Goal: Task Accomplishment & Management: Use online tool/utility

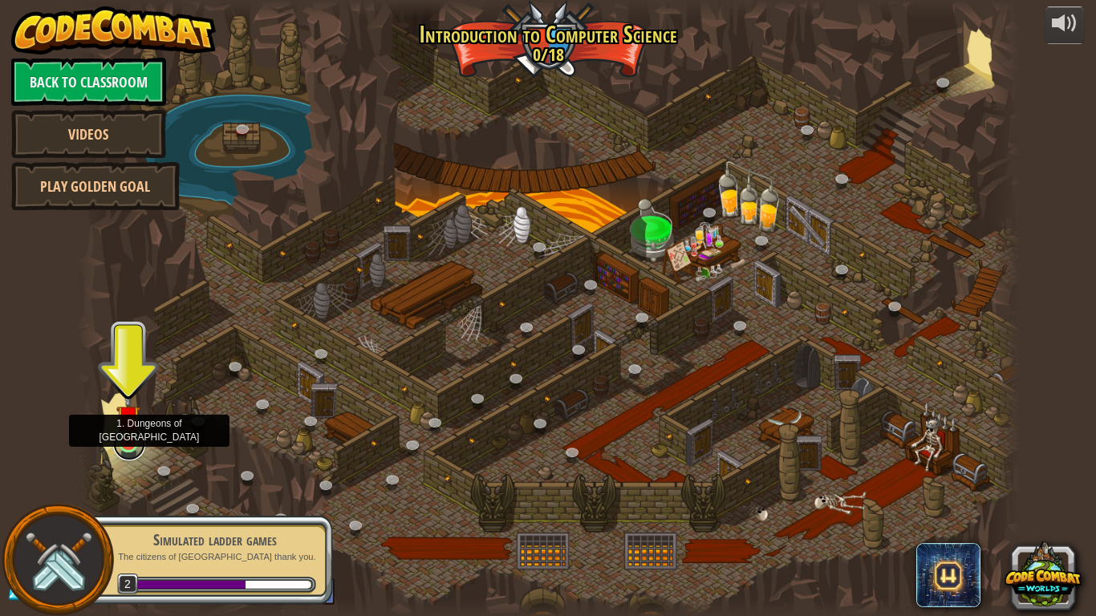
click at [128, 450] on link at bounding box center [129, 444] width 32 height 32
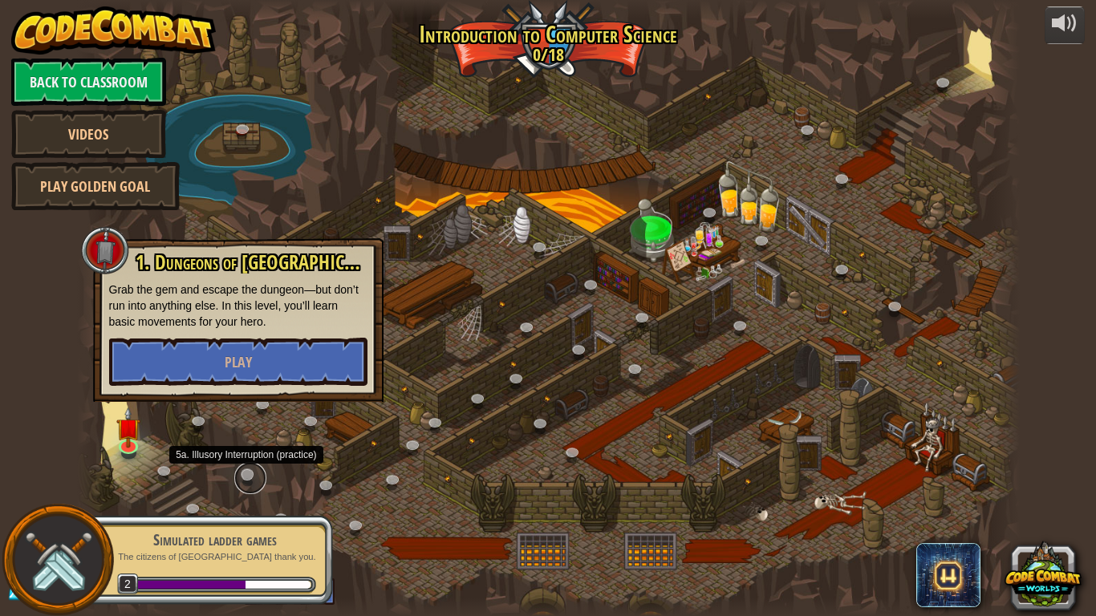
click at [245, 471] on link at bounding box center [250, 478] width 32 height 32
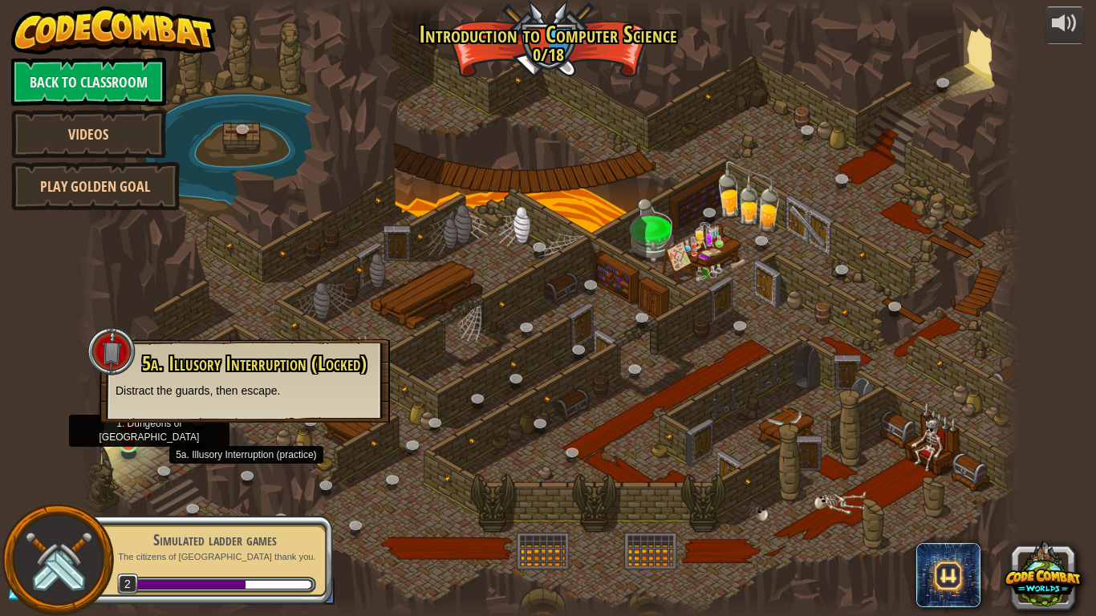
click at [139, 441] on img at bounding box center [128, 417] width 24 height 55
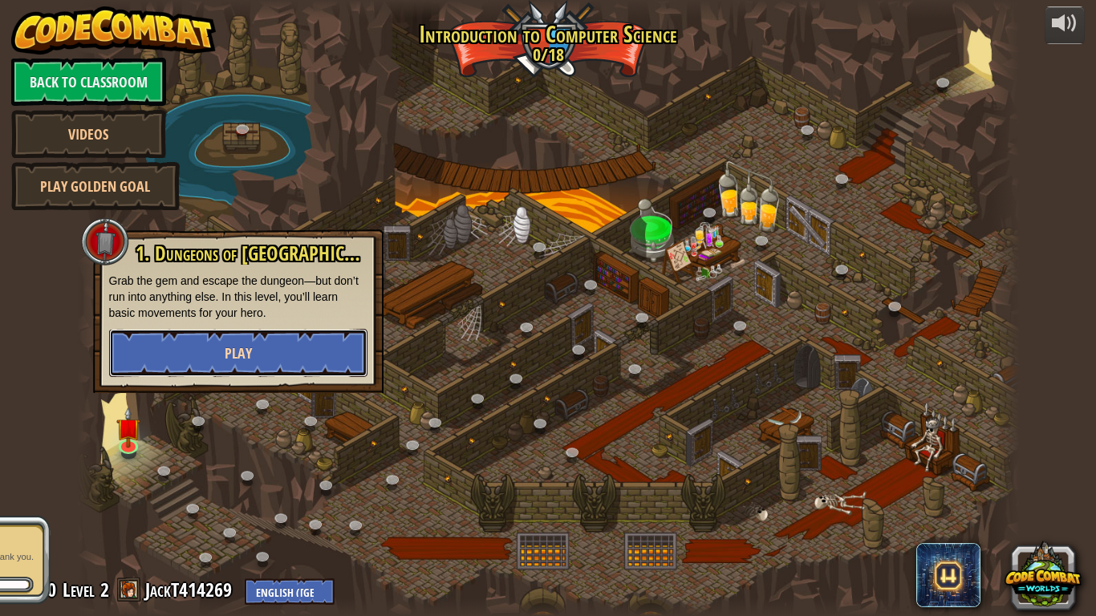
click at [225, 346] on span "Play" at bounding box center [238, 353] width 27 height 20
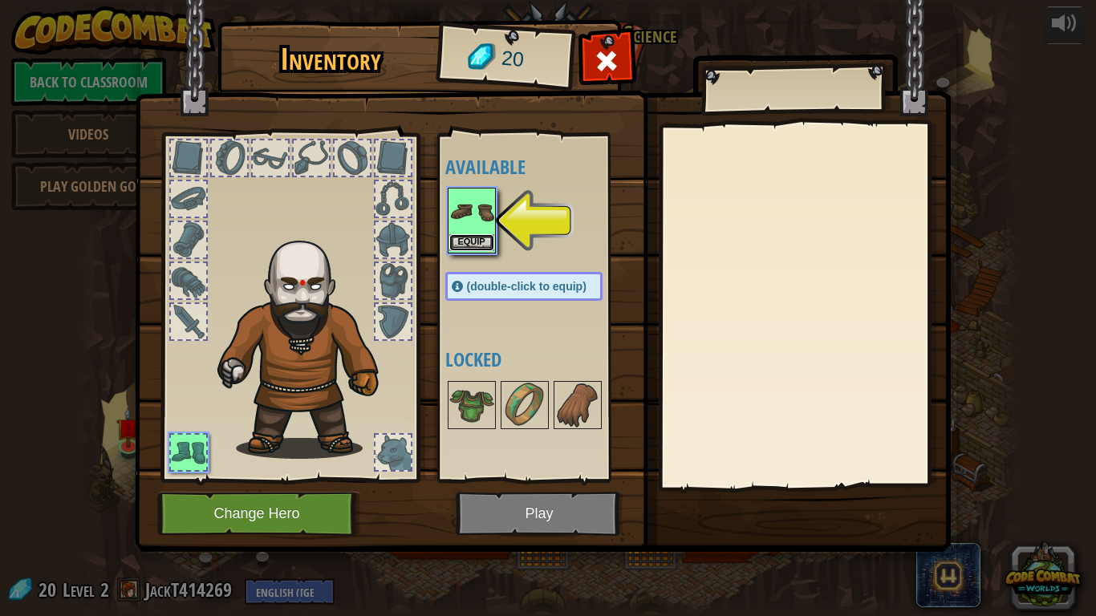
click at [466, 243] on button "Equip" at bounding box center [471, 242] width 45 height 17
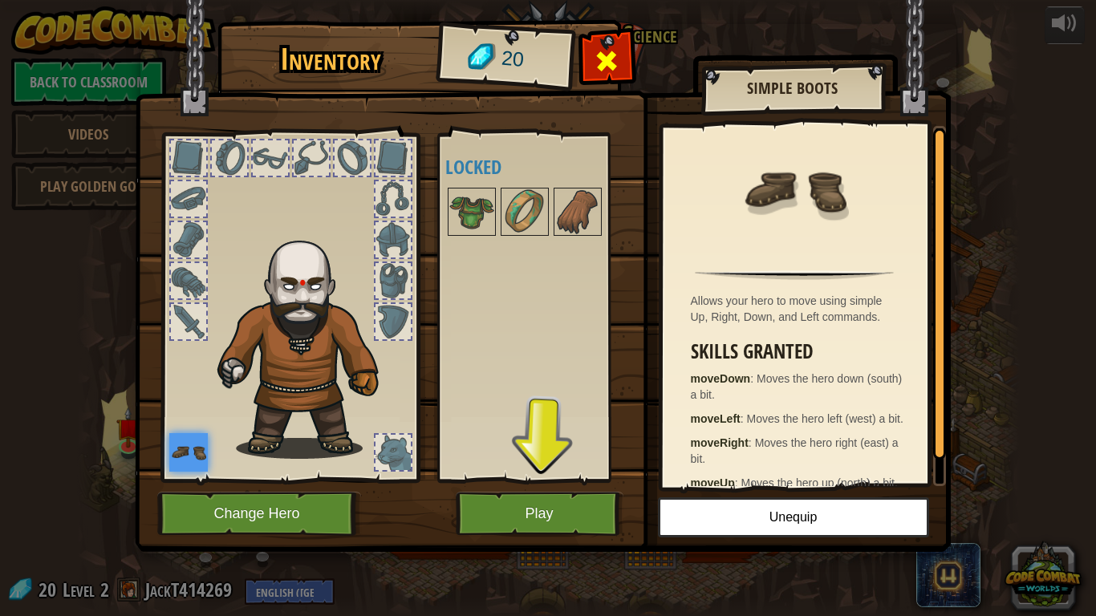
click at [611, 48] on span at bounding box center [607, 61] width 26 height 26
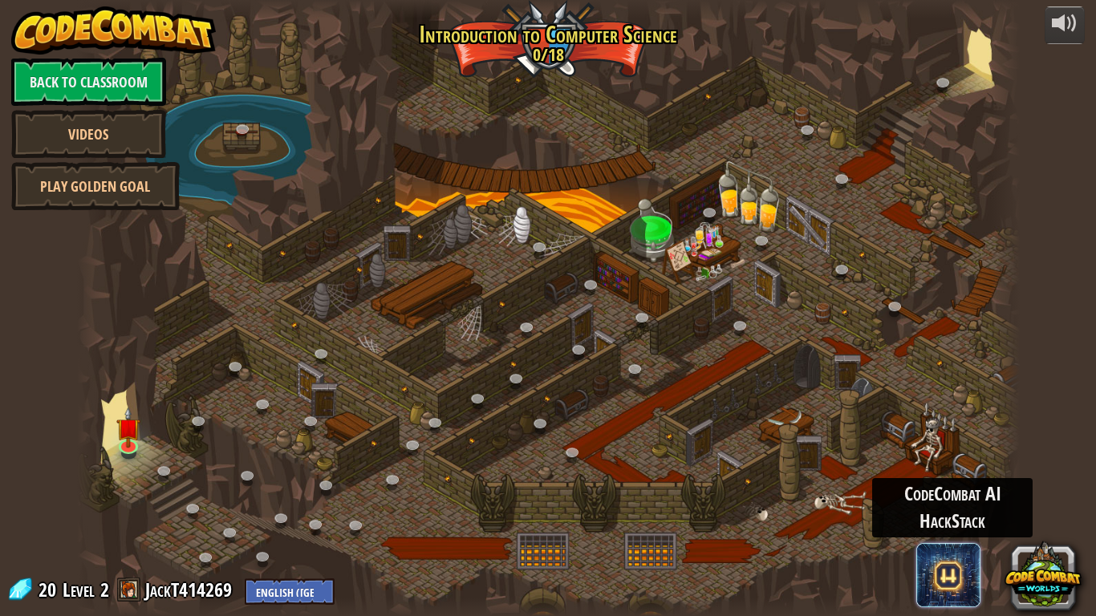
click at [940, 552] on span at bounding box center [948, 575] width 64 height 64
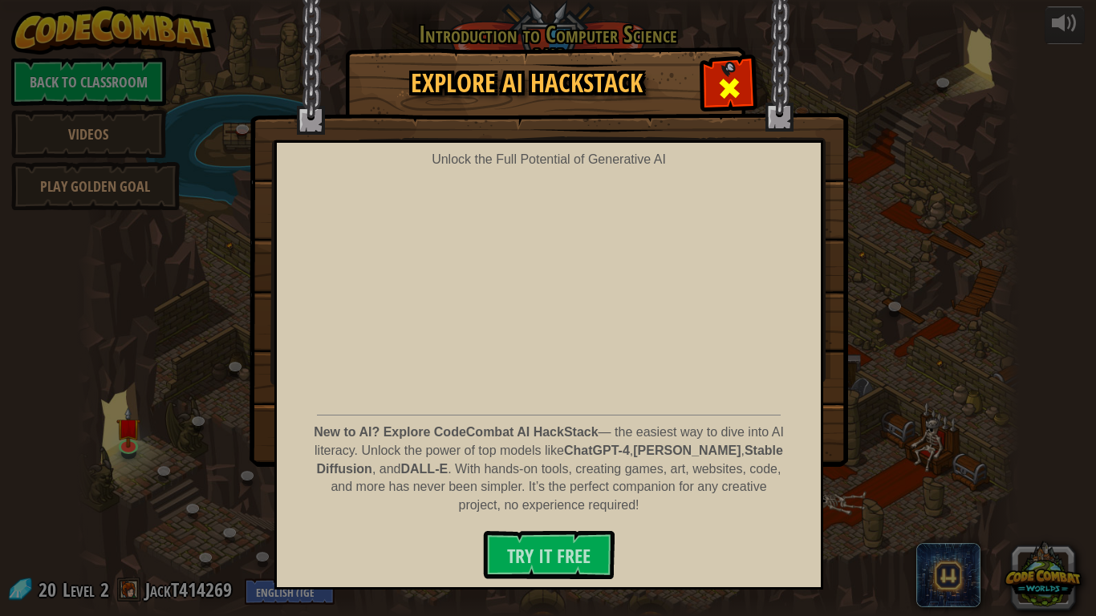
click at [717, 75] on span at bounding box center [729, 88] width 26 height 26
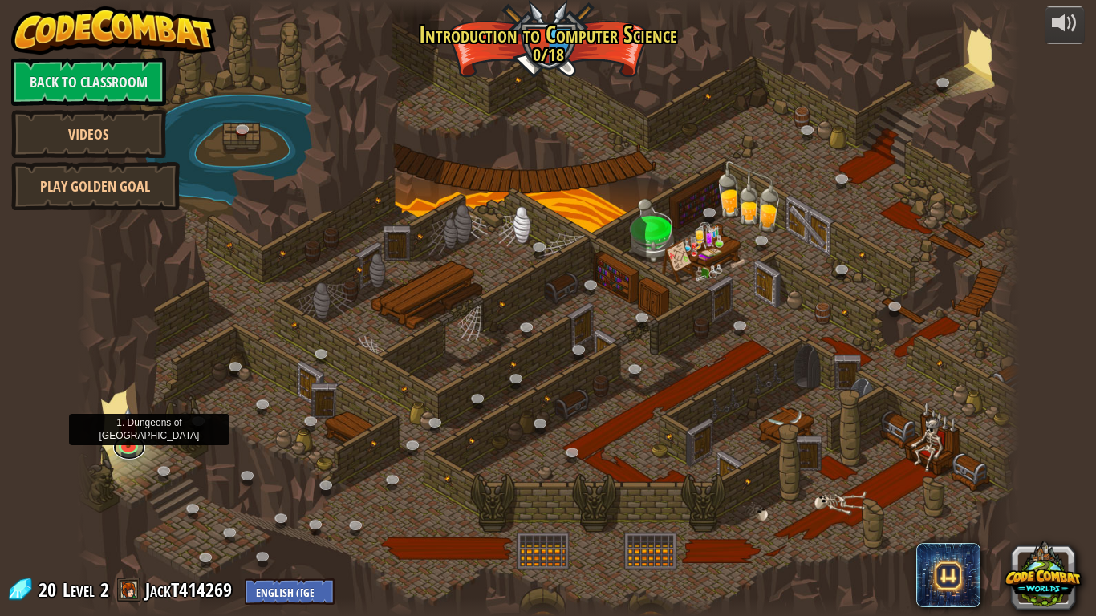
click at [115, 452] on div "25. Kithgard Gates (Locked) Escape the Kithgard dungeons, and don't let the gua…" at bounding box center [548, 308] width 943 height 616
click at [129, 447] on link at bounding box center [129, 444] width 32 height 32
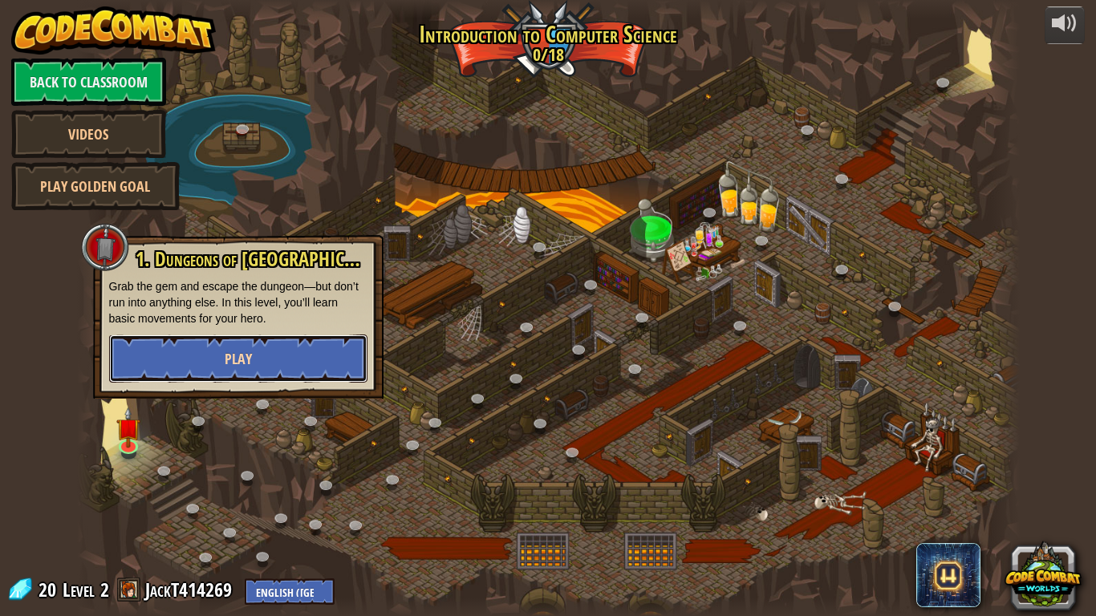
click at [190, 364] on button "Play" at bounding box center [238, 359] width 258 height 48
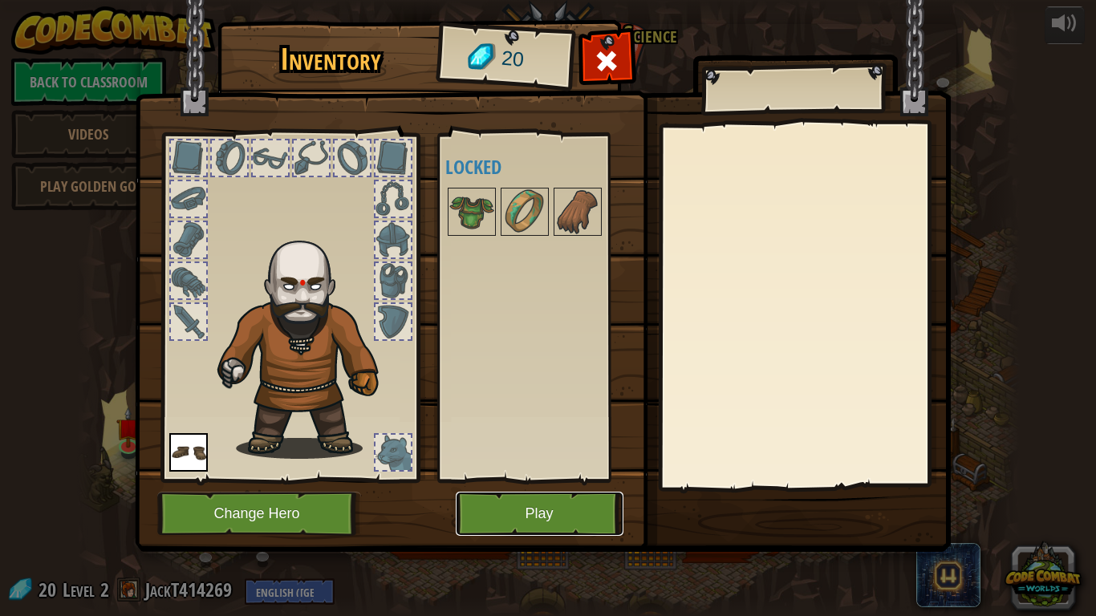
click at [544, 505] on button "Play" at bounding box center [540, 514] width 168 height 44
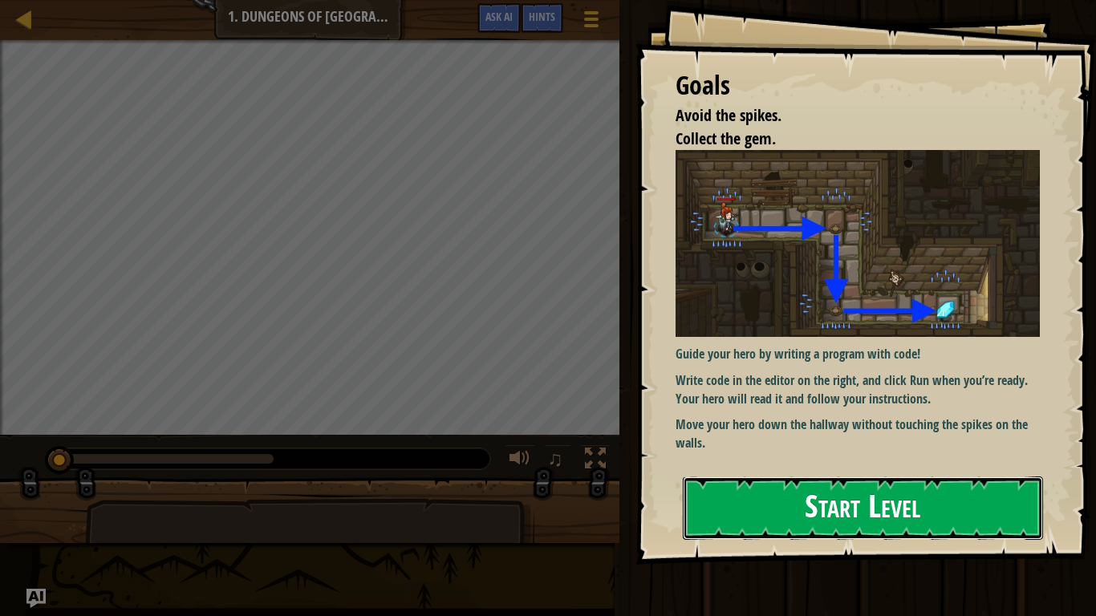
click at [715, 497] on button "Start Level" at bounding box center [863, 508] width 360 height 63
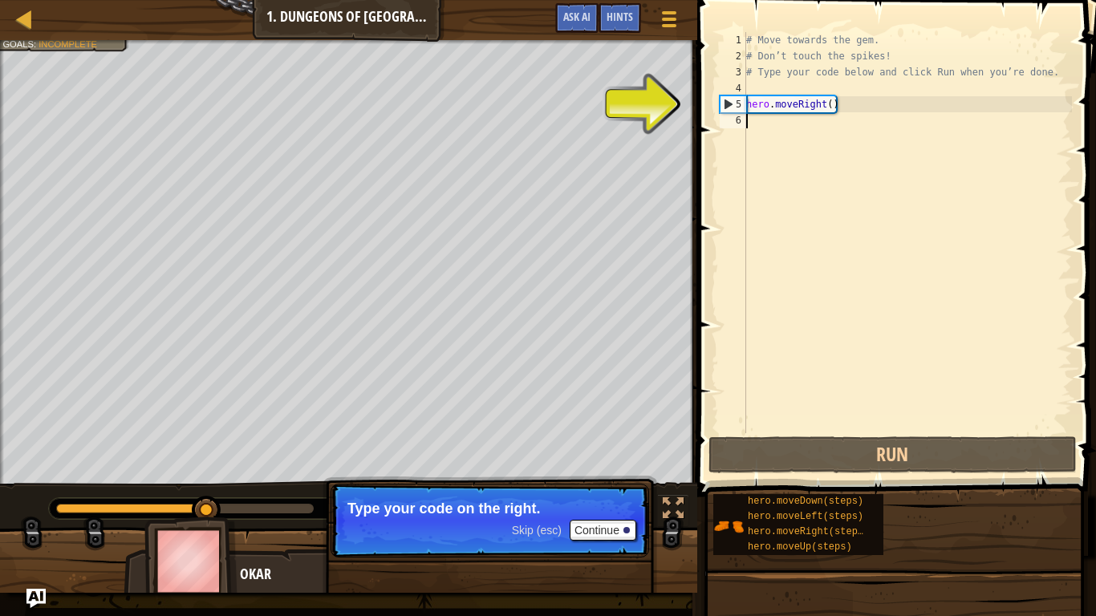
type textarea "h"
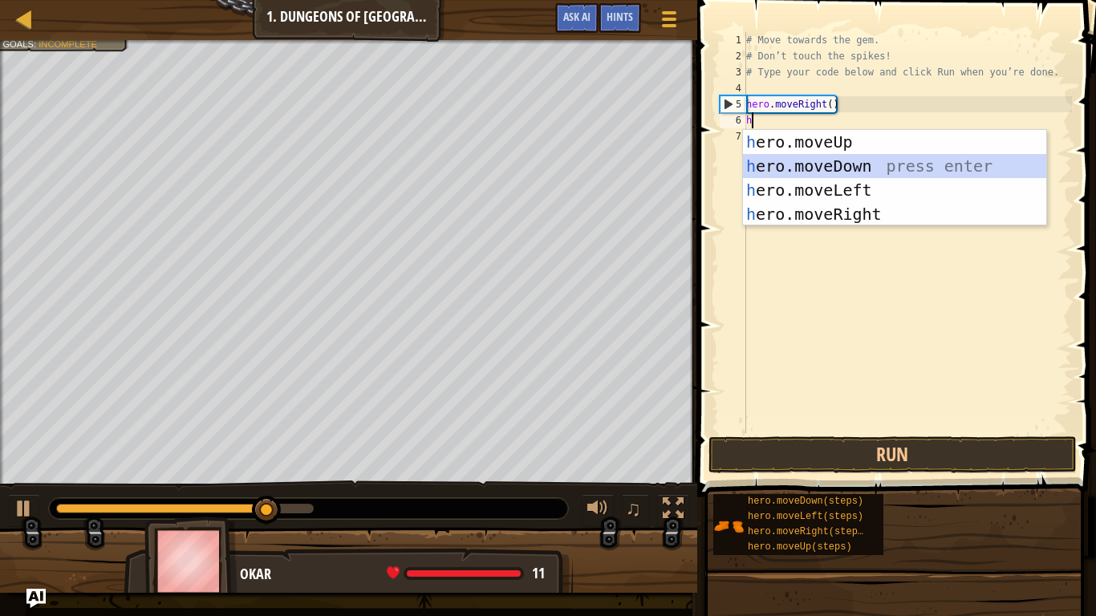
click at [833, 173] on div "h ero.moveUp press enter h ero.moveDown press enter h ero.moveLeft press enter …" at bounding box center [894, 202] width 303 height 144
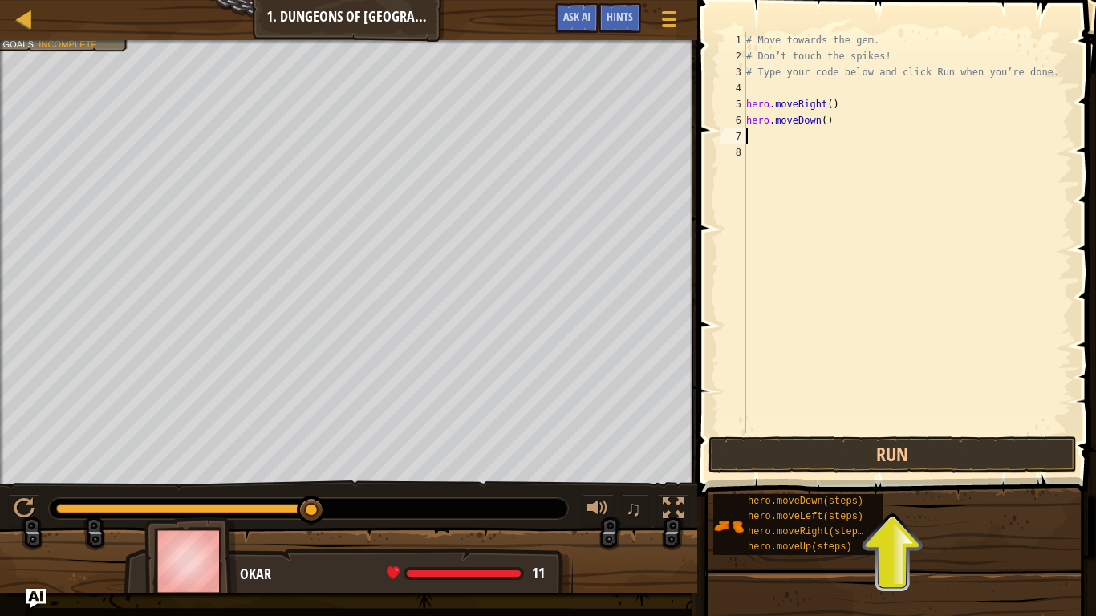
type textarea "h"
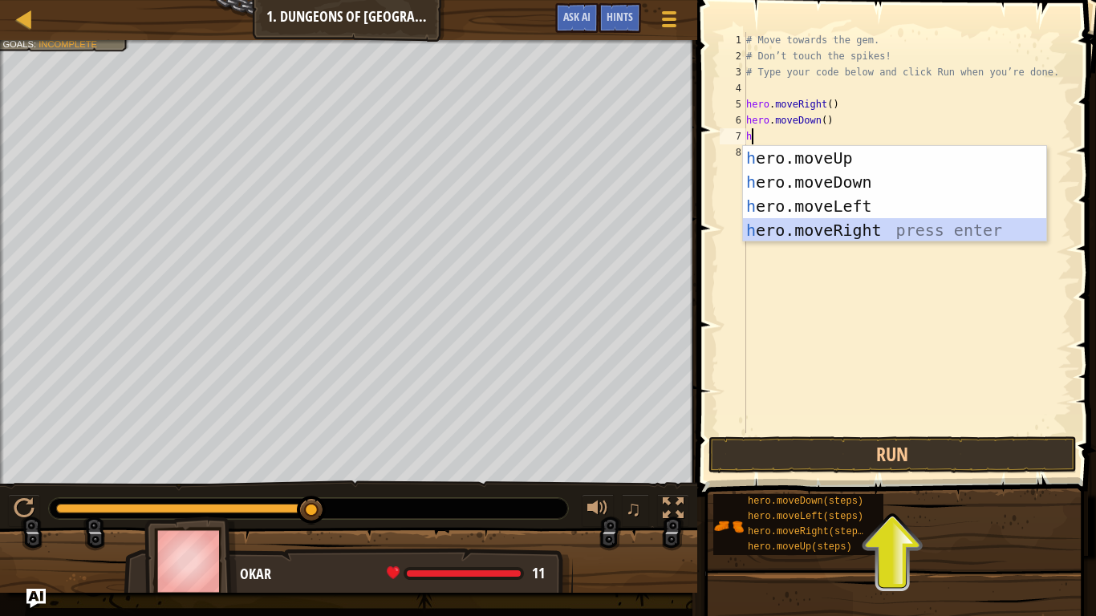
click at [808, 230] on div "h ero.moveUp press enter h ero.moveDown press enter h ero.moveLeft press enter …" at bounding box center [894, 218] width 303 height 144
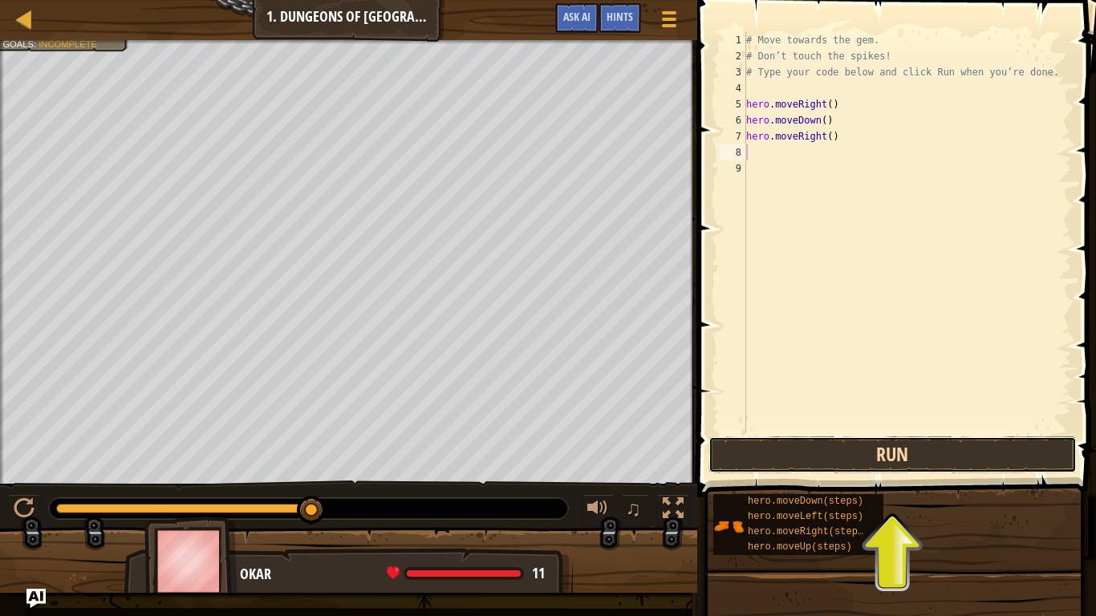
click at [815, 456] on button "Run" at bounding box center [892, 454] width 368 height 37
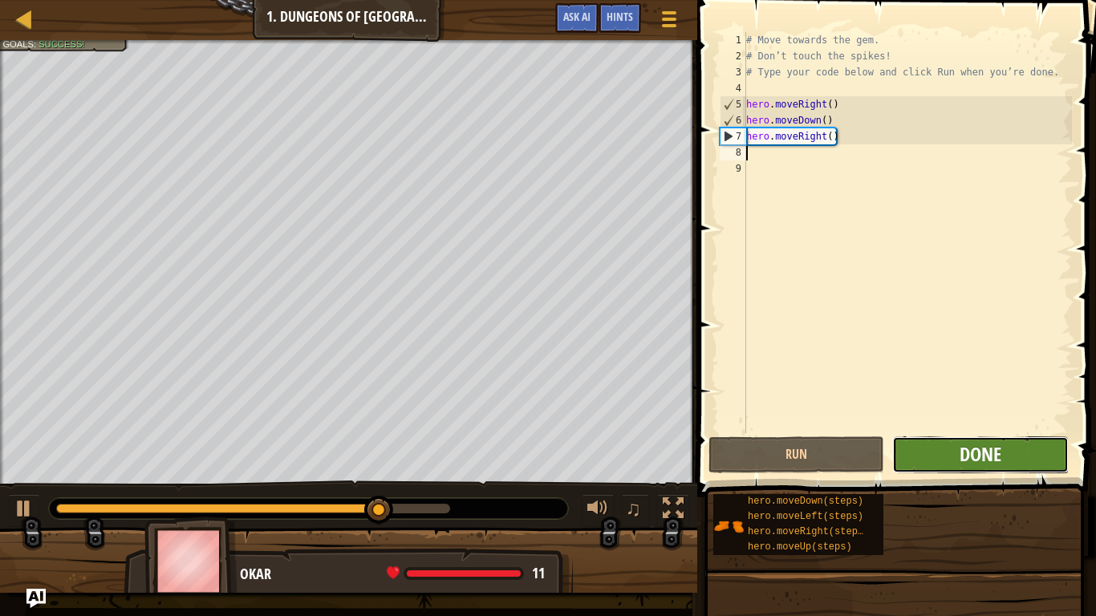
click at [962, 458] on span "Done" at bounding box center [981, 454] width 42 height 26
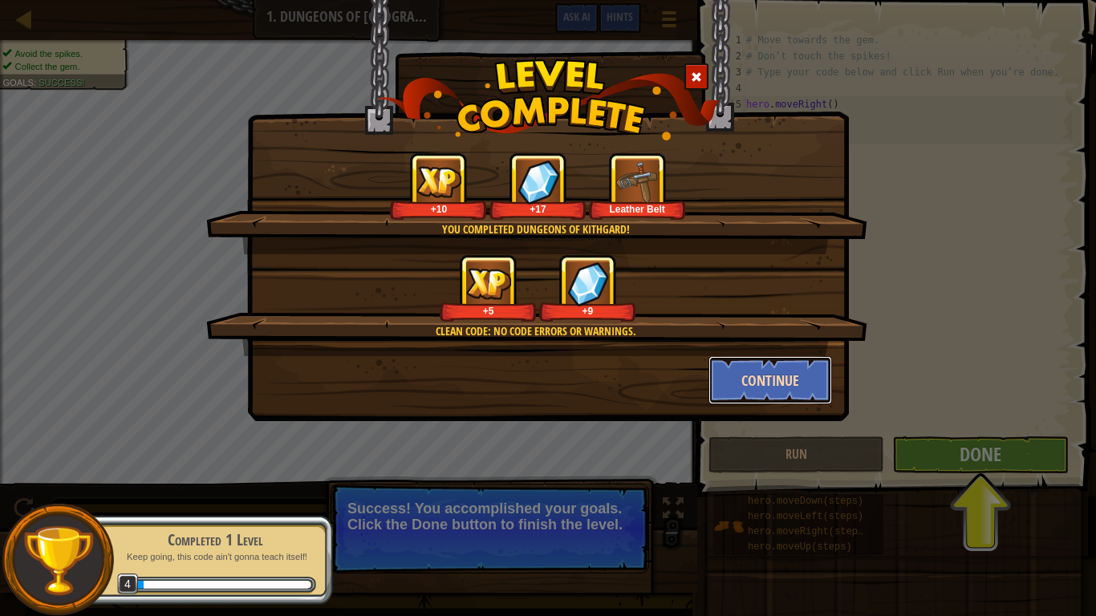
click at [745, 383] on button "Continue" at bounding box center [770, 380] width 124 height 48
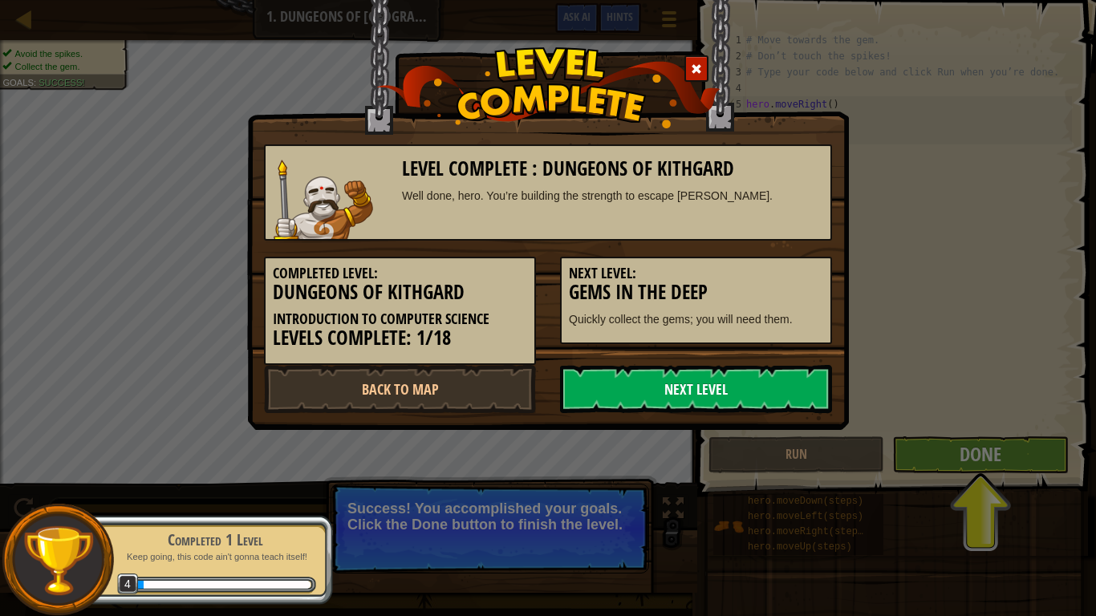
click at [750, 384] on link "Next Level" at bounding box center [696, 389] width 272 height 48
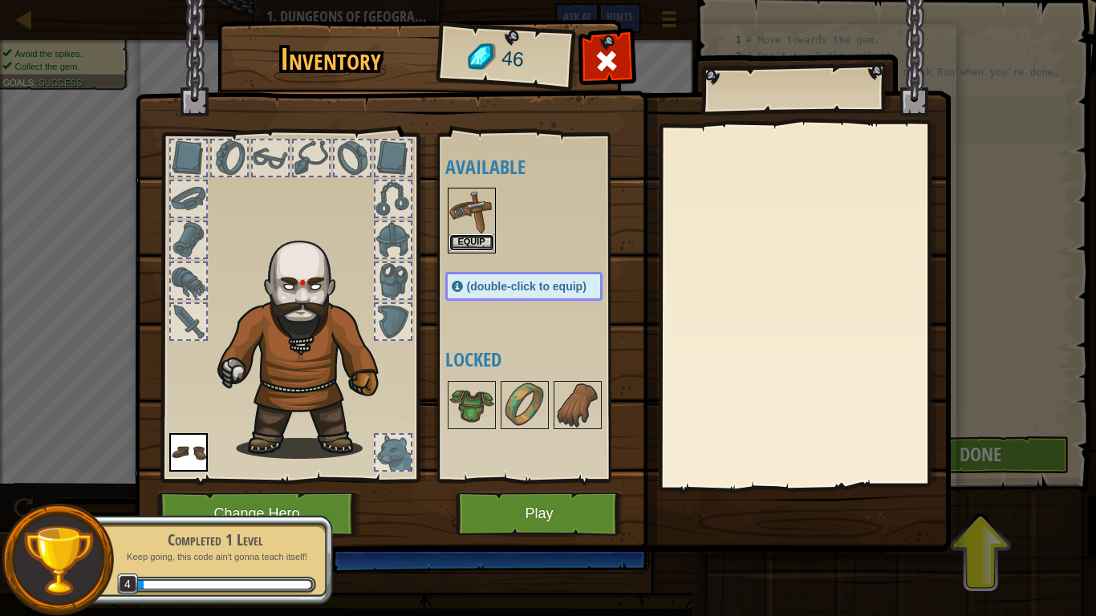
click at [463, 241] on button "Equip" at bounding box center [471, 242] width 45 height 17
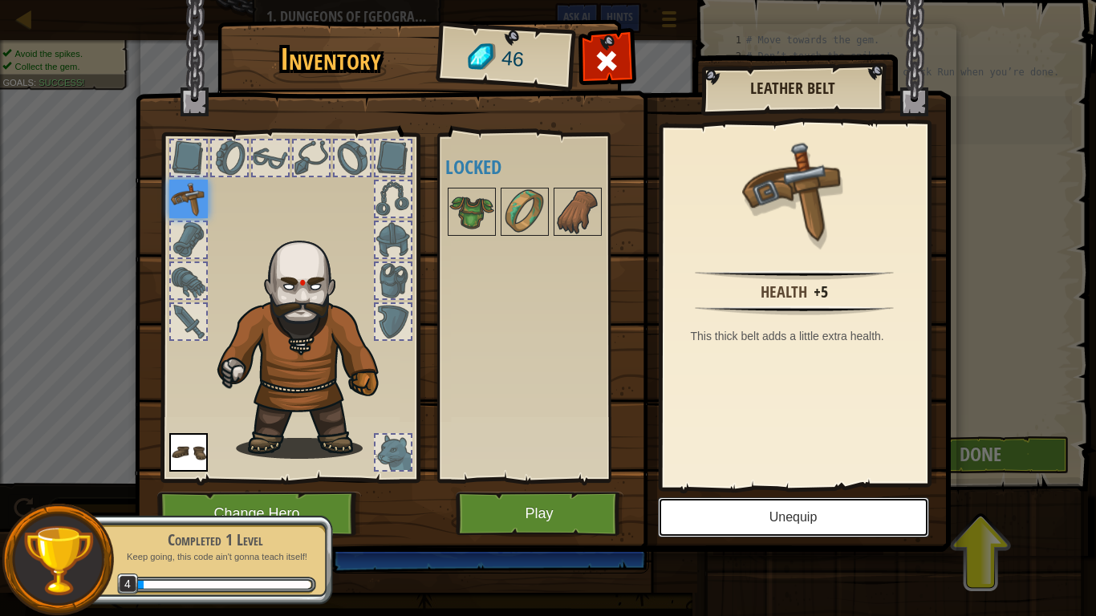
click at [754, 524] on button "Unequip" at bounding box center [793, 517] width 271 height 40
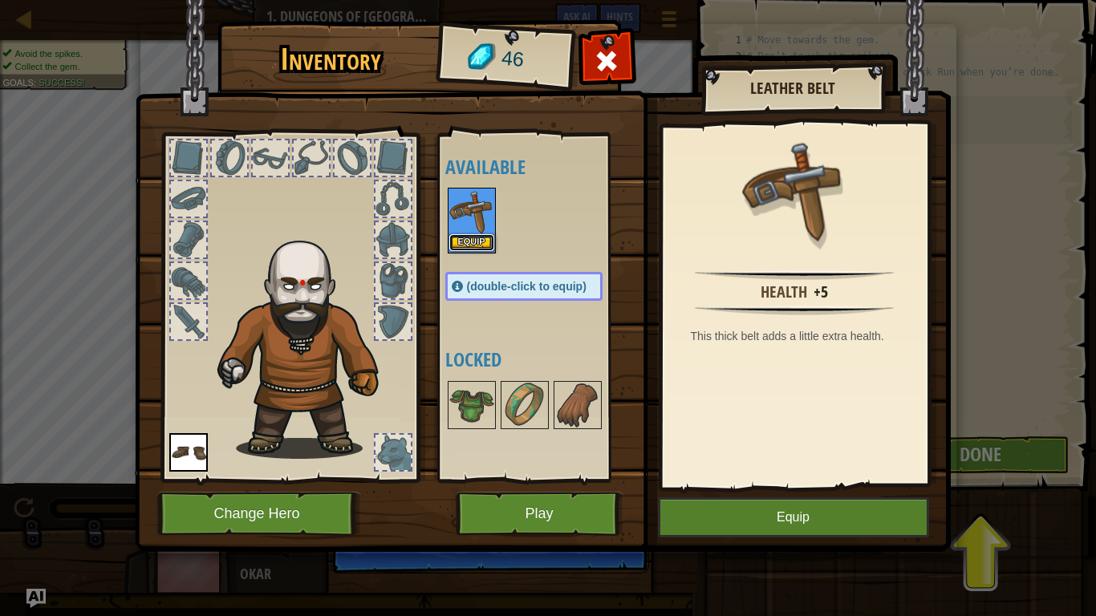
click at [458, 237] on button "Equip" at bounding box center [471, 242] width 45 height 17
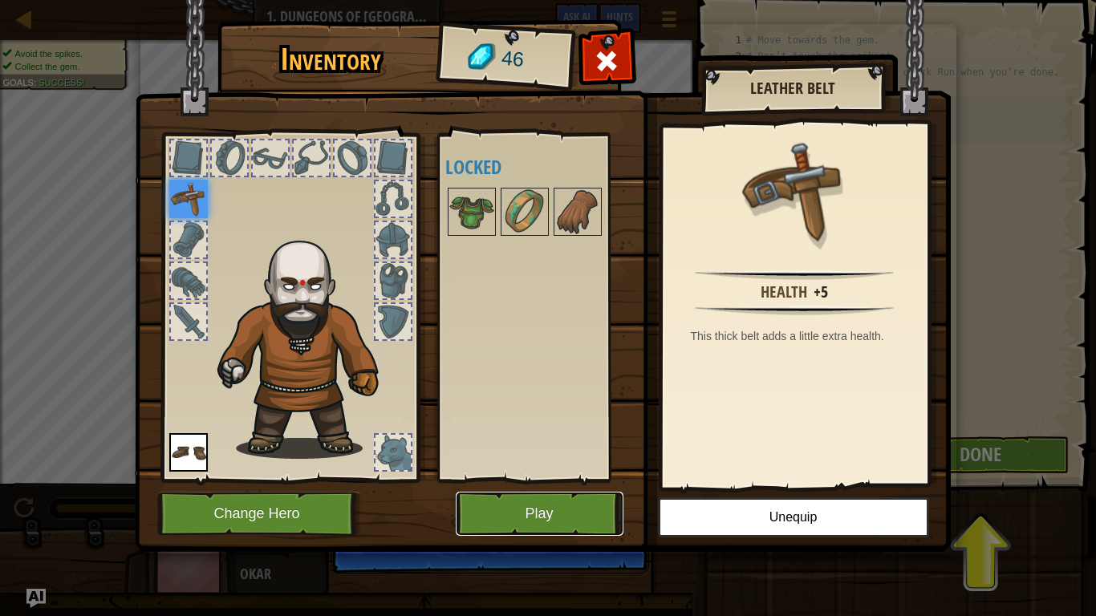
click at [535, 524] on button "Play" at bounding box center [540, 514] width 168 height 44
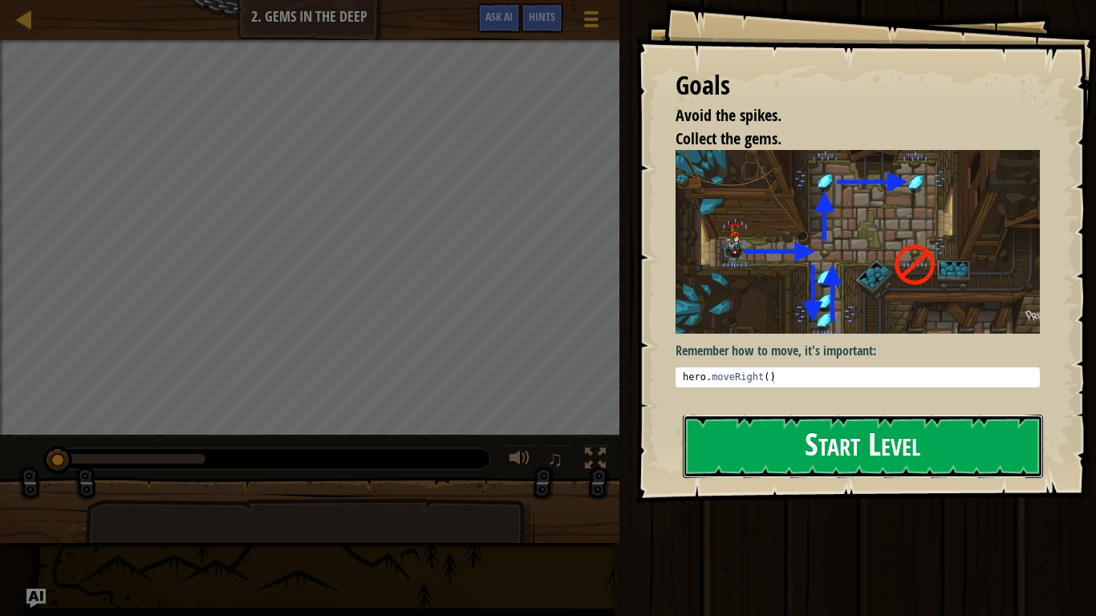
click at [755, 433] on button "Start Level" at bounding box center [863, 446] width 360 height 63
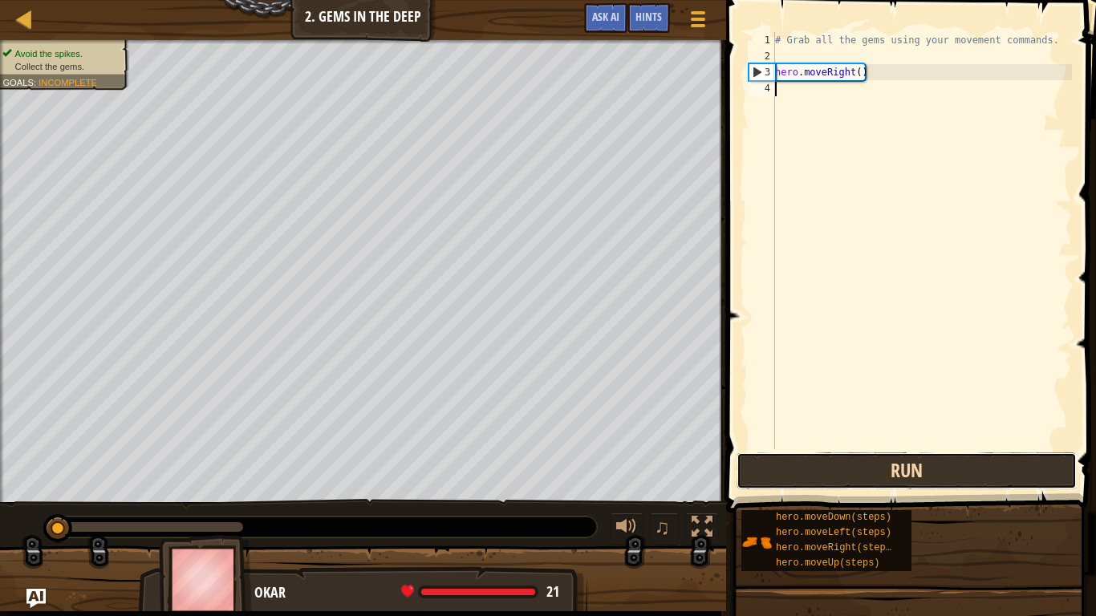
click at [814, 469] on button "Run" at bounding box center [907, 471] width 340 height 37
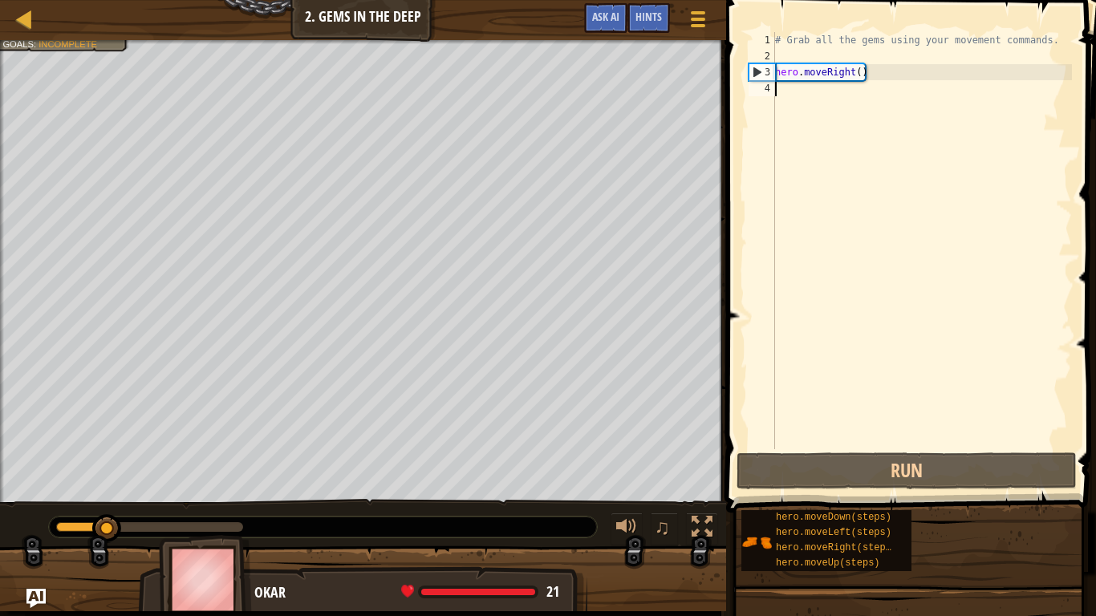
type textarea "h"
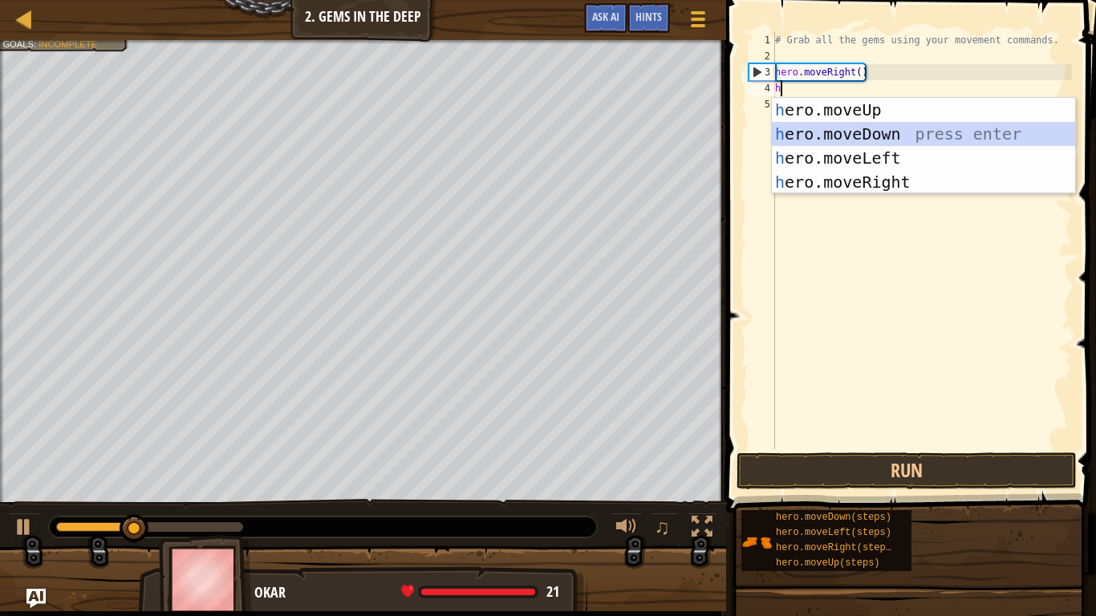
click at [888, 140] on div "h ero.moveUp press enter h ero.moveDown press enter h ero.moveLeft press enter …" at bounding box center [923, 170] width 303 height 144
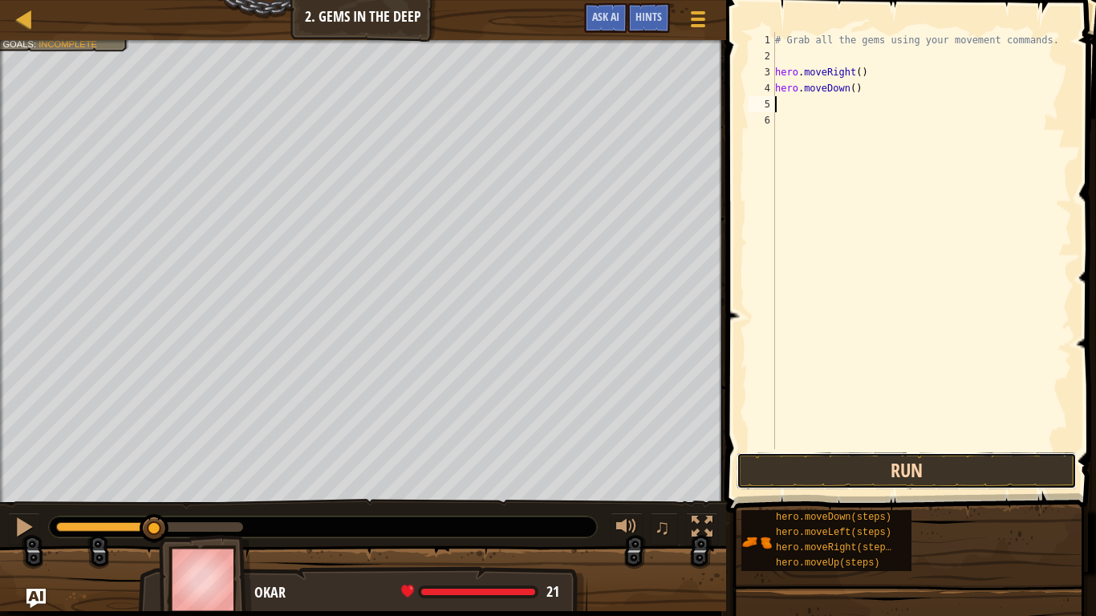
click at [778, 476] on button "Run" at bounding box center [907, 471] width 340 height 37
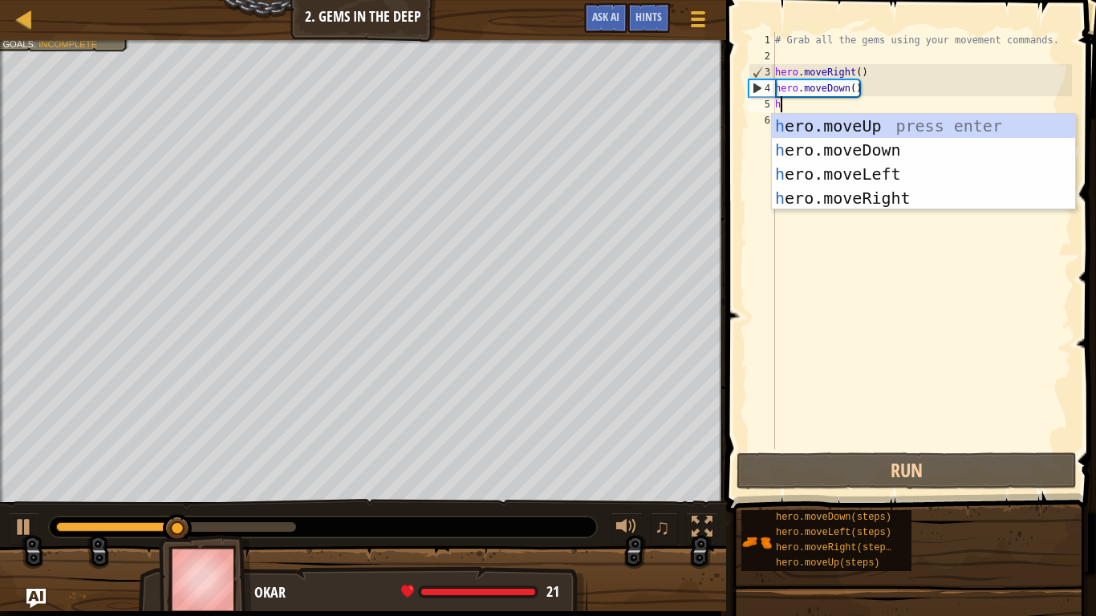
type textarea "h"
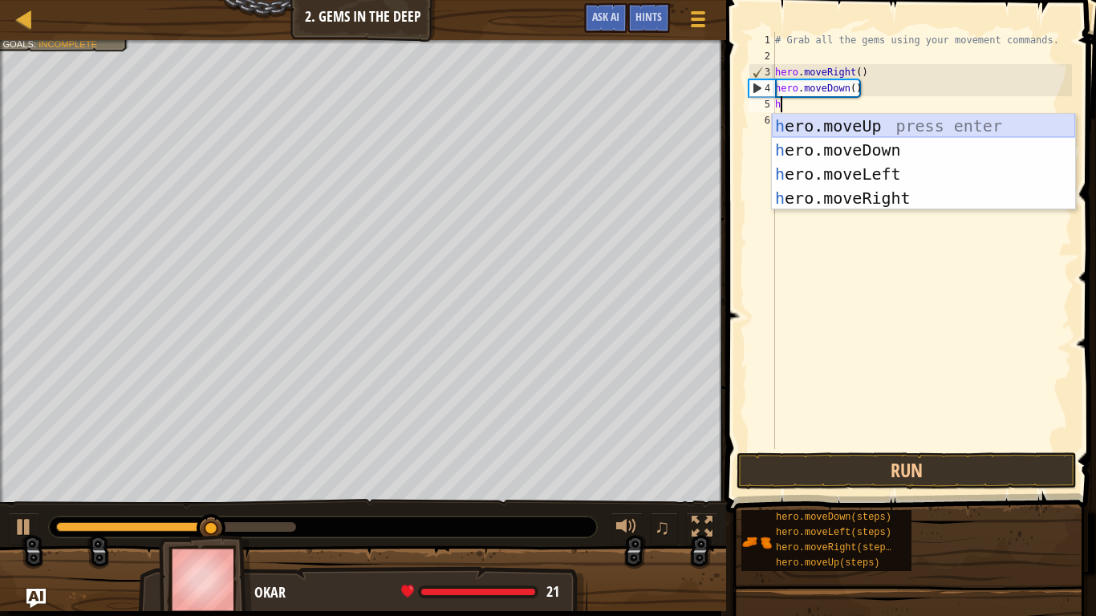
click at [855, 126] on div "h ero.moveUp press enter h ero.moveDown press enter h ero.moveLeft press enter …" at bounding box center [923, 186] width 303 height 144
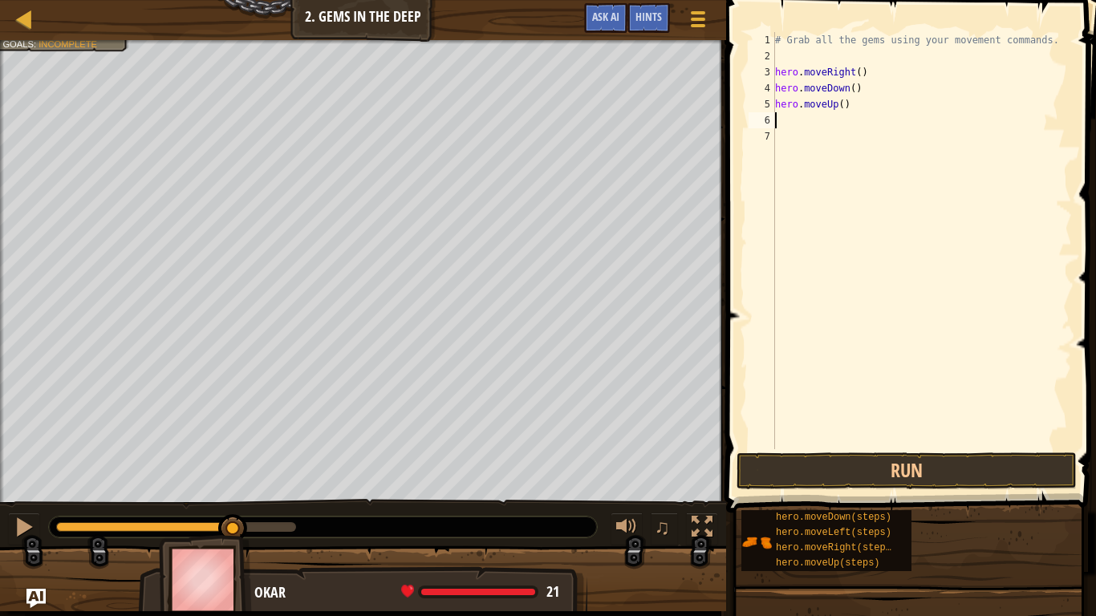
click at [842, 107] on div "# Grab all the gems using your movement commands. hero . moveRight ( ) hero . m…" at bounding box center [922, 256] width 300 height 449
type textarea "hero.moveUp(2)"
click at [789, 124] on div "# Grab all the gems using your movement commands. hero . moveRight ( ) hero . m…" at bounding box center [922, 256] width 300 height 449
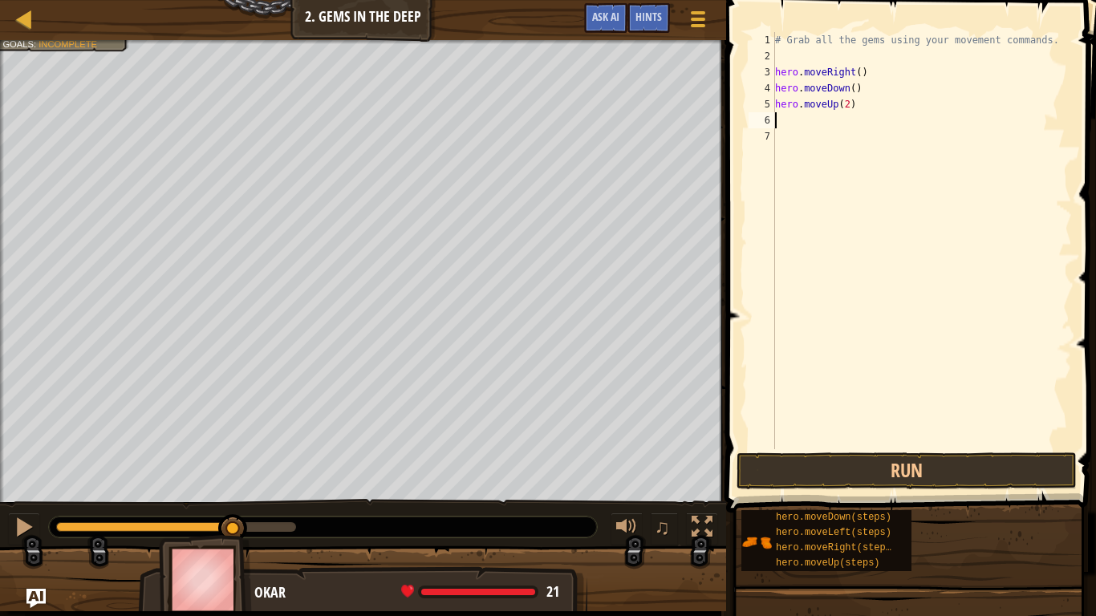
type textarea "h"
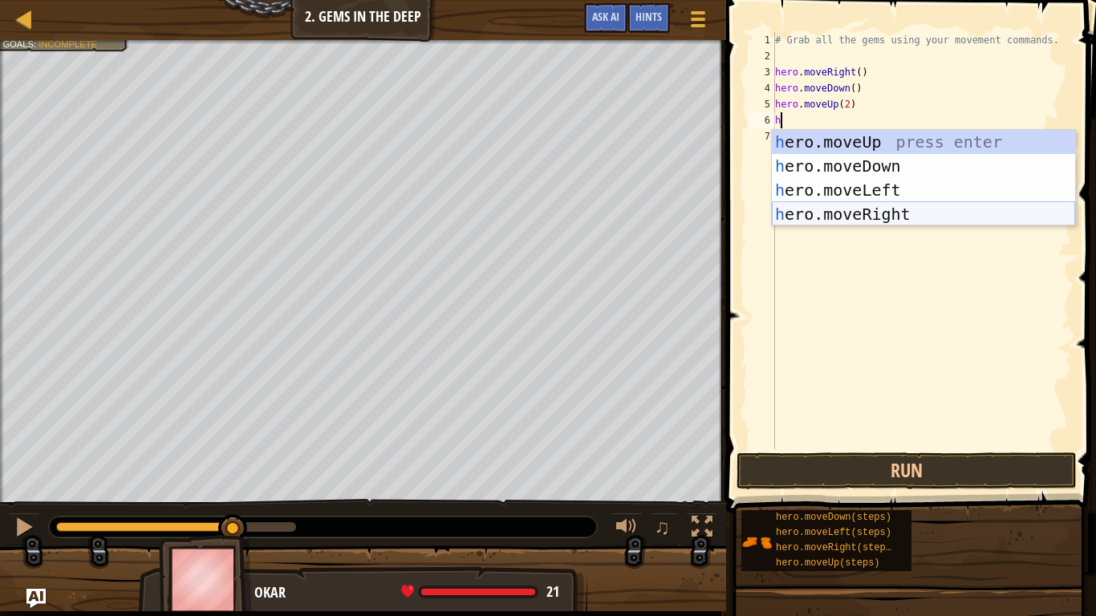
click at [865, 221] on div "h ero.moveUp press enter h ero.moveDown press enter h ero.moveLeft press enter …" at bounding box center [923, 202] width 303 height 144
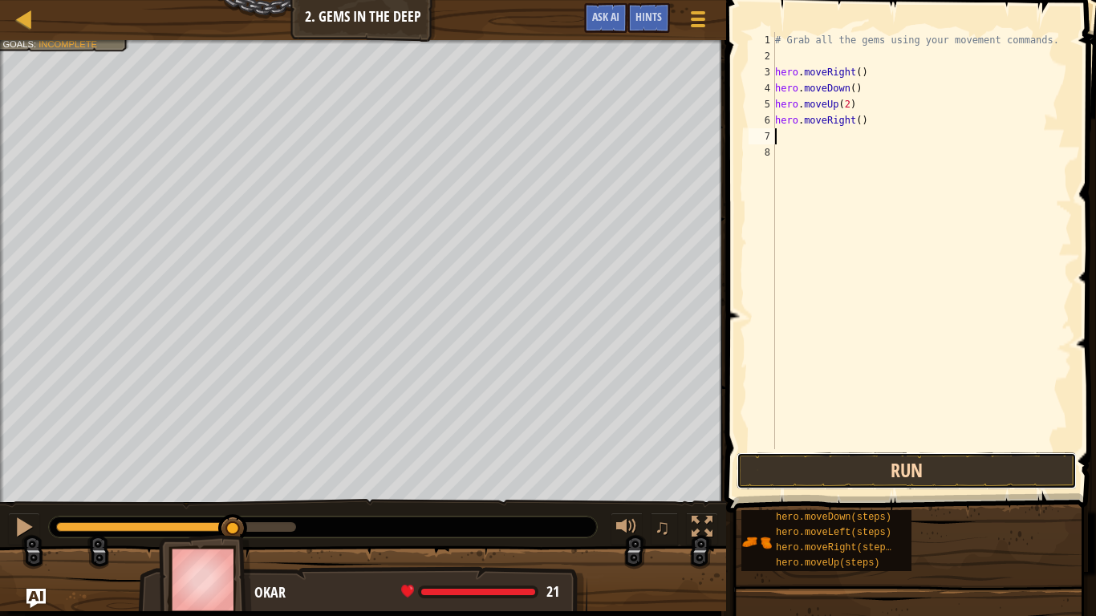
click at [760, 462] on button "Run" at bounding box center [907, 471] width 340 height 37
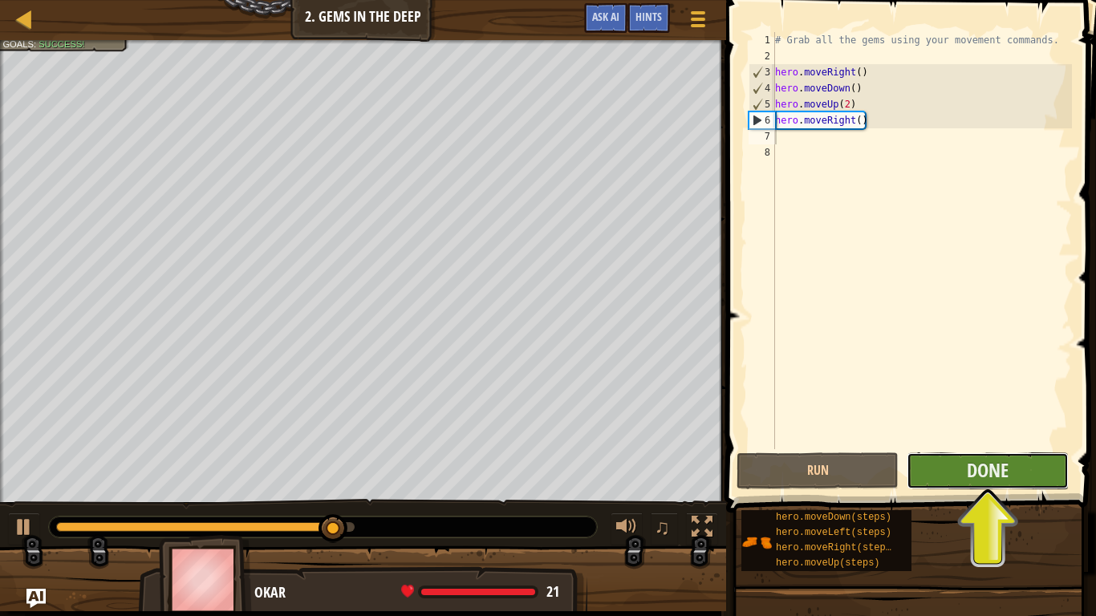
click at [945, 462] on button "Done" at bounding box center [988, 471] width 162 height 37
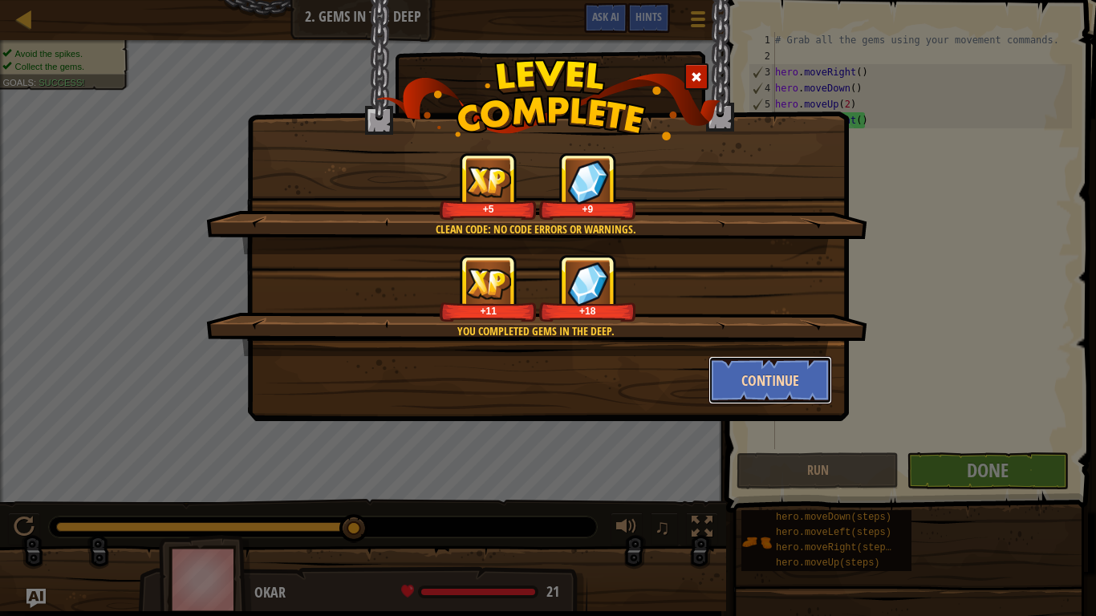
click at [747, 392] on button "Continue" at bounding box center [770, 380] width 124 height 48
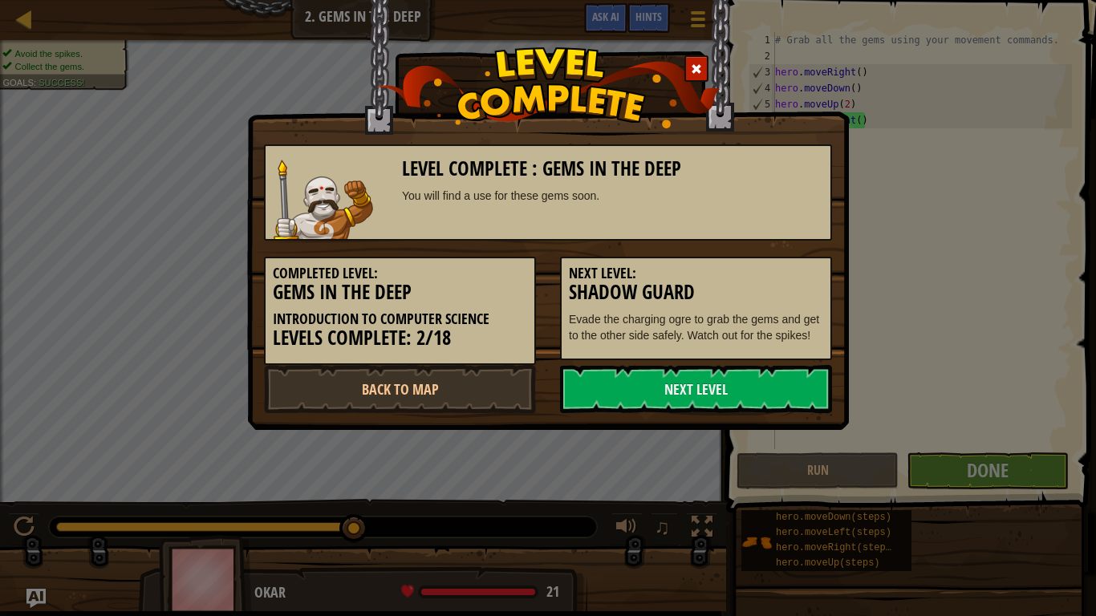
click at [747, 392] on link "Next Level" at bounding box center [696, 389] width 272 height 48
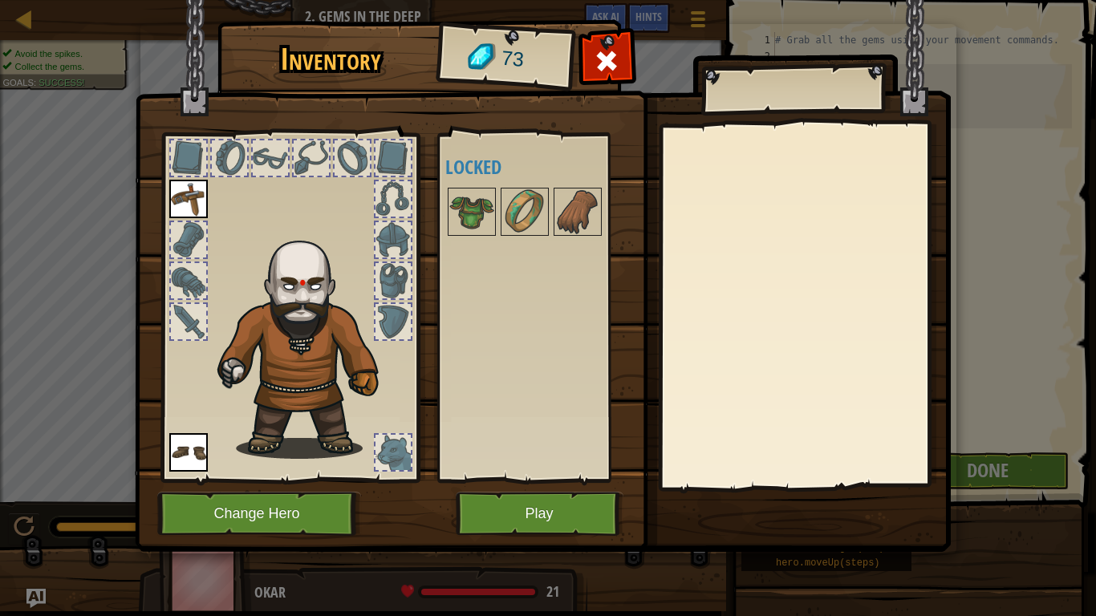
click at [517, 544] on img at bounding box center [543, 261] width 816 height 582
click at [497, 496] on button "Play" at bounding box center [540, 514] width 168 height 44
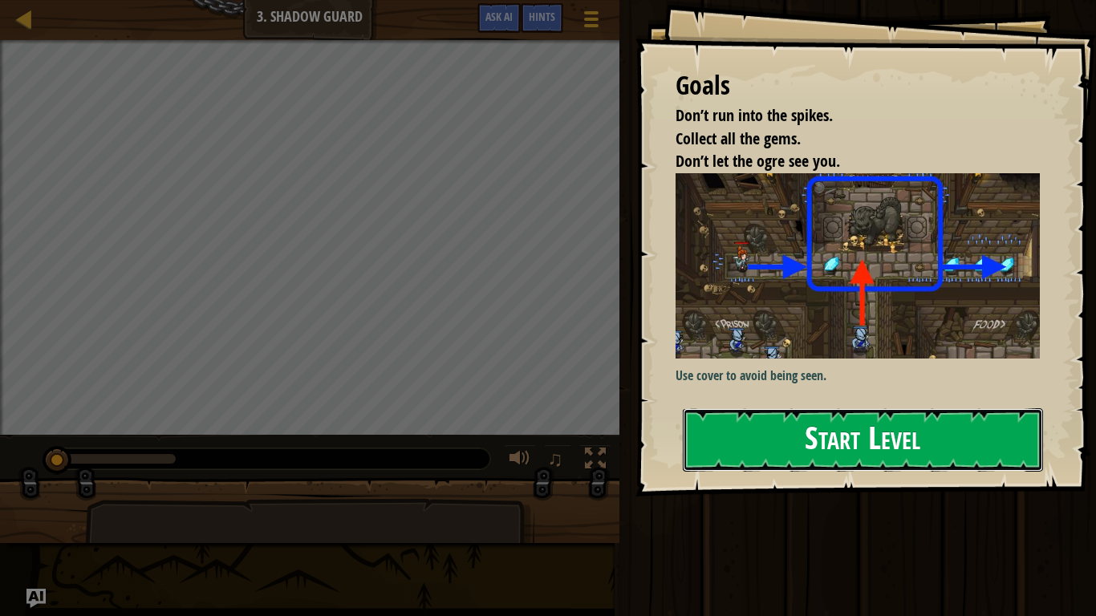
click at [788, 427] on button "Start Level" at bounding box center [863, 439] width 360 height 63
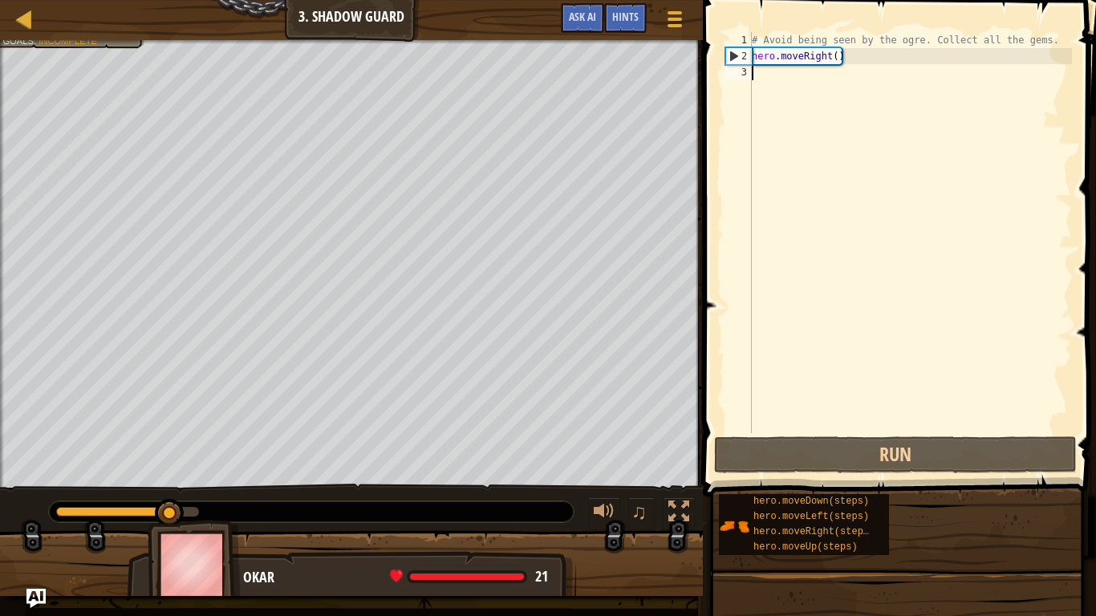
type textarea "h"
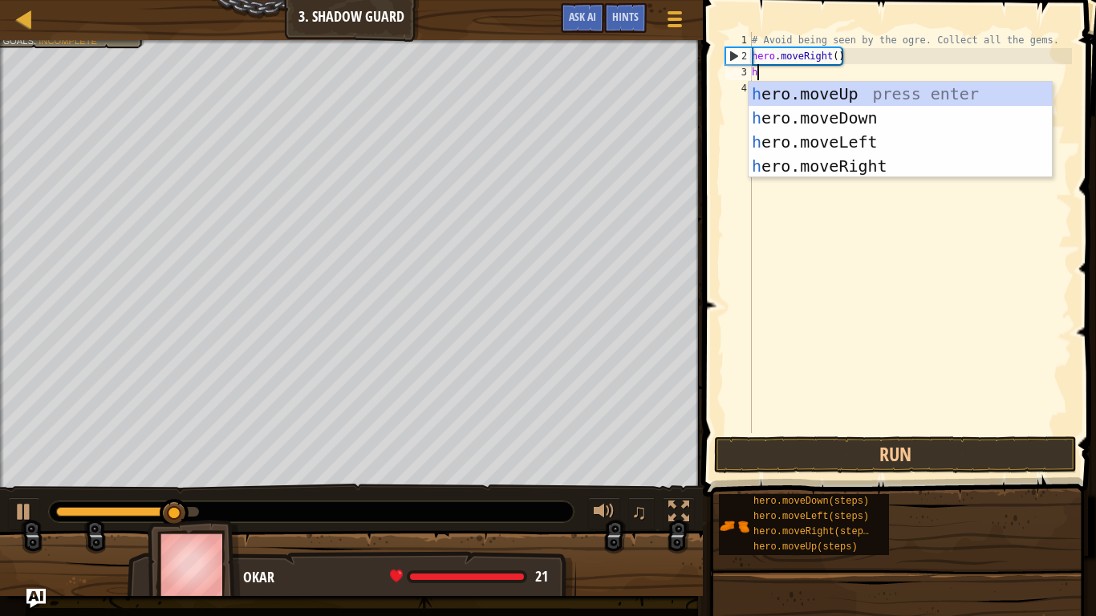
scroll to position [7, 0]
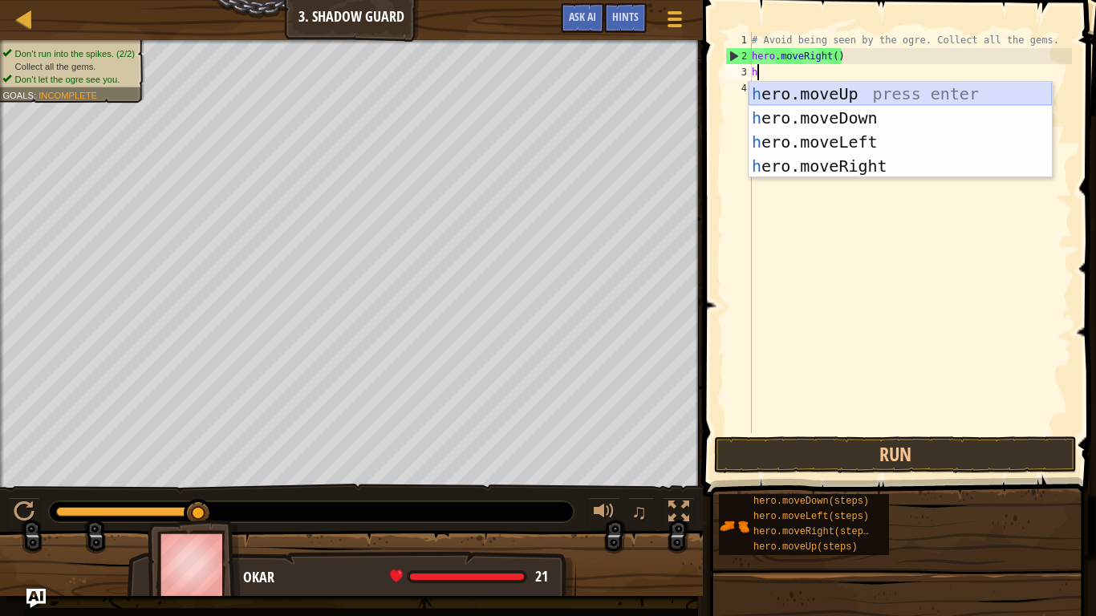
click at [798, 91] on div "h ero.moveUp press enter h ero.moveDown press enter h ero.moveLeft press enter …" at bounding box center [900, 154] width 303 height 144
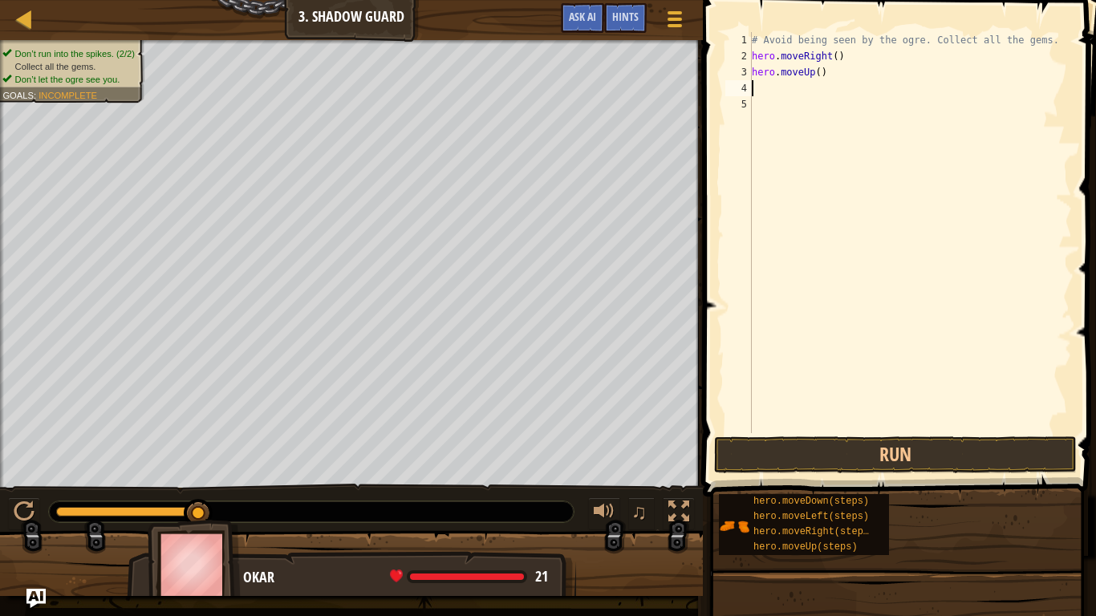
type textarea "h"
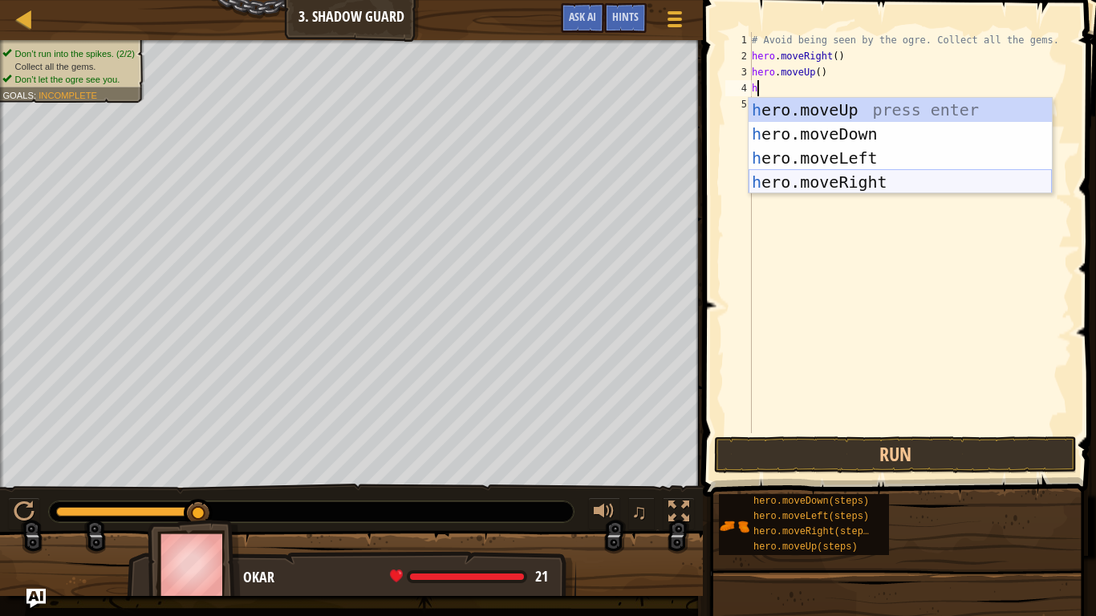
click at [826, 185] on div "h ero.moveUp press enter h ero.moveDown press enter h ero.moveLeft press enter …" at bounding box center [900, 170] width 303 height 144
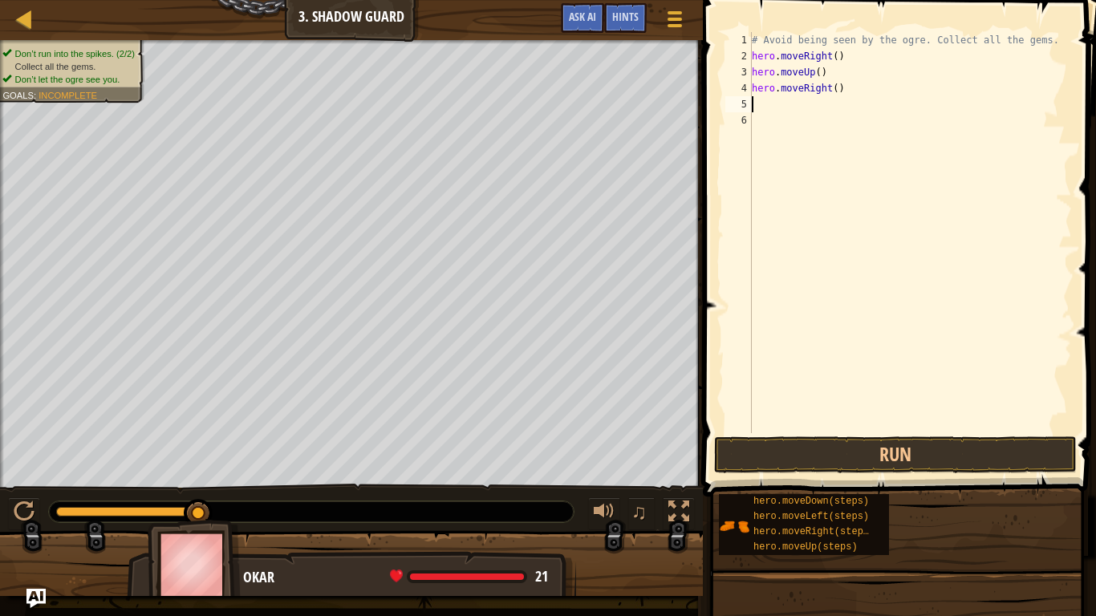
type textarea "h"
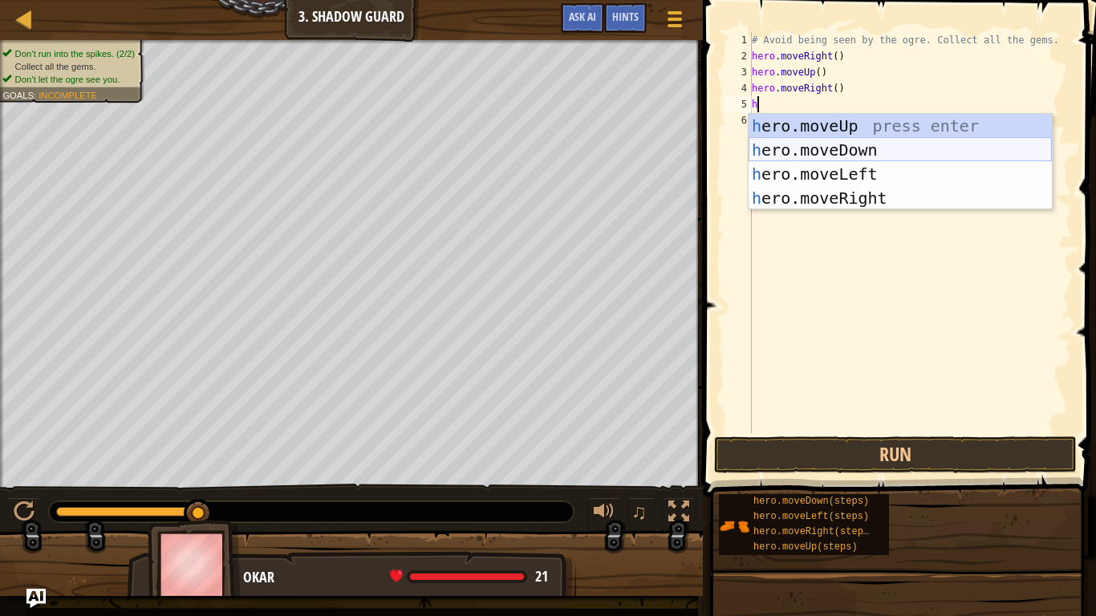
click at [833, 146] on div "h ero.moveUp press enter h ero.moveDown press enter h ero.moveLeft press enter …" at bounding box center [900, 186] width 303 height 144
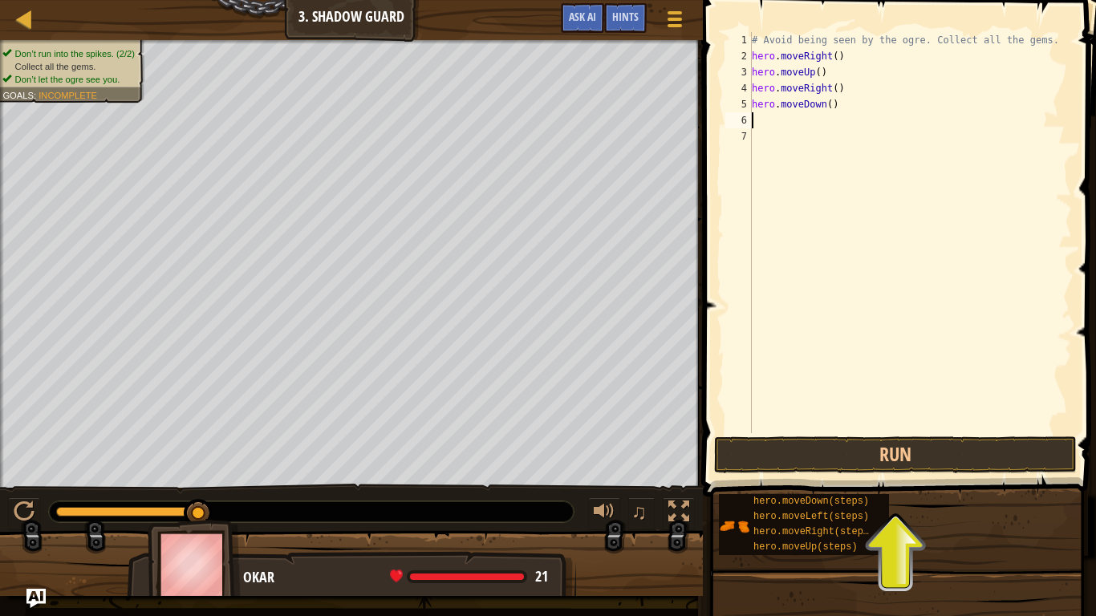
type textarea "h"
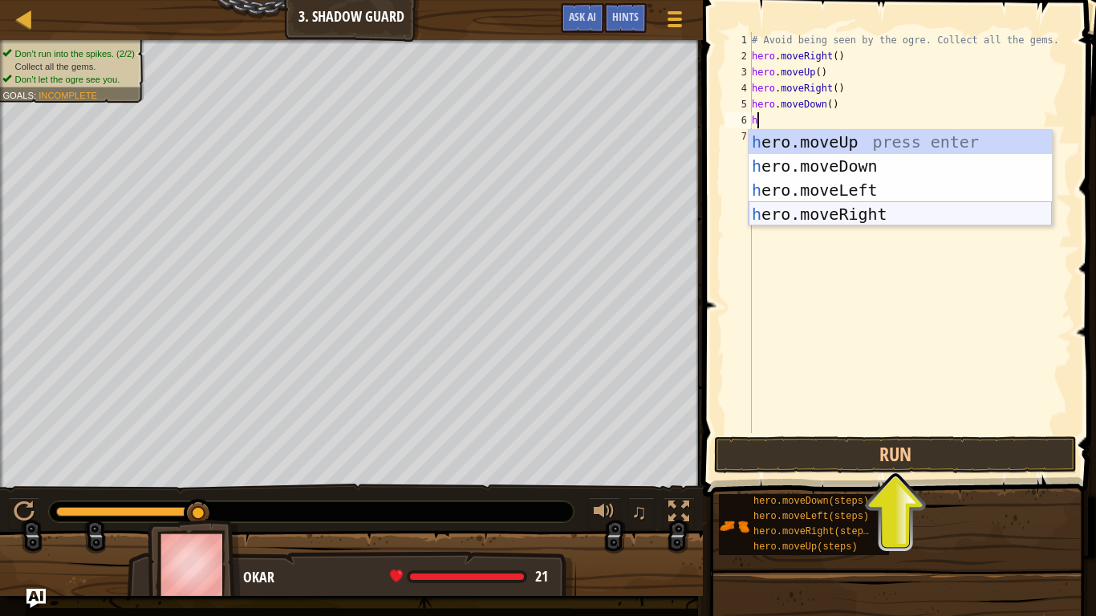
click at [824, 214] on div "h ero.moveUp press enter h ero.moveDown press enter h ero.moveLeft press enter …" at bounding box center [900, 202] width 303 height 144
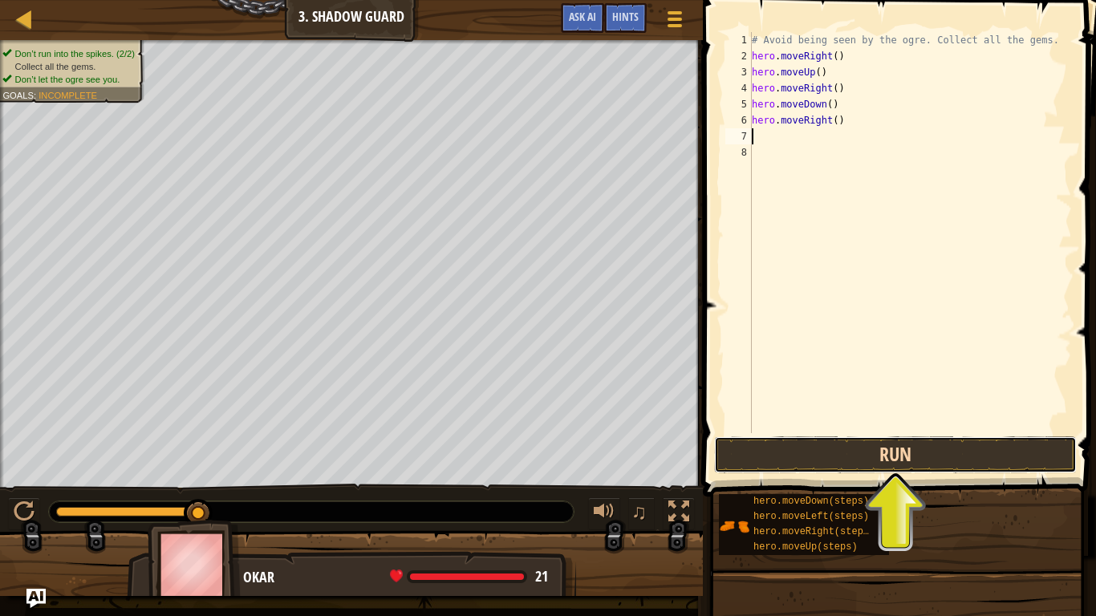
click at [796, 453] on button "Run" at bounding box center [895, 454] width 363 height 37
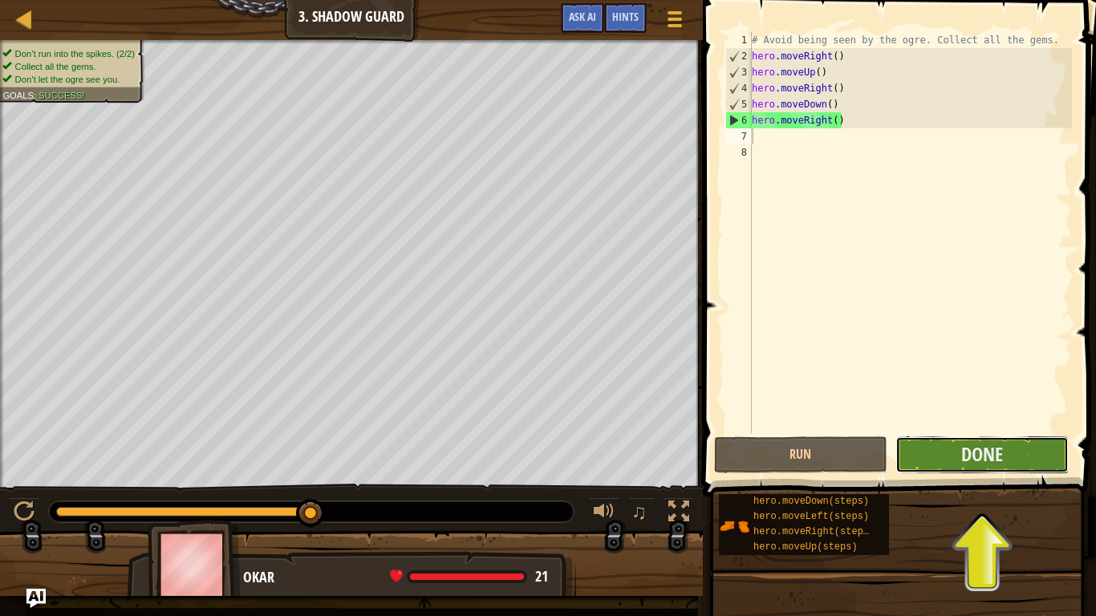
click at [940, 451] on button "Done" at bounding box center [981, 454] width 173 height 37
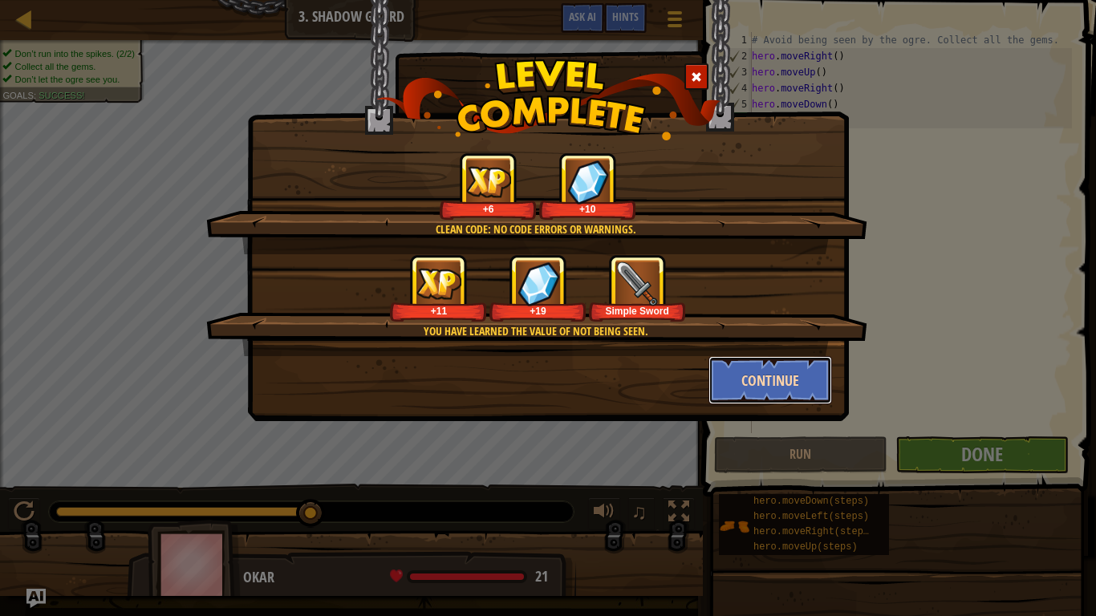
click at [776, 378] on button "Continue" at bounding box center [770, 380] width 124 height 48
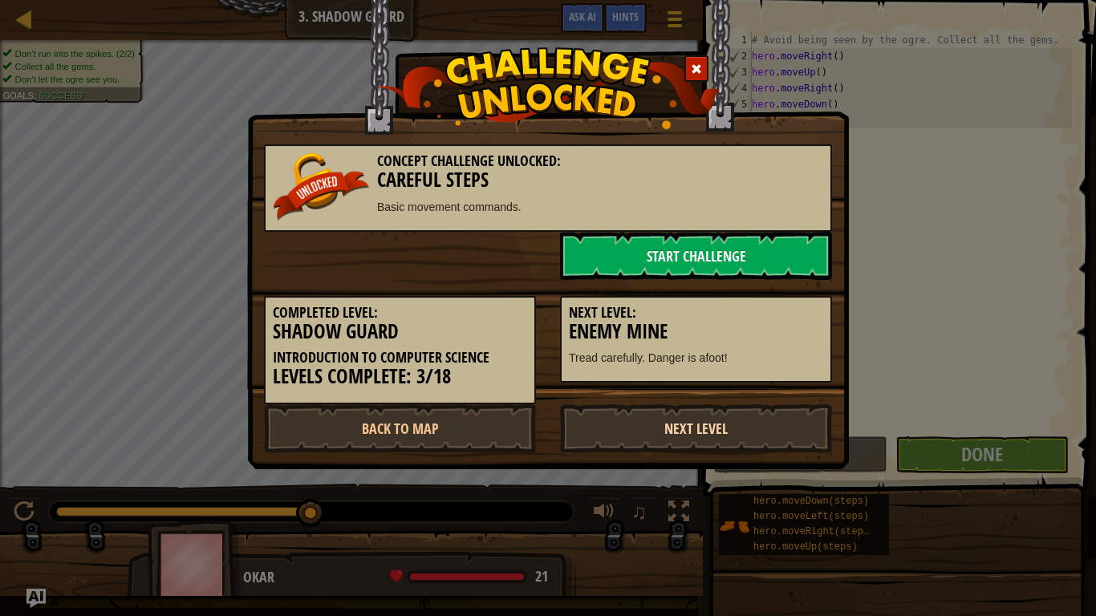
click at [667, 439] on link "Next Level" at bounding box center [696, 428] width 272 height 48
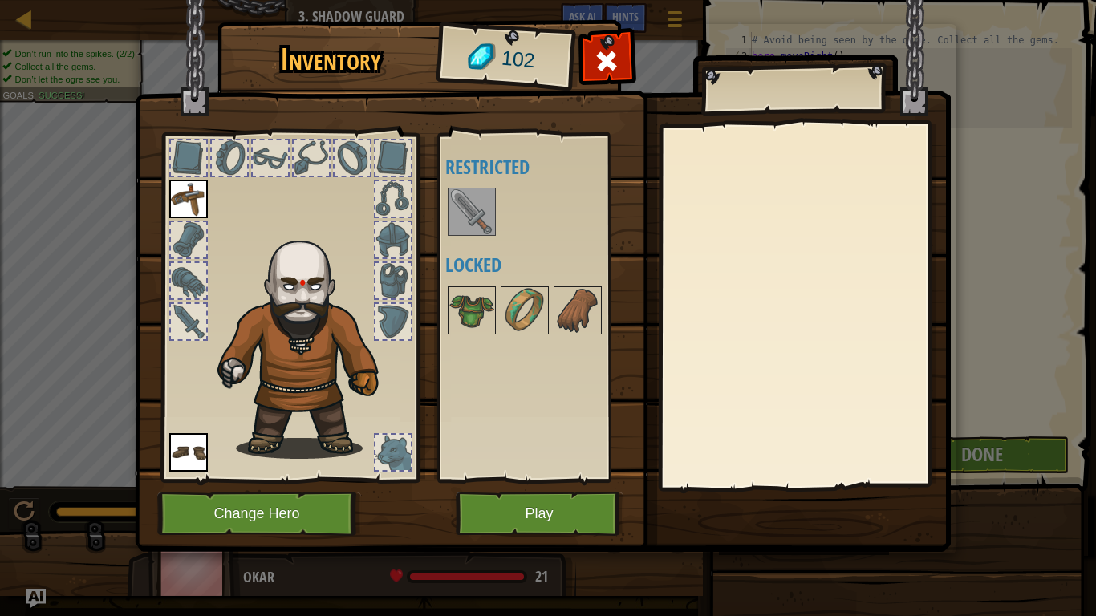
click at [481, 221] on img at bounding box center [471, 211] width 45 height 45
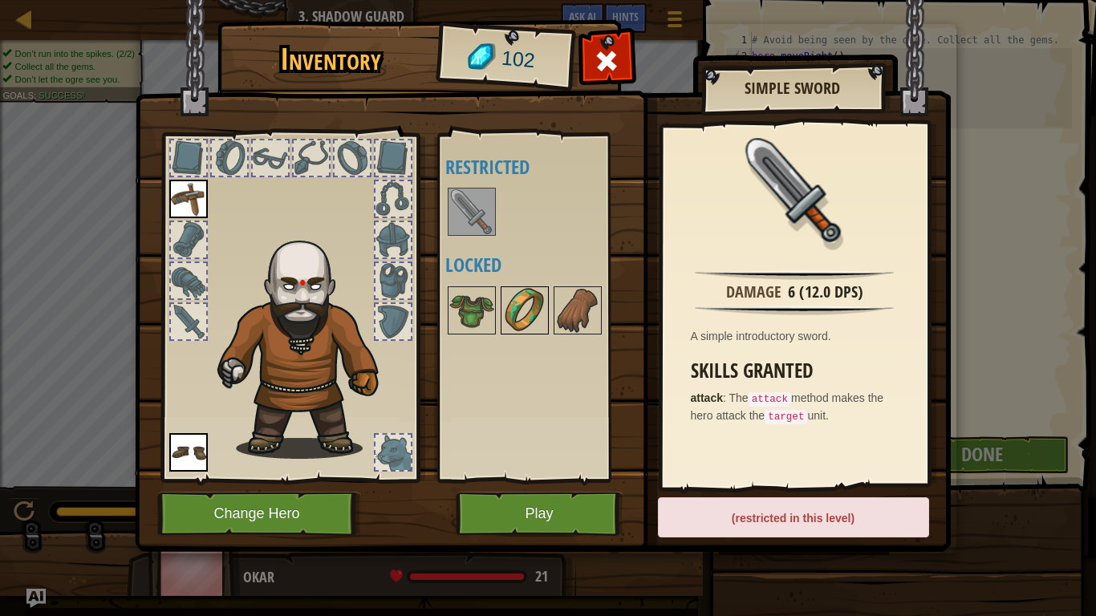
click at [534, 306] on img at bounding box center [524, 310] width 45 height 45
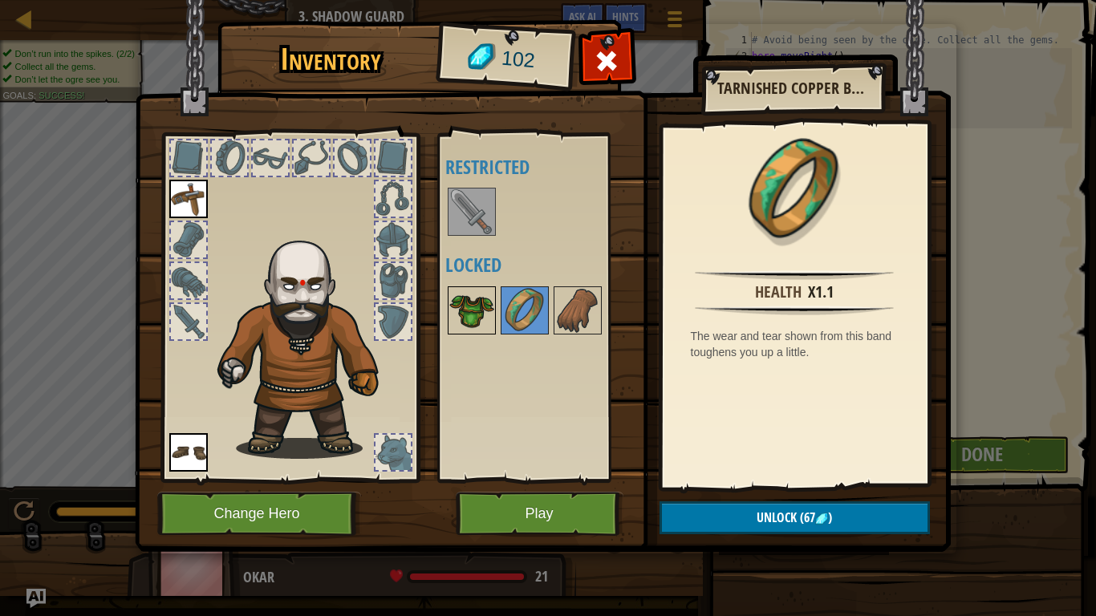
click at [468, 316] on img at bounding box center [471, 310] width 45 height 45
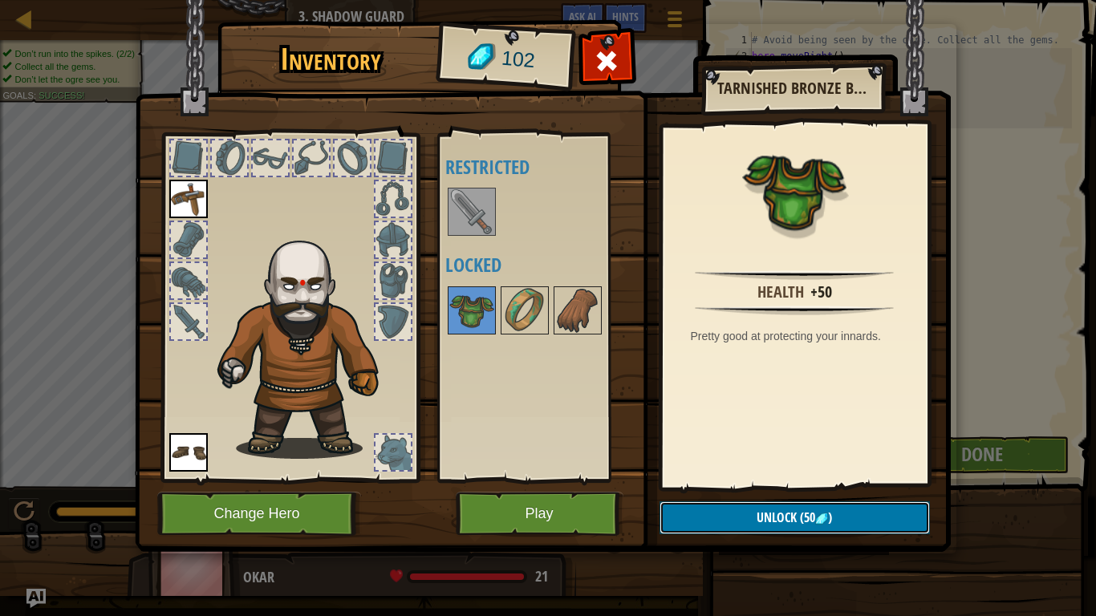
click at [757, 522] on span "Unlock" at bounding box center [777, 518] width 40 height 18
click at [807, 527] on button "Confirm" at bounding box center [795, 517] width 270 height 33
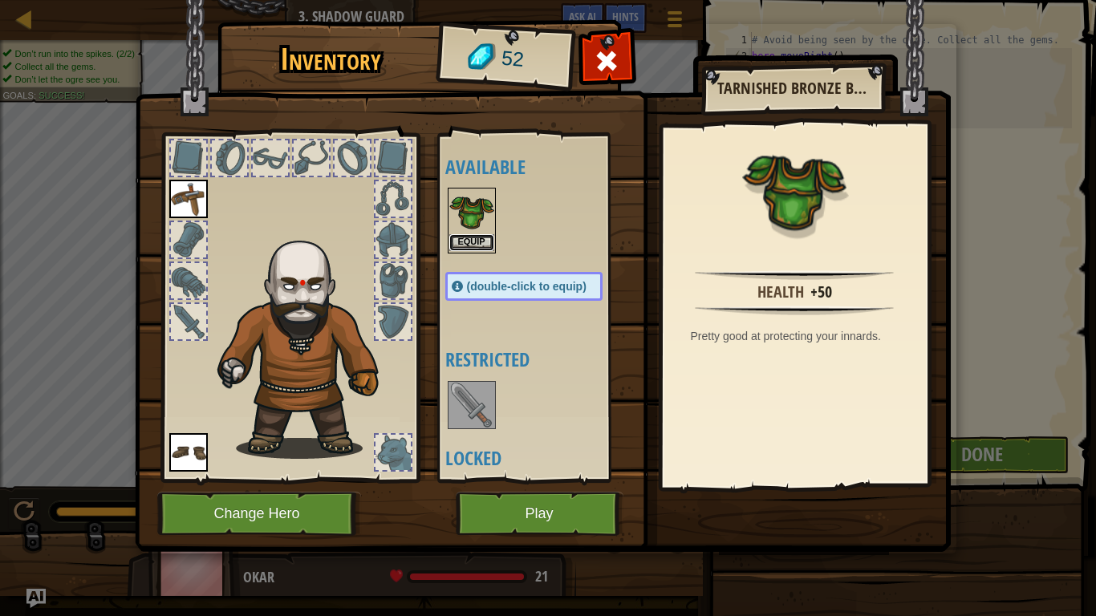
click at [467, 234] on button "Equip" at bounding box center [471, 242] width 45 height 17
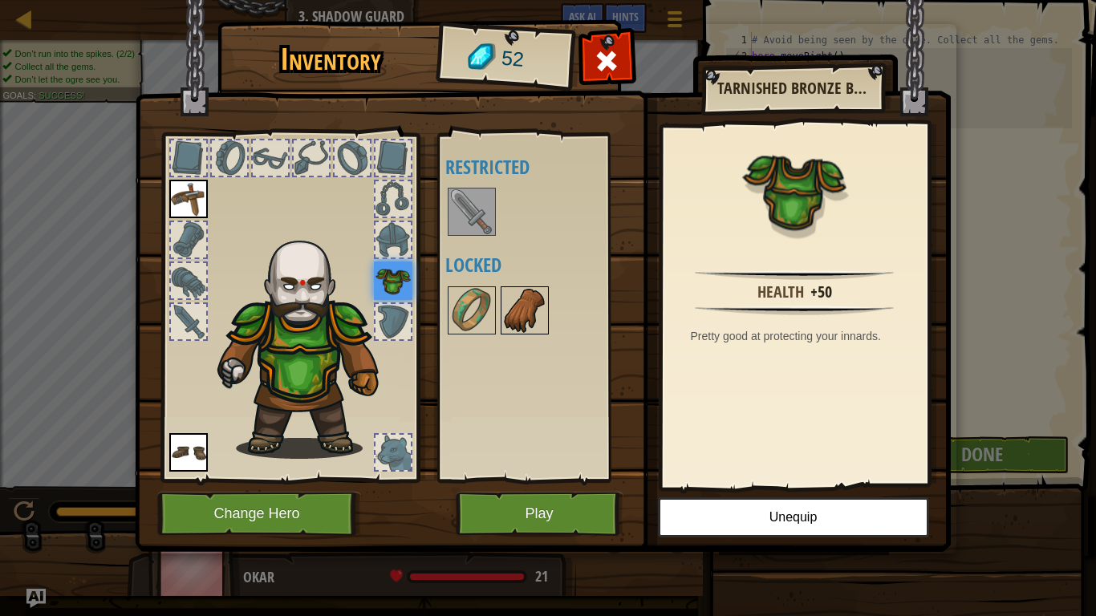
click at [524, 301] on img at bounding box center [524, 310] width 45 height 45
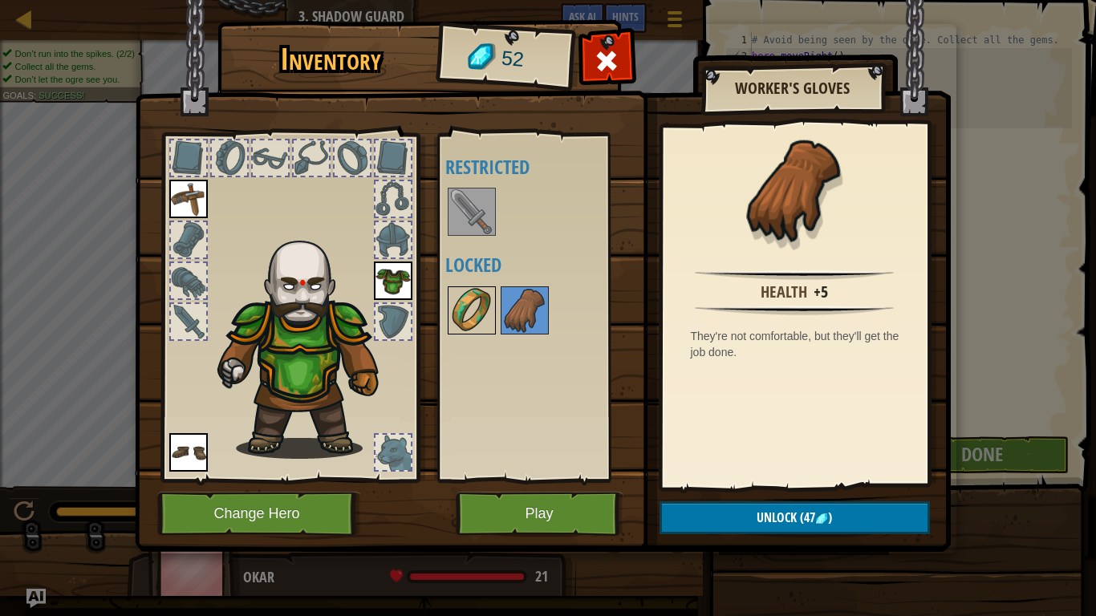
click at [481, 317] on img at bounding box center [471, 310] width 45 height 45
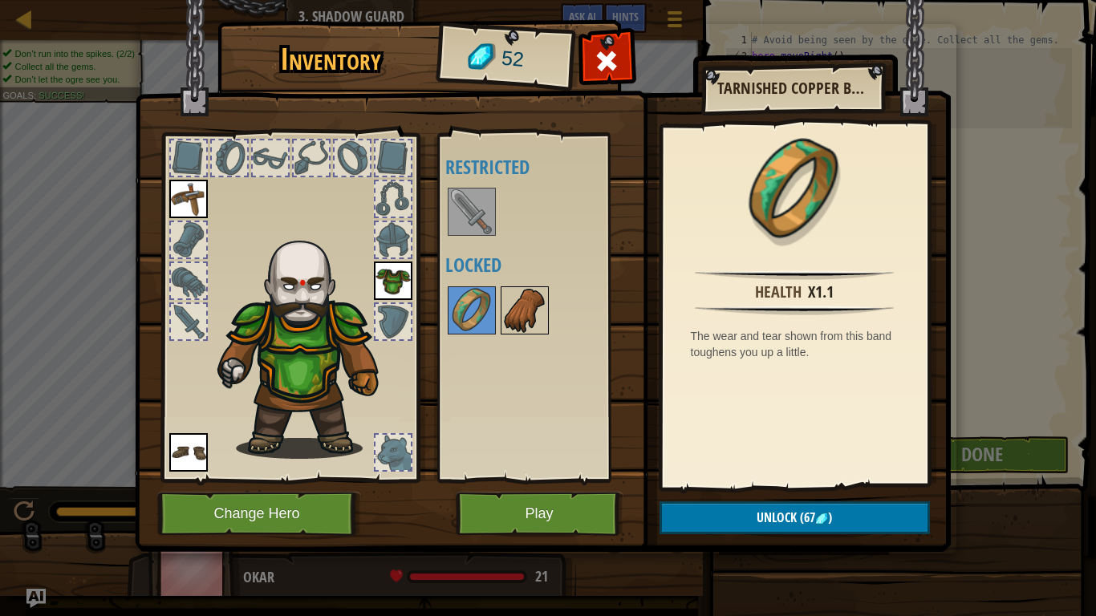
click at [521, 313] on img at bounding box center [524, 310] width 45 height 45
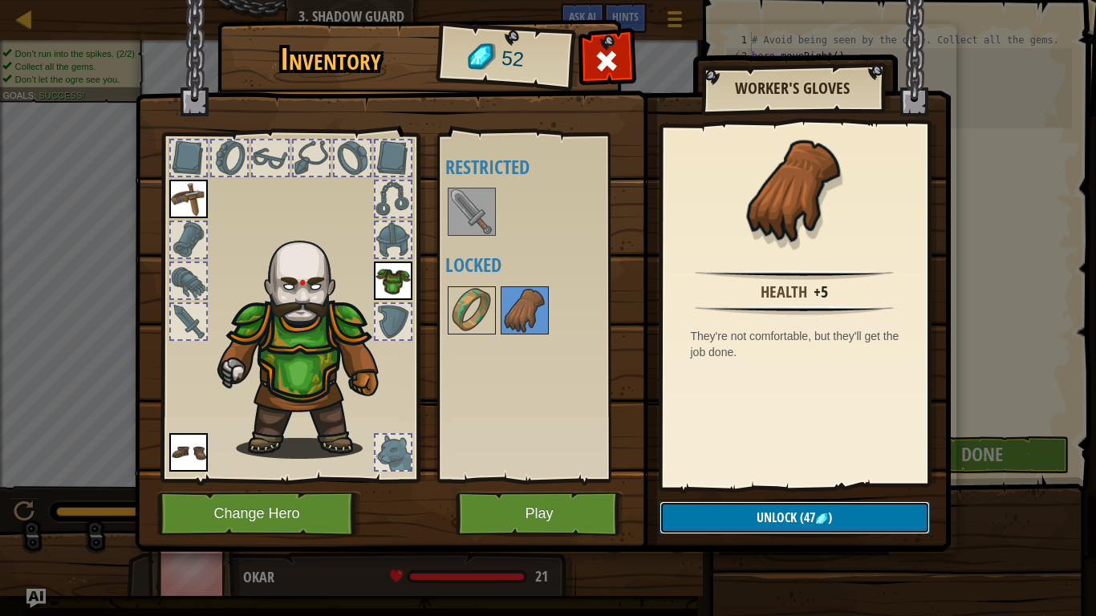
click at [740, 507] on button "Unlock (47 )" at bounding box center [795, 517] width 270 height 33
click at [740, 507] on button "Confirm" at bounding box center [795, 517] width 270 height 33
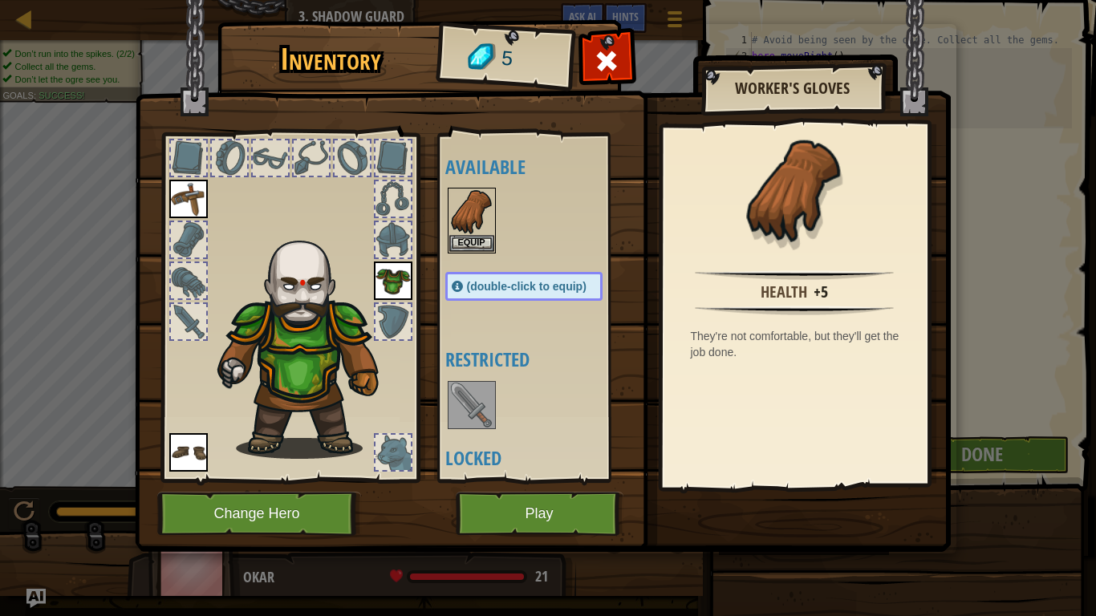
click at [538, 486] on img at bounding box center [543, 261] width 816 height 582
click at [533, 503] on button "Play" at bounding box center [540, 514] width 168 height 44
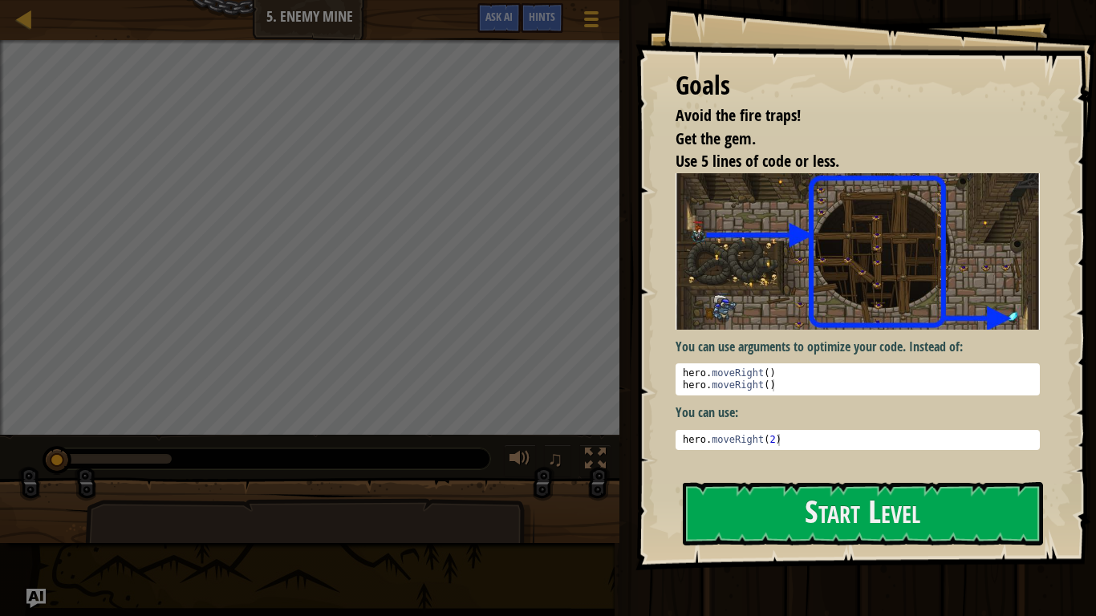
click at [871, 567] on div at bounding box center [863, 580] width 360 height 36
click at [823, 523] on button "Start Level" at bounding box center [863, 513] width 360 height 63
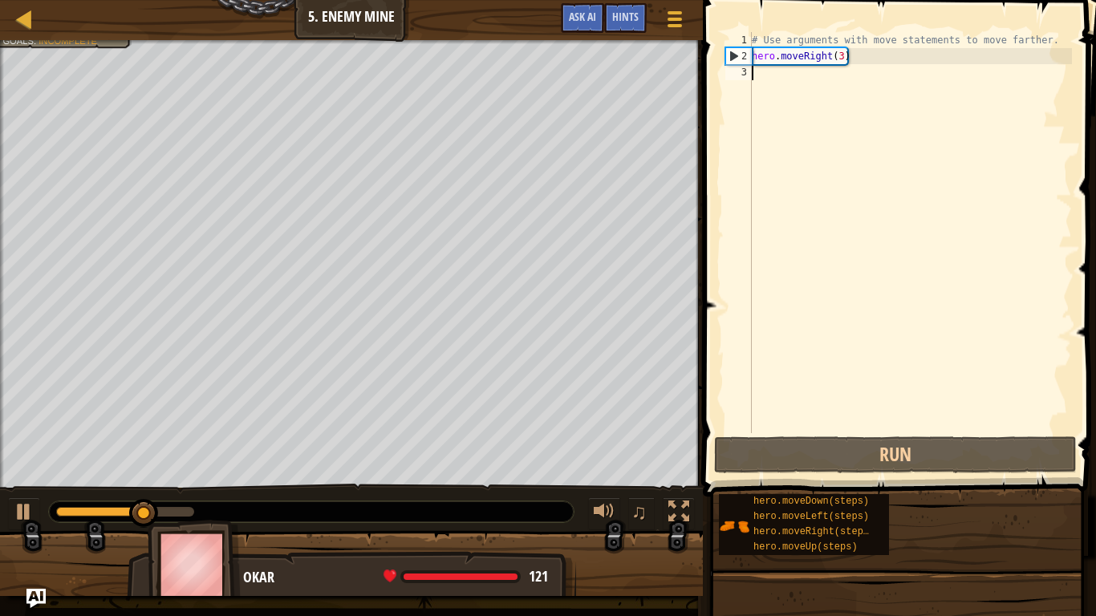
type textarea "h"
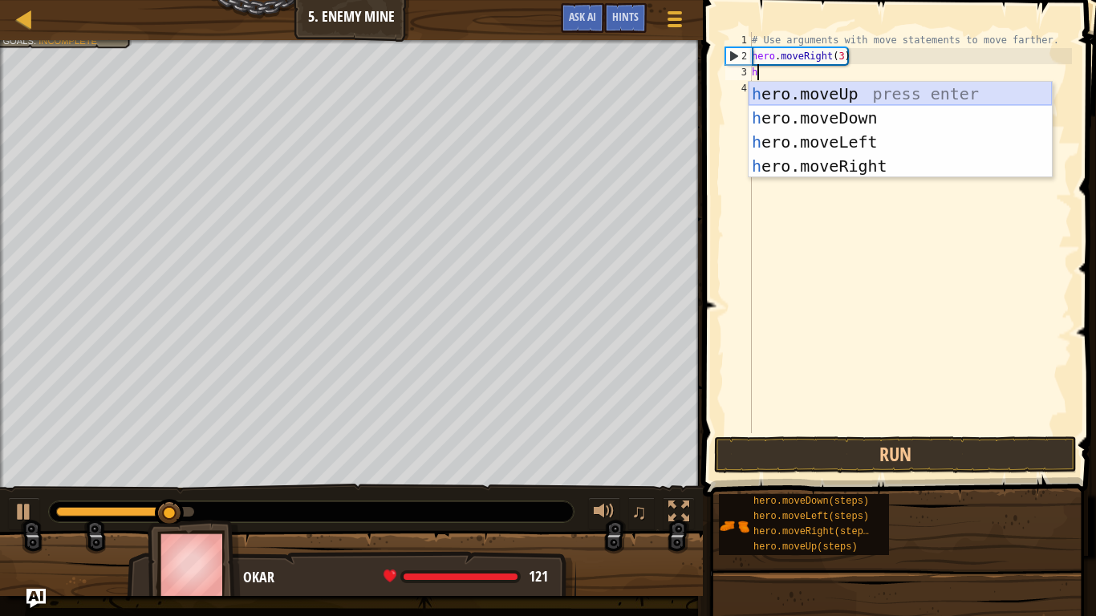
click at [813, 91] on div "h ero.moveUp press enter h ero.moveDown press enter h ero.moveLeft press enter …" at bounding box center [900, 154] width 303 height 144
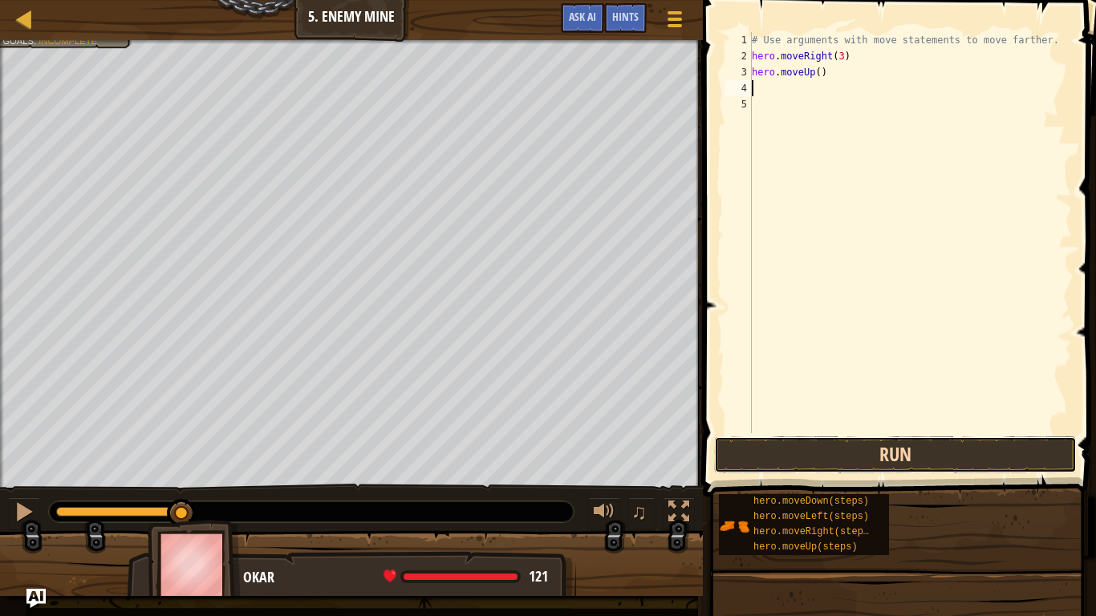
click at [779, 464] on button "Run" at bounding box center [895, 454] width 363 height 37
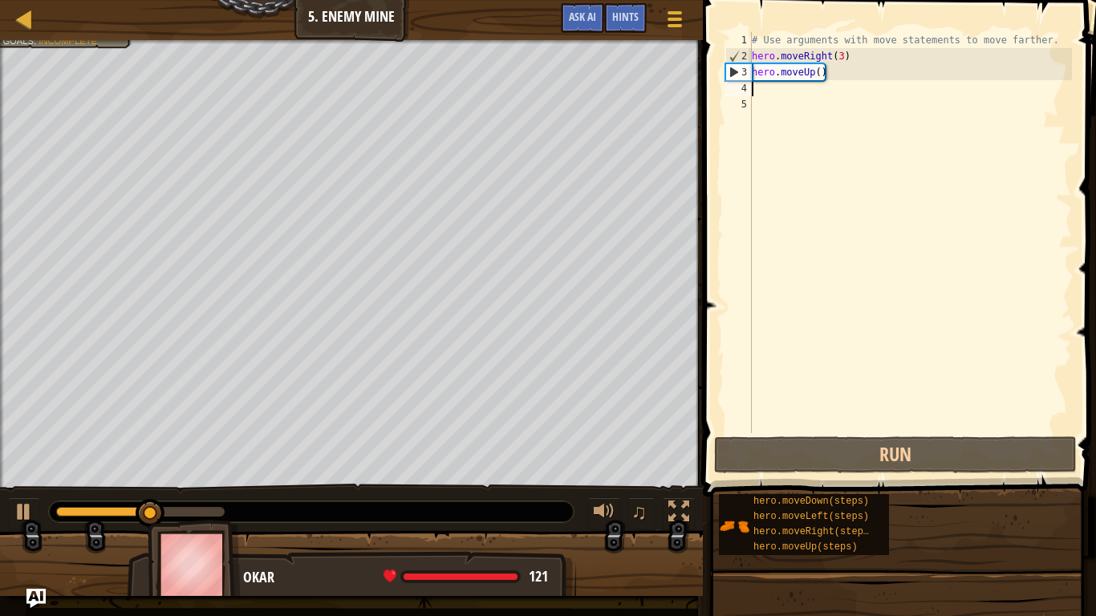
type textarea "h"
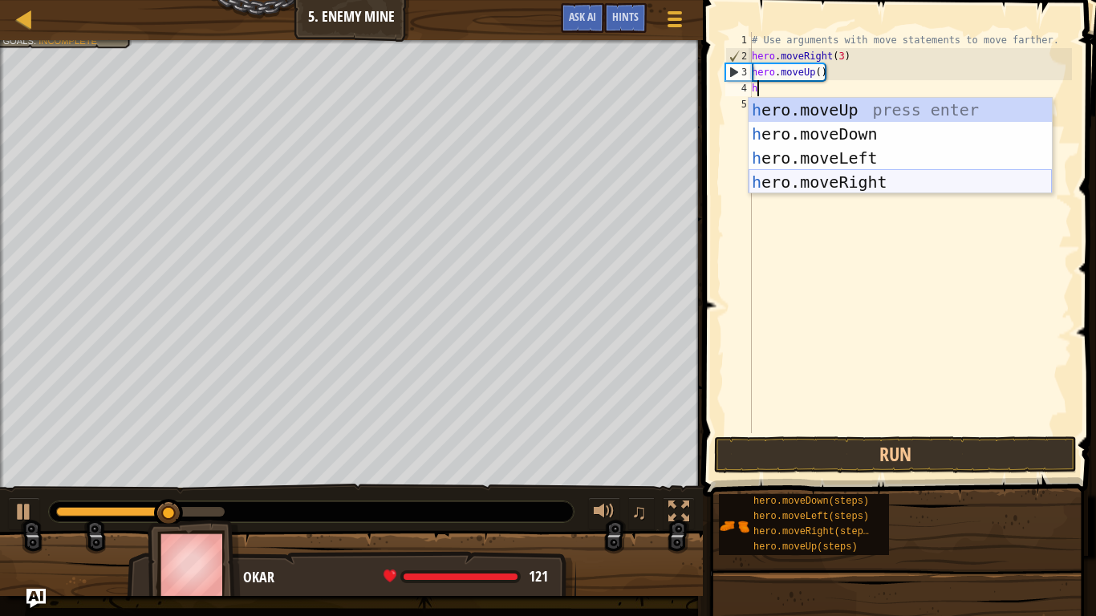
click at [789, 183] on div "h ero.moveUp press enter h ero.moveDown press enter h ero.moveLeft press enter …" at bounding box center [900, 170] width 303 height 144
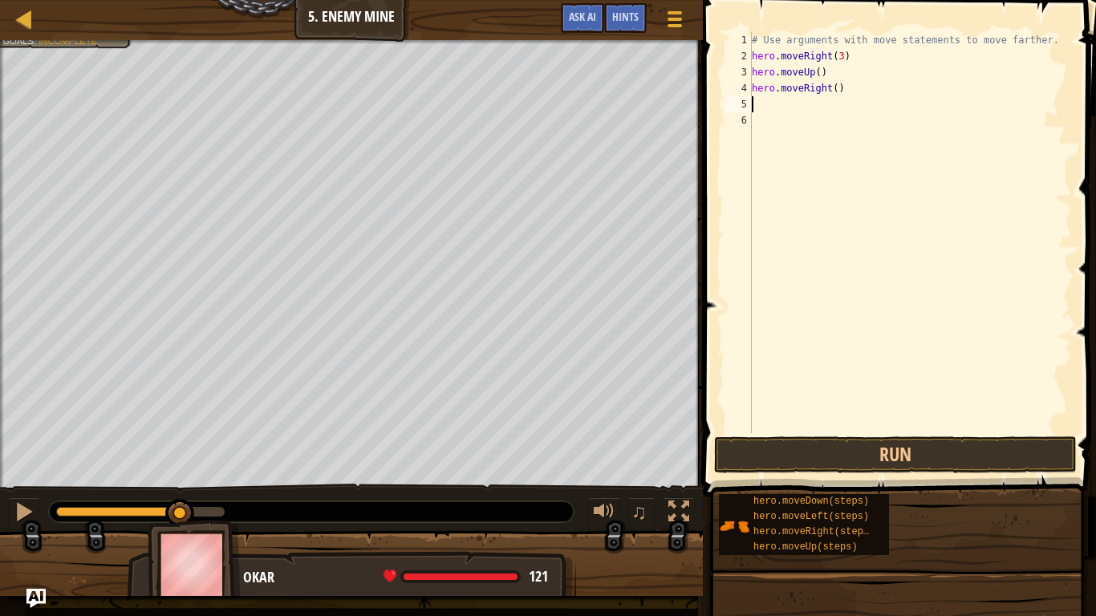
type textarea "h"
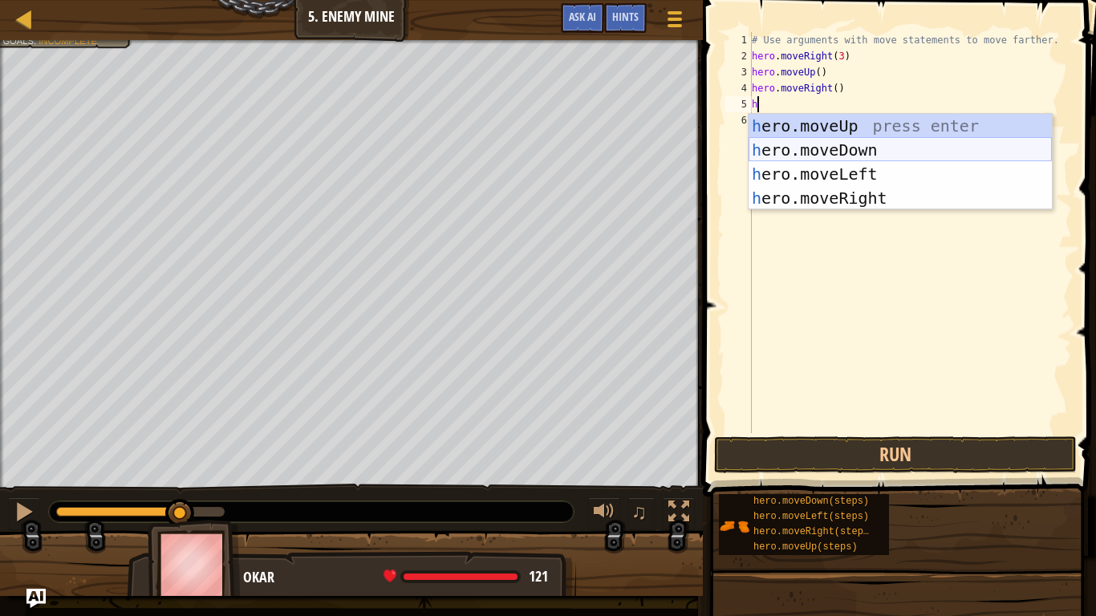
click at [799, 150] on div "h ero.moveUp press enter h ero.moveDown press enter h ero.moveLeft press enter …" at bounding box center [900, 186] width 303 height 144
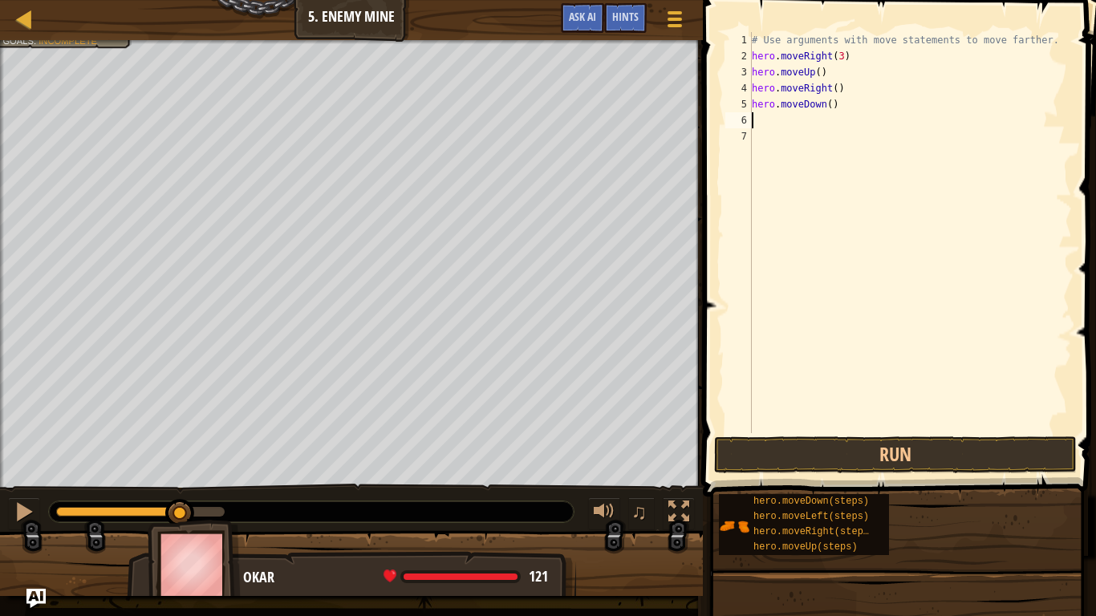
click at [831, 110] on div "# Use arguments with move statements to move farther. hero . moveRight ( 3 ) he…" at bounding box center [910, 248] width 323 height 433
type textarea "hero.moveDown(3)"
click at [814, 453] on button "Run" at bounding box center [895, 454] width 363 height 37
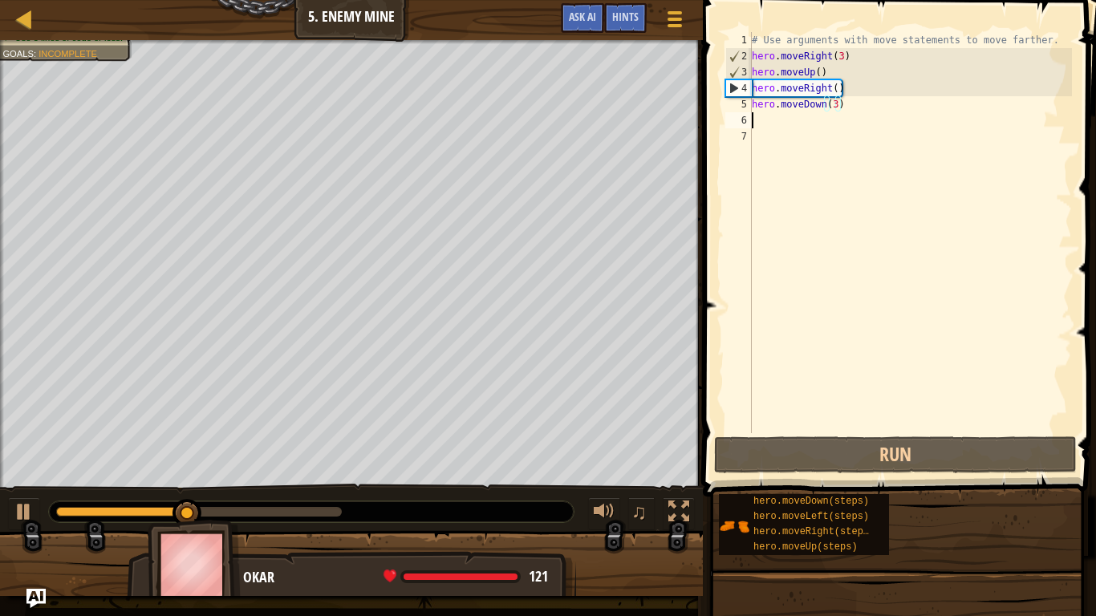
click at [767, 119] on div "# Use arguments with move statements to move farther. hero . moveRight ( 3 ) he…" at bounding box center [910, 248] width 323 height 433
type textarea "h"
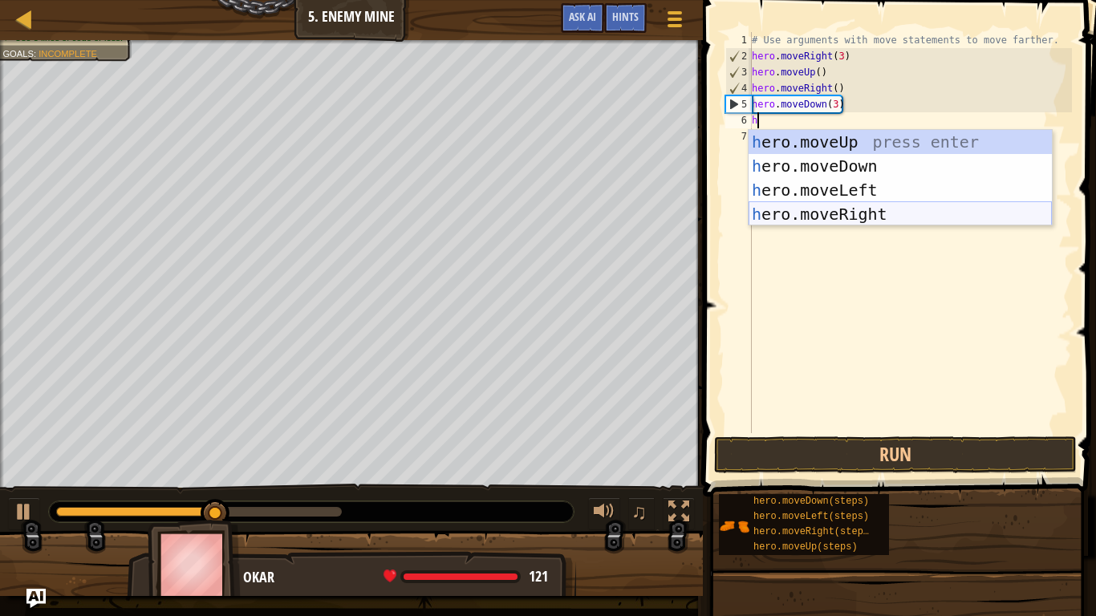
click at [784, 211] on div "h ero.moveUp press enter h ero.moveDown press enter h ero.moveLeft press enter …" at bounding box center [900, 202] width 303 height 144
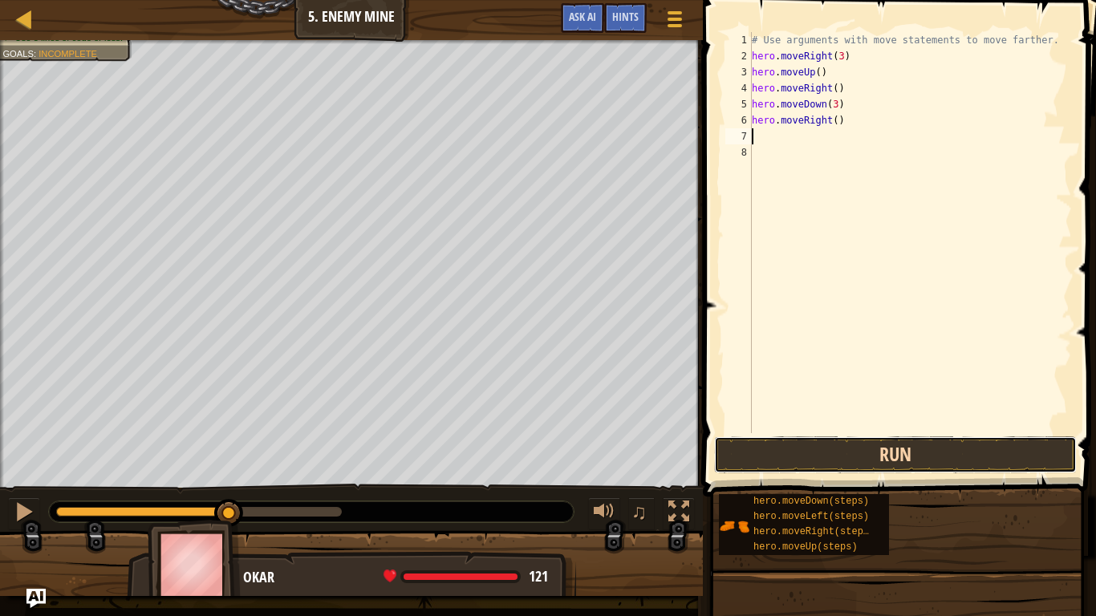
click at [788, 447] on button "Run" at bounding box center [895, 454] width 363 height 37
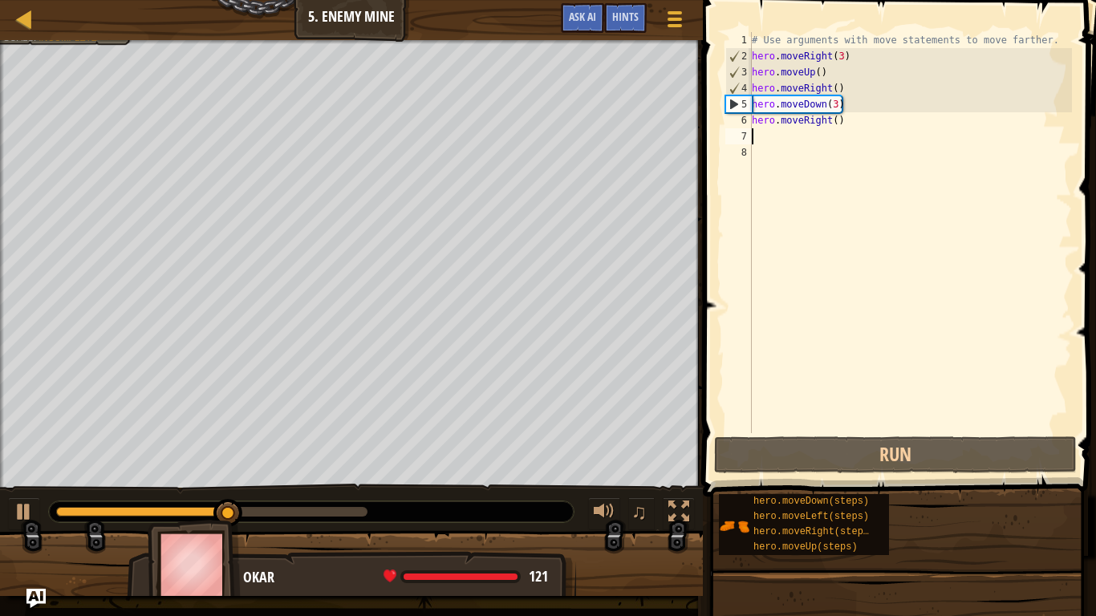
click at [833, 123] on div "# Use arguments with move statements to move farther. hero . moveRight ( 3 ) he…" at bounding box center [910, 248] width 323 height 433
click at [835, 124] on div "# Use arguments with move statements to move farther. hero . moveRight ( 3 ) he…" at bounding box center [910, 248] width 323 height 433
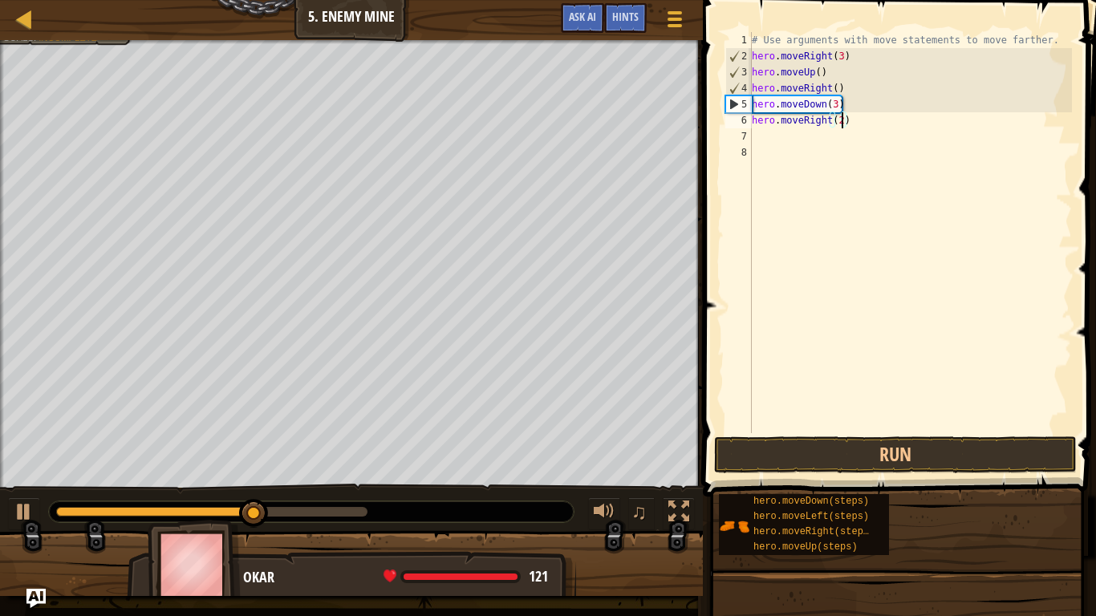
scroll to position [7, 13]
type textarea "hero.moveRight(2)"
click at [808, 444] on button "Run" at bounding box center [895, 454] width 363 height 37
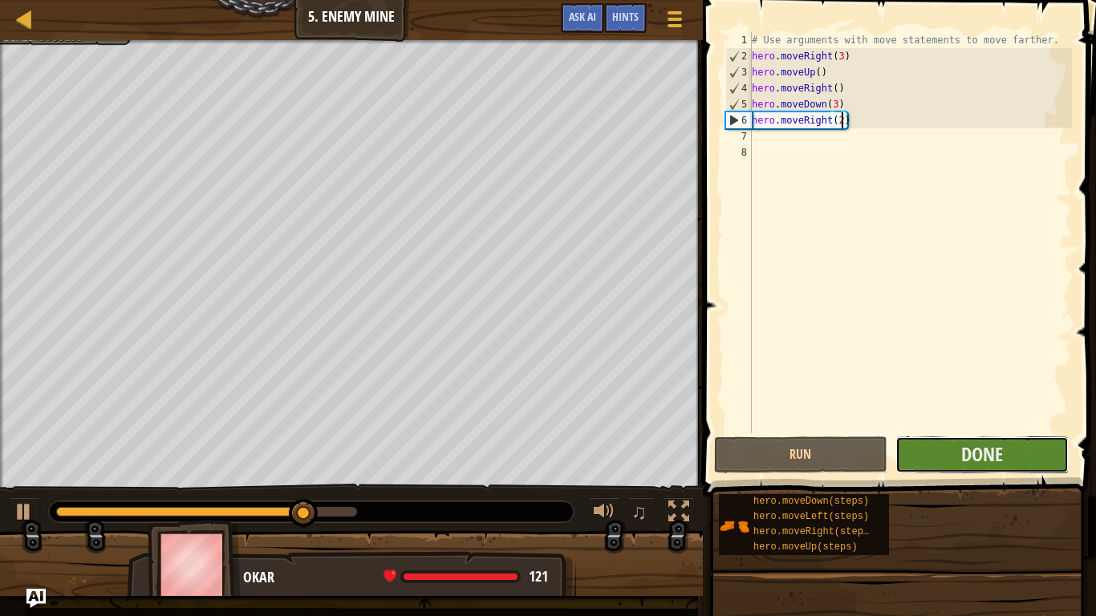
click at [953, 461] on button "Done" at bounding box center [981, 454] width 173 height 37
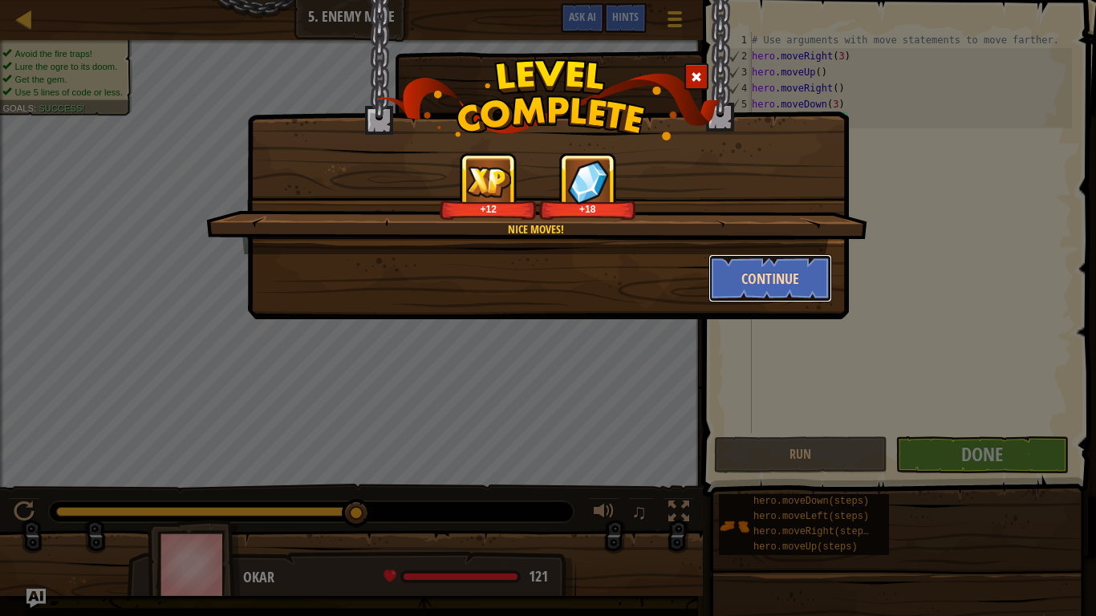
click at [750, 294] on button "Continue" at bounding box center [770, 278] width 124 height 48
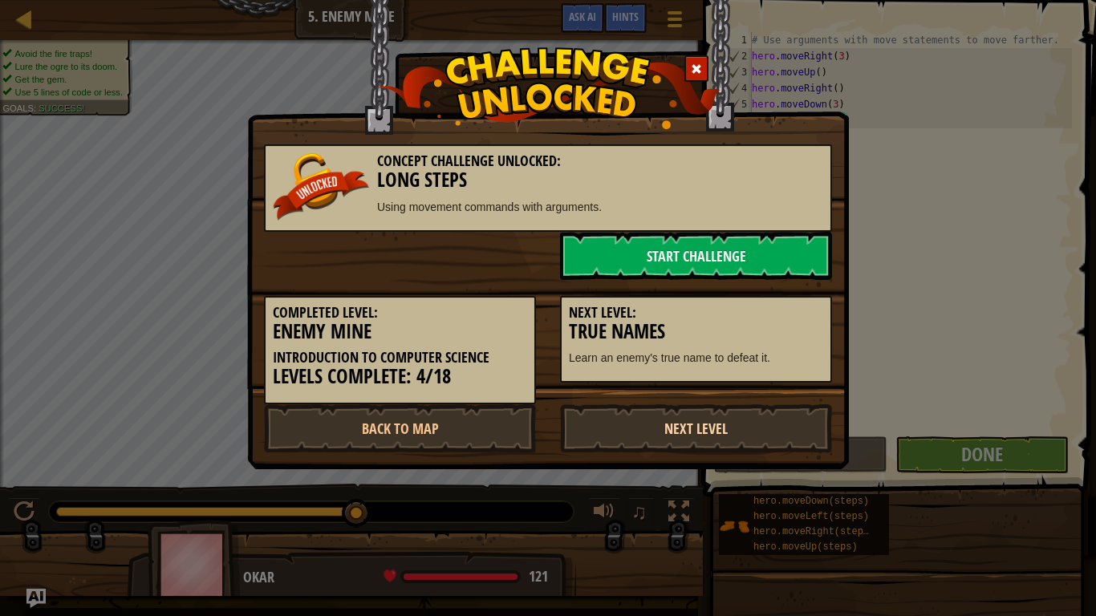
click at [681, 434] on link "Next Level" at bounding box center [696, 428] width 272 height 48
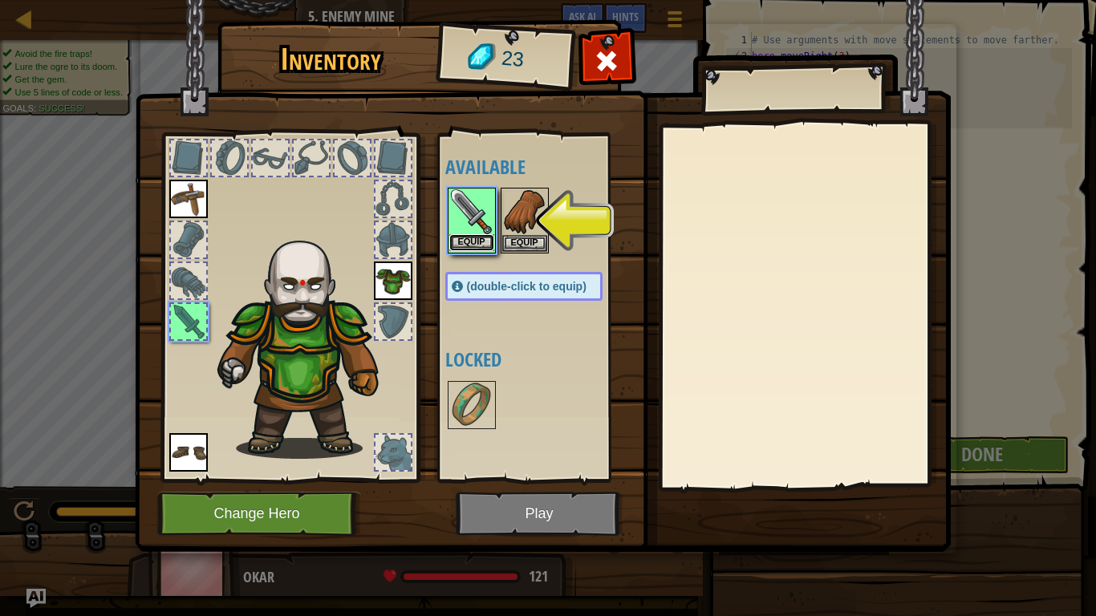
click at [468, 250] on button "Equip" at bounding box center [471, 242] width 45 height 17
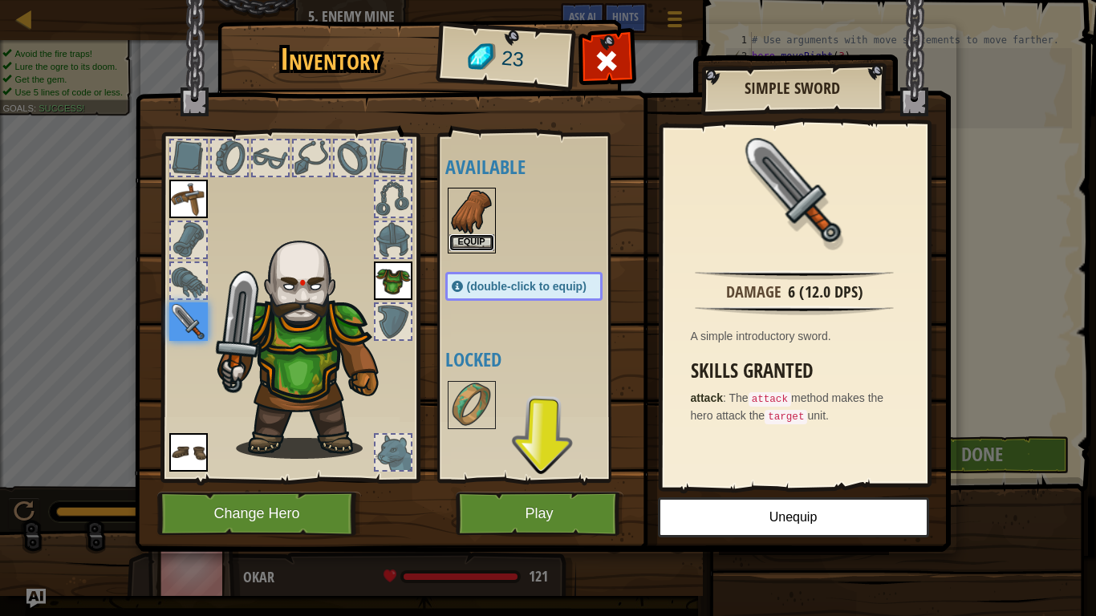
click at [483, 244] on button "Equip" at bounding box center [471, 242] width 45 height 17
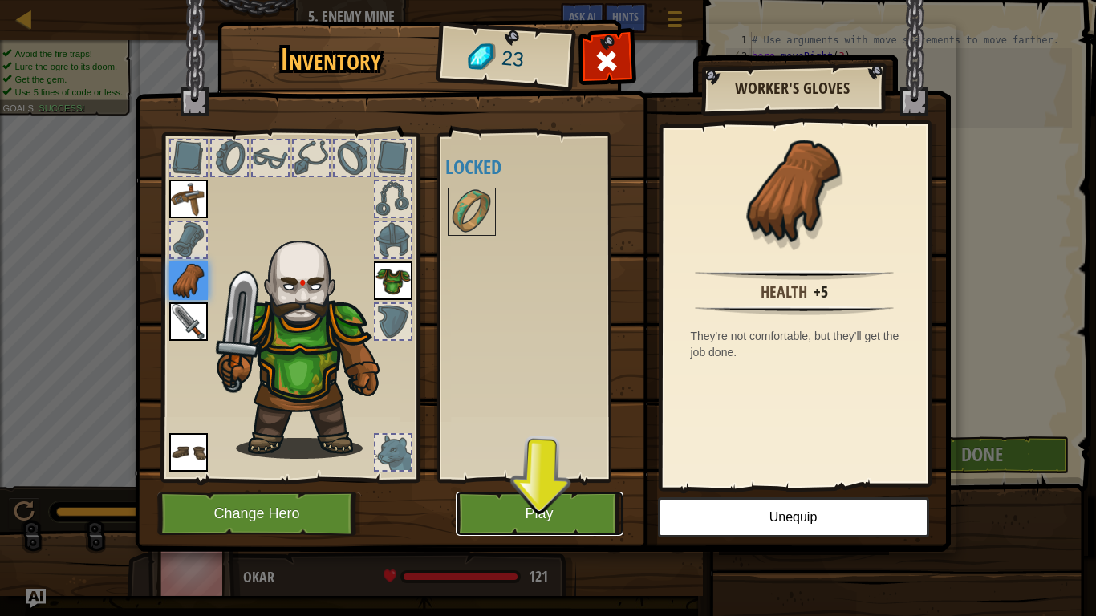
click at [518, 524] on button "Play" at bounding box center [540, 514] width 168 height 44
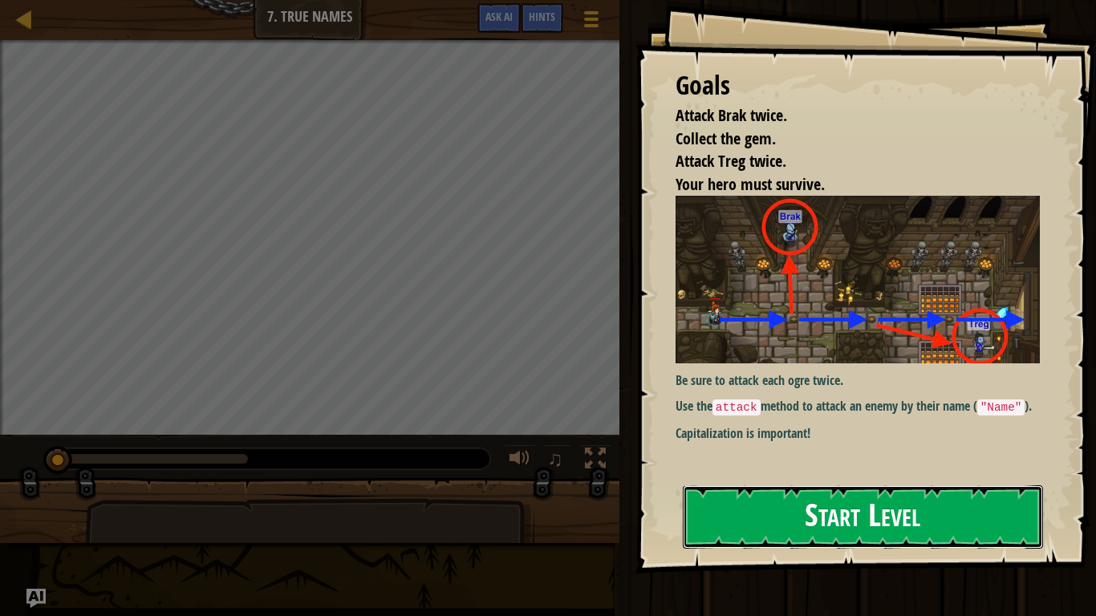
click at [721, 513] on button "Start Level" at bounding box center [863, 516] width 360 height 63
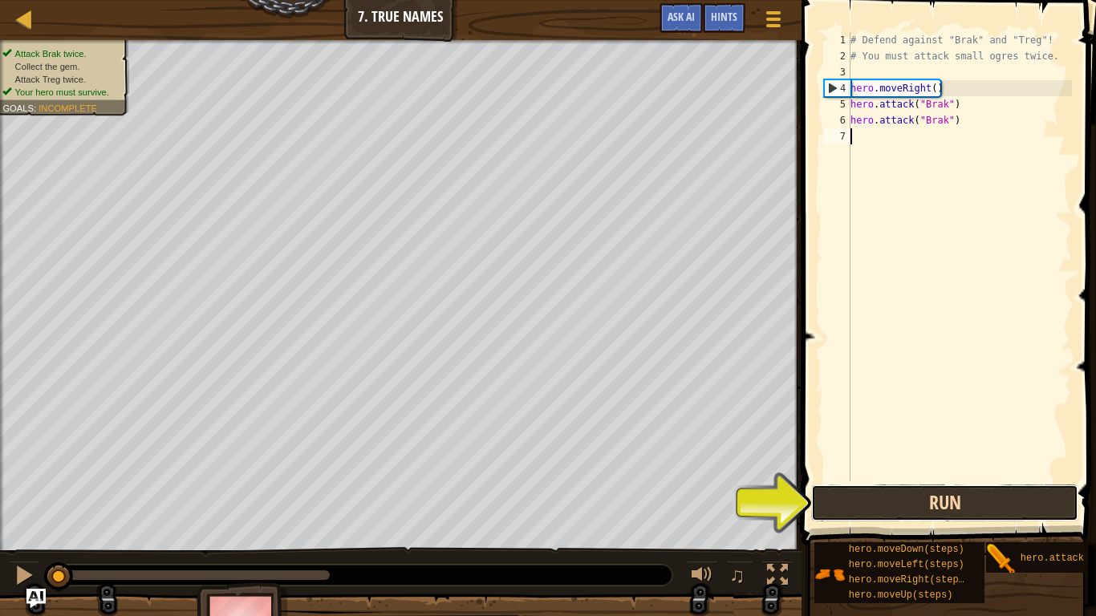
click at [887, 498] on button "Run" at bounding box center [944, 503] width 267 height 37
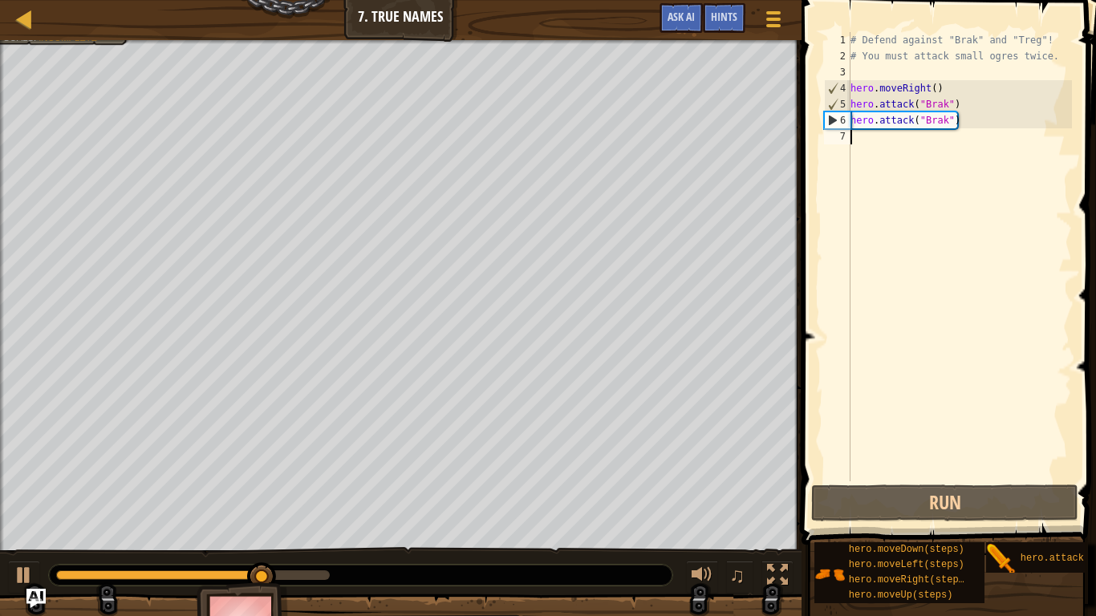
type textarea "h"
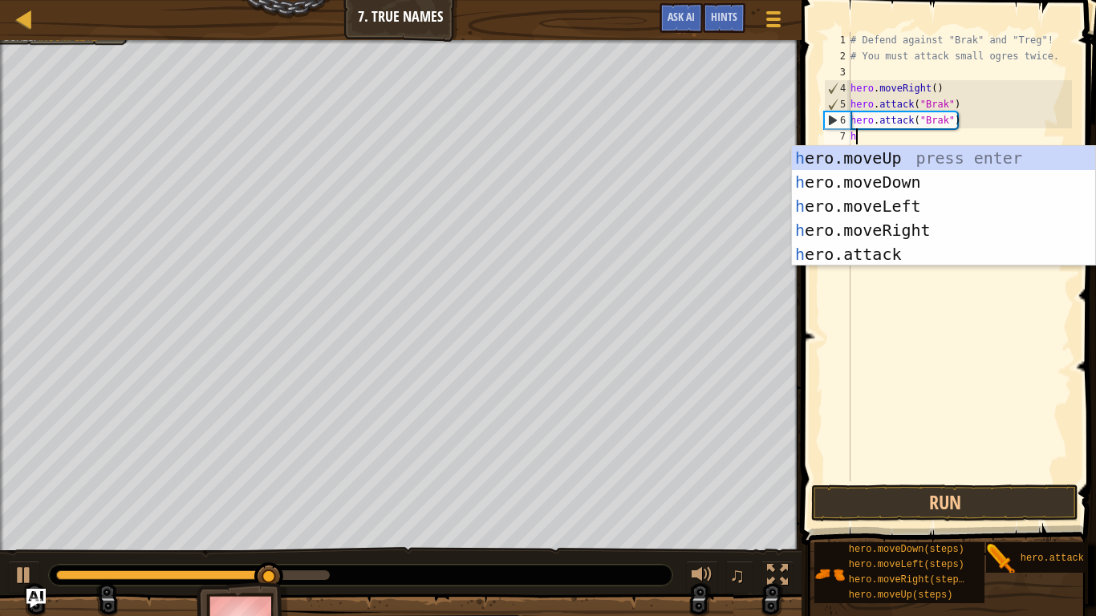
scroll to position [7, 0]
click at [883, 229] on div "h ero.moveUp press enter h ero.moveDown press enter h ero.moveLeft press enter …" at bounding box center [943, 230] width 303 height 168
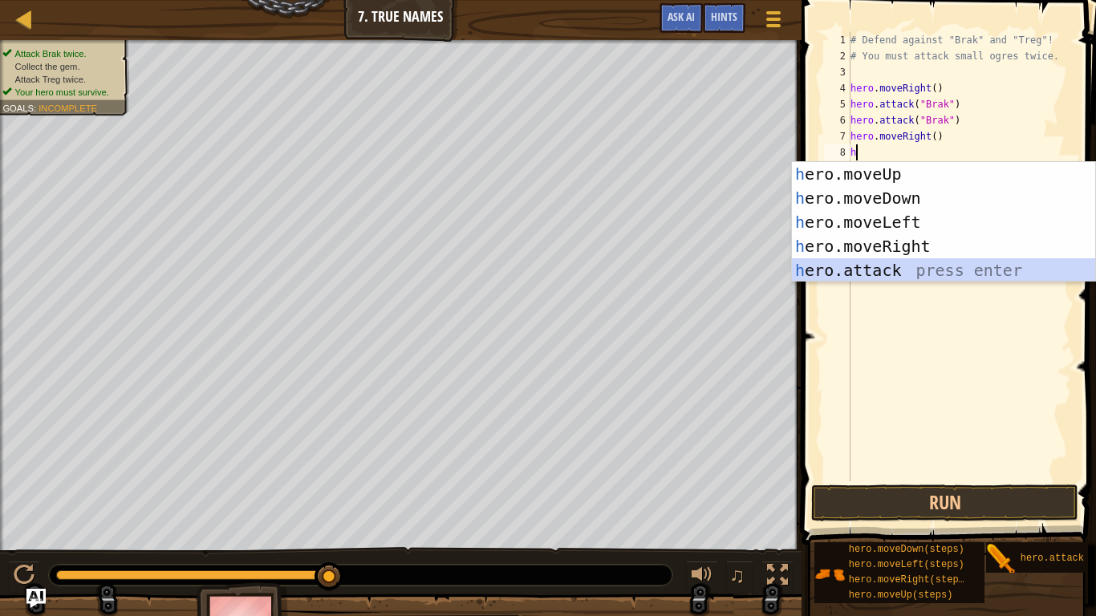
click at [867, 274] on div "h ero.moveUp press enter h ero.moveDown press enter h ero.moveLeft press enter …" at bounding box center [943, 246] width 303 height 168
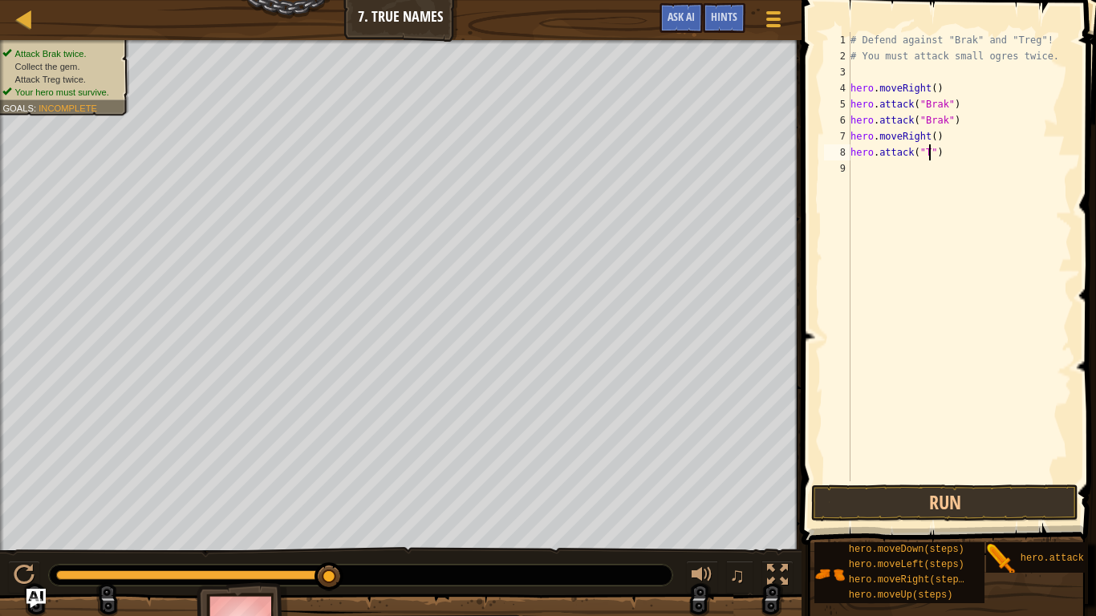
scroll to position [7, 12]
type textarea "hero.attack("Treg")"
click at [593, 168] on div "Map Introduction to Computer Science 7. True Names Game Menu Done Hints Ask AI …" at bounding box center [548, 308] width 1096 height 616
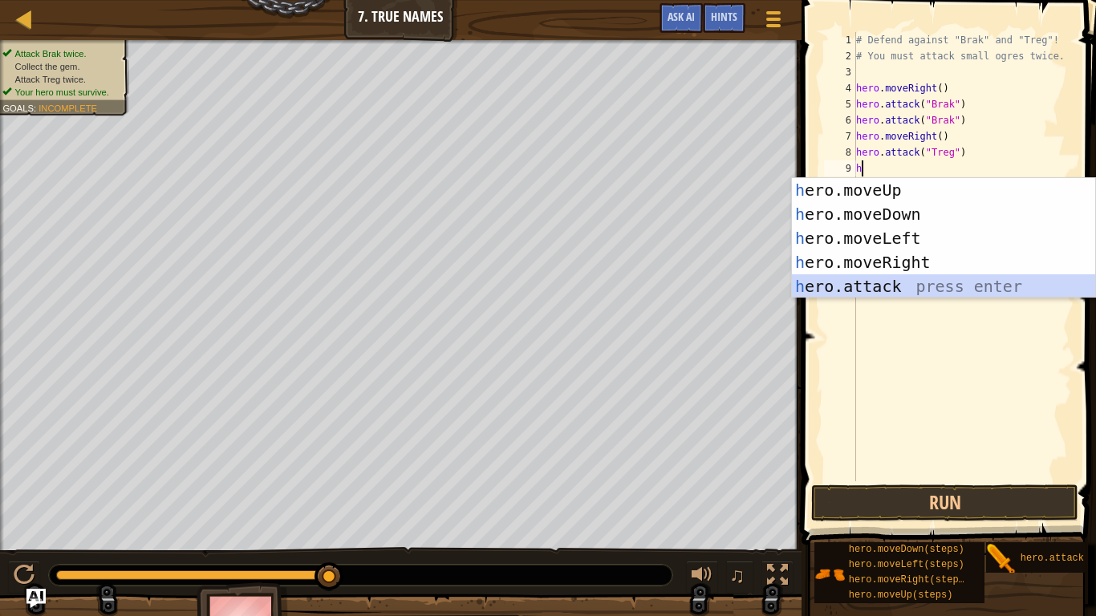
click at [838, 291] on div "h ero.moveUp press enter h ero.moveDown press enter h ero.moveLeft press enter …" at bounding box center [943, 262] width 303 height 168
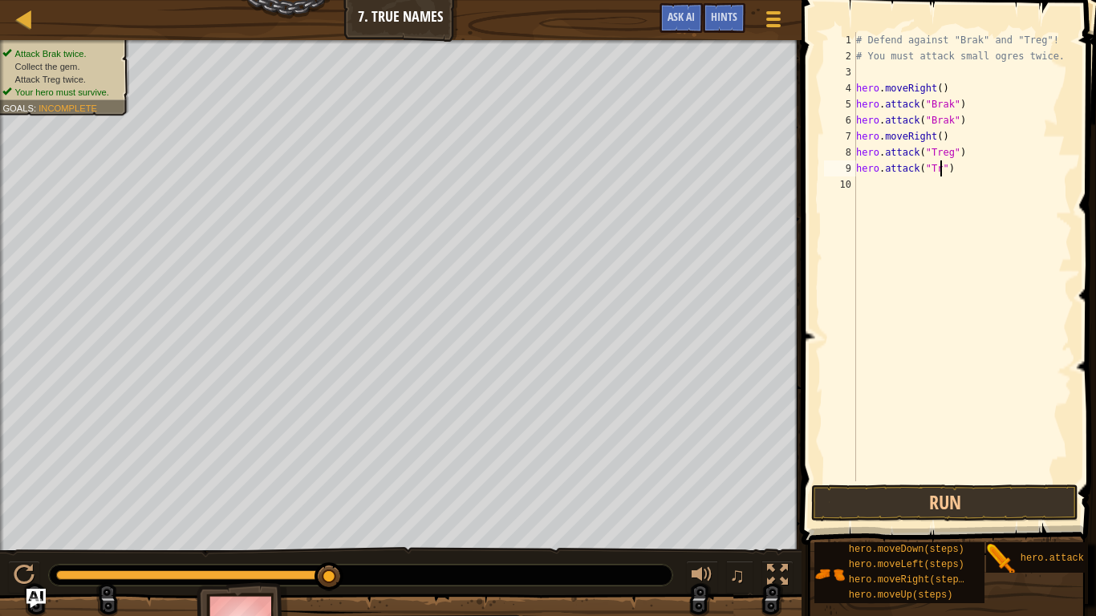
type textarea "hero.attack("Treg")"
click at [900, 509] on button "Run" at bounding box center [944, 503] width 267 height 37
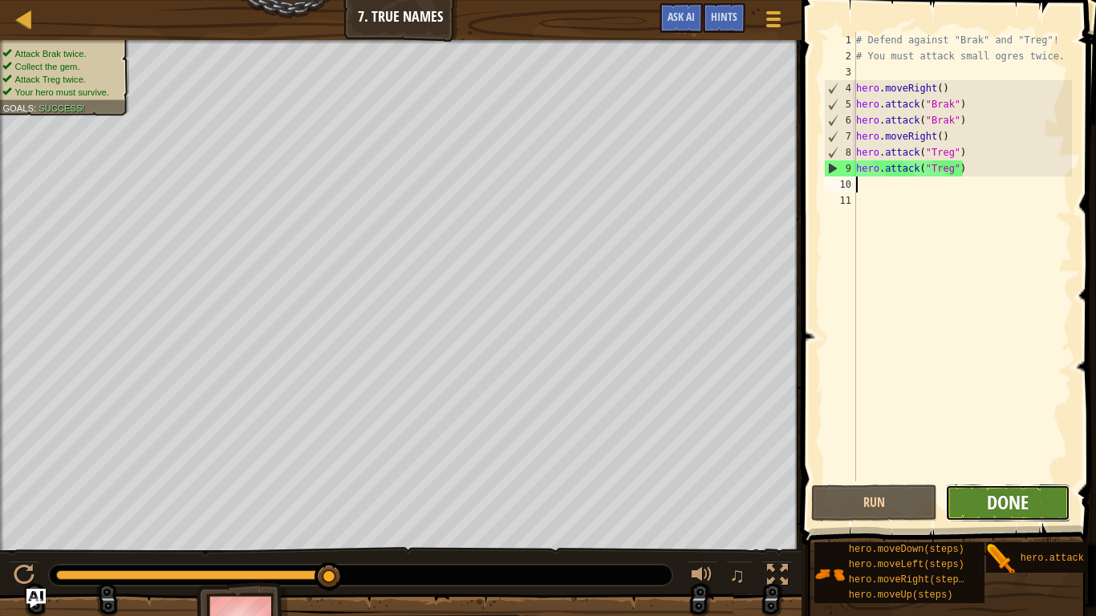
click at [992, 489] on span "Done" at bounding box center [1008, 502] width 42 height 26
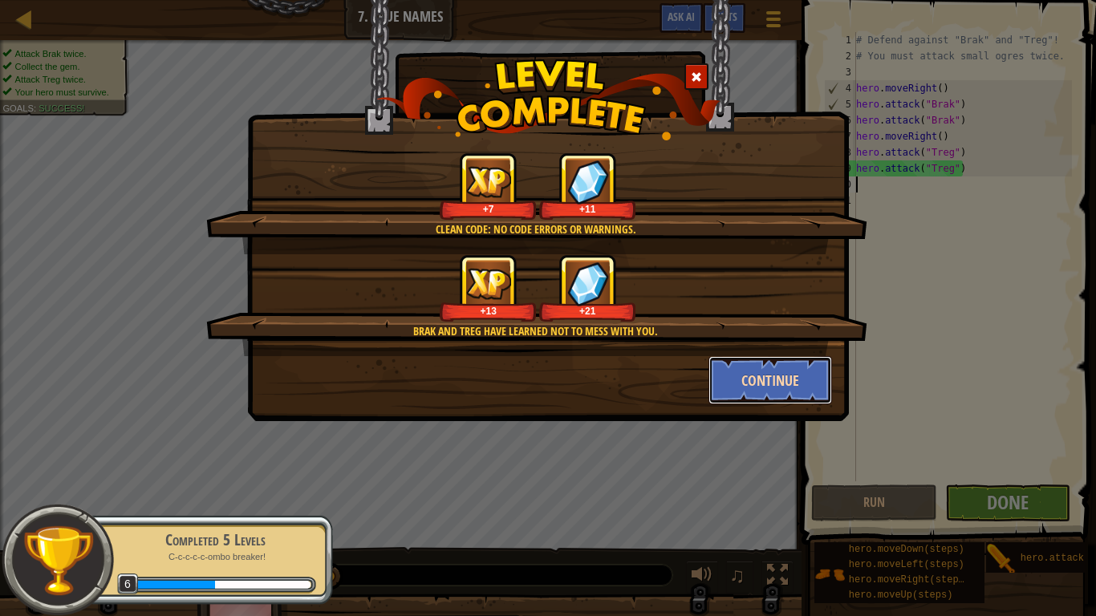
click at [742, 387] on button "Continue" at bounding box center [770, 380] width 124 height 48
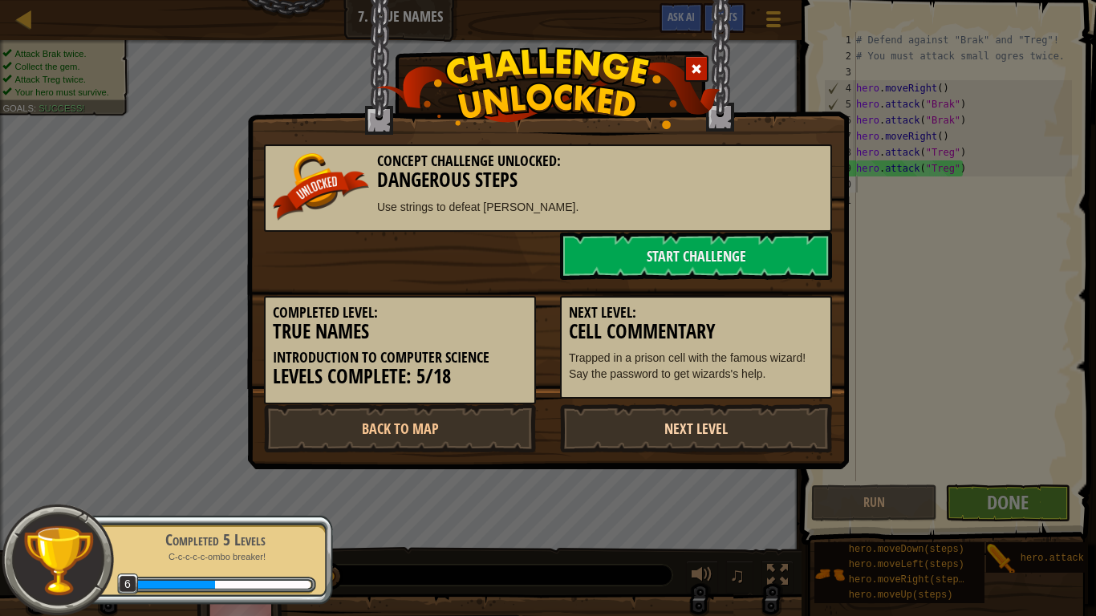
click at [695, 424] on link "Next Level" at bounding box center [696, 428] width 272 height 48
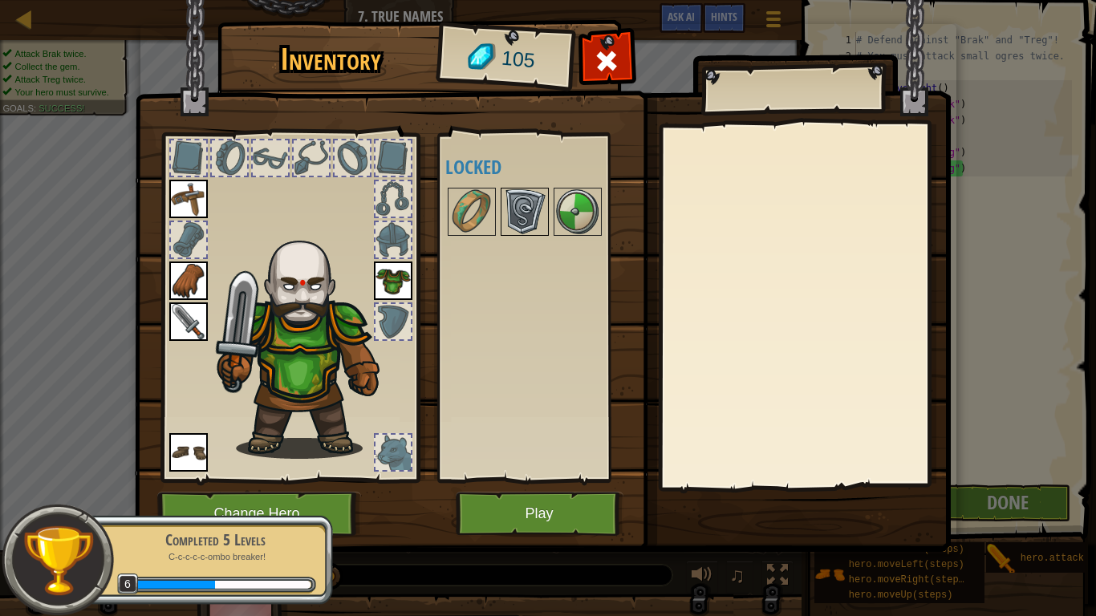
click at [529, 205] on img at bounding box center [524, 211] width 45 height 45
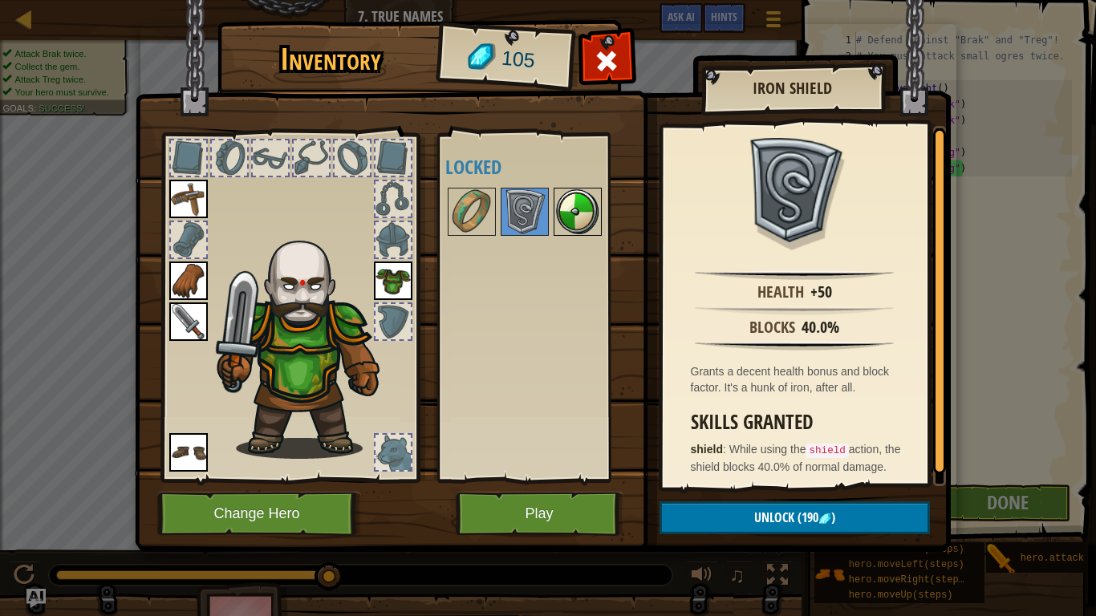
click at [593, 219] on img at bounding box center [577, 211] width 45 height 45
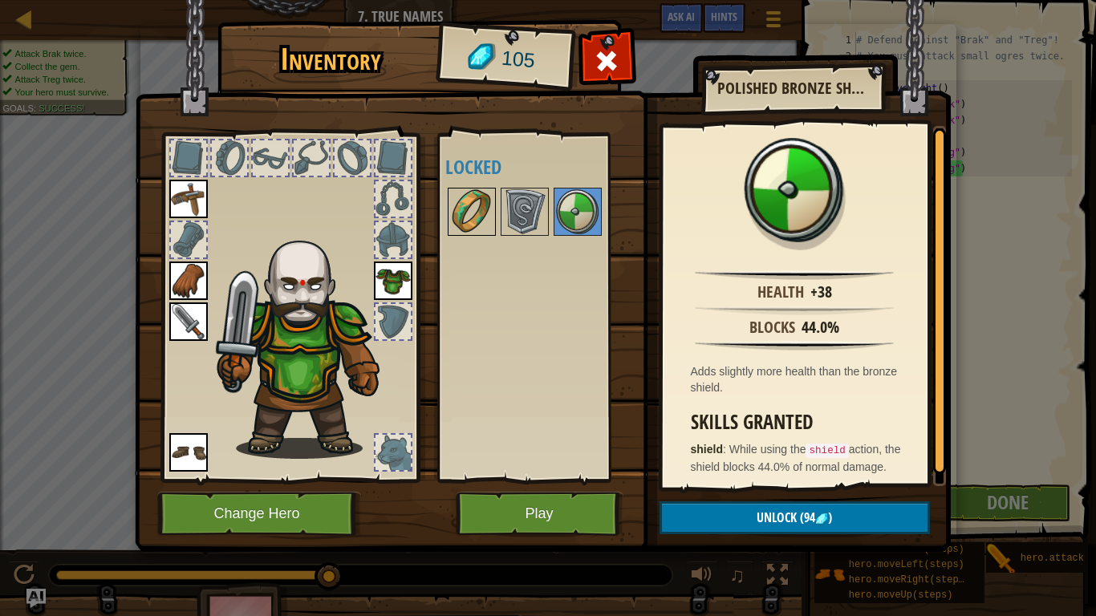
click at [464, 206] on img at bounding box center [471, 211] width 45 height 45
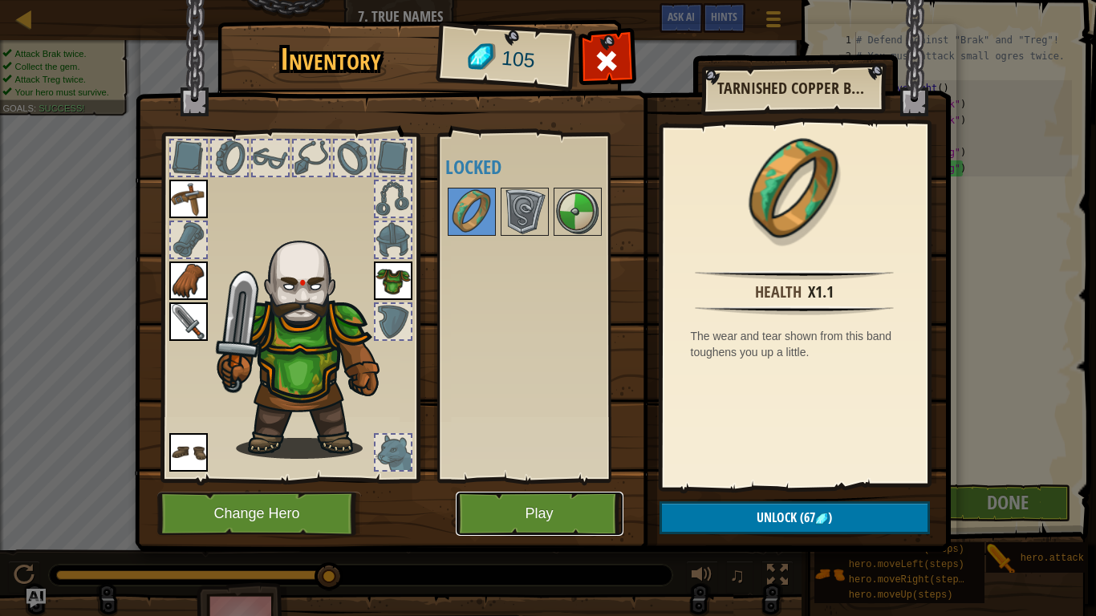
click at [589, 510] on button "Play" at bounding box center [540, 514] width 168 height 44
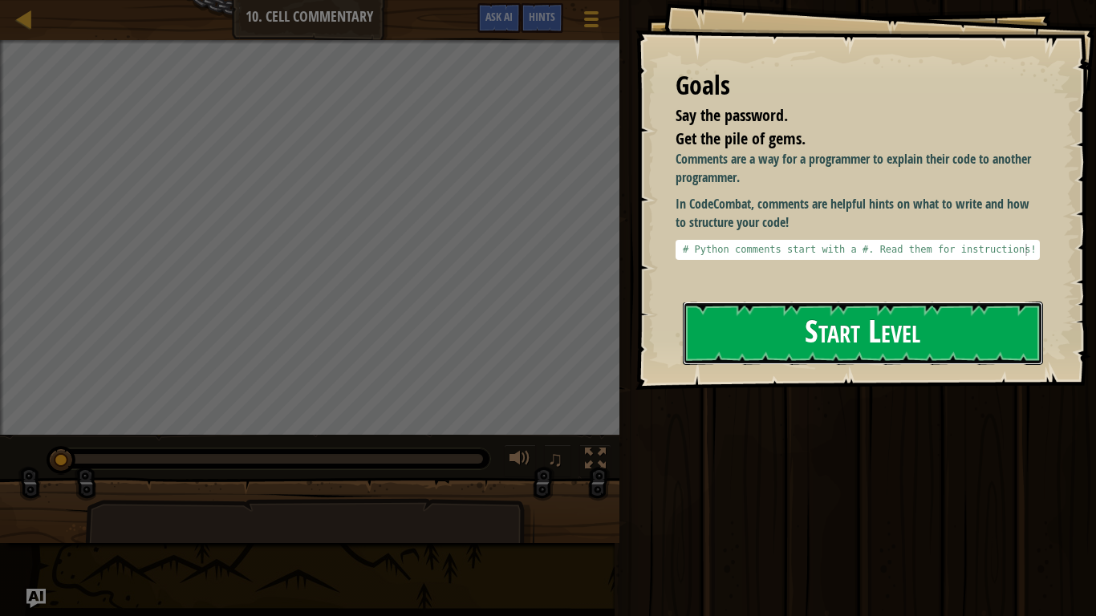
click at [713, 345] on button "Start Level" at bounding box center [863, 333] width 360 height 63
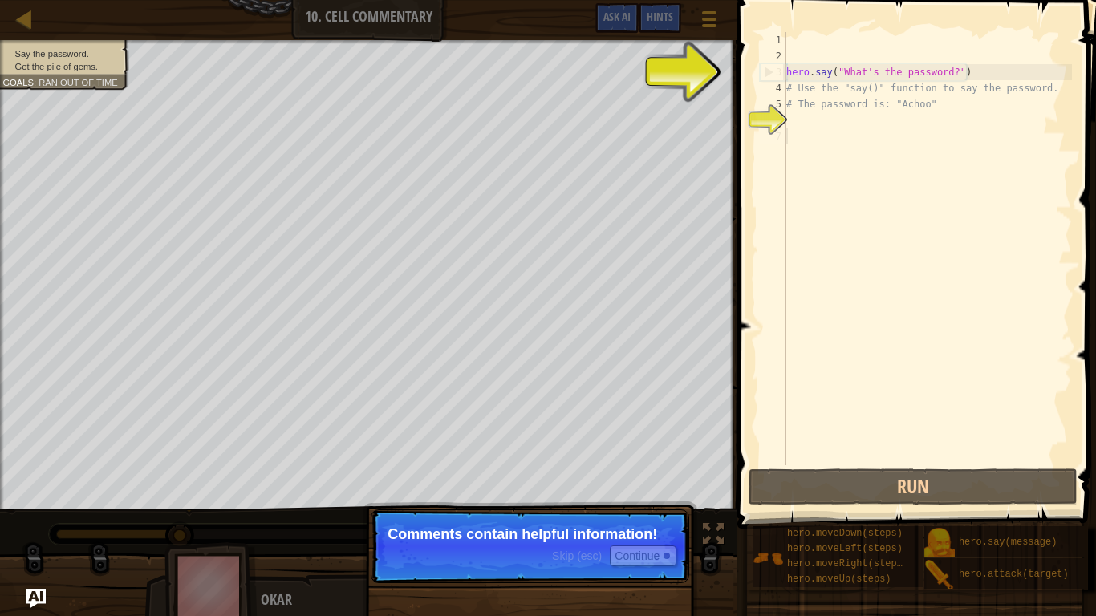
click at [792, 139] on div "hero . say ( "What's the password?" ) # Use the "say()" function to say the pas…" at bounding box center [927, 264] width 289 height 465
click at [801, 118] on div "hero . say ( "What's the password?" ) # Use the "say()" function to say the pas…" at bounding box center [927, 264] width 289 height 465
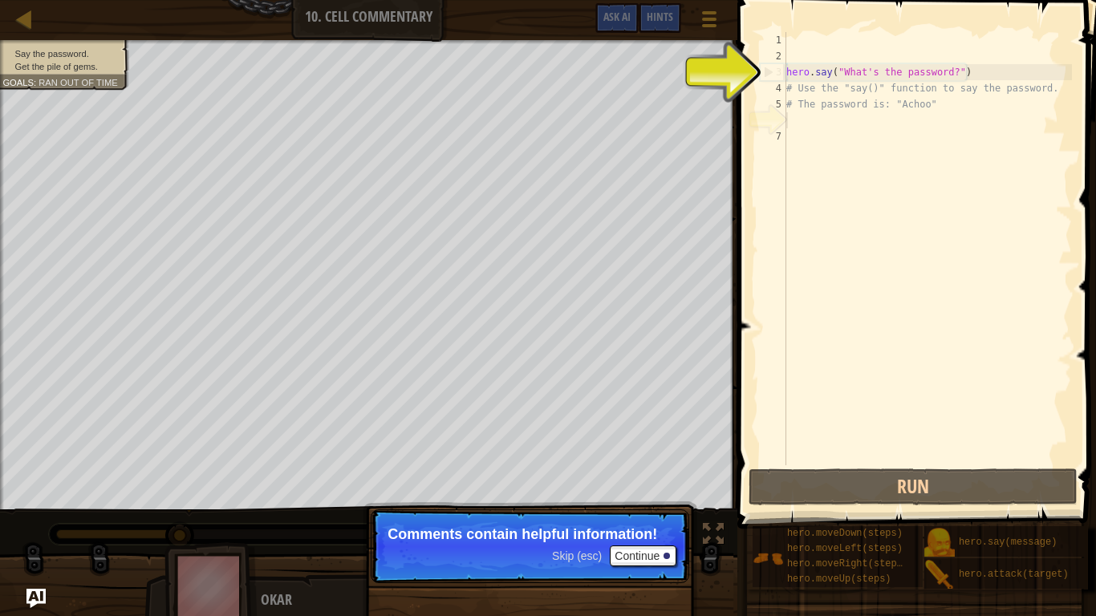
click at [801, 118] on div "hero . say ( "What's the password?" ) # Use the "say()" function to say the pas…" at bounding box center [927, 264] width 289 height 465
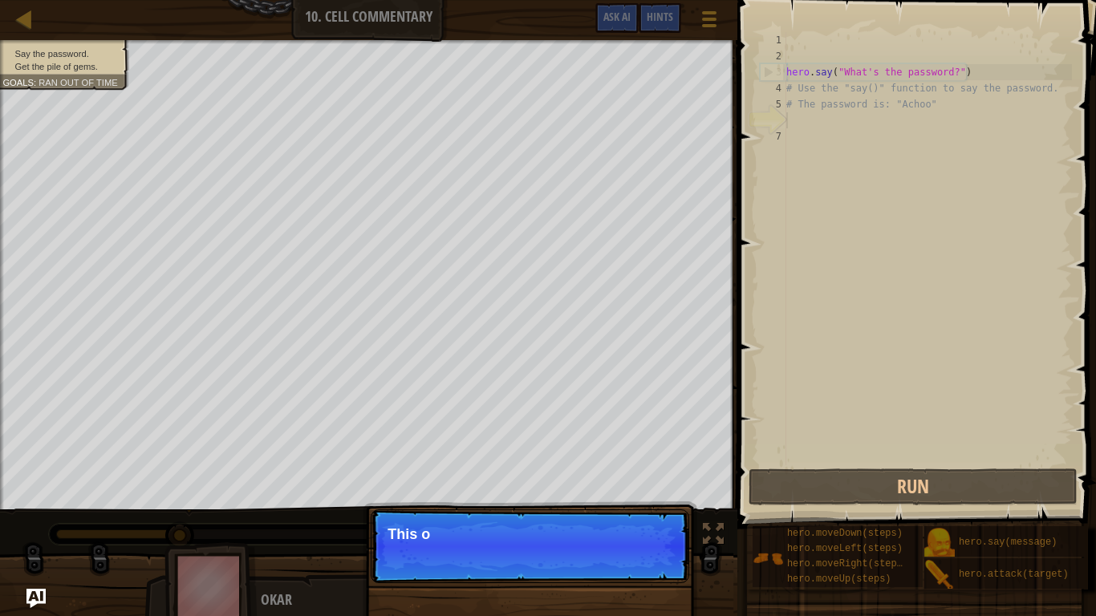
click at [801, 118] on div "hero . say ( "What's the password?" ) # Use the "say()" function to say the pas…" at bounding box center [927, 264] width 289 height 465
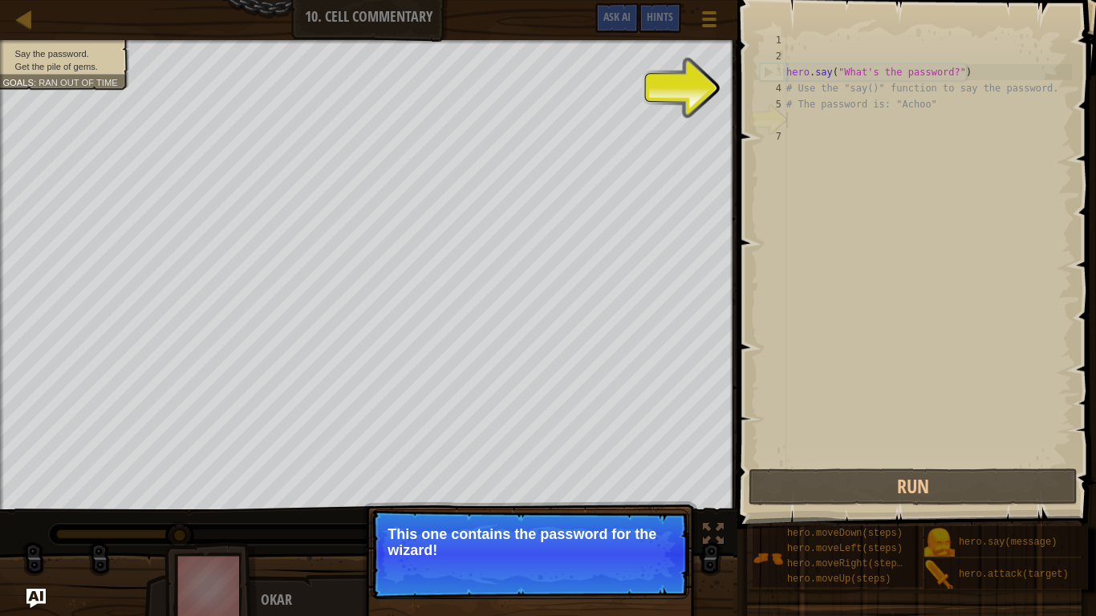
click at [527, 570] on p "Skip (esc) Continue This one contains the password for the wizard!" at bounding box center [530, 554] width 319 height 90
click at [622, 572] on button "Continue" at bounding box center [643, 572] width 67 height 21
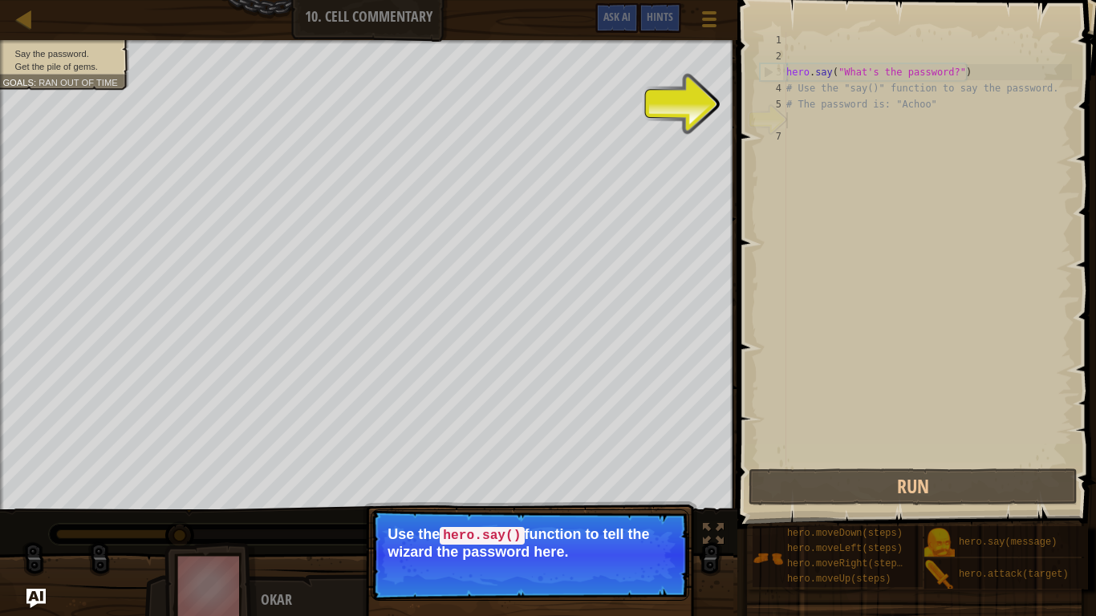
click at [622, 572] on button "Continue" at bounding box center [643, 573] width 67 height 21
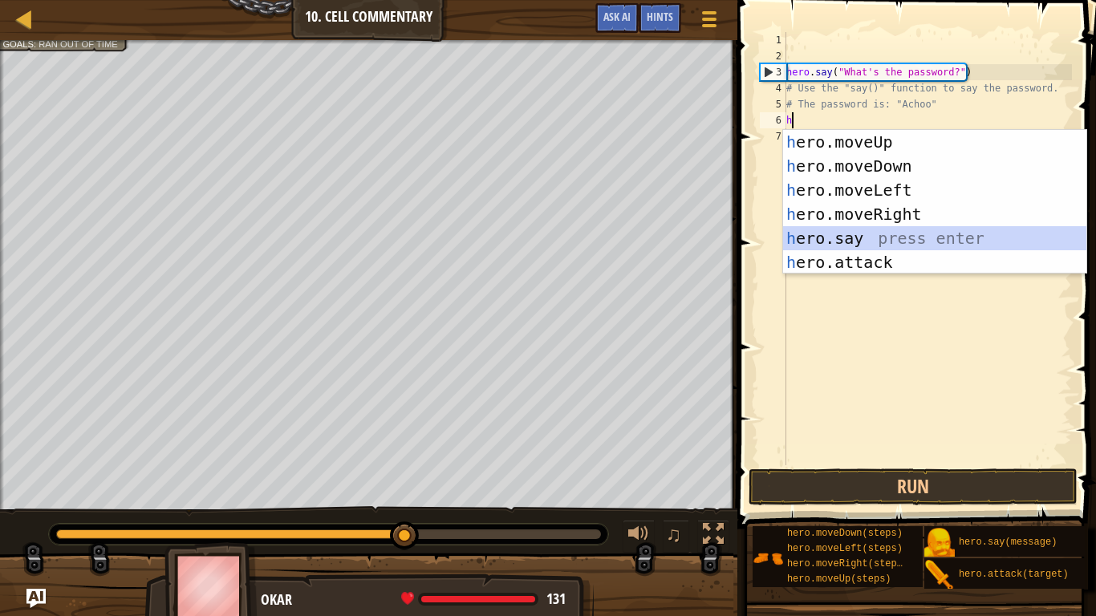
click at [826, 242] on div "h ero.moveUp press enter h ero.moveDown press enter h ero.moveLeft press enter …" at bounding box center [934, 226] width 303 height 193
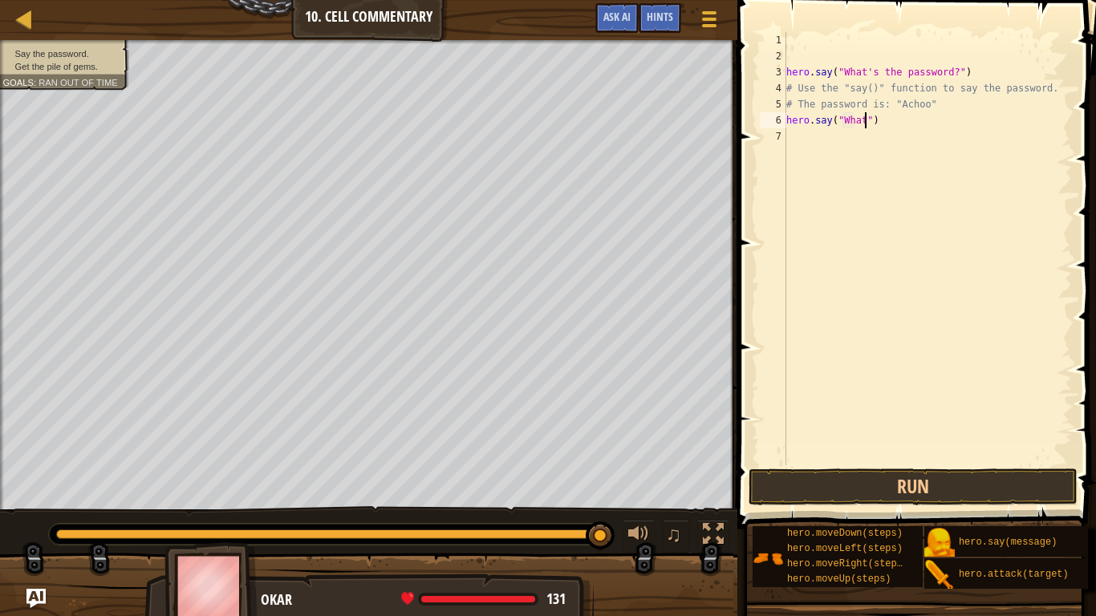
scroll to position [7, 13]
type textarea "hero.say("What'sthepassword")"
drag, startPoint x: 988, startPoint y: 124, endPoint x: 741, endPoint y: 119, distance: 247.2
click at [741, 119] on div "hero.say("What'sthepassword") 1 2 3 4 5 6 7 hero . say ( "What's the password?"…" at bounding box center [914, 296] width 363 height 576
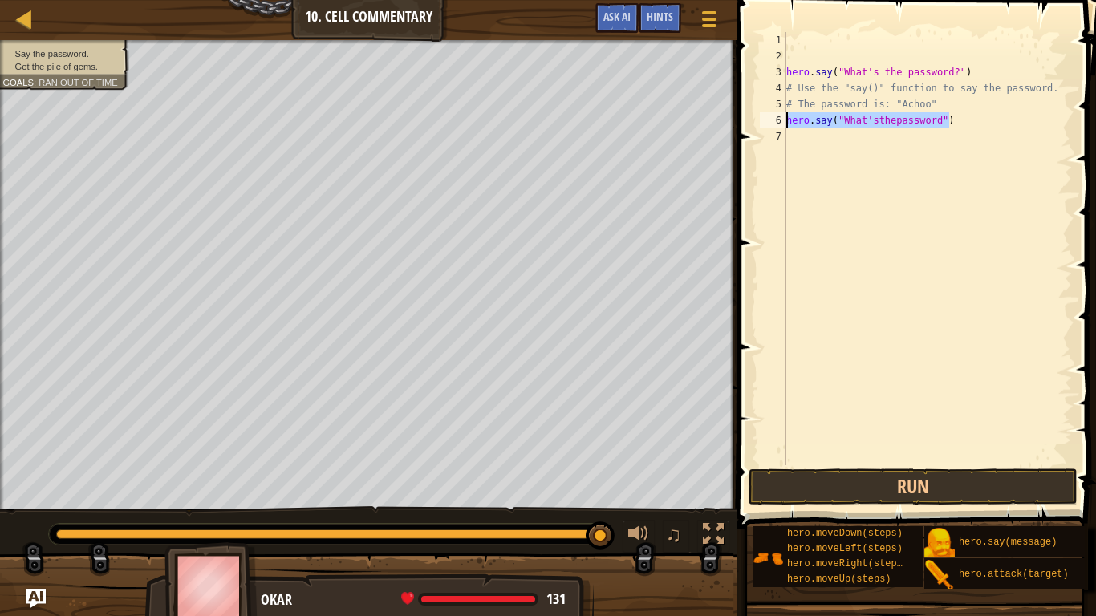
scroll to position [7, 0]
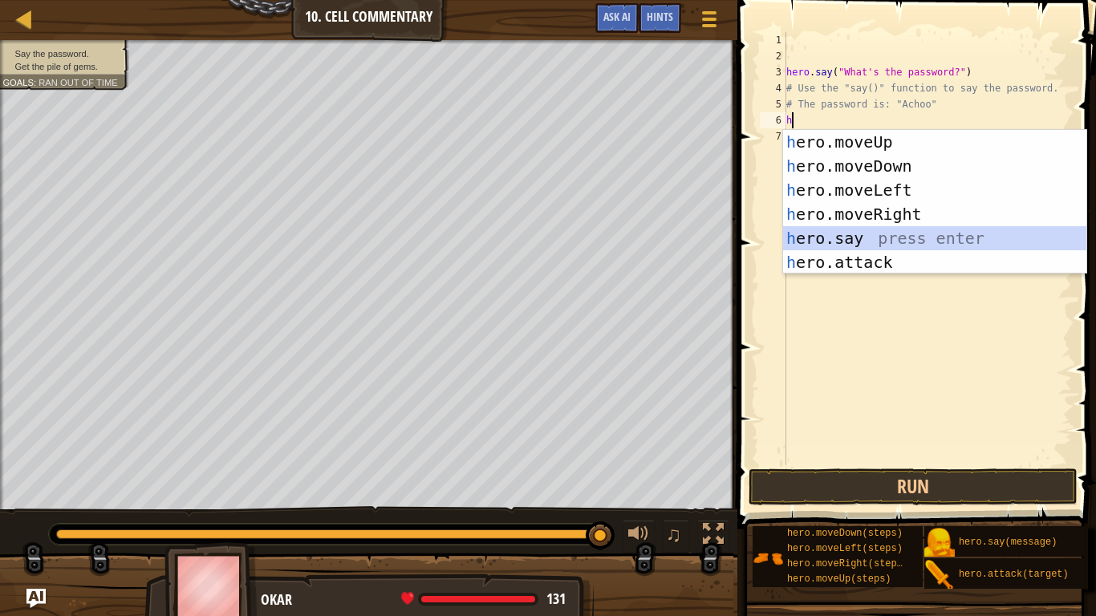
click at [836, 241] on div "h ero.moveUp press enter h ero.moveDown press enter h ero.moveLeft press enter …" at bounding box center [934, 226] width 303 height 193
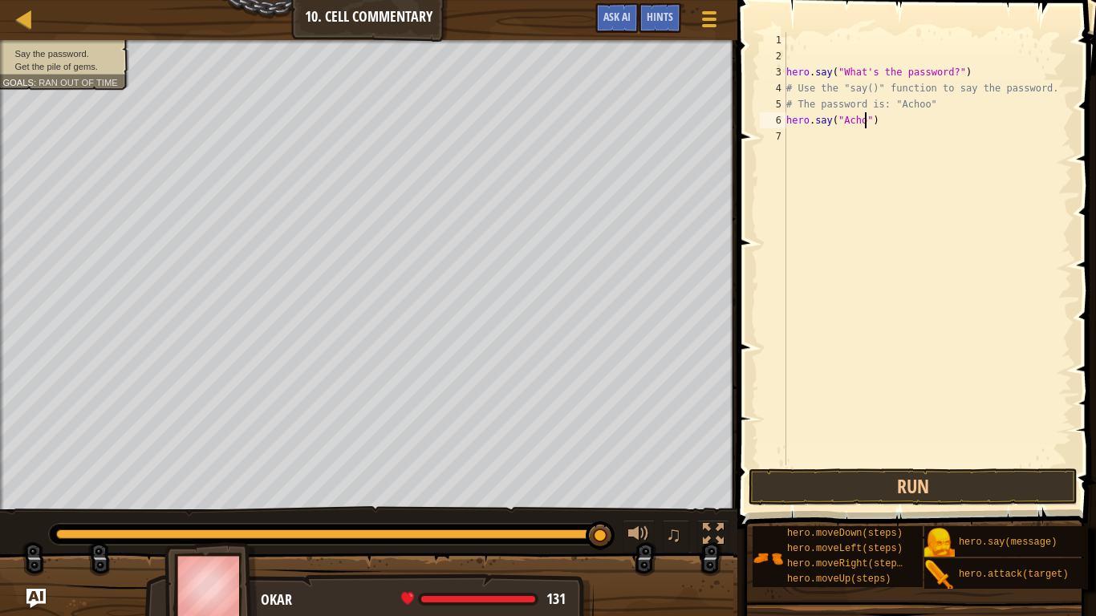
scroll to position [7, 13]
click at [794, 484] on button "Run" at bounding box center [913, 487] width 329 height 37
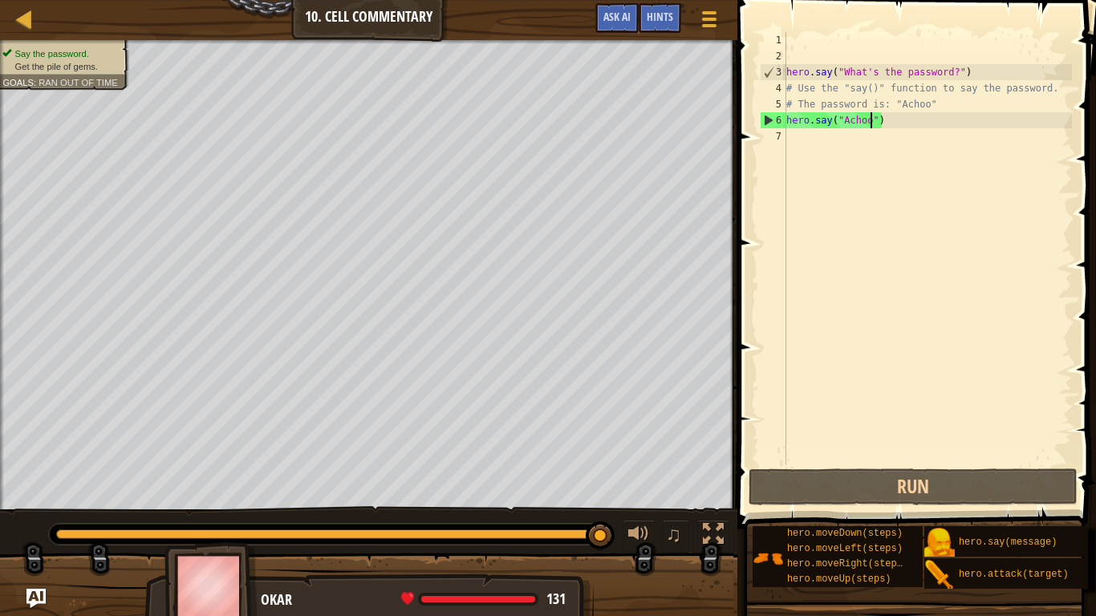
scroll to position [7, 14]
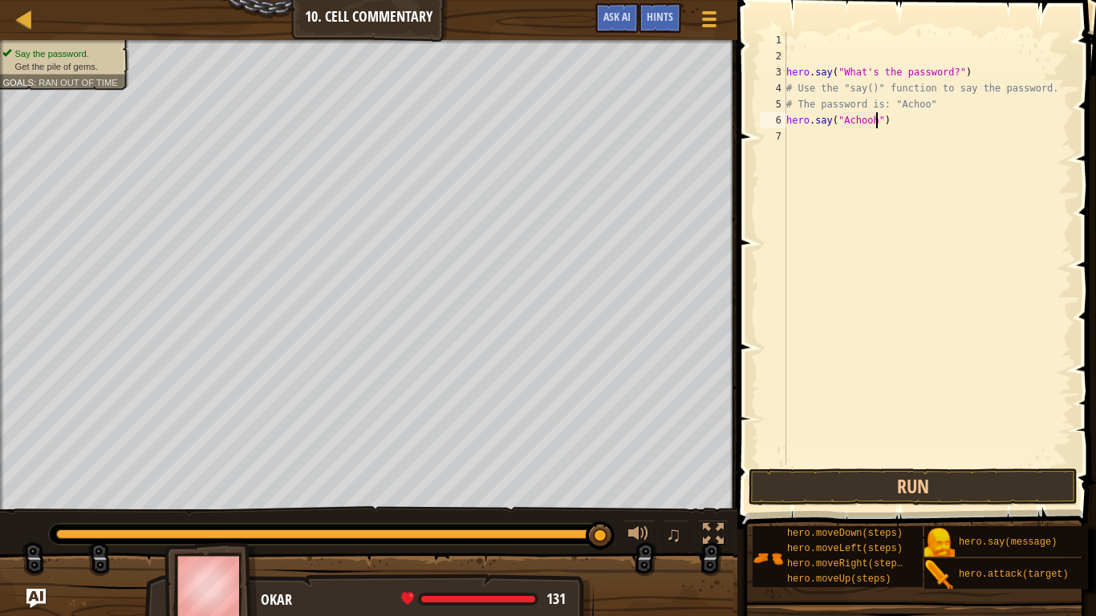
type textarea "hero.say("Achoo")"
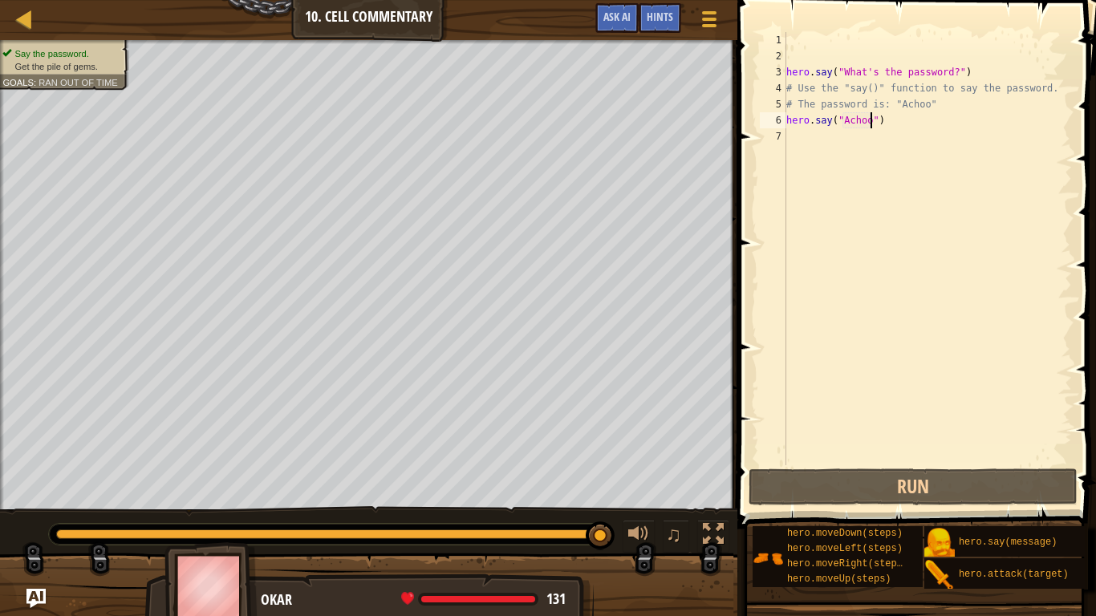
scroll to position [7, 13]
click at [810, 174] on div "hero . say ( "What's the password?" ) # Use the "say()" function to say the pas…" at bounding box center [927, 264] width 289 height 465
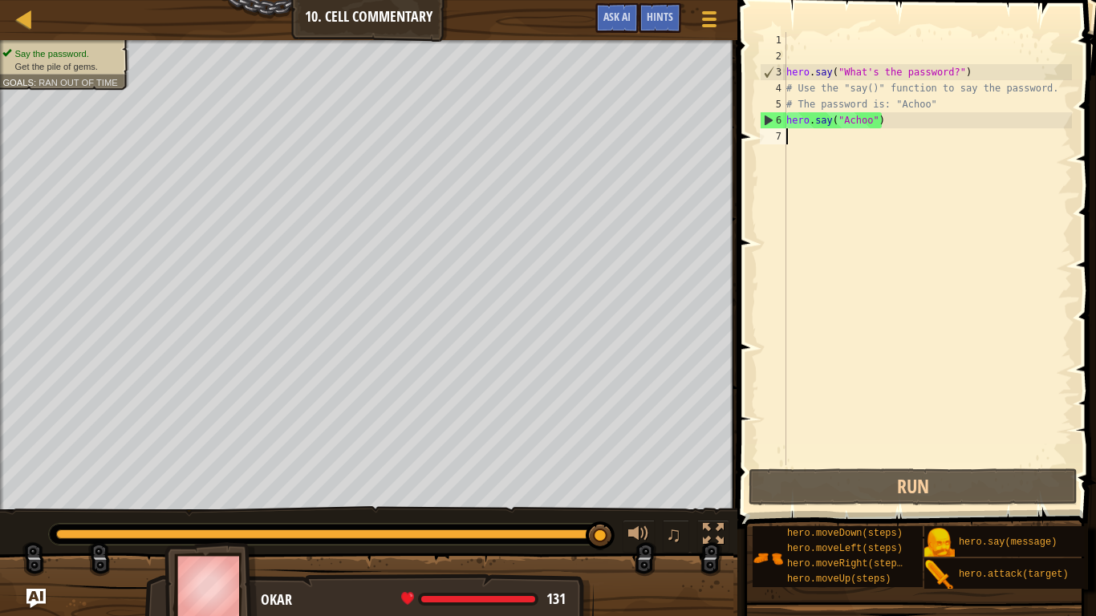
scroll to position [7, 0]
type textarea "h"
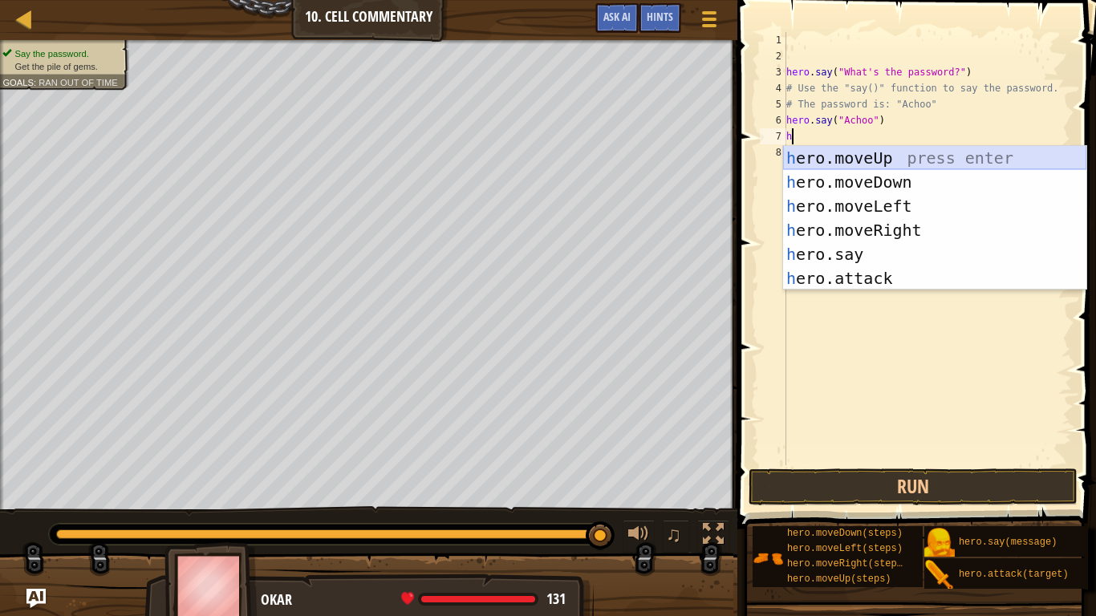
click at [828, 155] on div "h ero.moveUp press enter h ero.moveDown press enter h ero.moveLeft press enter …" at bounding box center [934, 242] width 303 height 193
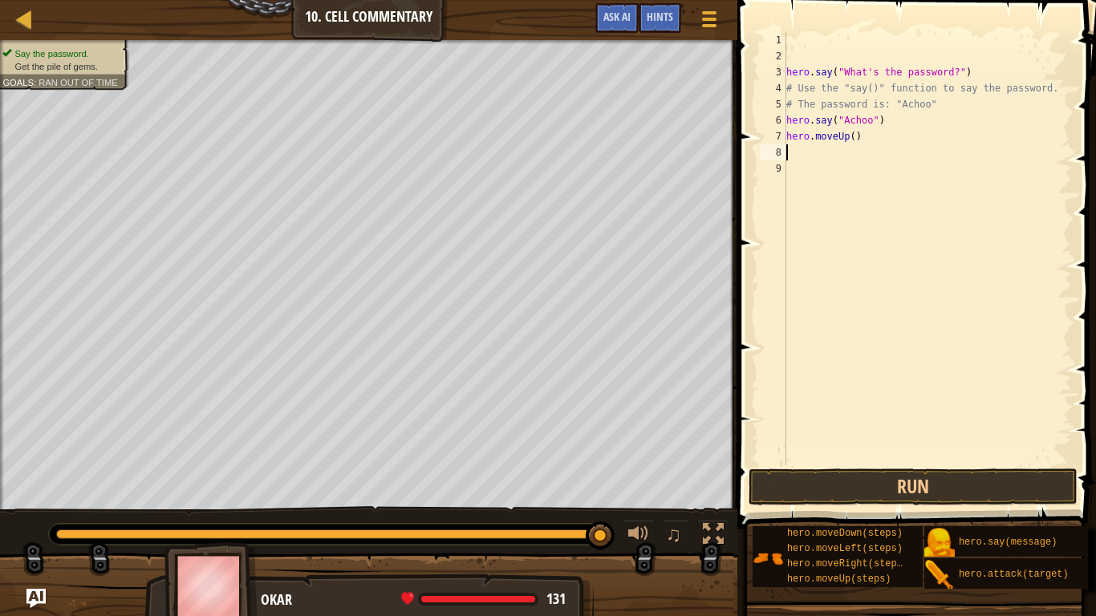
click at [853, 140] on div "hero . say ( "What's the password?" ) # Use the "say()" function to say the pas…" at bounding box center [927, 264] width 289 height 465
type textarea "hero.moveUp(2)"
click at [826, 495] on button "Run" at bounding box center [913, 487] width 329 height 37
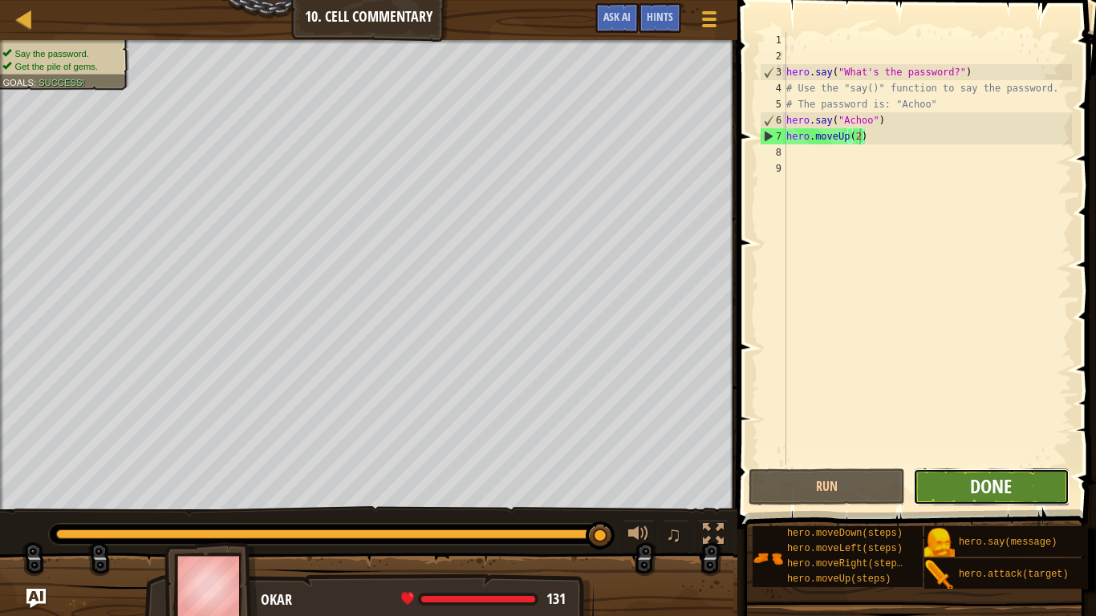
click at [972, 497] on span "Done" at bounding box center [991, 486] width 42 height 26
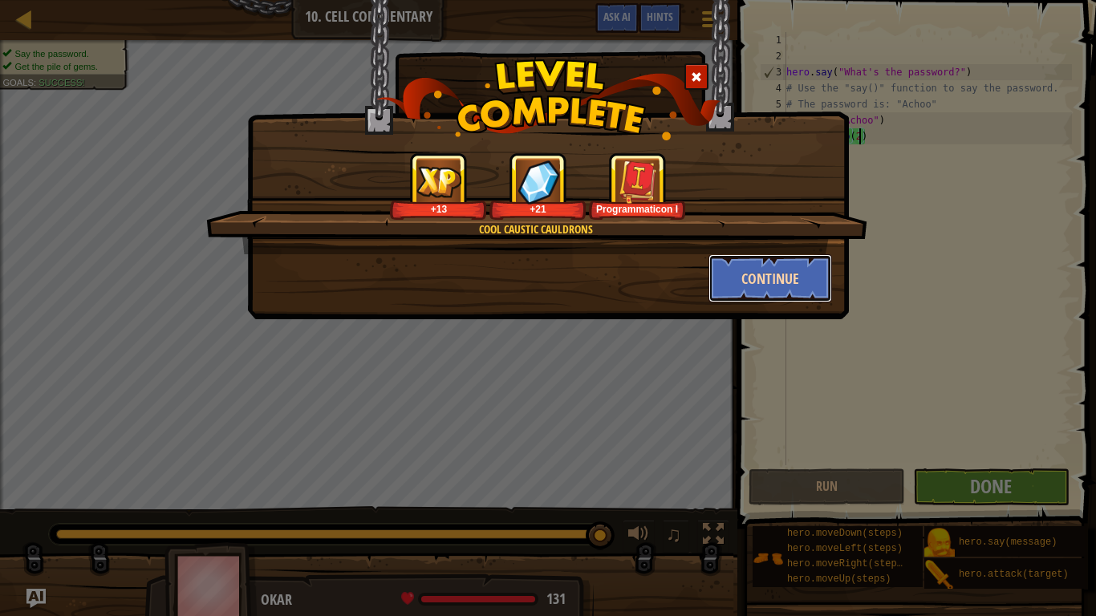
click at [758, 264] on button "Continue" at bounding box center [770, 278] width 124 height 48
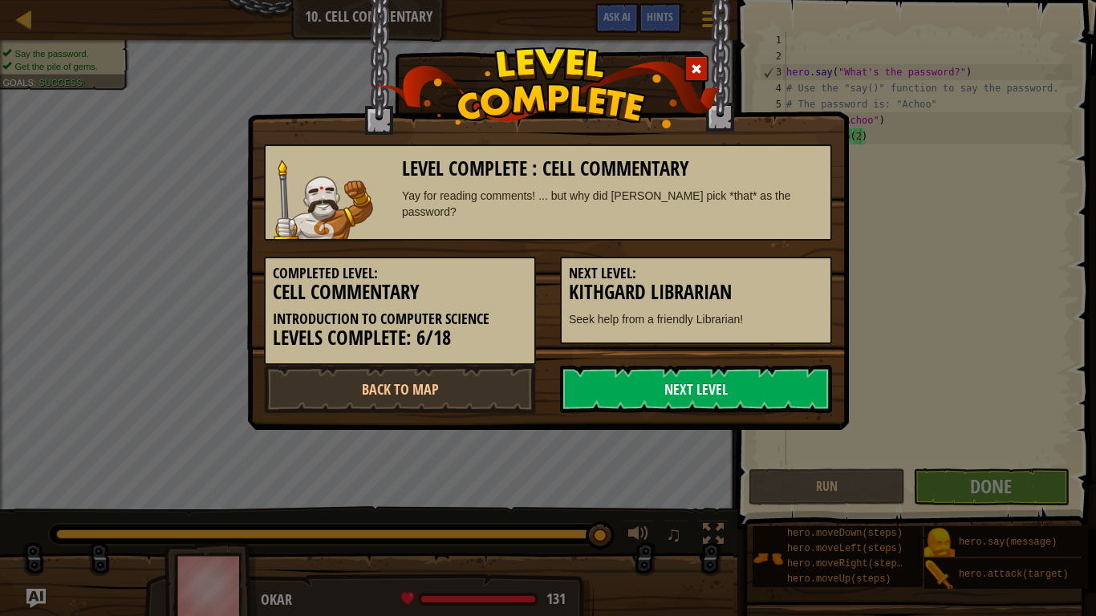
click at [770, 279] on h5 "Next Level:" at bounding box center [696, 274] width 254 height 16
click at [663, 386] on link "Next Level" at bounding box center [696, 389] width 272 height 48
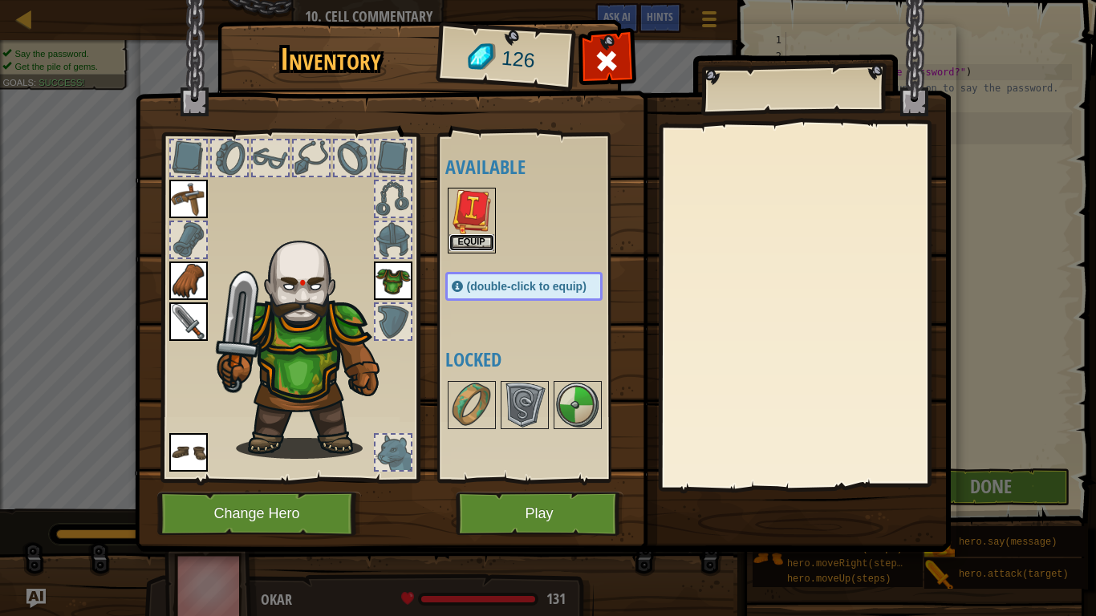
click at [473, 241] on button "Equip" at bounding box center [471, 242] width 45 height 17
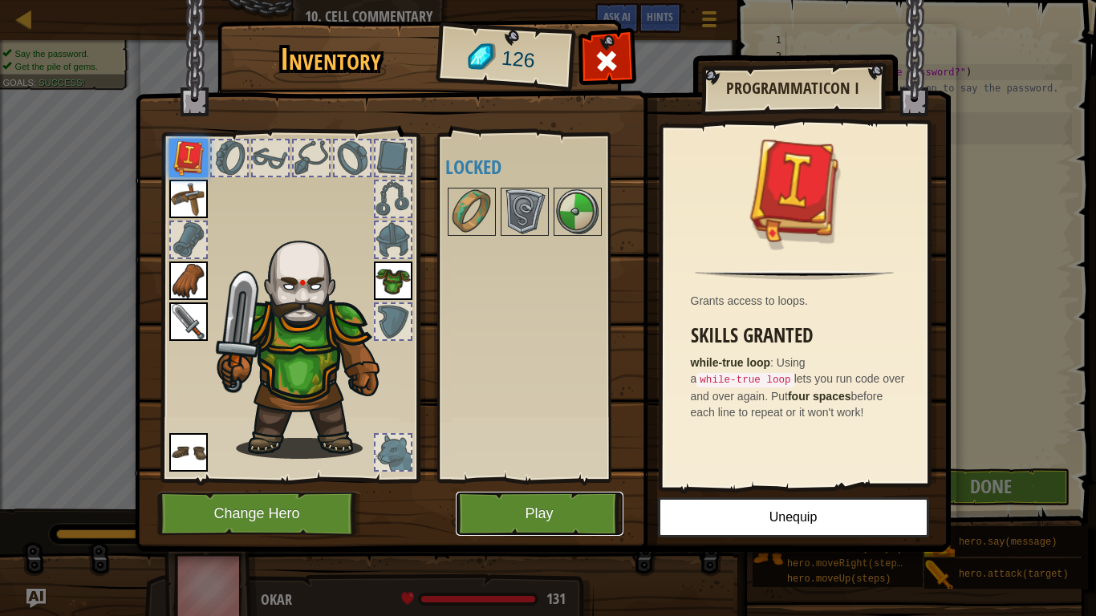
click at [553, 505] on button "Play" at bounding box center [540, 514] width 168 height 44
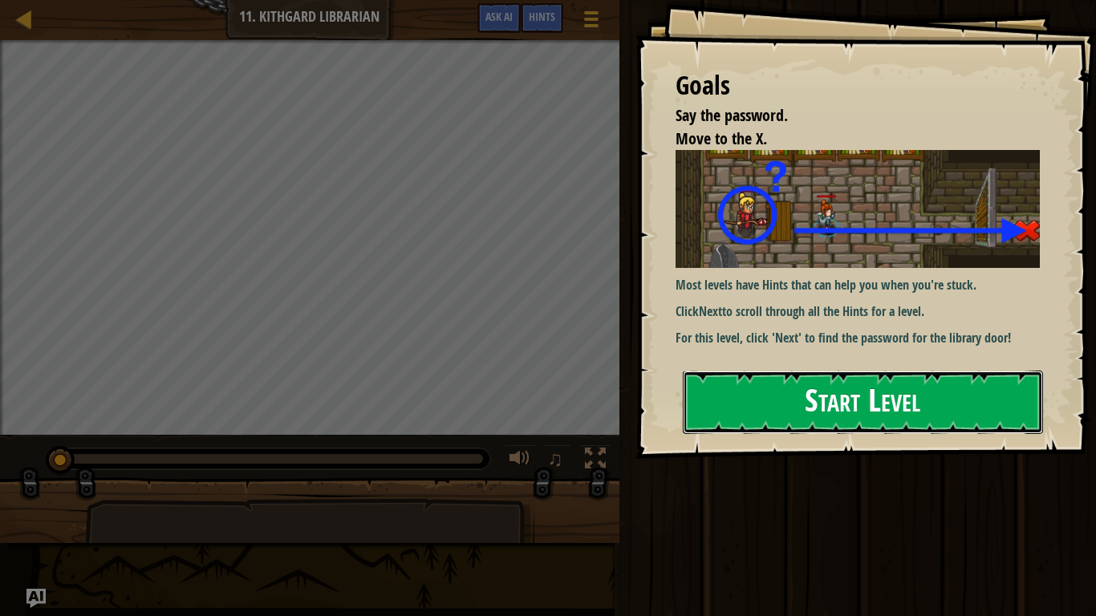
click at [794, 426] on button "Start Level" at bounding box center [863, 402] width 360 height 63
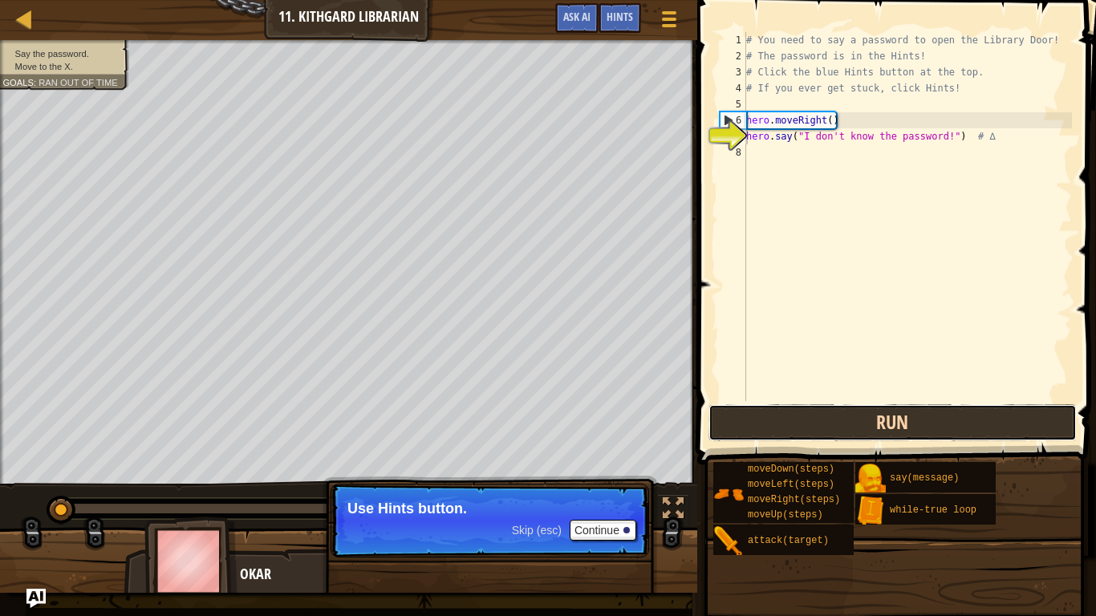
click at [784, 416] on button "Run" at bounding box center [892, 422] width 368 height 37
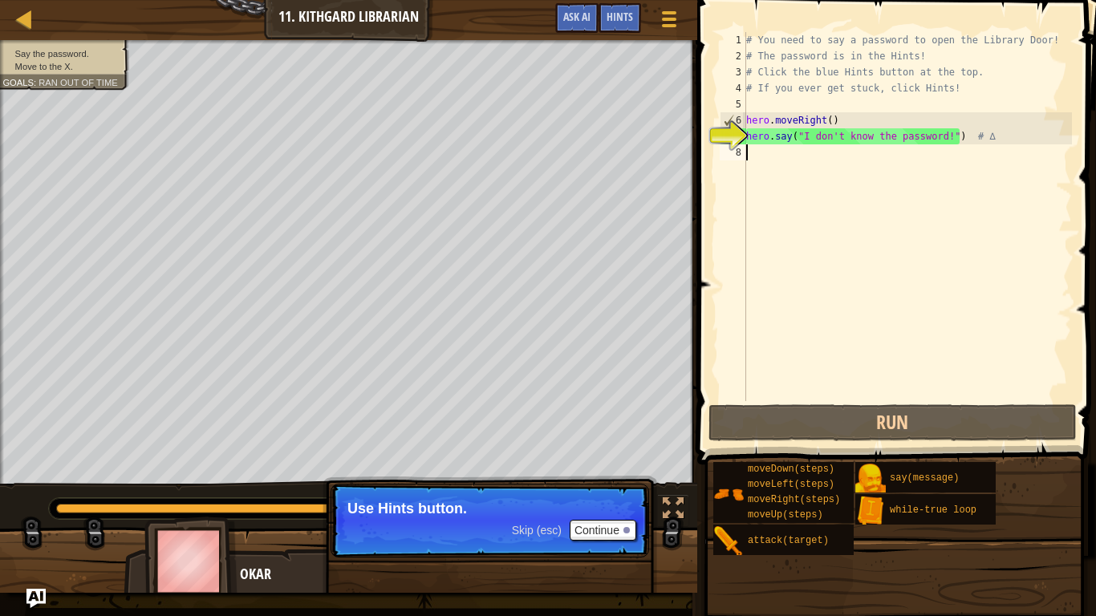
click at [744, 157] on div "8" at bounding box center [733, 152] width 26 height 16
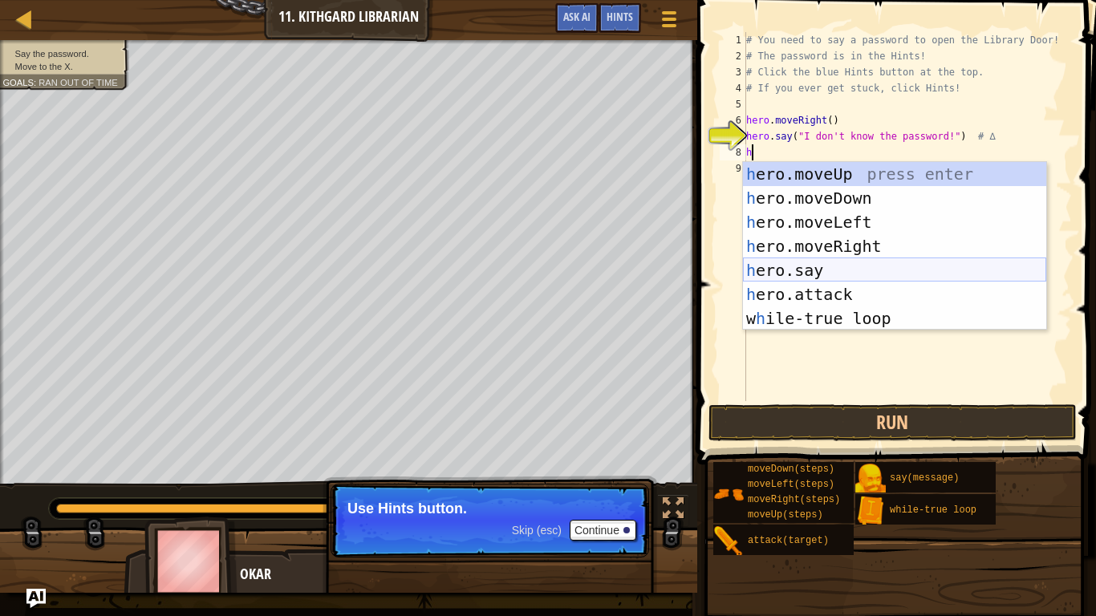
click at [792, 272] on div "h ero.moveUp press enter h ero.moveDown press enter h ero.moveLeft press enter …" at bounding box center [894, 270] width 303 height 217
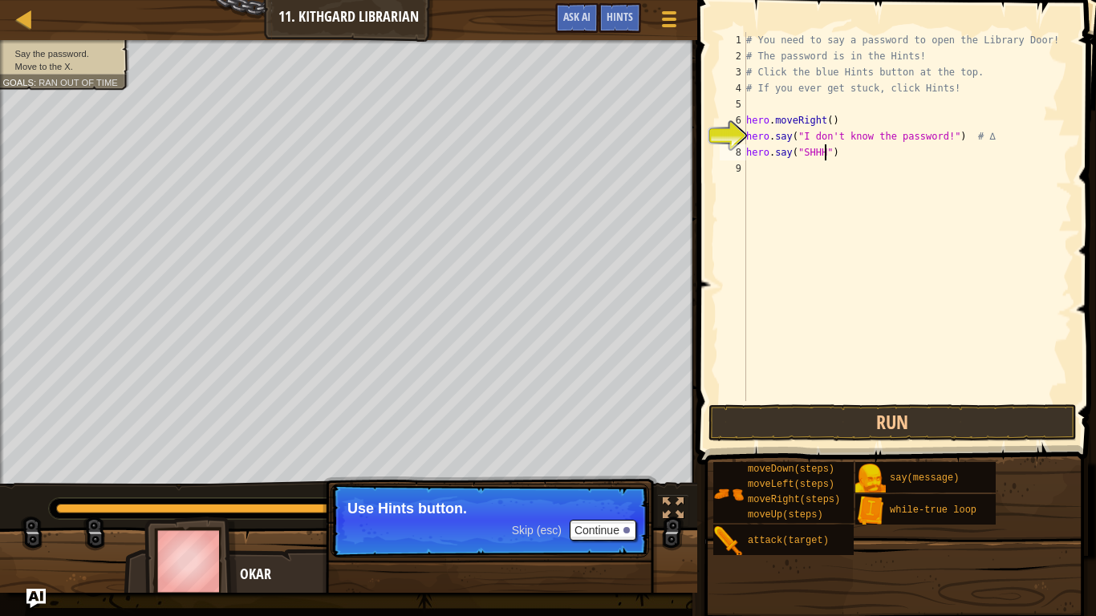
scroll to position [7, 11]
type textarea "hero.say("SHHH")"
click at [850, 409] on button "Run" at bounding box center [892, 422] width 368 height 37
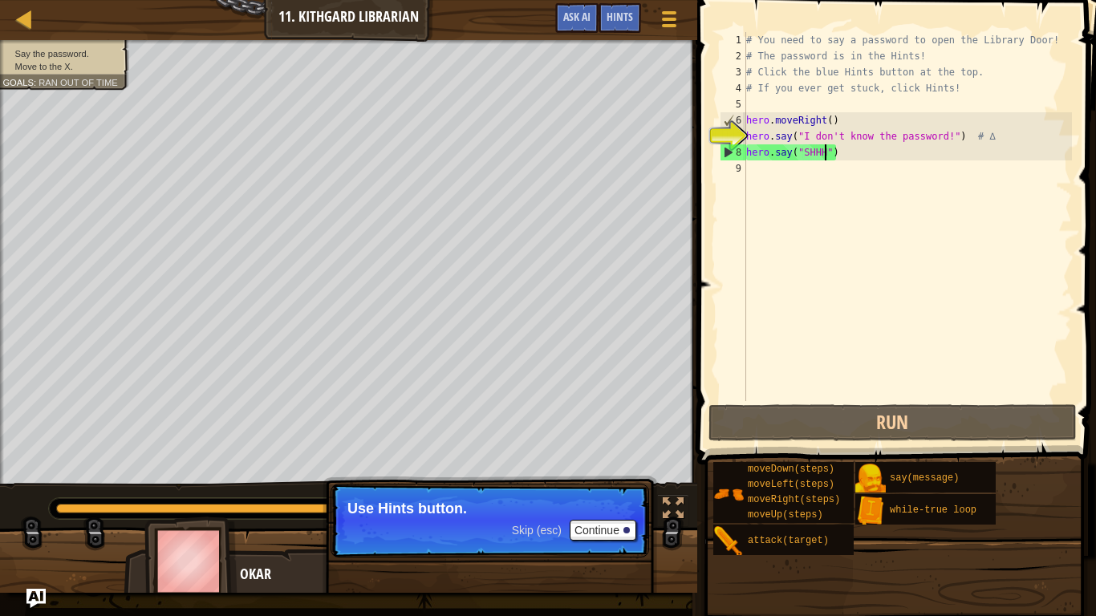
click at [775, 173] on div "# You need to say a password to open the Library Door! # The password is in the…" at bounding box center [907, 232] width 329 height 401
click at [614, 15] on span "Hints" at bounding box center [620, 16] width 26 height 15
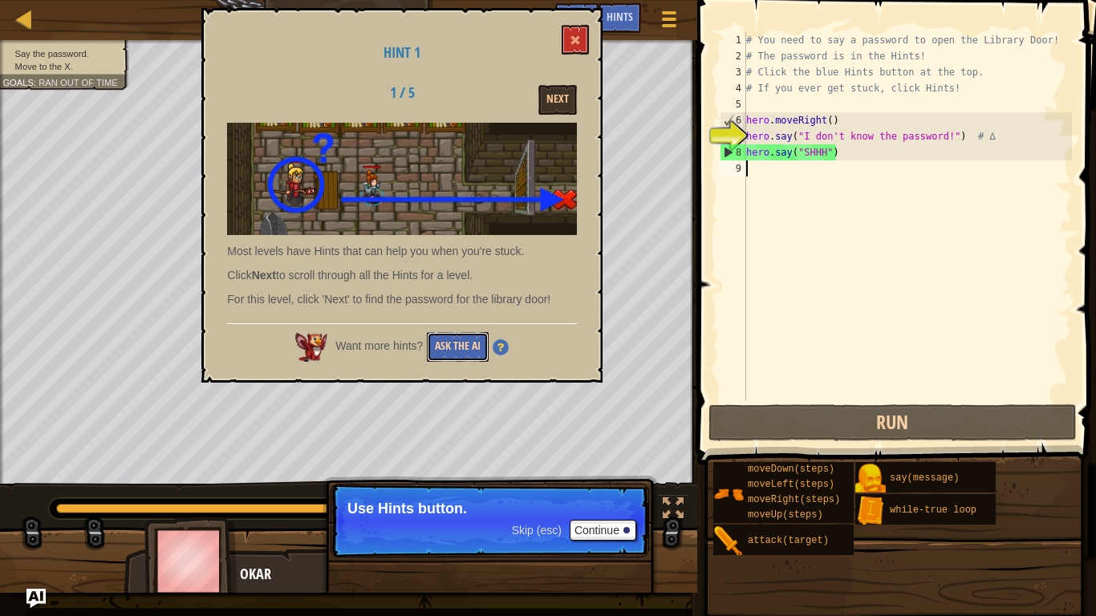
click at [441, 342] on button "Ask the AI" at bounding box center [458, 347] width 62 height 30
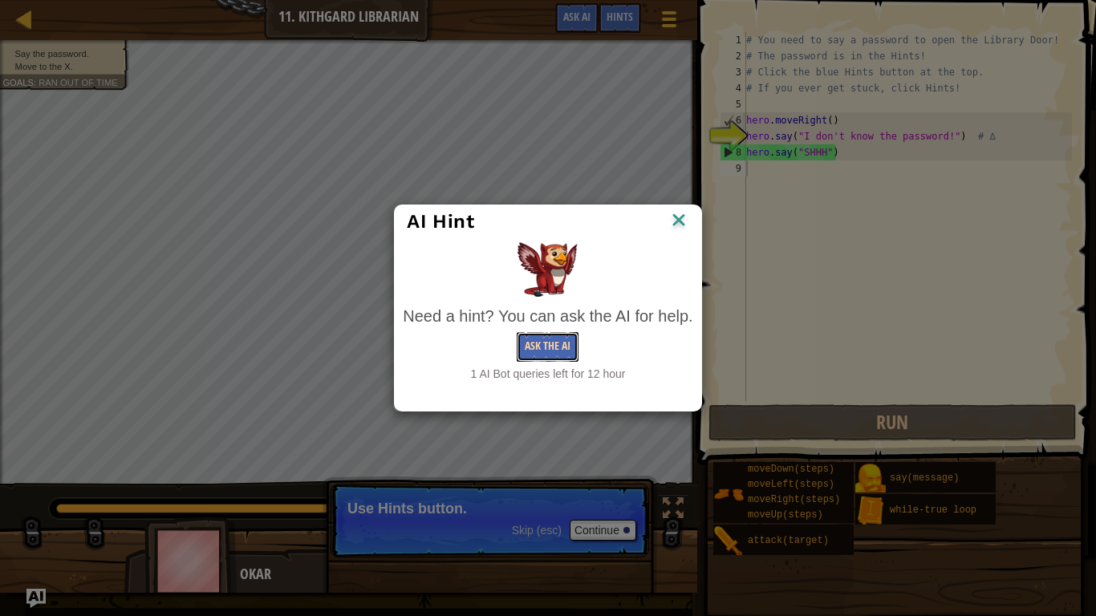
click at [535, 339] on button "Ask the AI" at bounding box center [548, 347] width 62 height 30
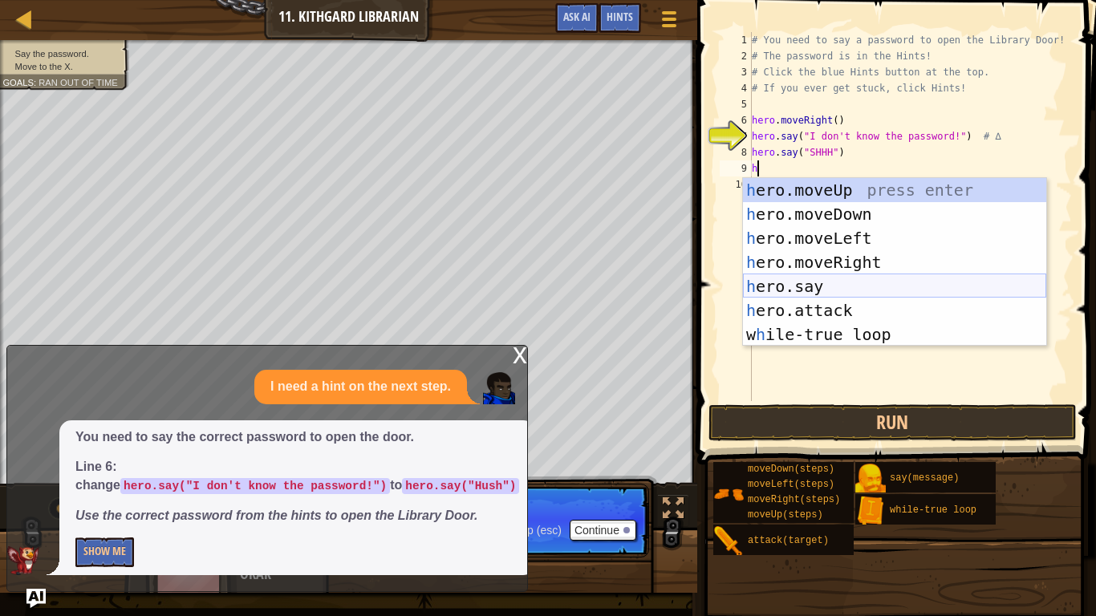
click at [789, 282] on div "h ero.moveUp press enter h ero.moveDown press enter h ero.moveLeft press enter …" at bounding box center [894, 286] width 303 height 217
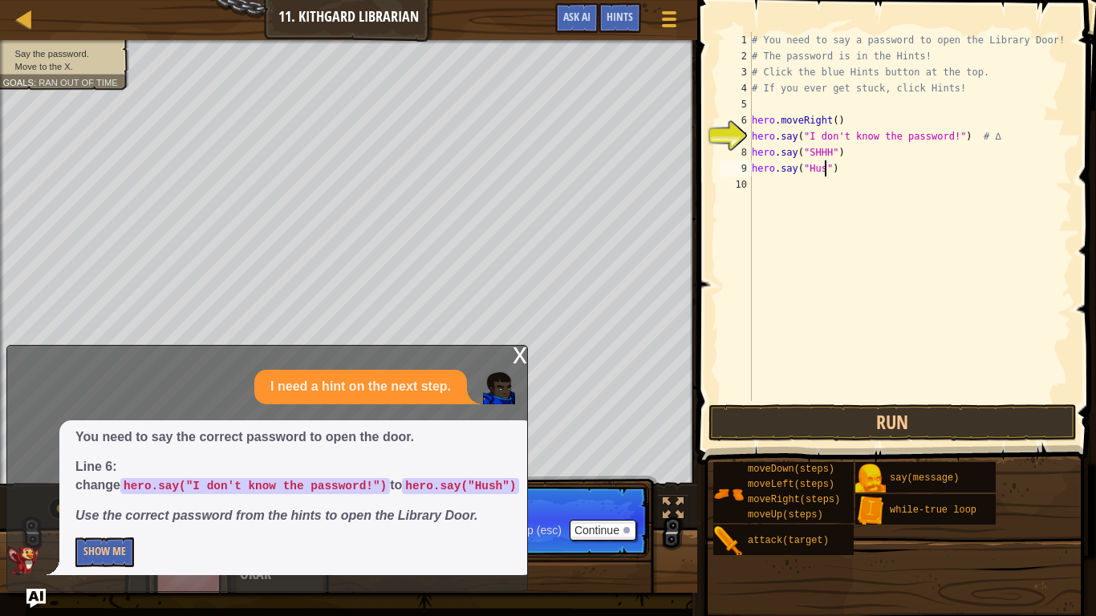
type textarea "hero.say("Hush")"
click at [841, 413] on button "Run" at bounding box center [892, 422] width 368 height 37
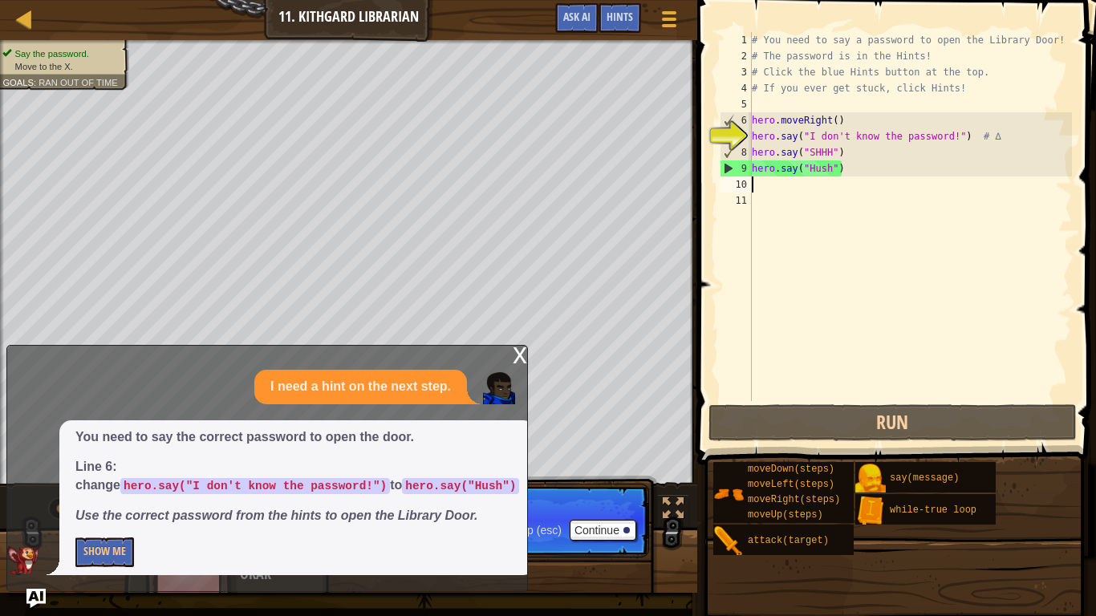
type textarea "h"
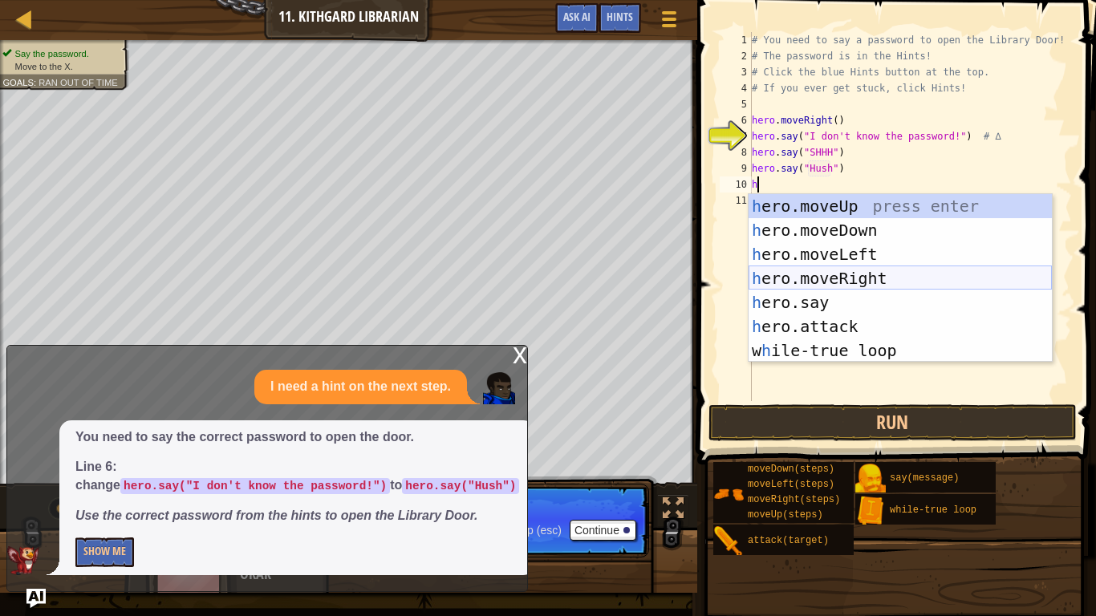
click at [818, 280] on div "h ero.moveUp press enter h ero.moveDown press enter h ero.moveLeft press enter …" at bounding box center [900, 302] width 303 height 217
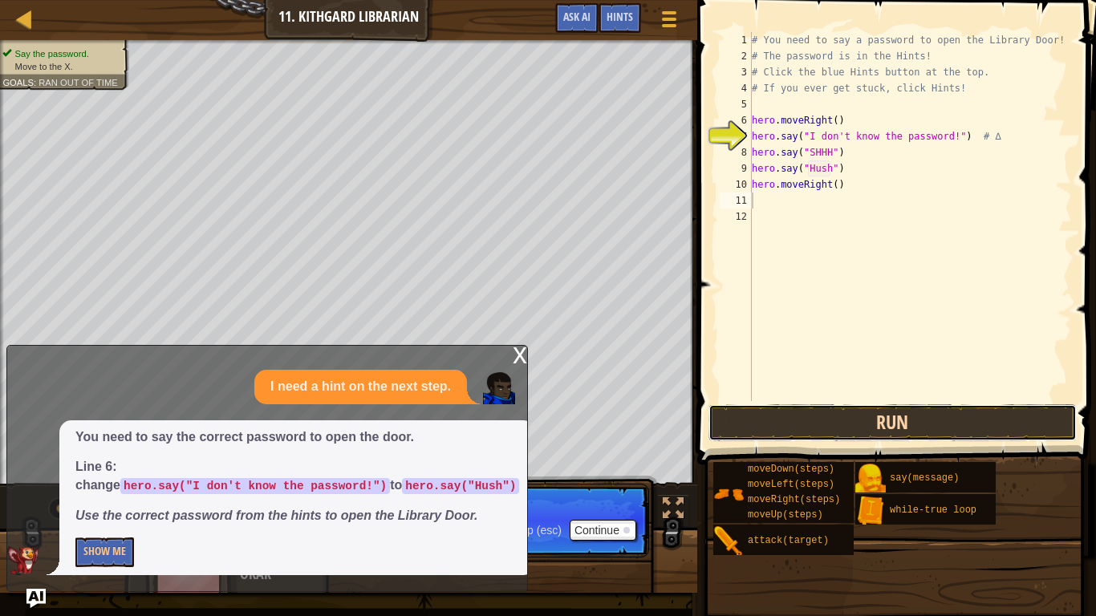
click at [788, 408] on button "Run" at bounding box center [892, 422] width 368 height 37
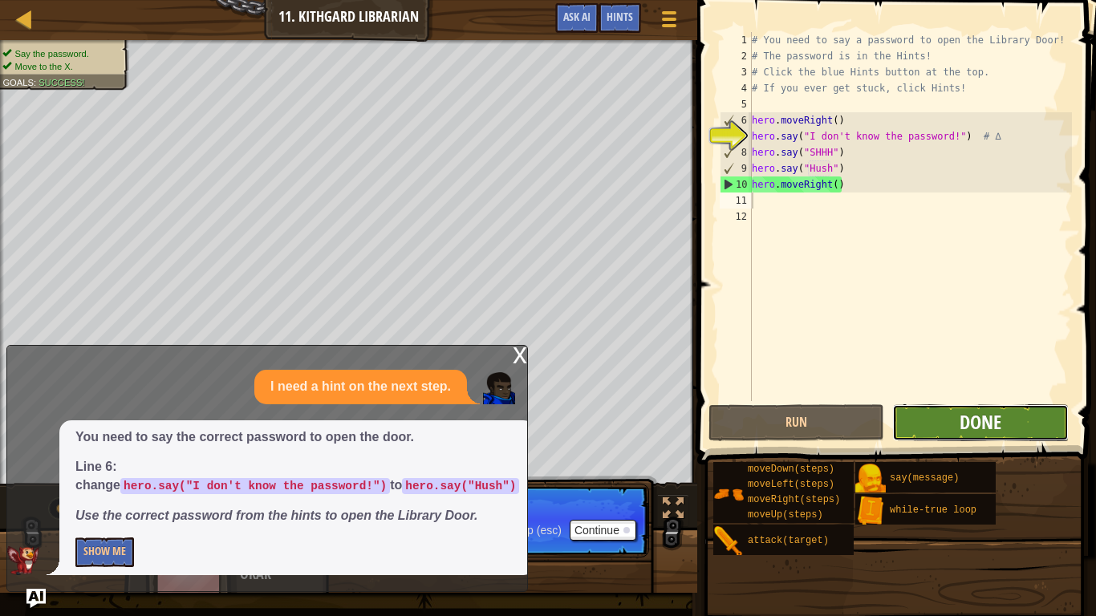
click at [984, 430] on span "Done" at bounding box center [981, 422] width 42 height 26
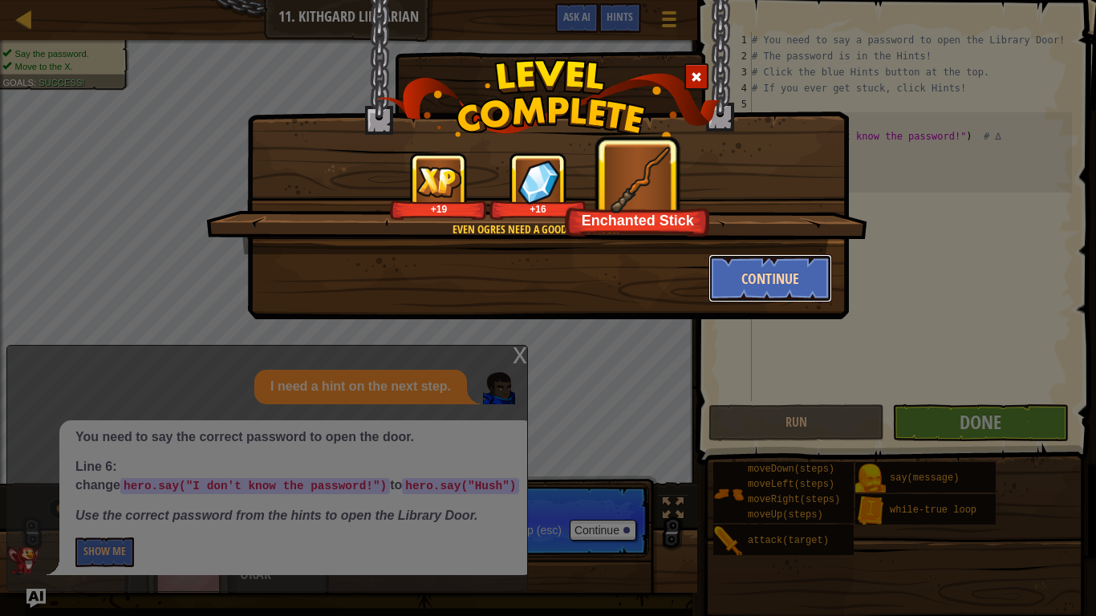
click at [776, 286] on button "Continue" at bounding box center [770, 278] width 124 height 48
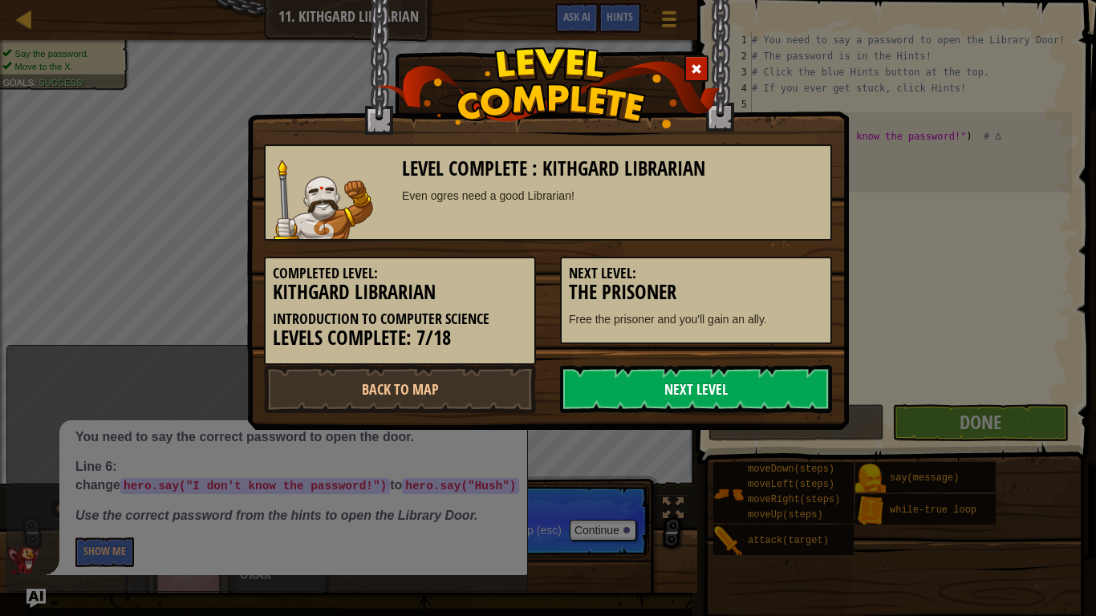
click at [712, 404] on link "Next Level" at bounding box center [696, 389] width 272 height 48
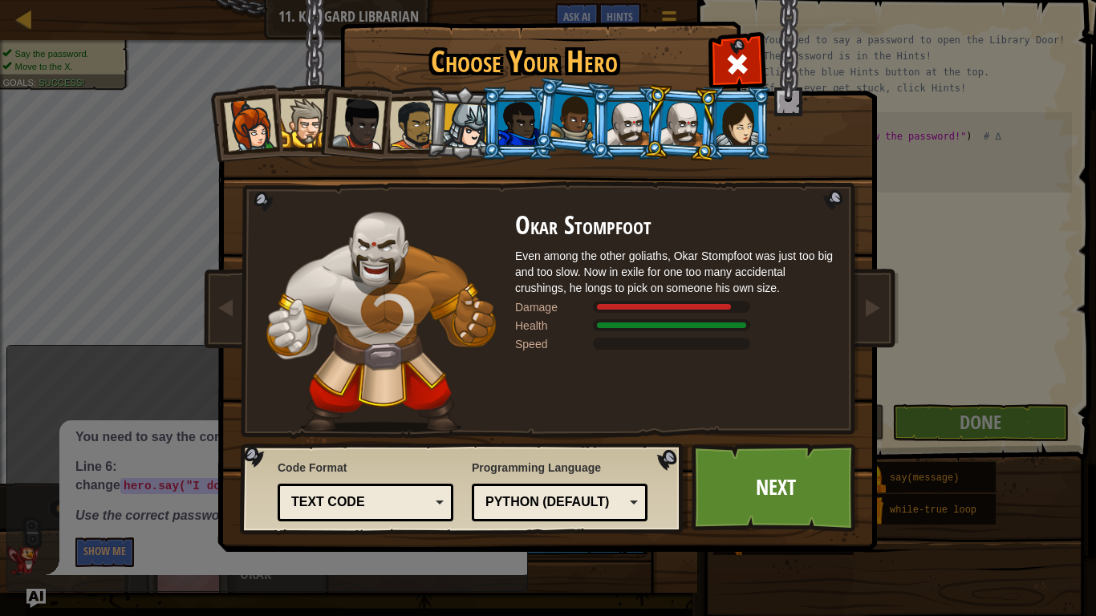
click at [672, 146] on li at bounding box center [681, 123] width 77 height 78
click at [642, 136] on div at bounding box center [628, 123] width 42 height 43
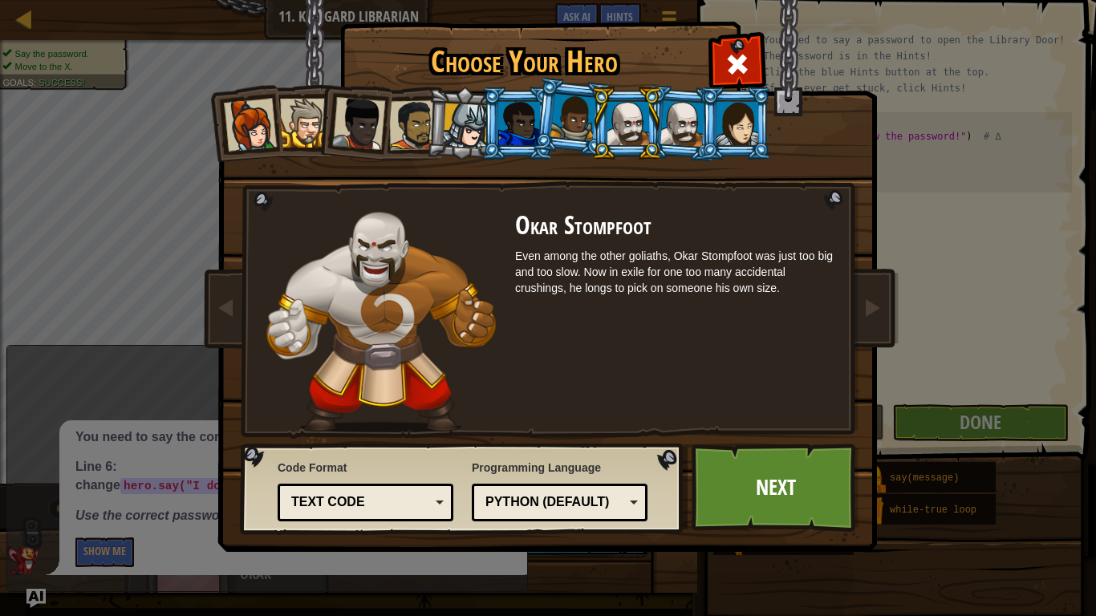
click at [684, 136] on div at bounding box center [682, 123] width 45 height 46
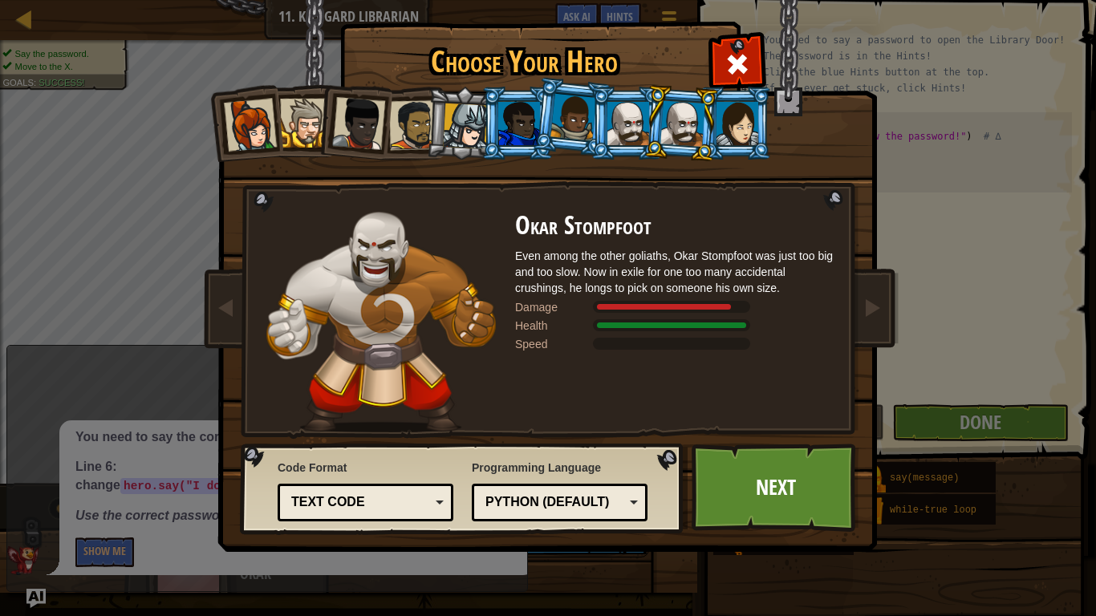
click at [641, 139] on div at bounding box center [628, 123] width 42 height 43
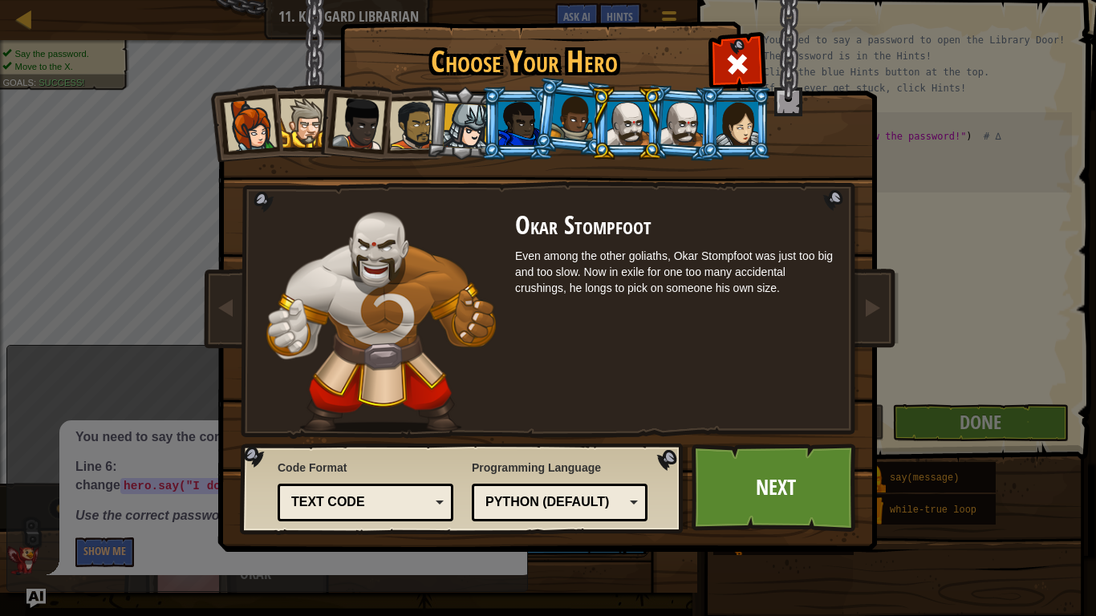
click at [502, 123] on div at bounding box center [519, 123] width 42 height 43
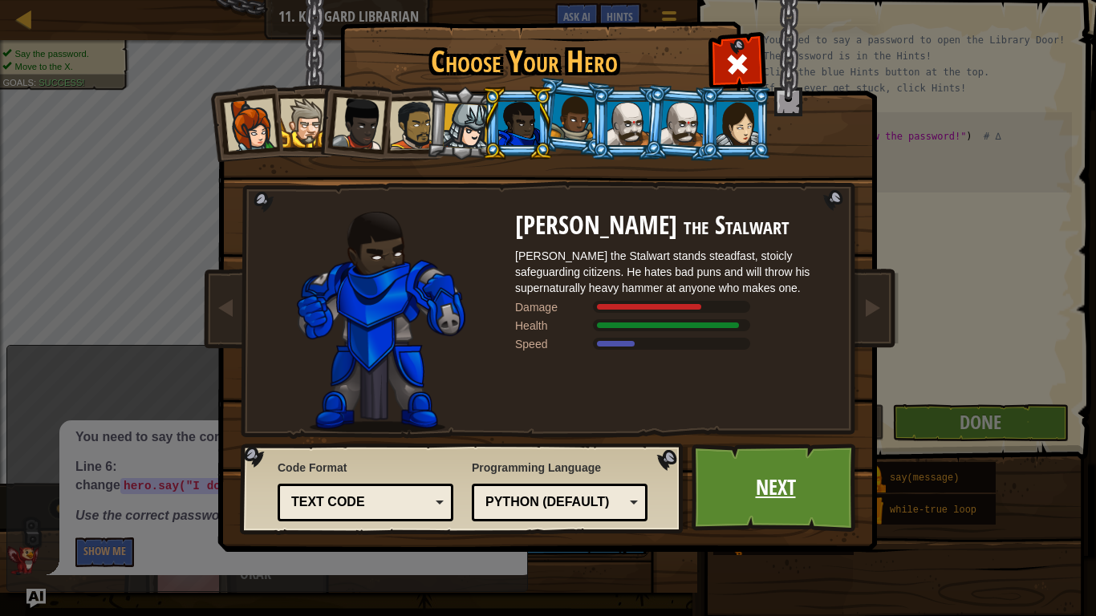
click at [749, 473] on link "Next" at bounding box center [776, 488] width 168 height 88
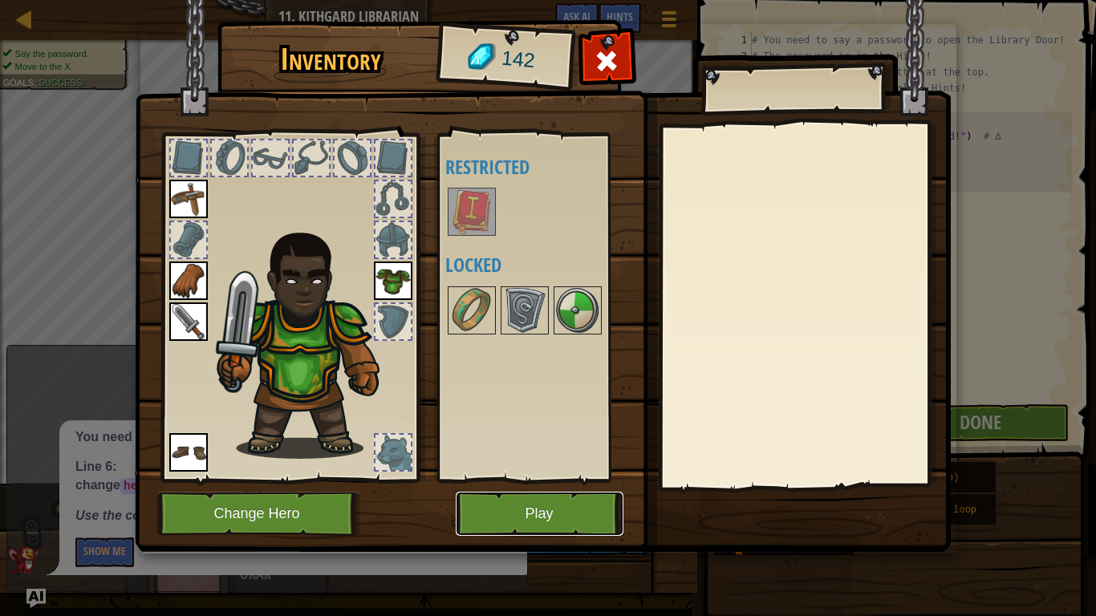
click at [525, 509] on button "Play" at bounding box center [540, 514] width 168 height 44
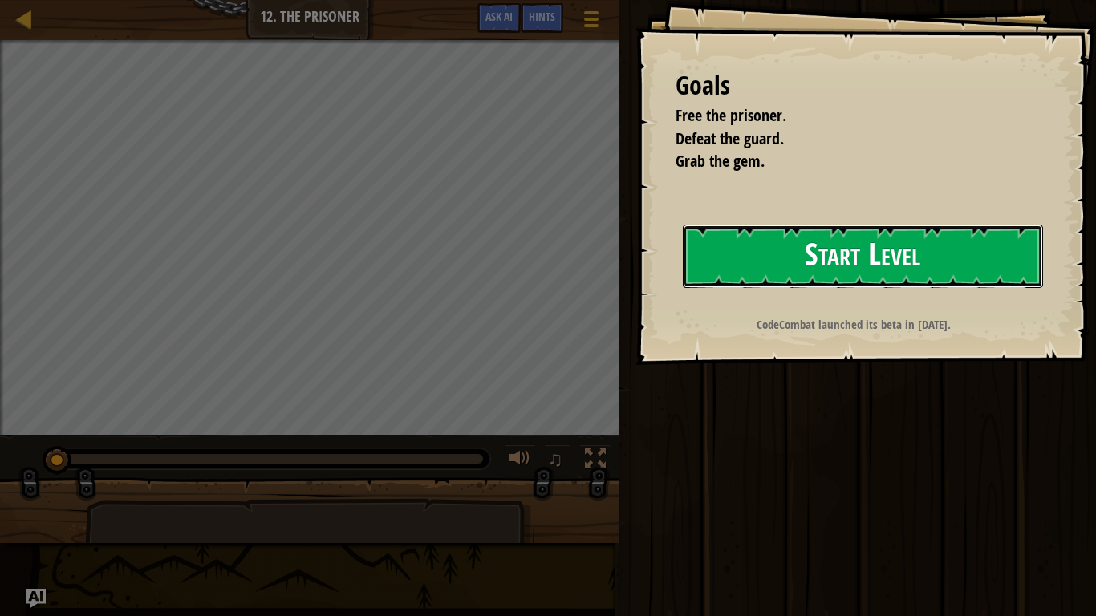
click at [807, 265] on button "Start Level" at bounding box center [863, 256] width 360 height 63
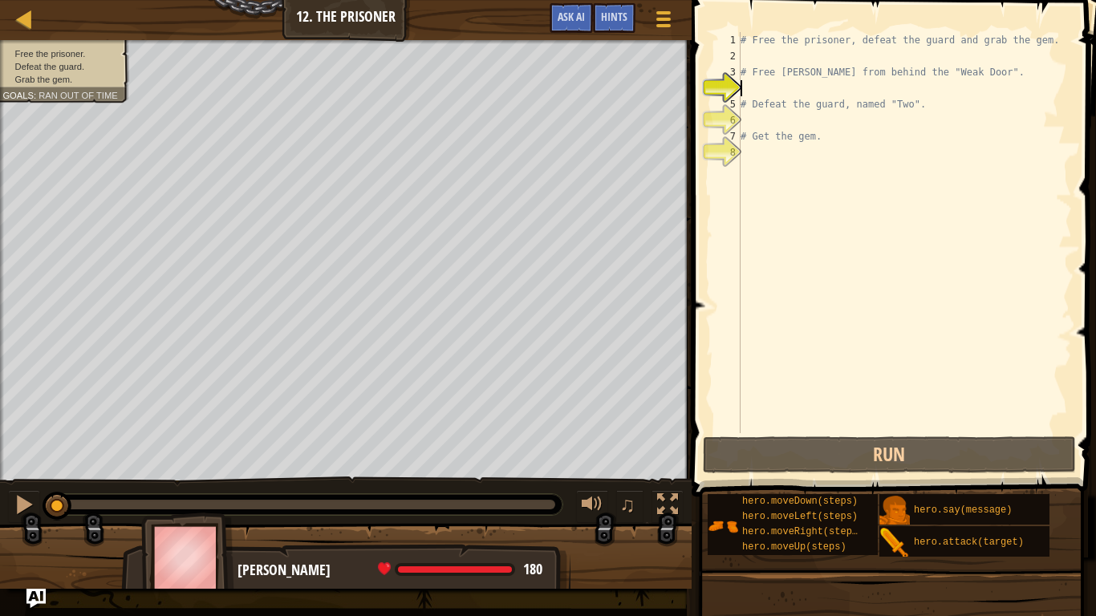
click at [760, 54] on div "# Free the prisoner, defeat the guard and grab the gem. # Free Patrick from beh…" at bounding box center [904, 248] width 335 height 433
click at [745, 101] on div "# Free the prisoner, defeat the guard and grab the gem. # Free Patrick from beh…" at bounding box center [904, 248] width 335 height 433
type textarea "# Defeat the guard, named "Two"."
click at [743, 95] on div "# Free the prisoner, defeat the guard and grab the gem. # Free Patrick from beh…" at bounding box center [904, 248] width 335 height 433
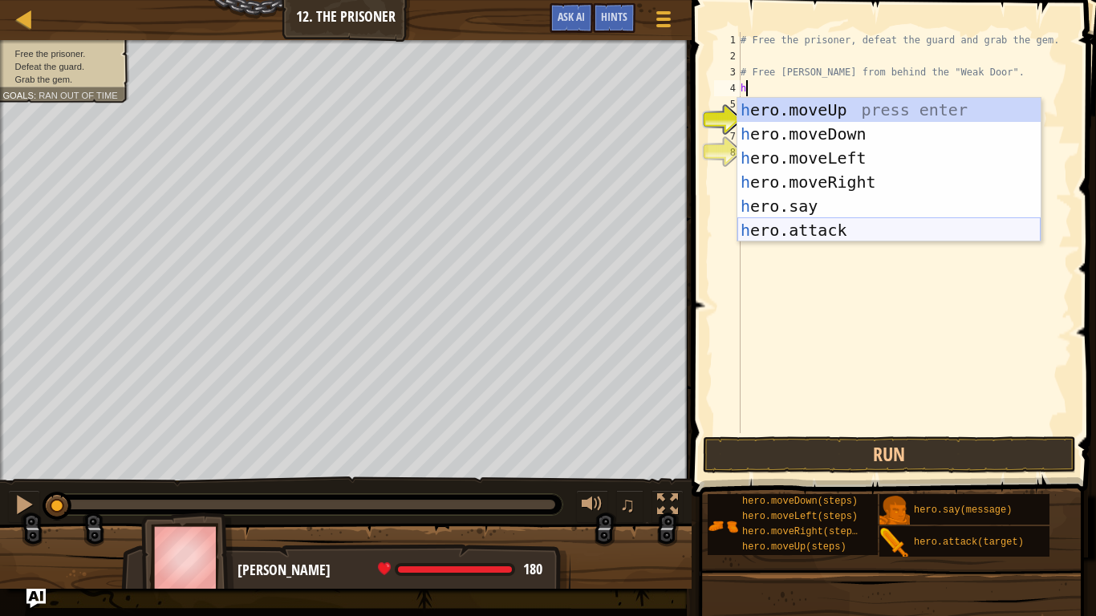
click at [798, 234] on div "h ero.moveUp press enter h ero.moveDown press enter h ero.moveLeft press enter …" at bounding box center [888, 194] width 303 height 193
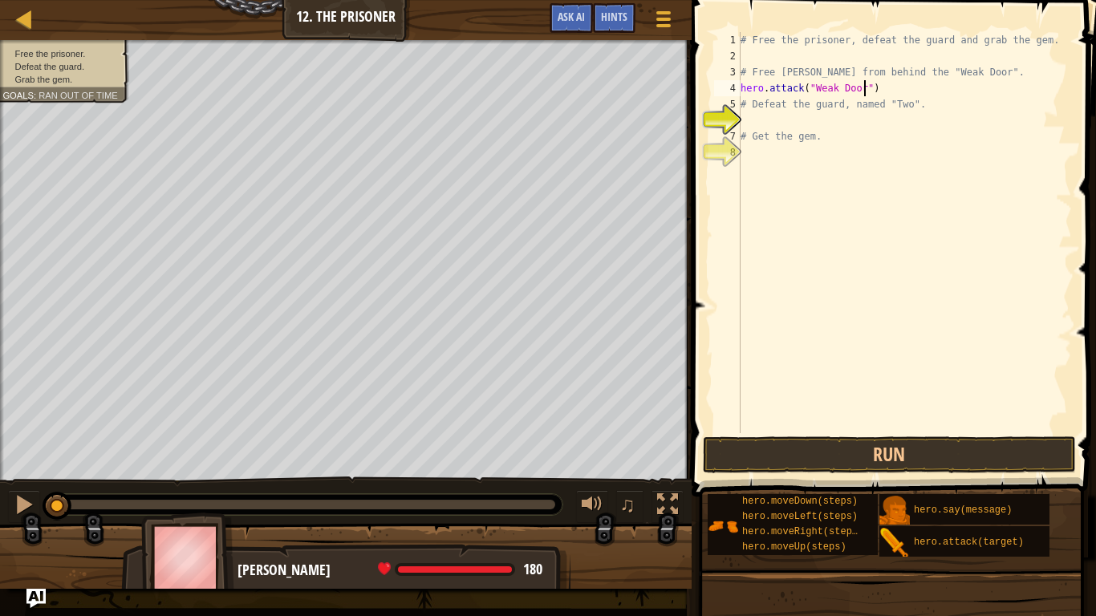
scroll to position [7, 18]
click at [846, 449] on button "Run" at bounding box center [890, 454] width 374 height 37
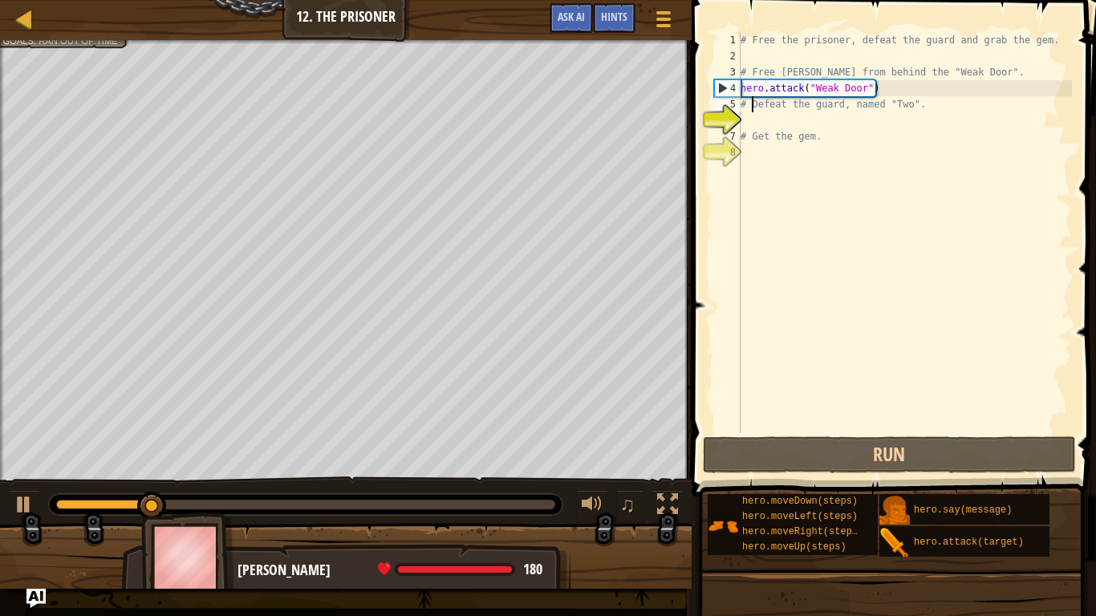
click at [753, 107] on div "# Free the prisoner, defeat the guard and grab the gem. # Free Patrick from beh…" at bounding box center [904, 248] width 335 height 433
type textarea "# Defeat the guard, named "Two"."
click at [749, 117] on div "# Free the prisoner, defeat the guard and grab the gem. # Free Patrick from beh…" at bounding box center [904, 248] width 335 height 433
type textarea "h"
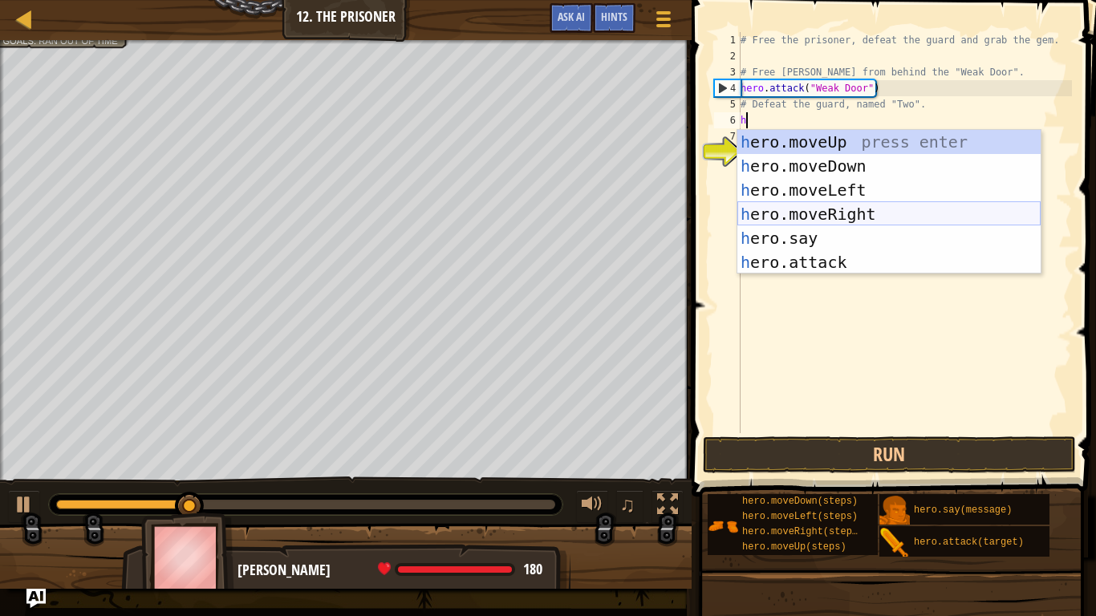
click at [799, 210] on div "h ero.moveUp press enter h ero.moveDown press enter h ero.moveLeft press enter …" at bounding box center [888, 226] width 303 height 193
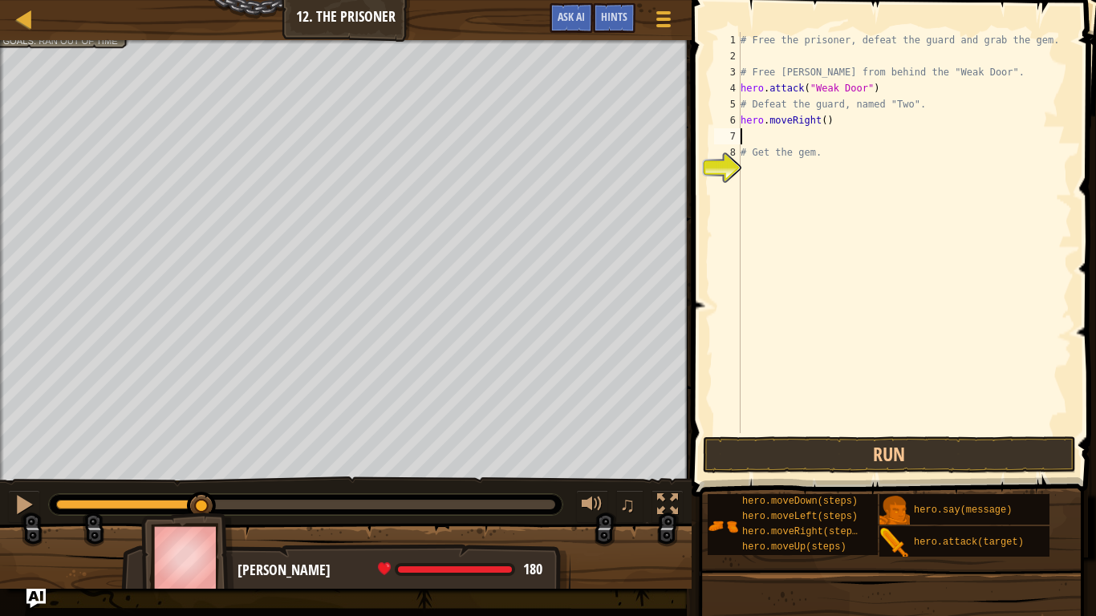
click at [822, 126] on div "# Free the prisoner, defeat the guard and grab the gem. # Free Patrick from beh…" at bounding box center [904, 248] width 335 height 433
type textarea "hero.moveRight(3)"
click at [746, 143] on div "# Free the prisoner, defeat the guard and grab the gem. # Free Patrick from beh…" at bounding box center [904, 248] width 335 height 433
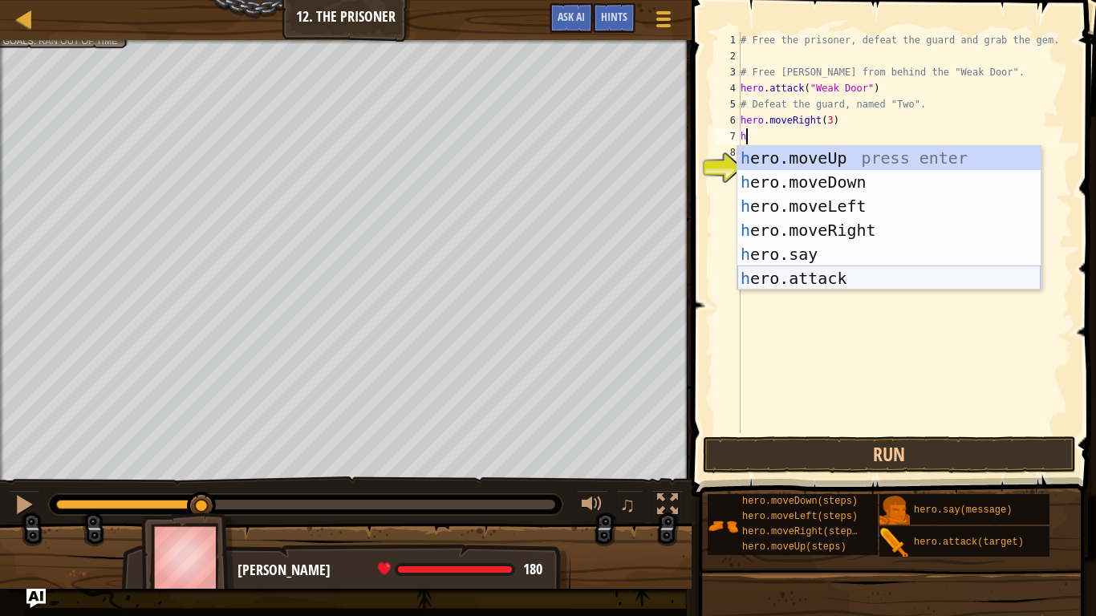
click at [767, 281] on div "h ero.moveUp press enter h ero.moveDown press enter h ero.moveLeft press enter …" at bounding box center [888, 242] width 303 height 193
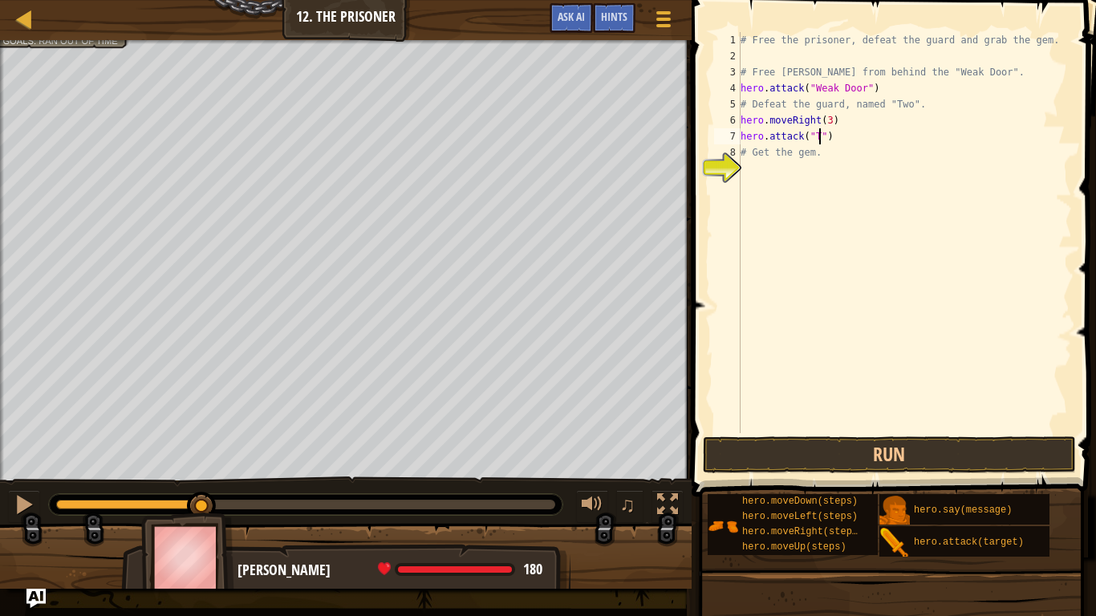
type textarea "hero.attack("Two")"
click at [749, 170] on div "# Free the prisoner, defeat the guard and grab the gem. # Free Patrick from beh…" at bounding box center [904, 248] width 335 height 433
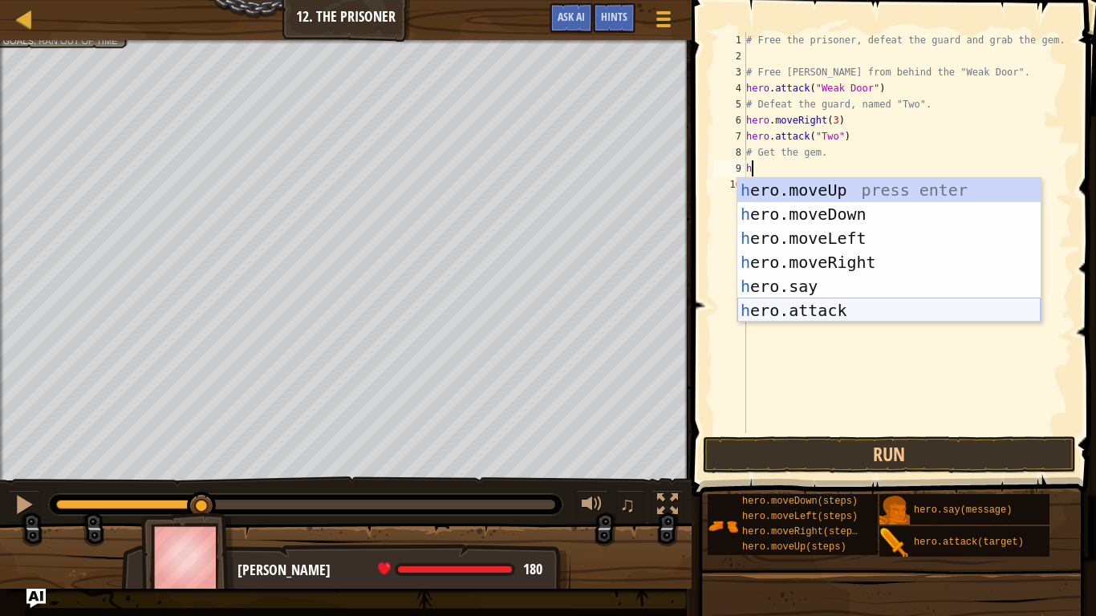
click at [770, 316] on div "h ero.moveUp press enter h ero.moveDown press enter h ero.moveLeft press enter …" at bounding box center [888, 274] width 303 height 193
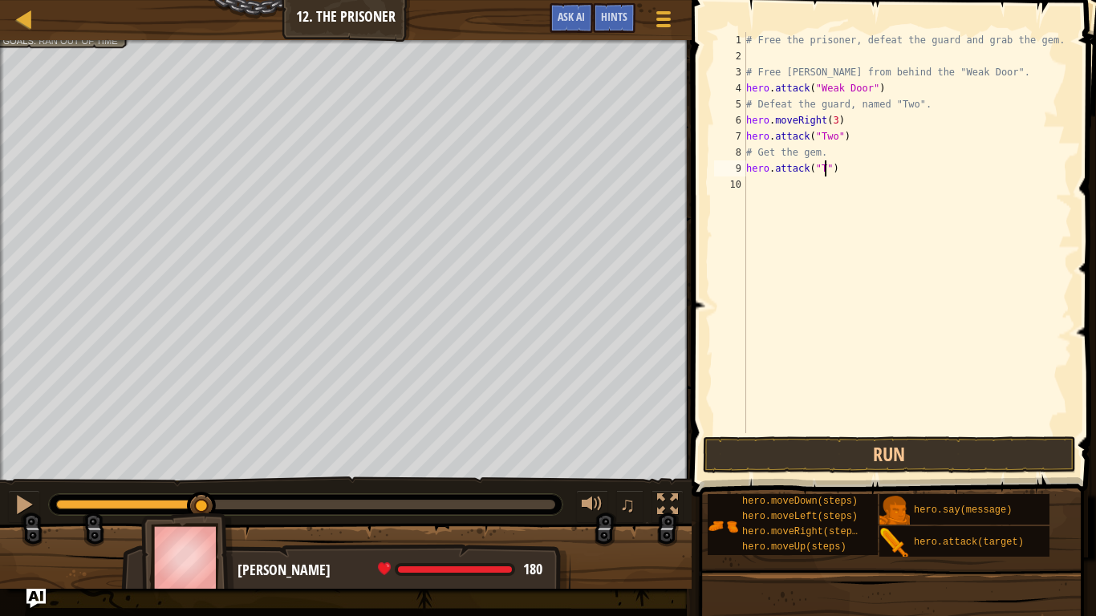
scroll to position [7, 13]
type textarea "hero.attack("Two")"
click at [868, 463] on button "Run" at bounding box center [890, 454] width 374 height 37
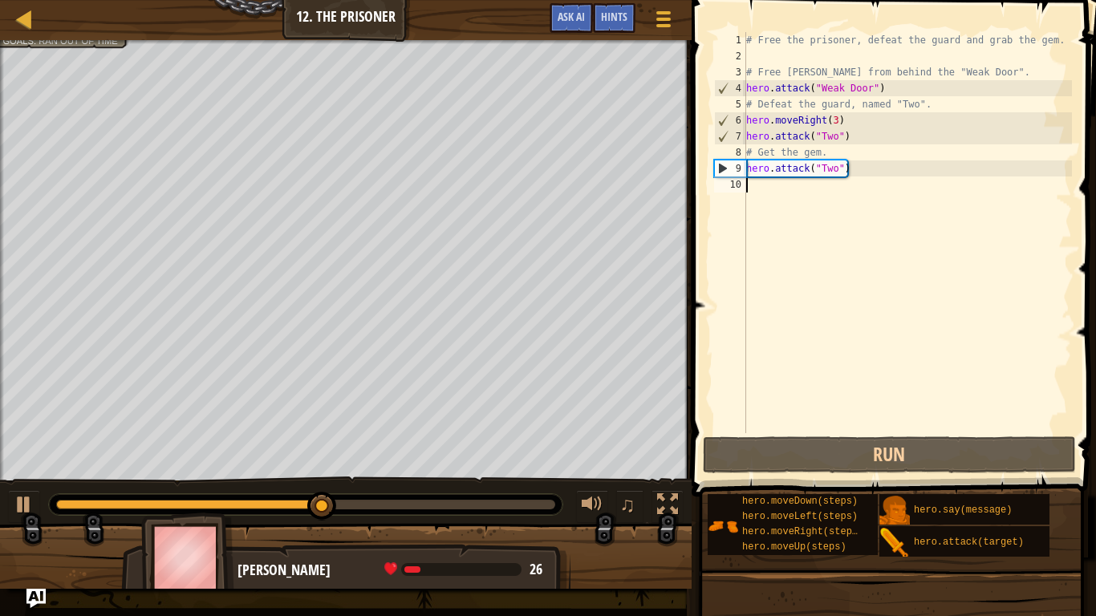
click at [752, 186] on div "# Free the prisoner, defeat the guard and grab the gem. # Free Patrick from beh…" at bounding box center [907, 248] width 329 height 433
type textarea "h"
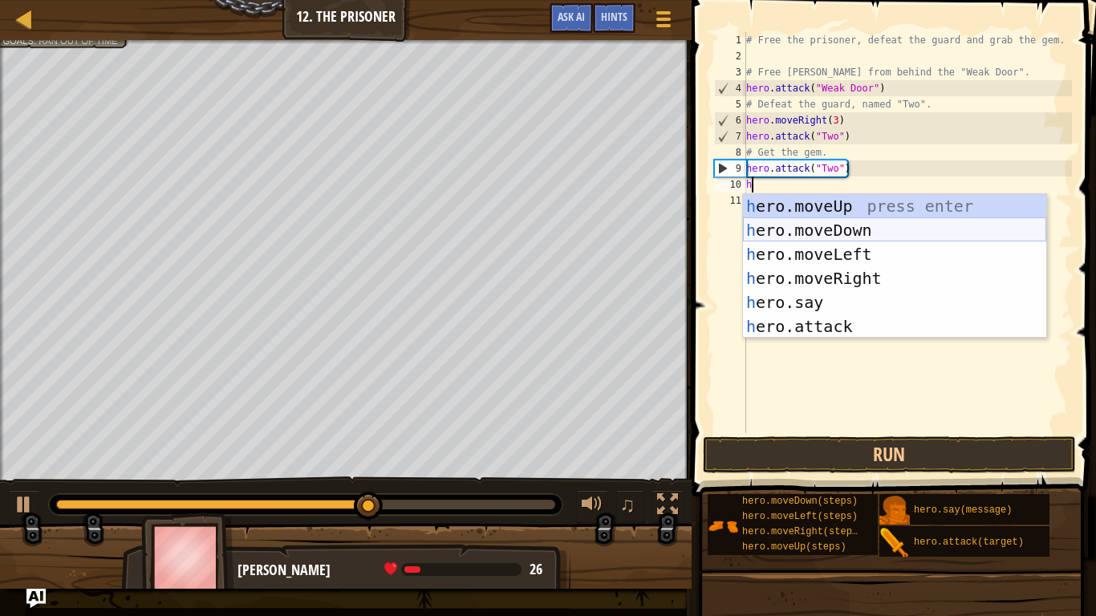
click at [780, 234] on div "h ero.moveUp press enter h ero.moveDown press enter h ero.moveLeft press enter …" at bounding box center [894, 290] width 303 height 193
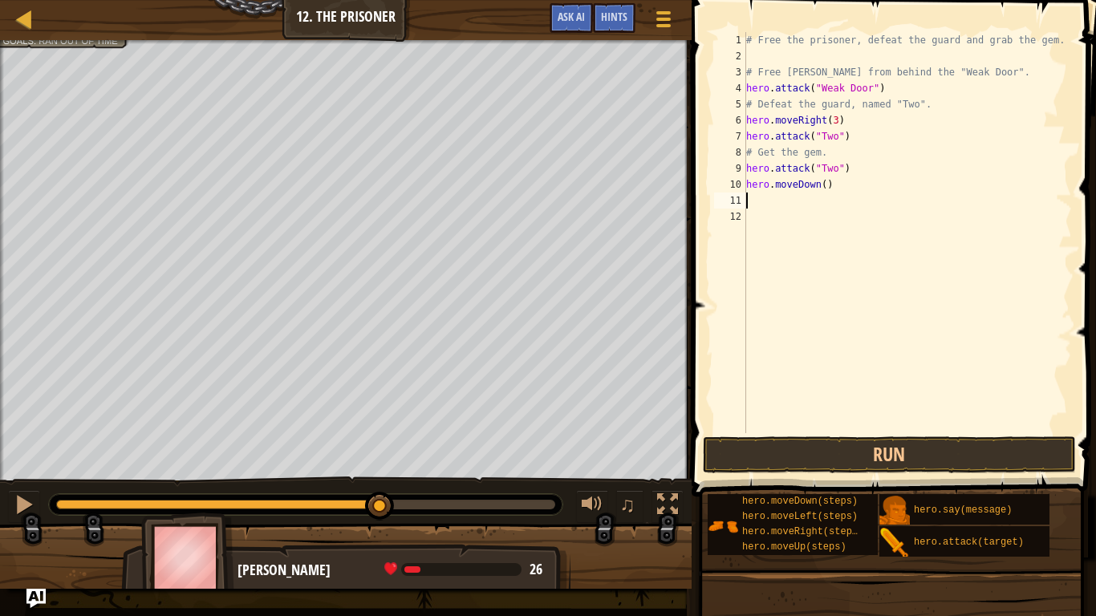
click at [826, 194] on div "# Free the prisoner, defeat the guard and grab the gem. # Free Patrick from beh…" at bounding box center [907, 248] width 329 height 433
click at [823, 193] on div "# Free the prisoner, defeat the guard and grab the gem. # Free Patrick from beh…" at bounding box center [907, 248] width 329 height 433
click at [825, 185] on div "# Free the prisoner, defeat the guard and grab the gem. # Free Patrick from beh…" at bounding box center [907, 248] width 329 height 433
click at [789, 455] on button "Run" at bounding box center [890, 454] width 374 height 37
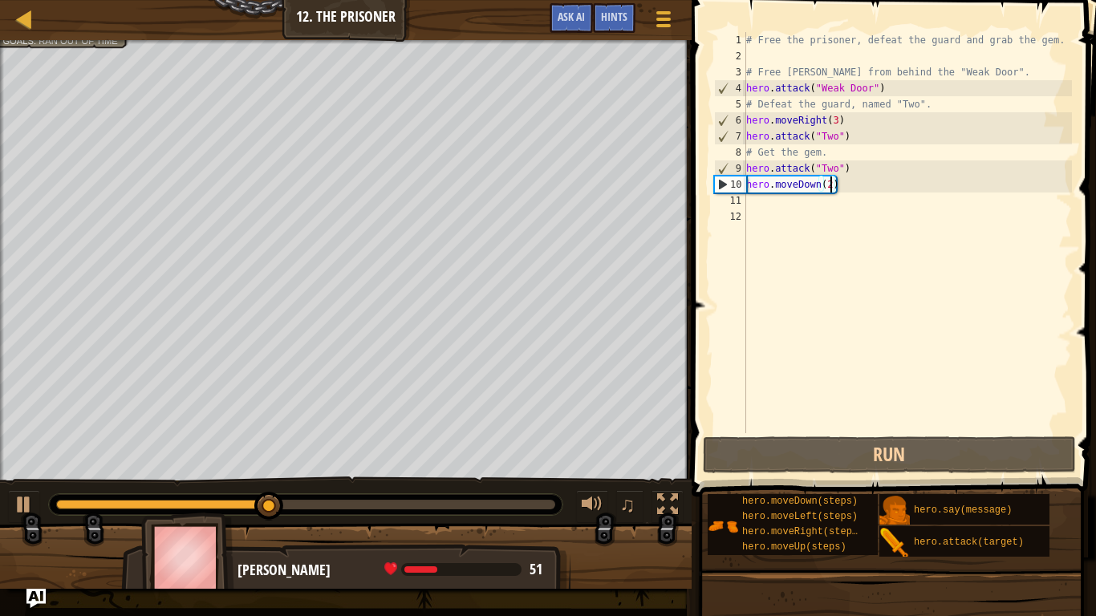
type textarea "hero.moveDown(2h)"
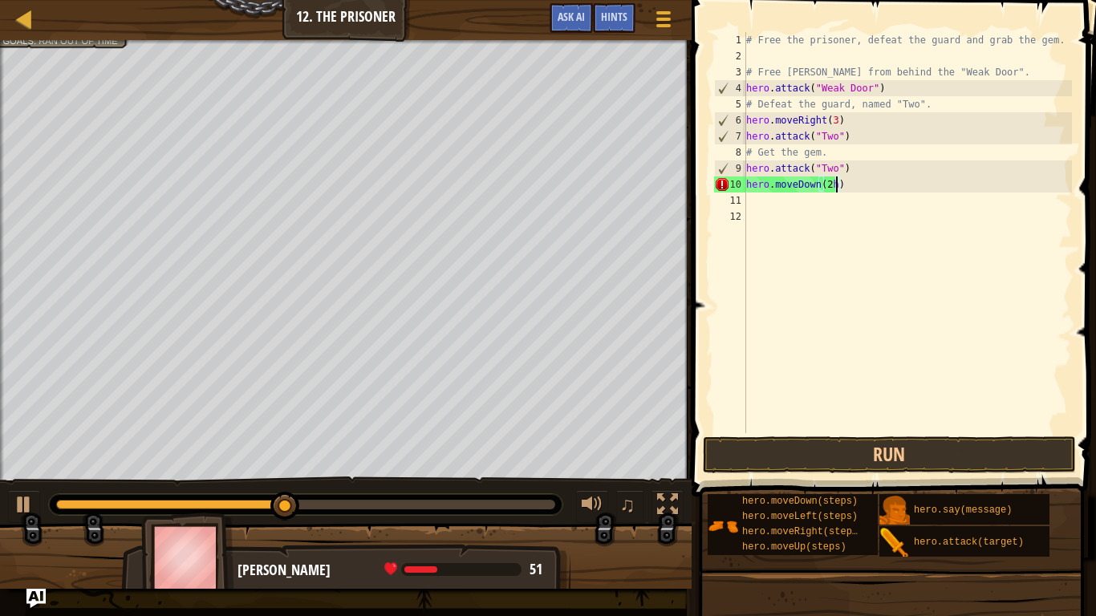
click at [771, 212] on div "# Free the prisoner, defeat the guard and grab the gem. # Free Patrick from beh…" at bounding box center [907, 248] width 329 height 433
click at [754, 197] on div "# Free the prisoner, defeat the guard and grab the gem. # Free Patrick from beh…" at bounding box center [907, 248] width 329 height 433
click at [750, 198] on div "# Free the prisoner, defeat the guard and grab the gem. # Free Patrick from beh…" at bounding box center [907, 248] width 329 height 433
type textarea "h"
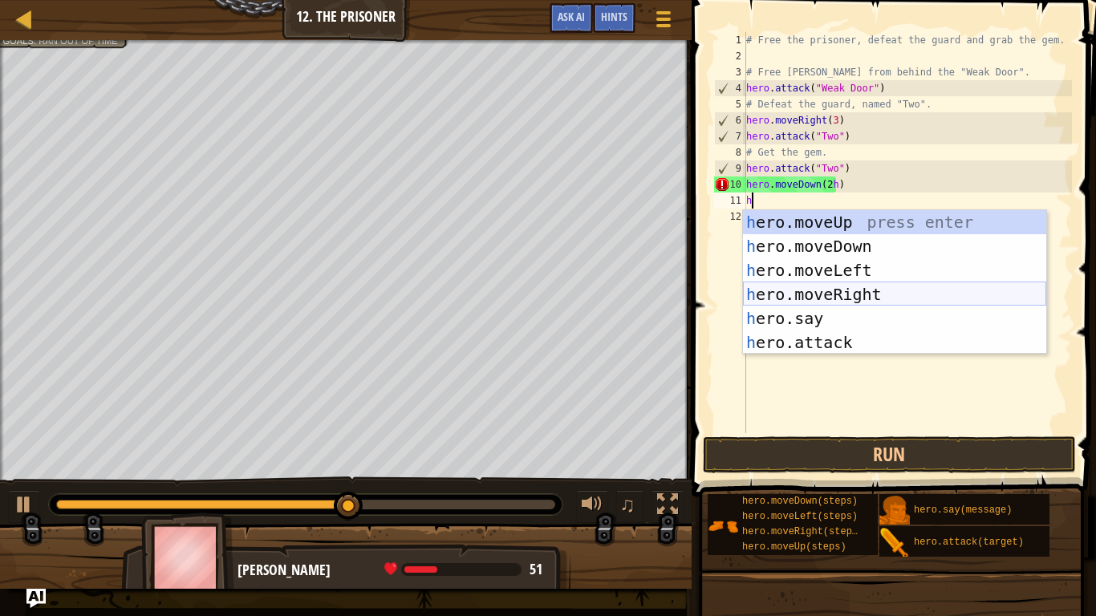
click at [793, 294] on div "h ero.moveUp press enter h ero.moveDown press enter h ero.moveLeft press enter …" at bounding box center [894, 306] width 303 height 193
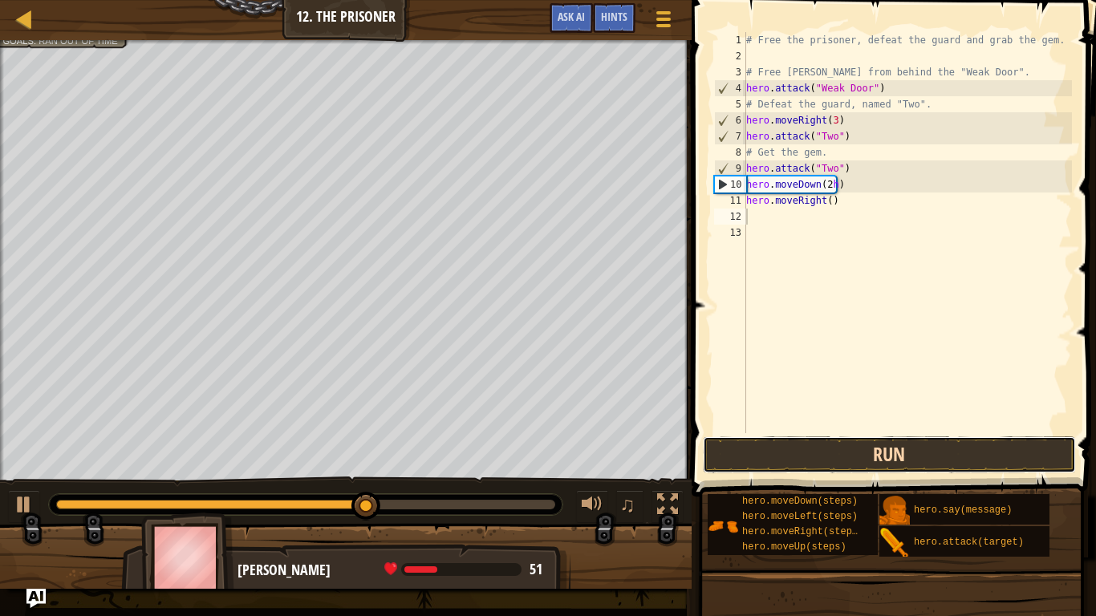
click at [818, 454] on button "Run" at bounding box center [890, 454] width 374 height 37
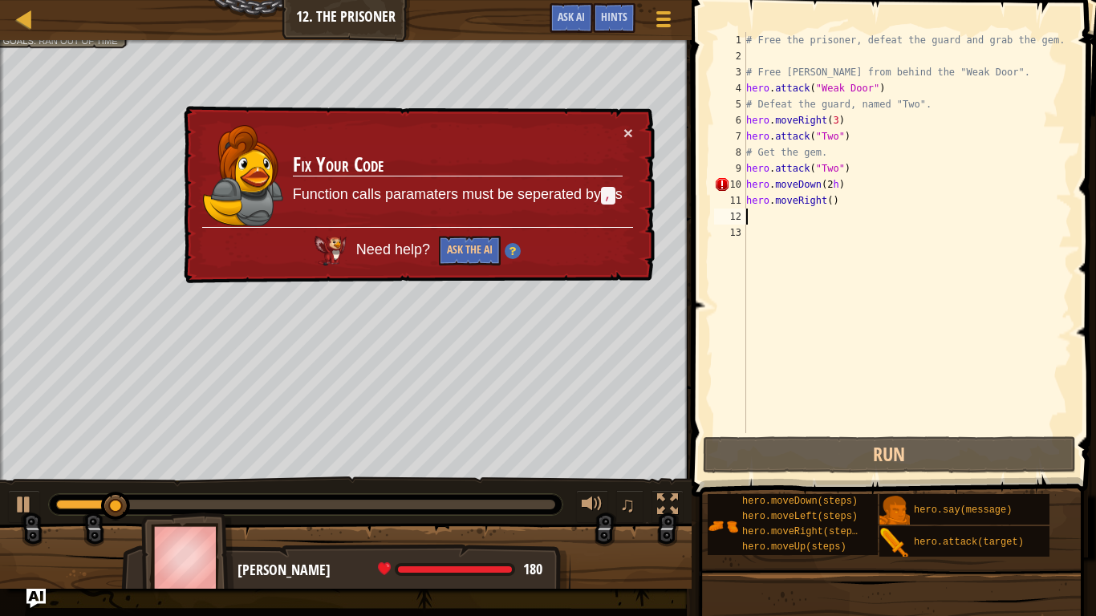
click at [834, 194] on div "# Free the prisoner, defeat the guard and grab the gem. # Free Patrick from beh…" at bounding box center [907, 248] width 329 height 433
click at [837, 190] on div "# Free the prisoner, defeat the guard and grab the gem. # Free Patrick from beh…" at bounding box center [907, 248] width 329 height 433
type textarea "hero.moveDown(2)"
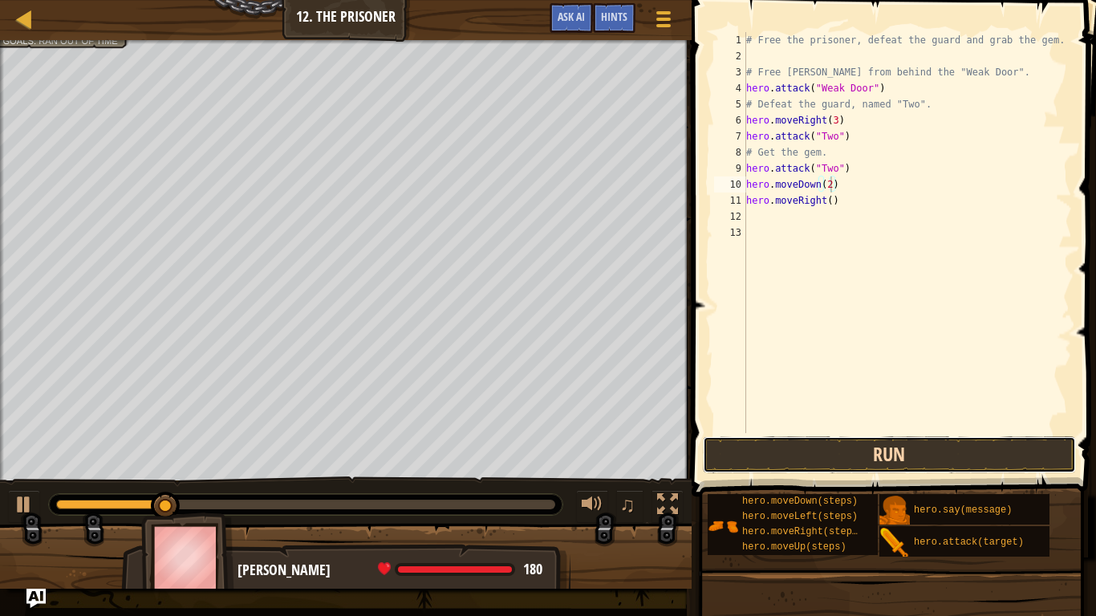
click at [902, 455] on button "Run" at bounding box center [890, 454] width 374 height 37
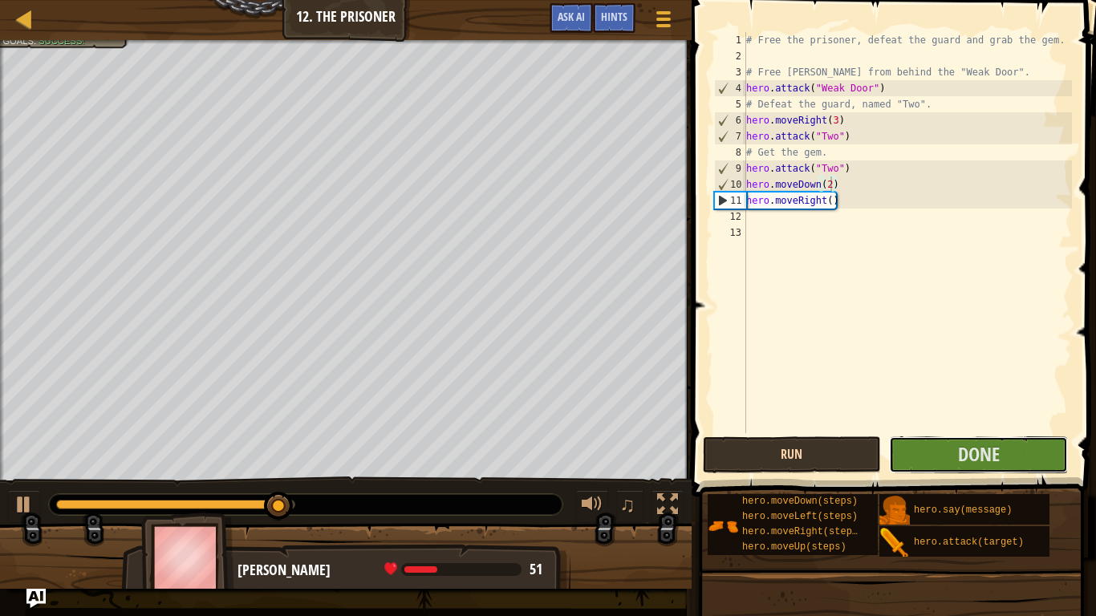
click at [902, 455] on button "Done" at bounding box center [978, 454] width 179 height 37
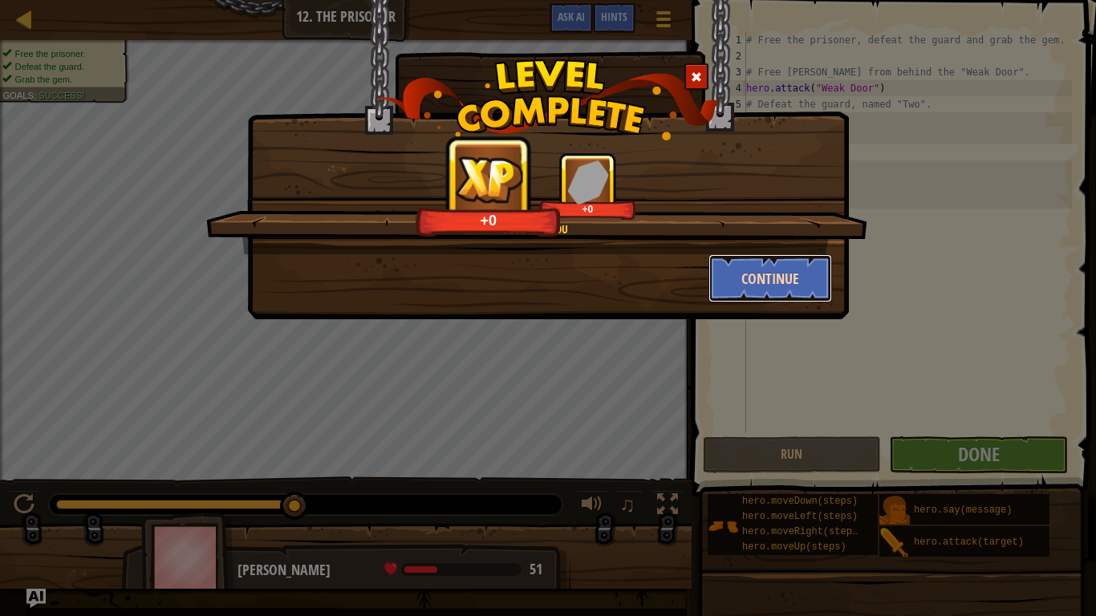
click at [744, 275] on button "Continue" at bounding box center [770, 278] width 124 height 48
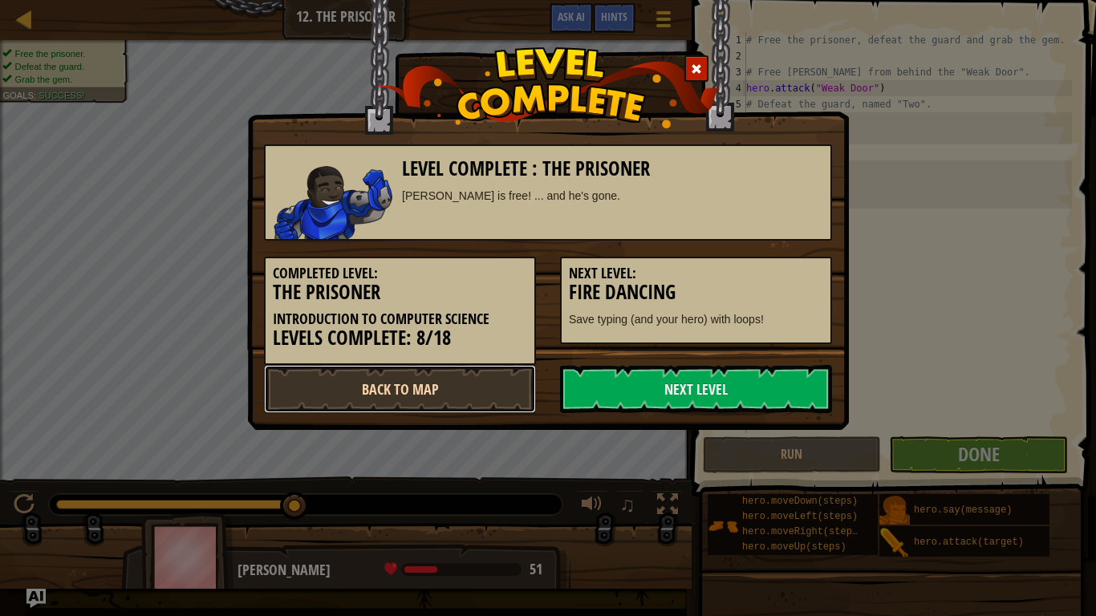
click at [392, 400] on link "Back to Map" at bounding box center [400, 389] width 272 height 48
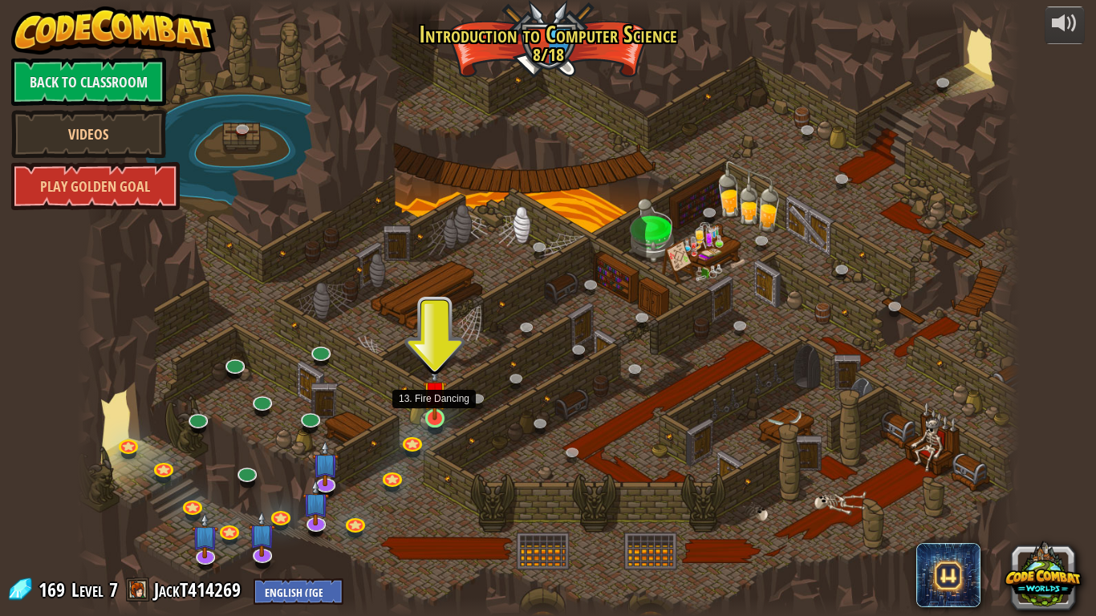
click at [432, 408] on img at bounding box center [435, 392] width 24 height 55
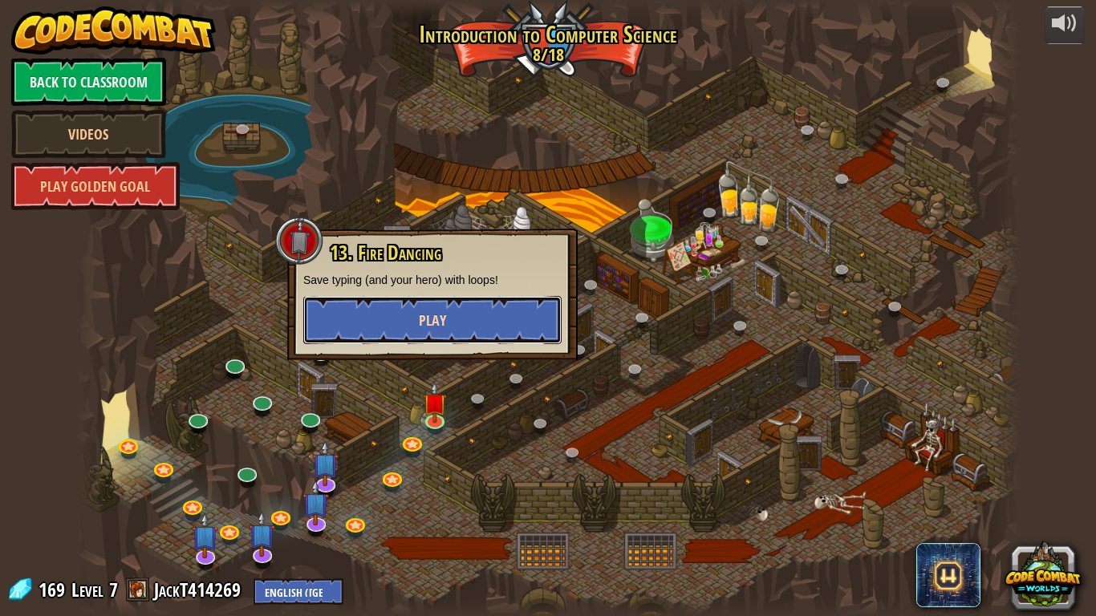
click at [397, 329] on button "Play" at bounding box center [432, 320] width 258 height 48
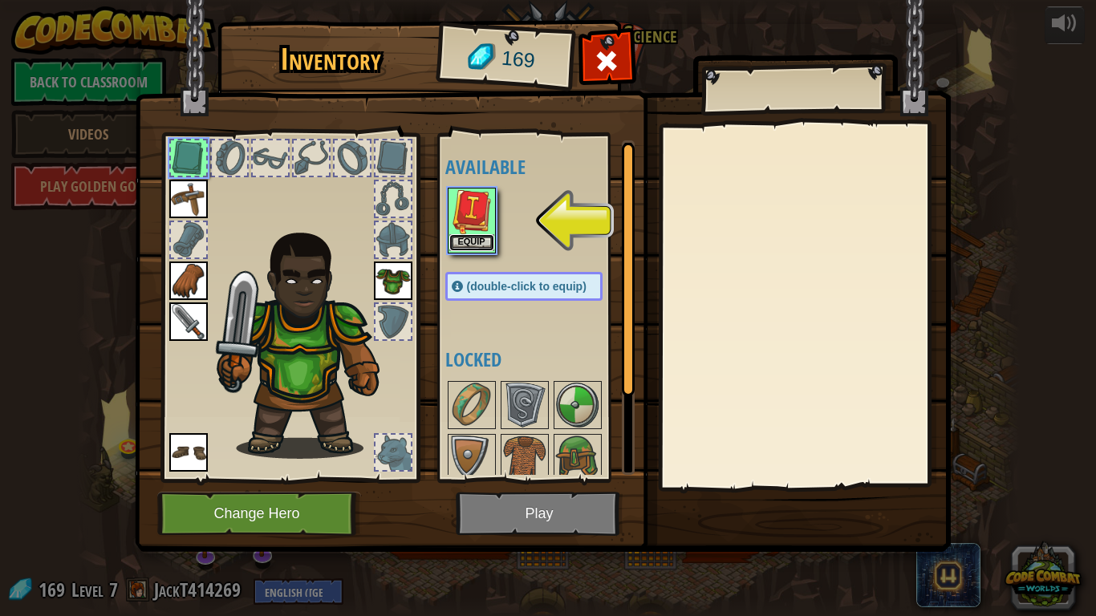
click at [485, 237] on button "Equip" at bounding box center [471, 242] width 45 height 17
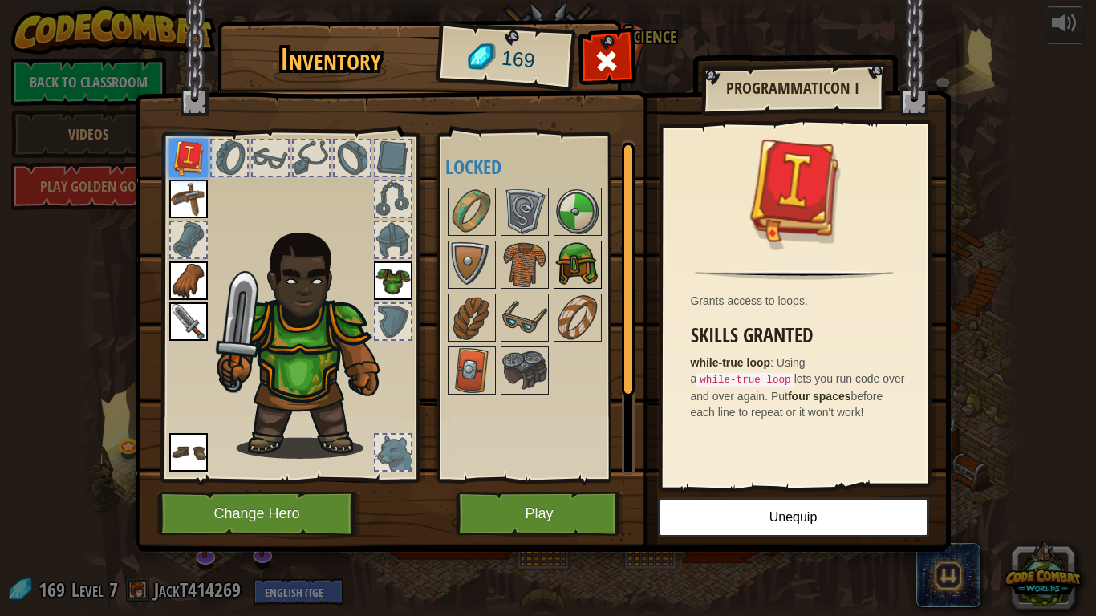
click at [561, 254] on img at bounding box center [577, 264] width 45 height 45
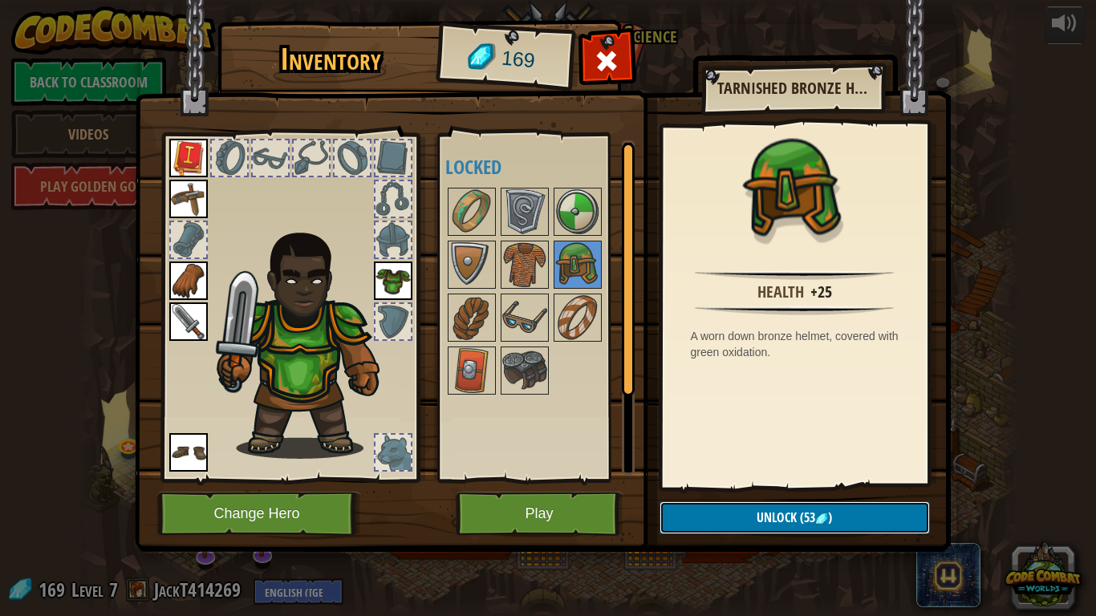
click at [722, 526] on button "Unlock (53 )" at bounding box center [795, 517] width 270 height 33
click at [724, 524] on button "Confirm" at bounding box center [795, 517] width 270 height 33
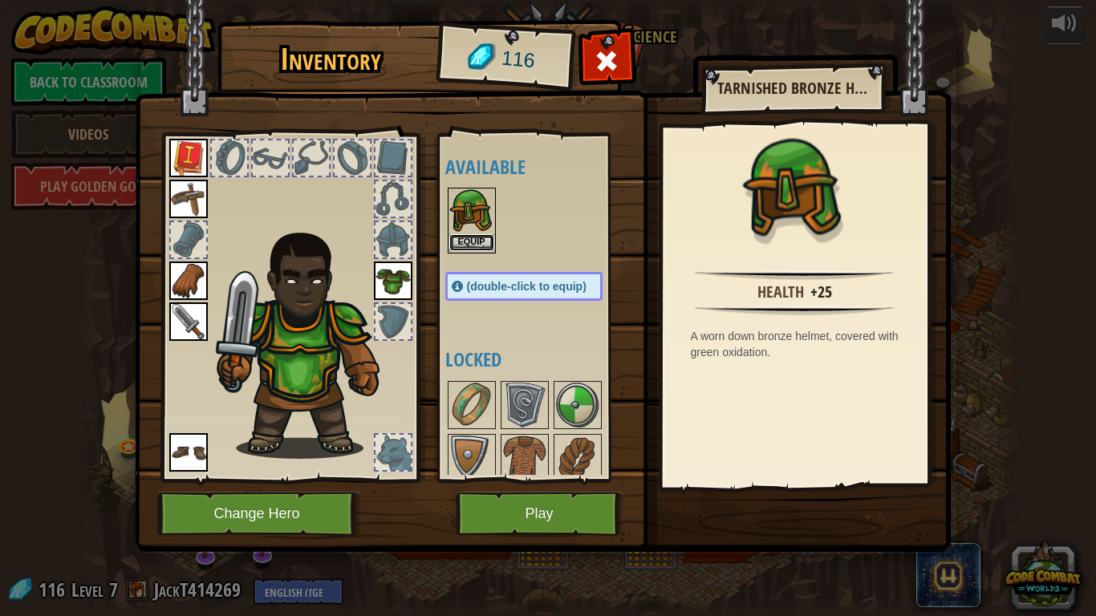
click at [469, 247] on button "Equip" at bounding box center [471, 242] width 45 height 17
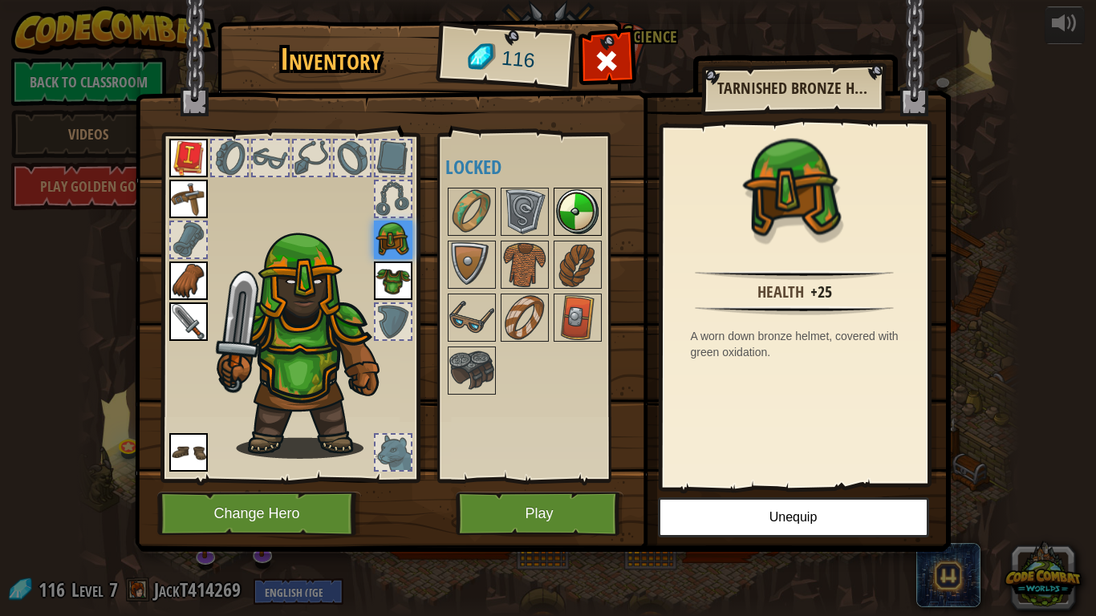
click at [570, 211] on img at bounding box center [577, 211] width 45 height 45
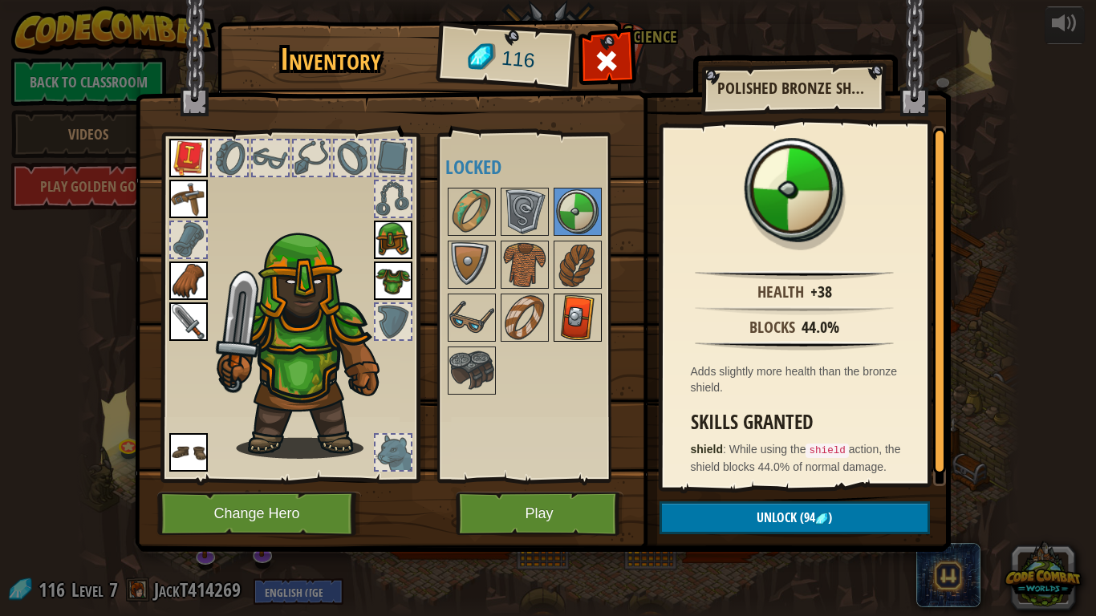
click at [565, 309] on img at bounding box center [577, 317] width 45 height 45
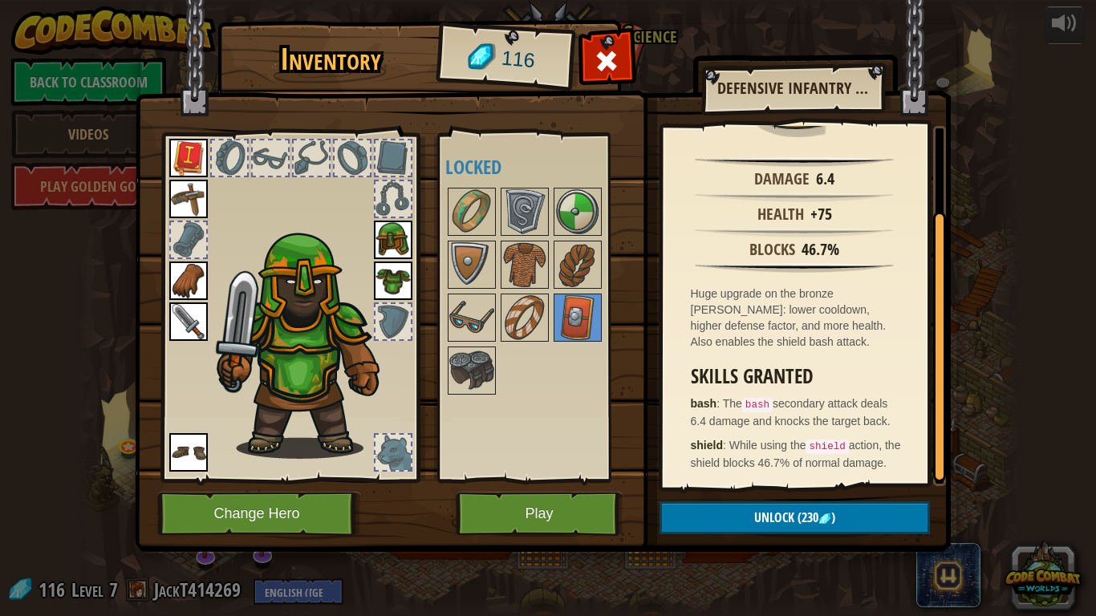
scroll to position [128, 0]
click at [475, 386] on img at bounding box center [471, 370] width 45 height 45
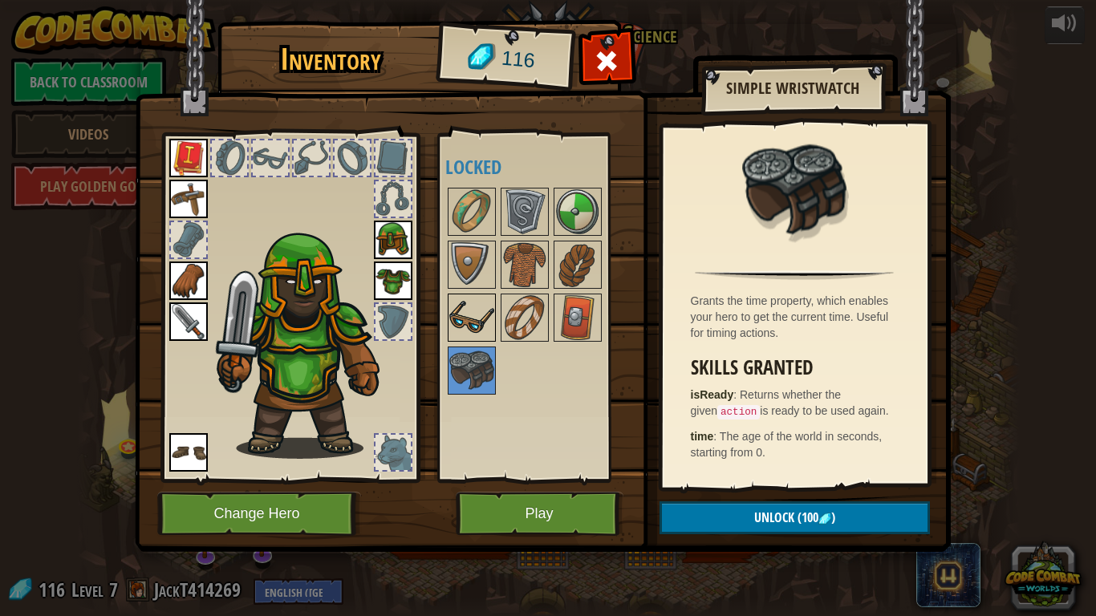
click at [461, 314] on img at bounding box center [471, 317] width 45 height 45
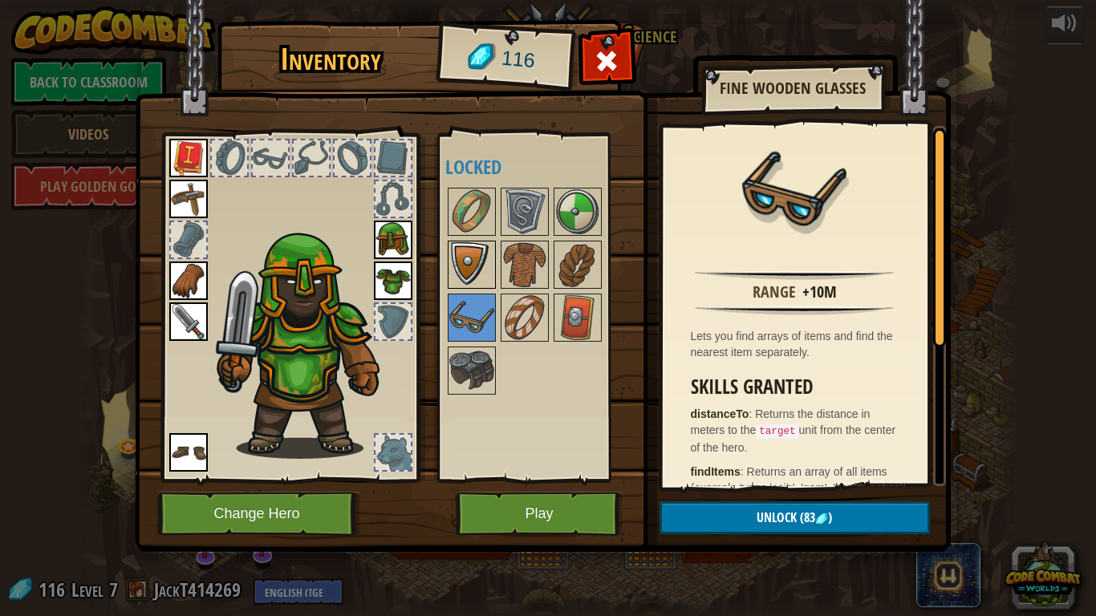
click at [464, 257] on img at bounding box center [471, 264] width 45 height 45
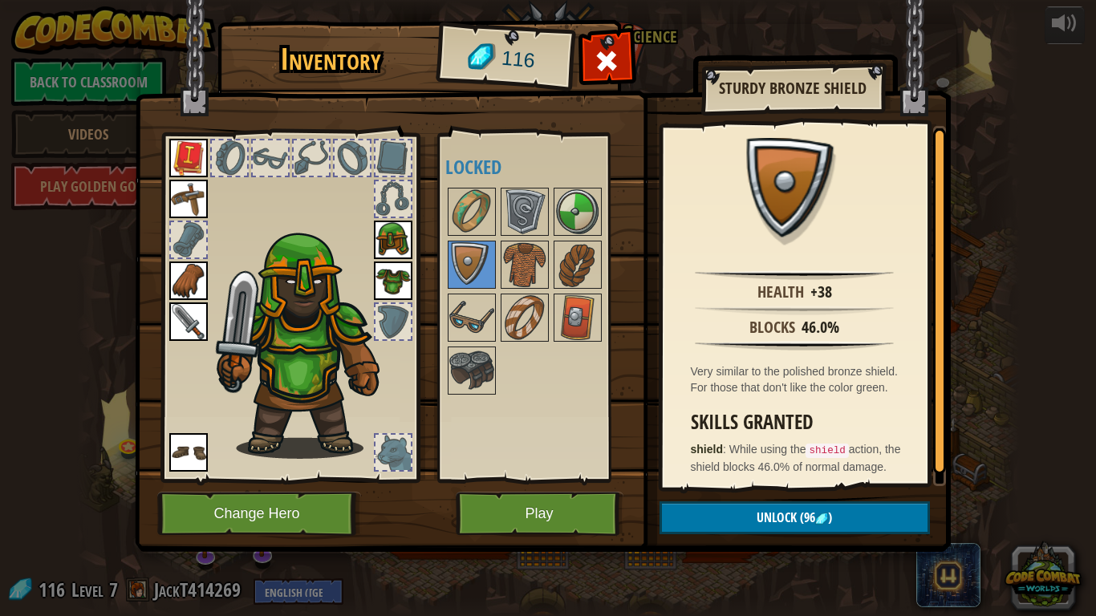
scroll to position [20, 0]
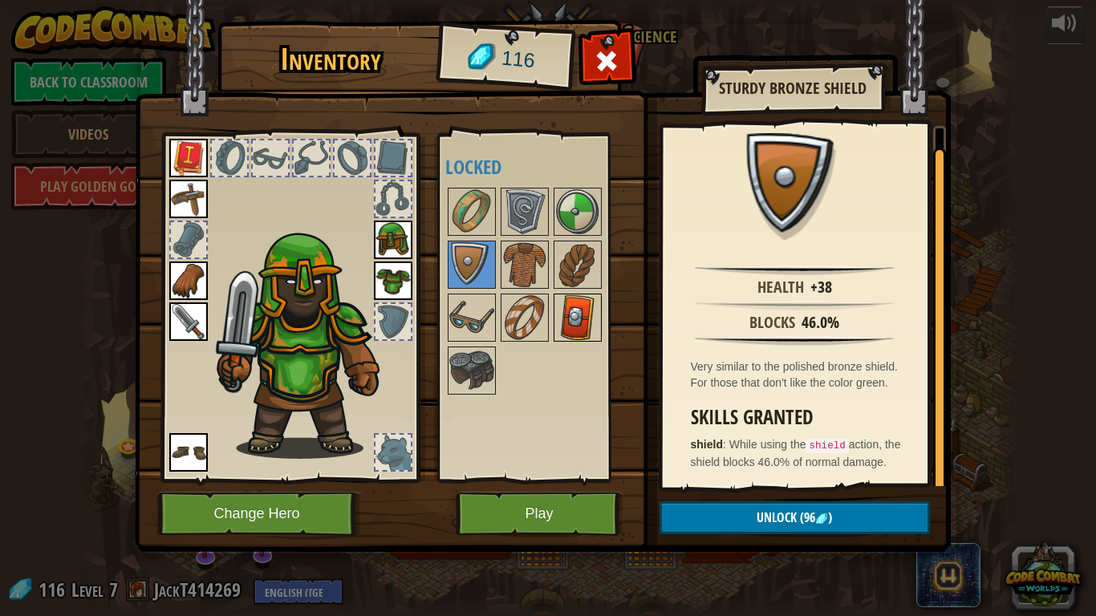
click at [564, 311] on img at bounding box center [577, 317] width 45 height 45
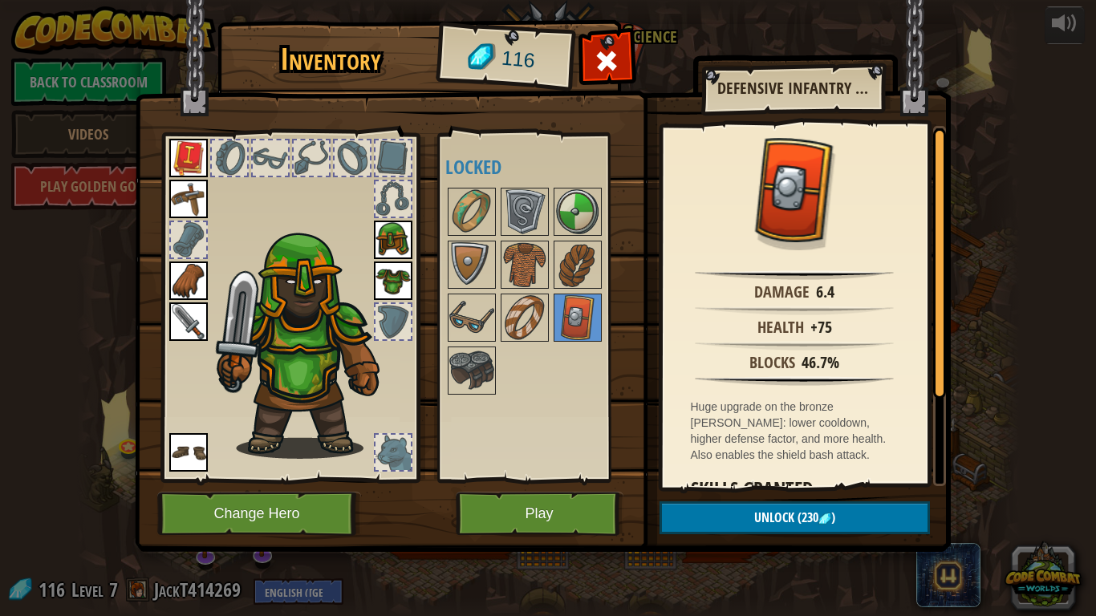
scroll to position [128, 0]
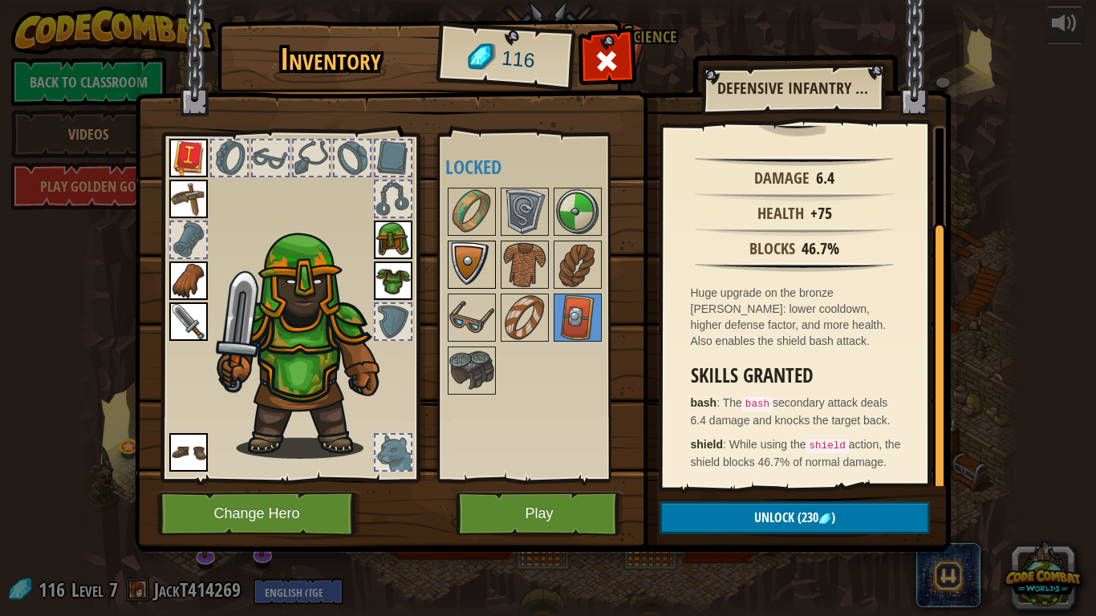
click at [460, 270] on img at bounding box center [471, 264] width 45 height 45
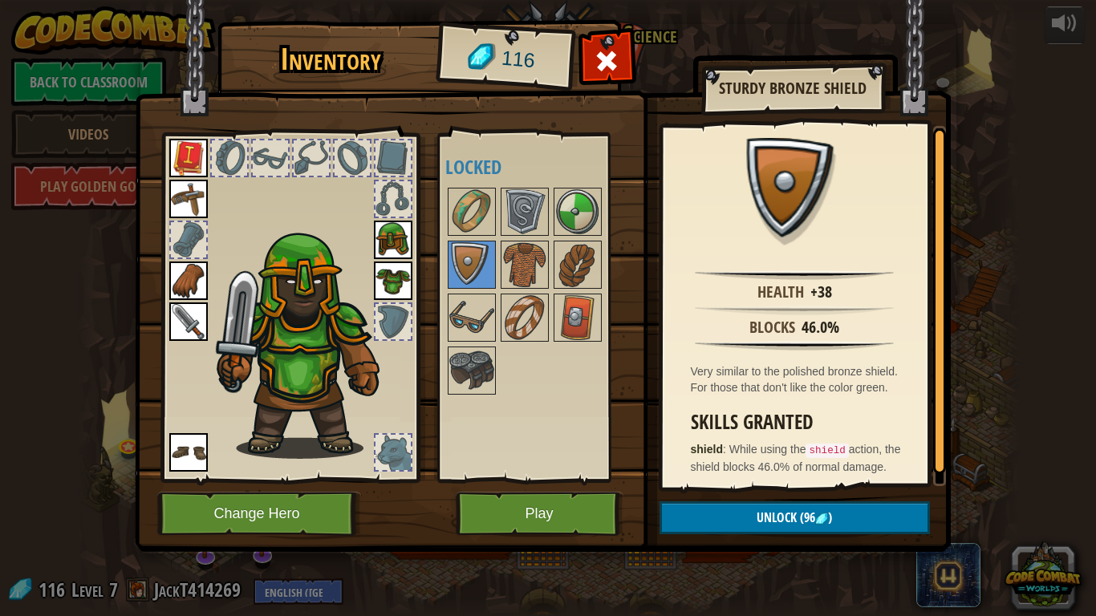
scroll to position [20, 0]
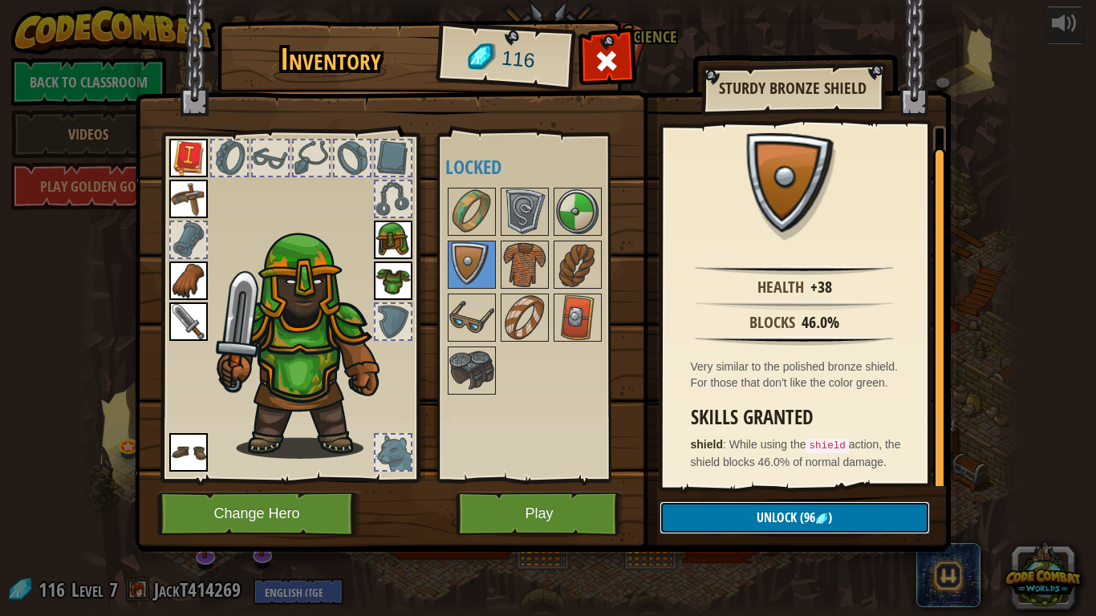
click at [701, 504] on button "Unlock (96 )" at bounding box center [795, 517] width 270 height 33
click at [701, 504] on button "Confirm" at bounding box center [795, 517] width 270 height 33
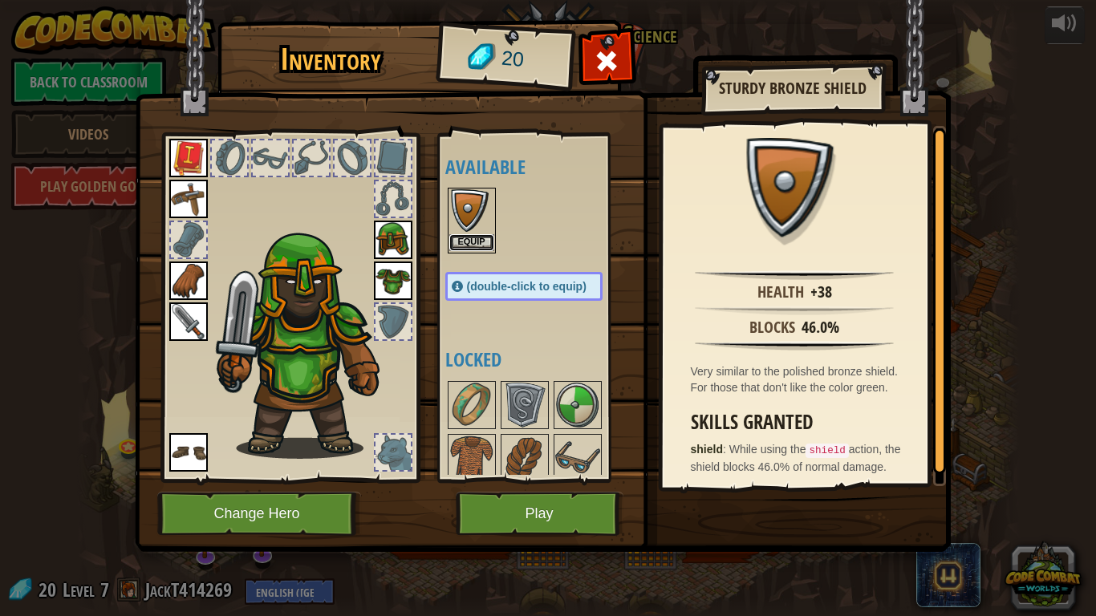
click at [467, 245] on button "Equip" at bounding box center [471, 242] width 45 height 17
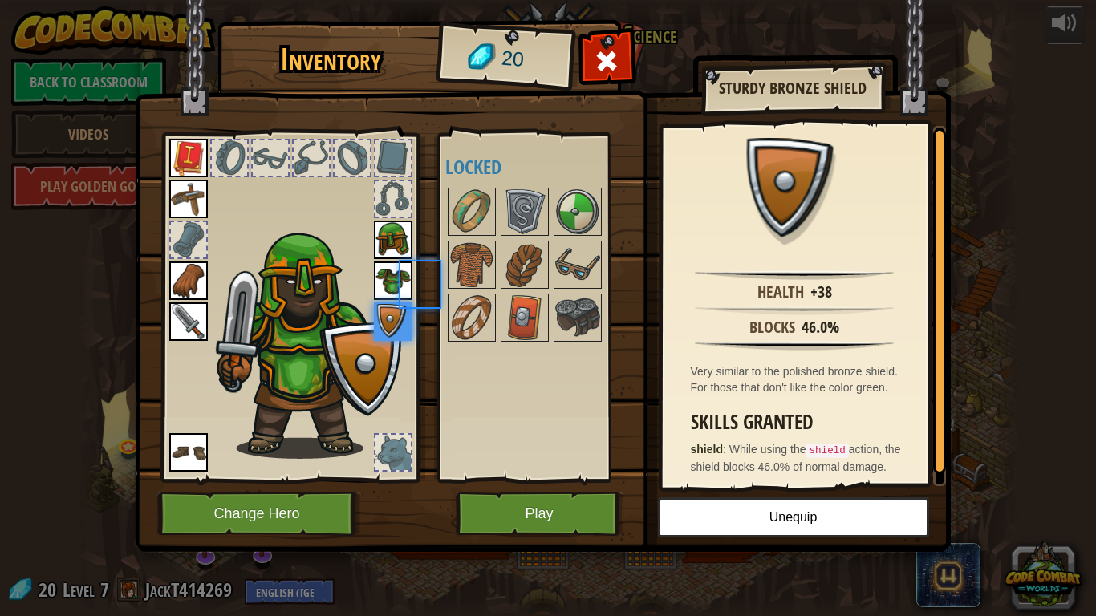
click at [467, 245] on img at bounding box center [471, 264] width 45 height 45
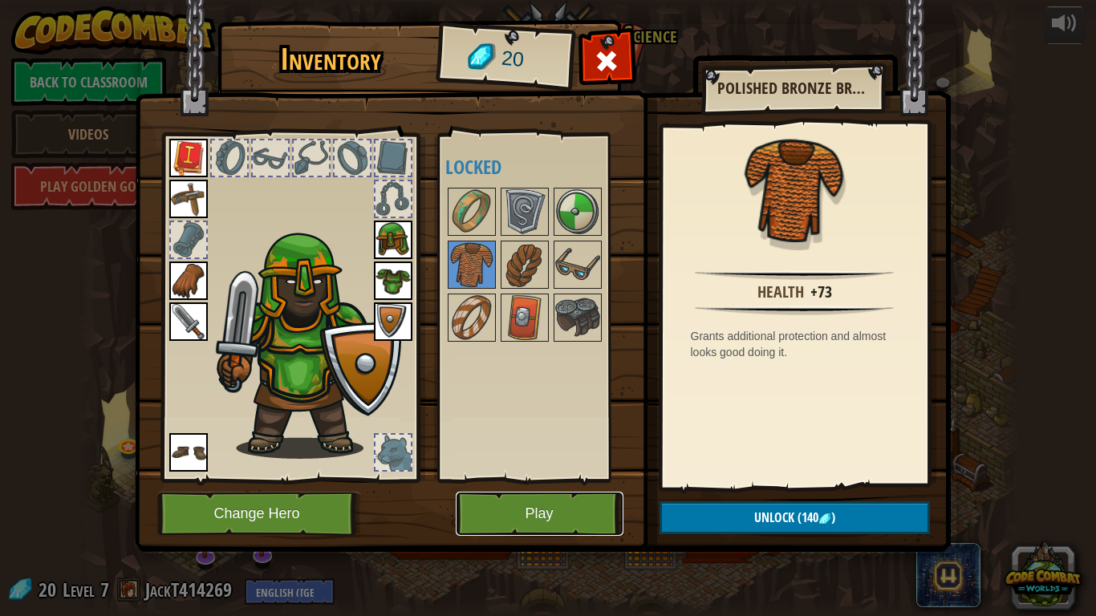
click at [596, 519] on button "Play" at bounding box center [540, 514] width 168 height 44
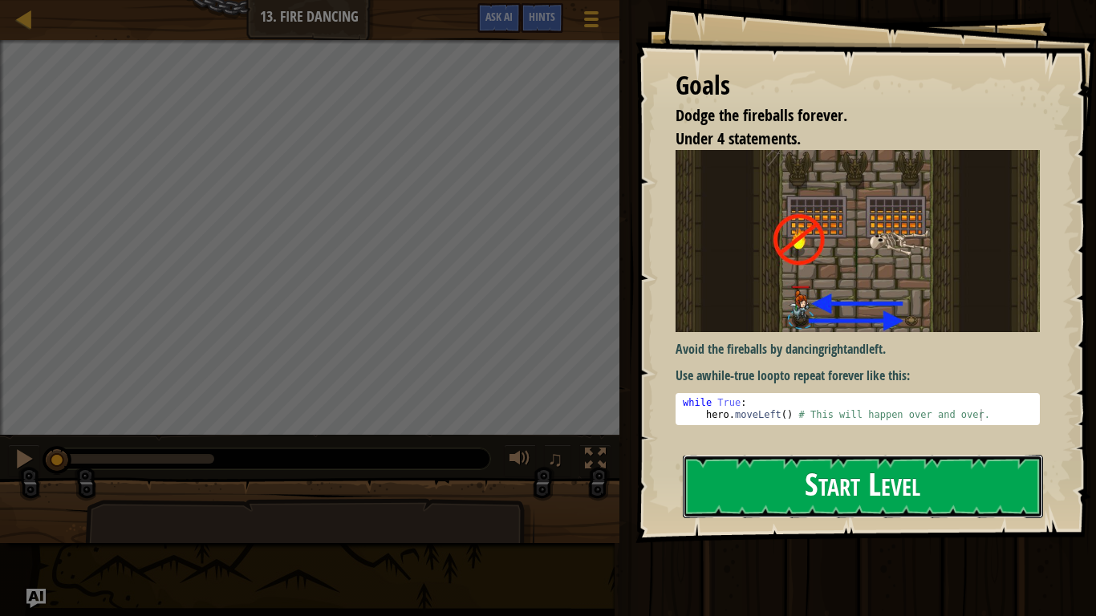
click at [819, 516] on button "Start Level" at bounding box center [863, 486] width 360 height 63
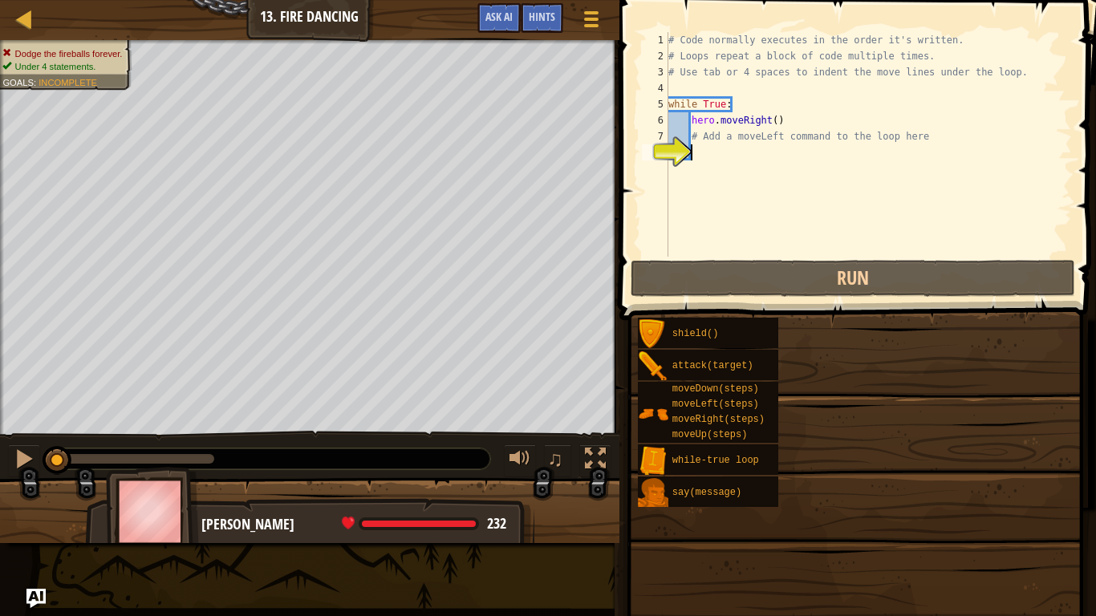
click at [795, 467] on div "shield() attack(target) moveDown(steps) moveLeft(steps) moveRight(steps) moveUp…" at bounding box center [861, 412] width 448 height 191
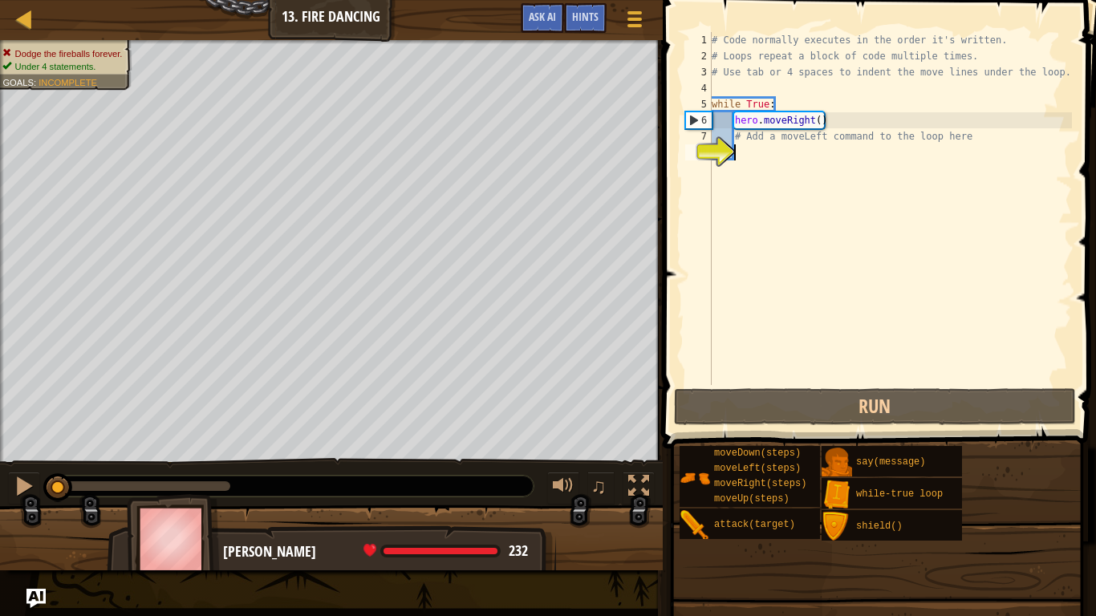
type textarea "h"
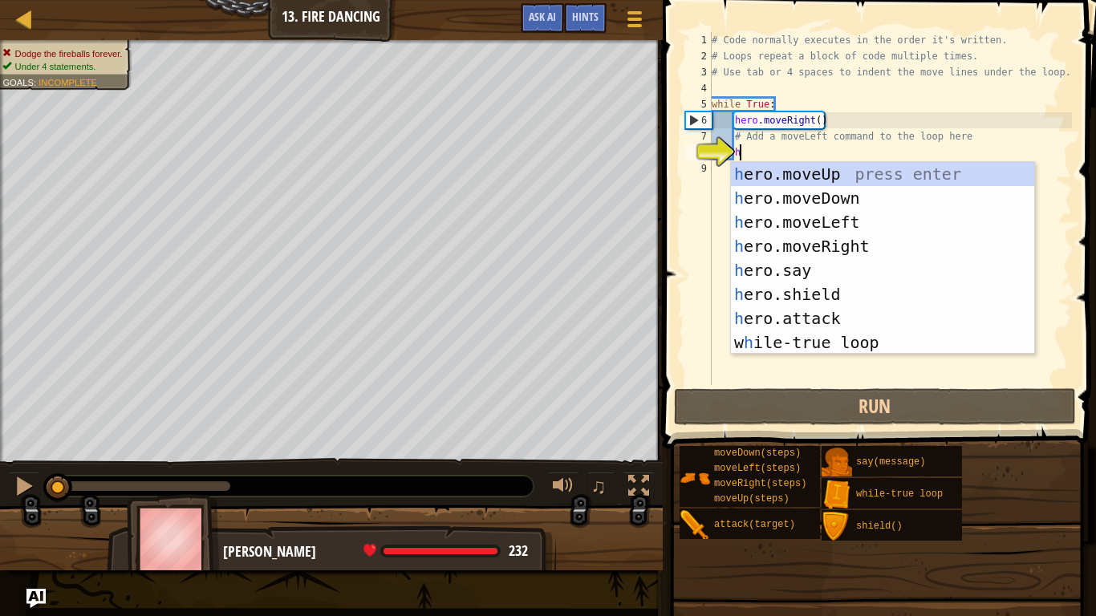
scroll to position [7, 3]
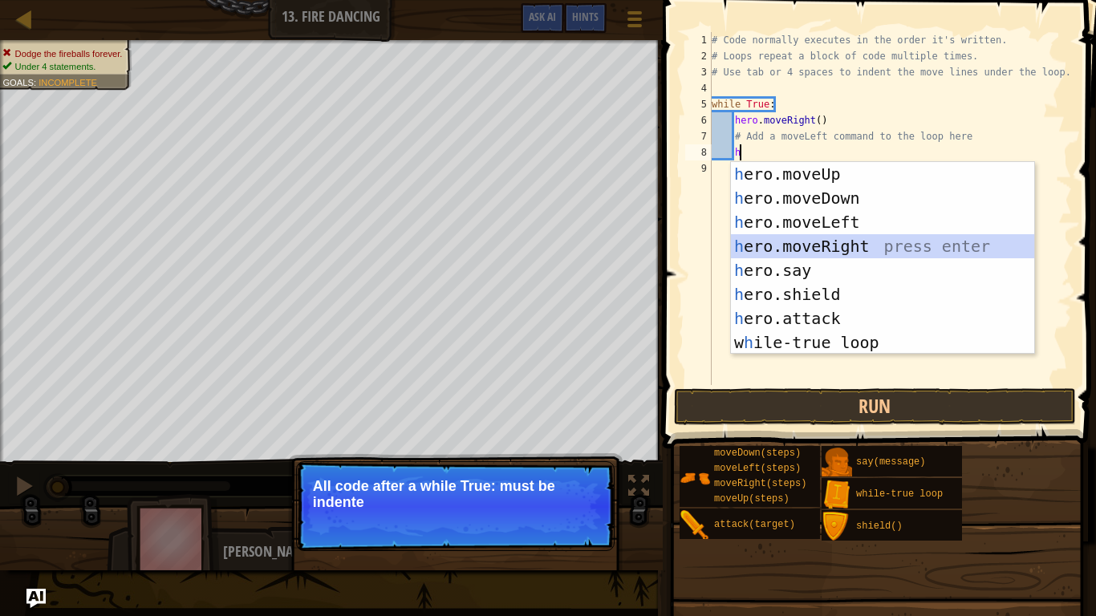
click at [810, 237] on div "h ero.moveUp press enter h ero.moveDown press enter h ero.moveLeft press enter …" at bounding box center [882, 282] width 303 height 241
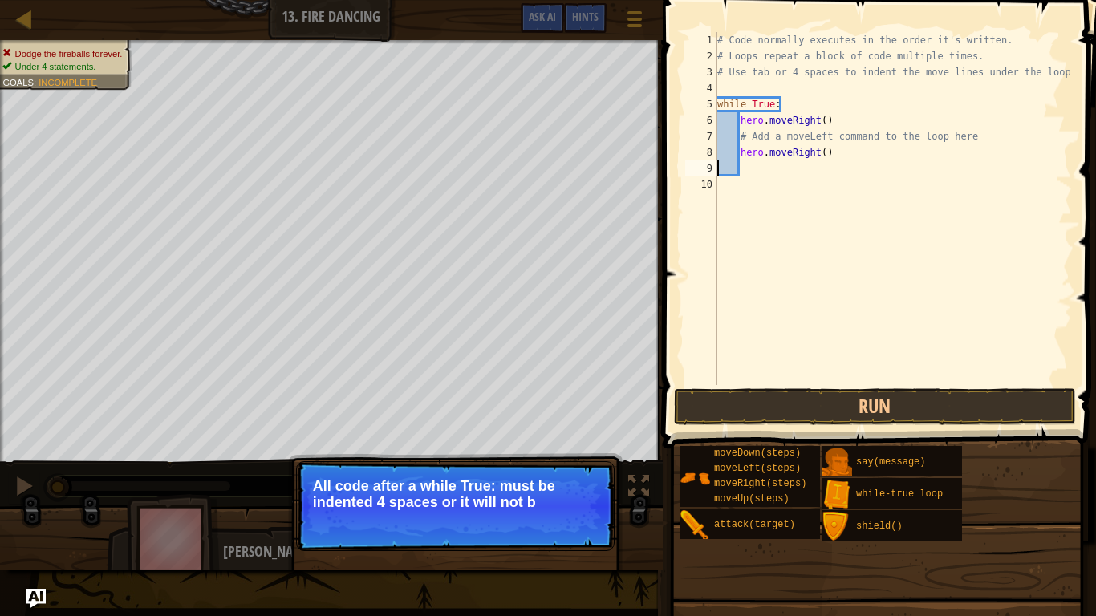
type textarea "hero.moveRight()"
type textarea "h"
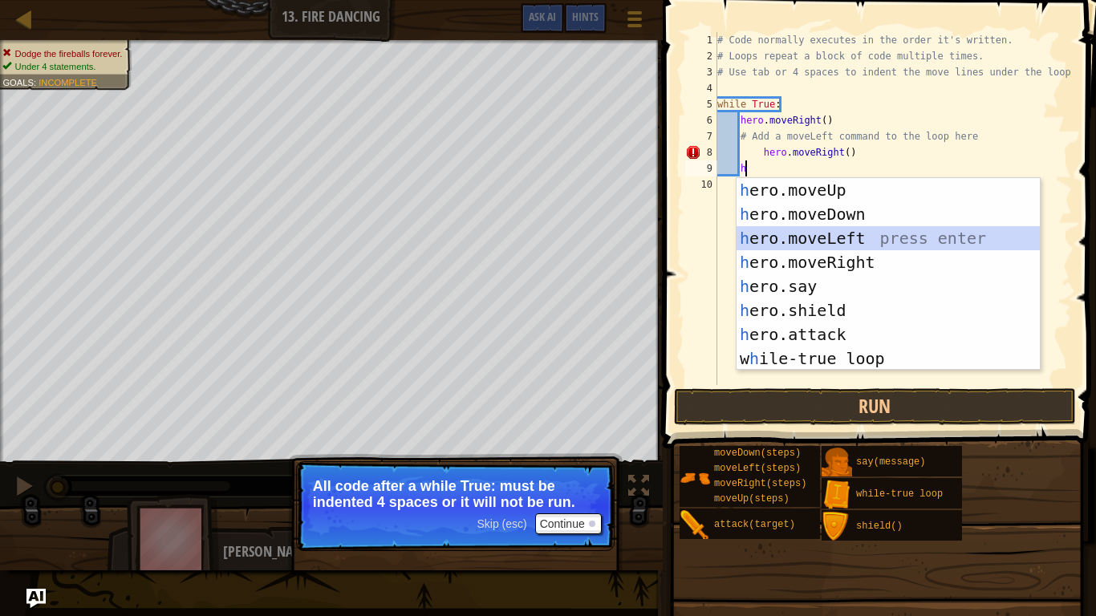
click at [818, 236] on div "h ero.moveUp press enter h ero.moveDown press enter h ero.moveLeft press enter …" at bounding box center [888, 298] width 303 height 241
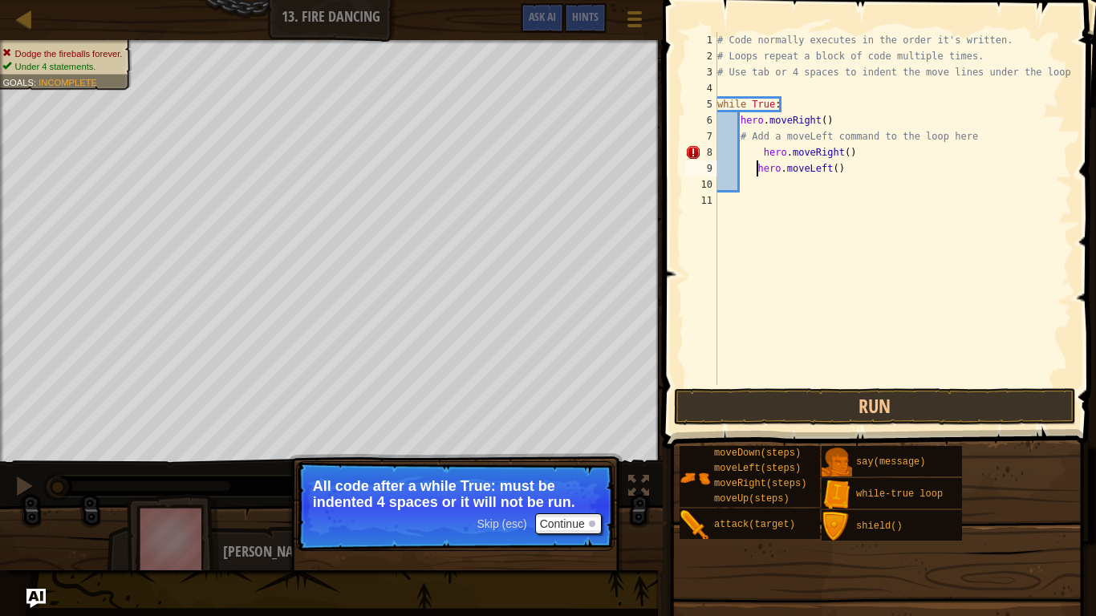
type textarea "hero.moveLeft()"
click at [772, 197] on div "# Code normally executes in the order it's written. # Loops repeat a block of c…" at bounding box center [893, 224] width 358 height 385
click at [733, 410] on button "Run" at bounding box center [875, 406] width 402 height 37
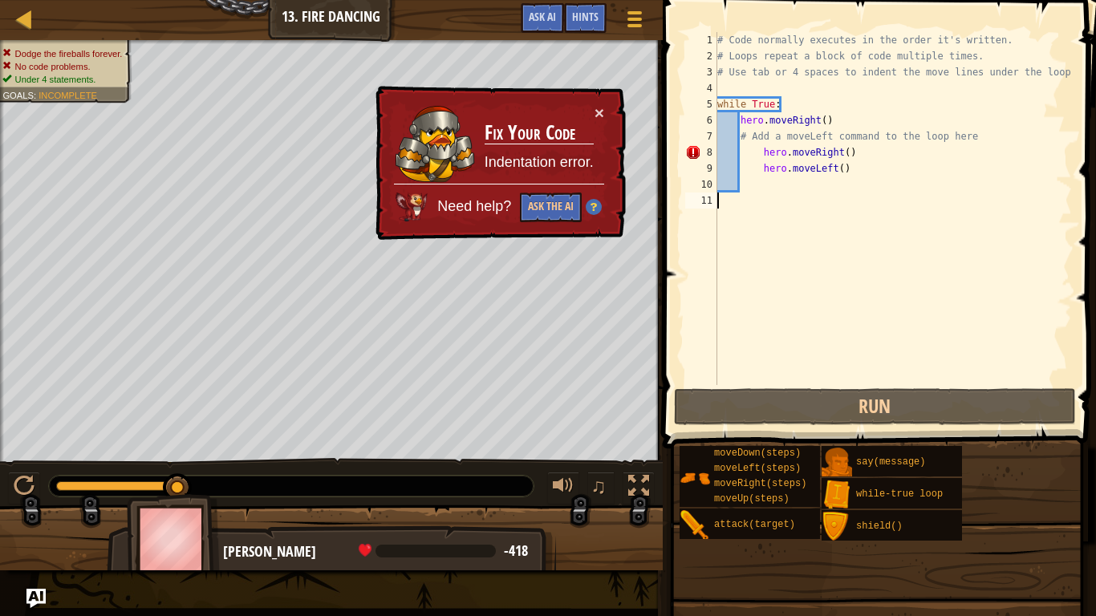
click at [604, 110] on div "× Fix Your Code Indentation error. Need help? Ask the AI" at bounding box center [499, 163] width 254 height 155
click at [595, 108] on button "×" at bounding box center [600, 112] width 10 height 17
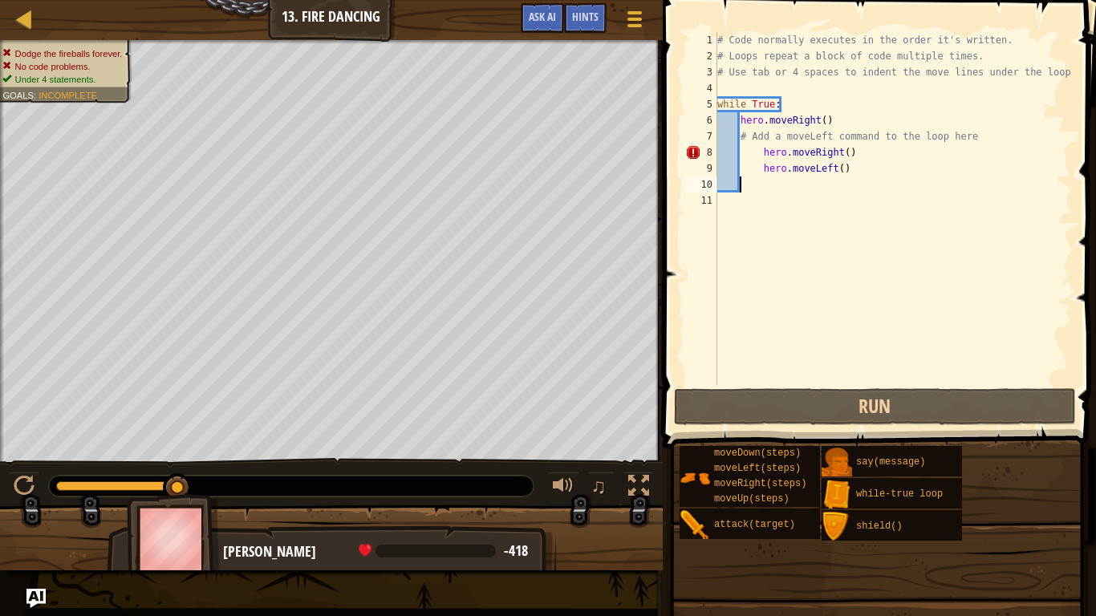
click at [769, 183] on div "# Code normally executes in the order it's written. # Loops repeat a block of c…" at bounding box center [893, 224] width 358 height 385
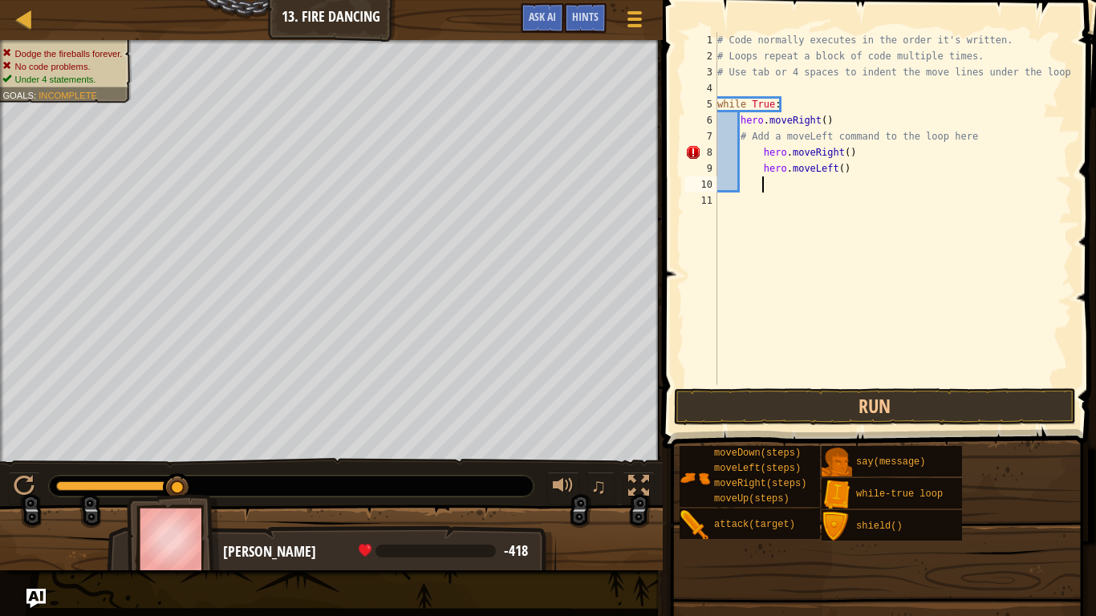
type textarea "h"
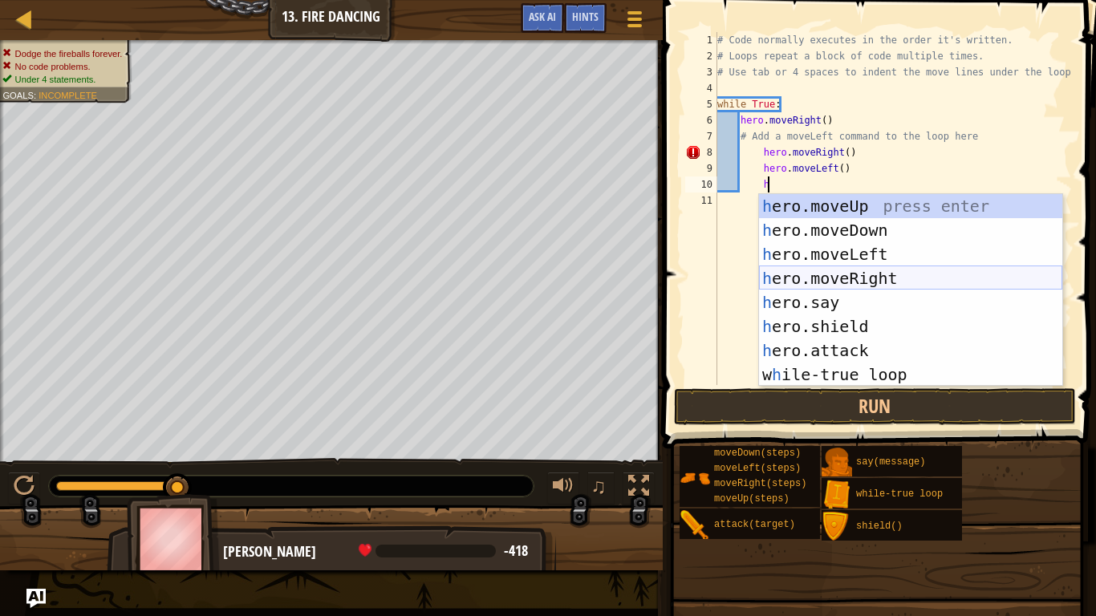
click at [850, 281] on div "h ero.moveUp press enter h ero.moveDown press enter h ero.moveLeft press enter …" at bounding box center [910, 314] width 303 height 241
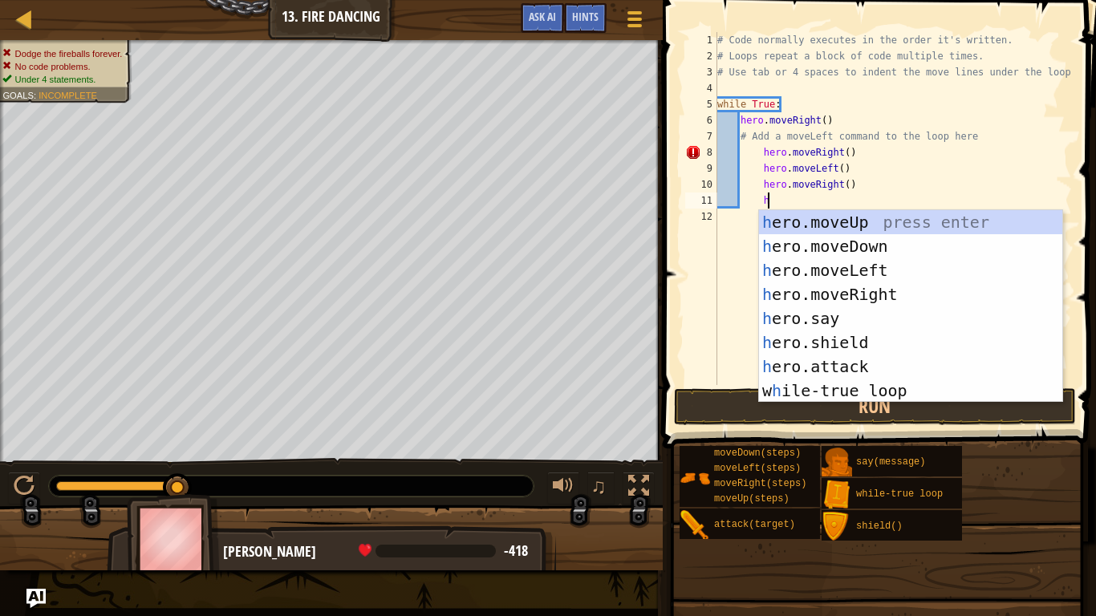
click at [847, 154] on div "# Code normally executes in the order it's written. # Loops repeat a block of c…" at bounding box center [893, 224] width 358 height 385
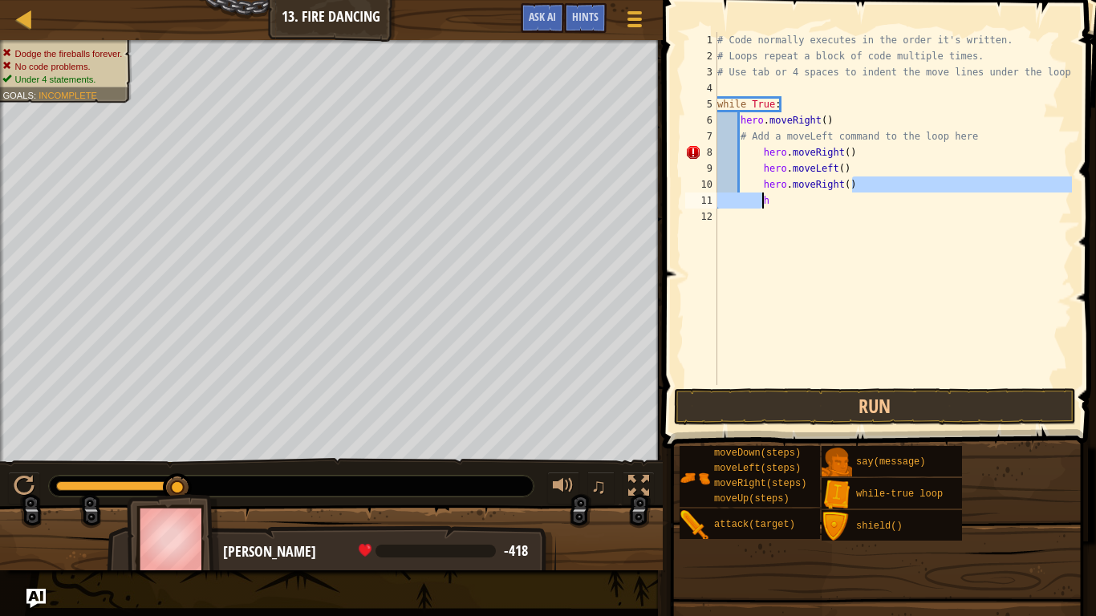
drag, startPoint x: 854, startPoint y: 189, endPoint x: 765, endPoint y: 202, distance: 89.3
click at [765, 202] on div "# Code normally executes in the order it's written. # Loops repeat a block of c…" at bounding box center [893, 224] width 358 height 385
type textarea "hero.moveRight("
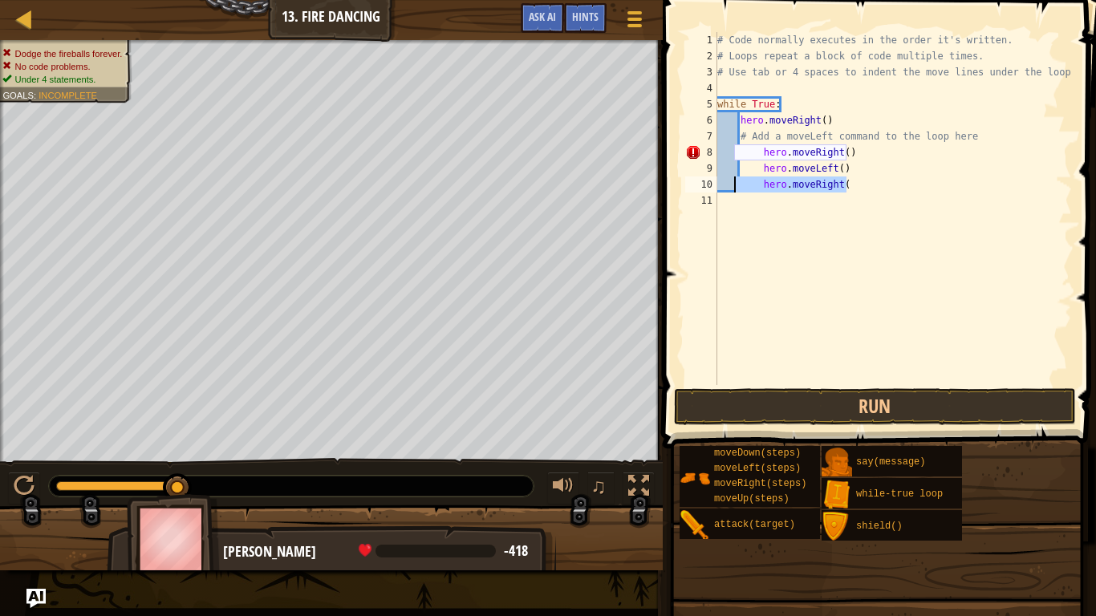
drag, startPoint x: 868, startPoint y: 189, endPoint x: 736, endPoint y: 182, distance: 132.6
click at [736, 182] on div "# Code normally executes in the order it's written. # Loops repeat a block of c…" at bounding box center [893, 224] width 358 height 385
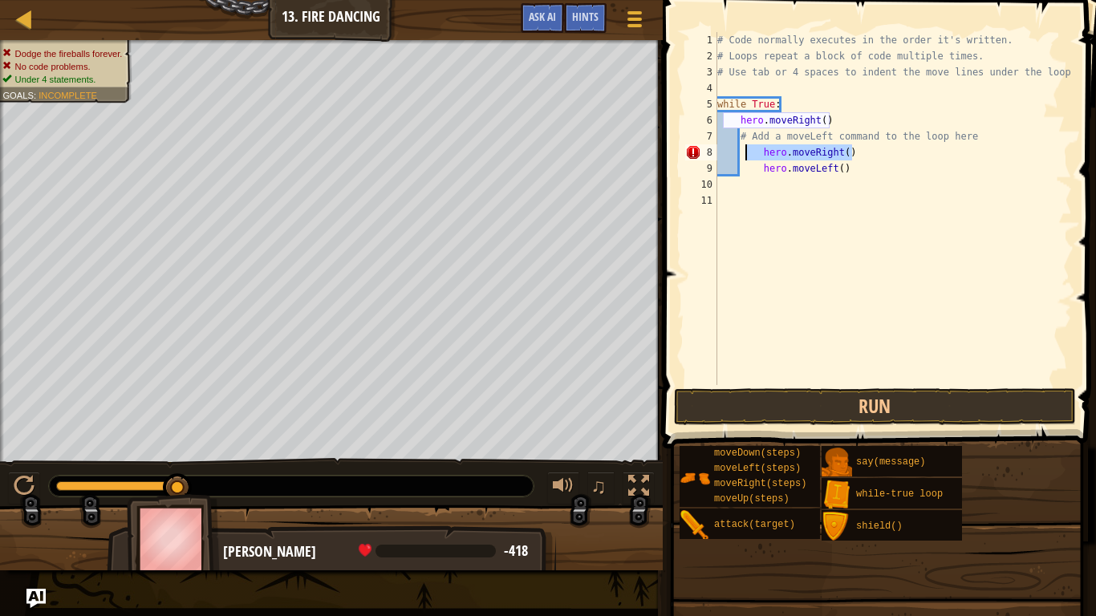
drag, startPoint x: 857, startPoint y: 152, endPoint x: 750, endPoint y: 151, distance: 106.7
click at [750, 151] on div "# Code normally executes in the order it's written. # Loops repeat a block of c…" at bounding box center [893, 224] width 358 height 385
type textarea "hero.moveRight()"
drag, startPoint x: 868, startPoint y: 174, endPoint x: 742, endPoint y: 167, distance: 126.2
click at [742, 167] on div "# Code normally executes in the order it's written. # Loops repeat a block of c…" at bounding box center [893, 224] width 358 height 385
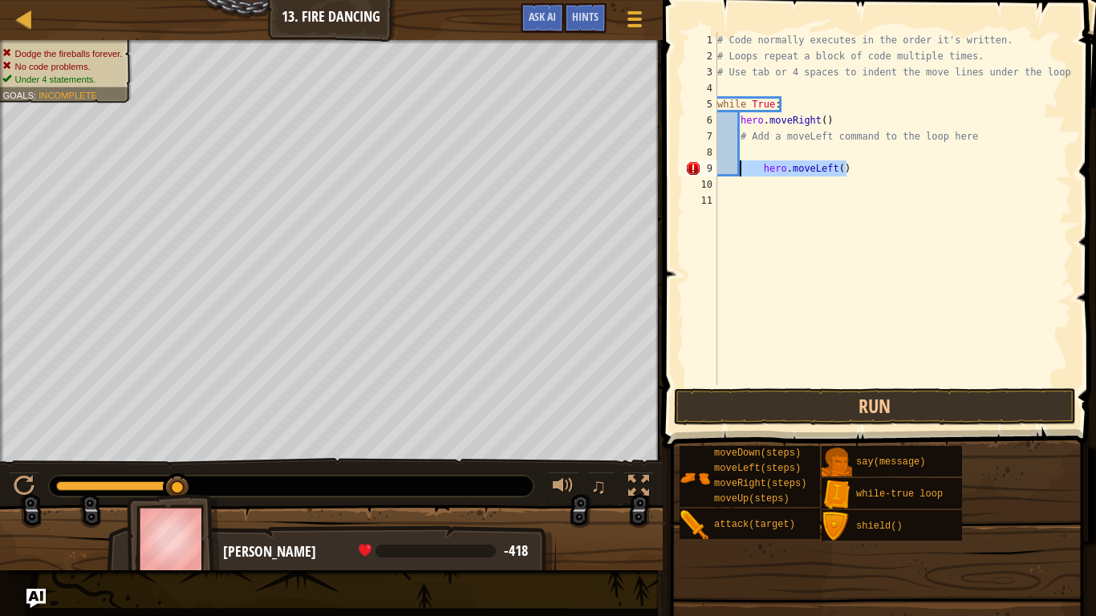
click at [783, 131] on div "# Code normally executes in the order it's written. # Loops repeat a block of c…" at bounding box center [893, 224] width 358 height 385
type textarea "# Add a moveLeft command to the loop here"
click at [788, 396] on button "Run" at bounding box center [875, 406] width 402 height 37
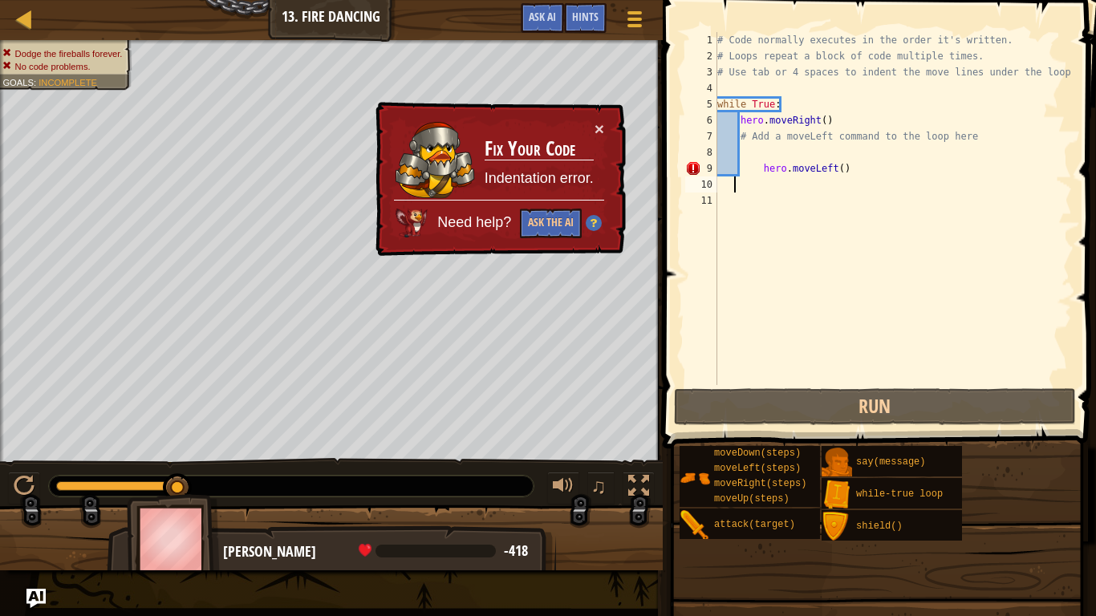
click at [758, 177] on div "# Code normally executes in the order it's written. # Loops repeat a block of c…" at bounding box center [893, 224] width 358 height 385
click at [757, 169] on div "# Code normally executes in the order it's written. # Loops repeat a block of c…" at bounding box center [893, 224] width 358 height 385
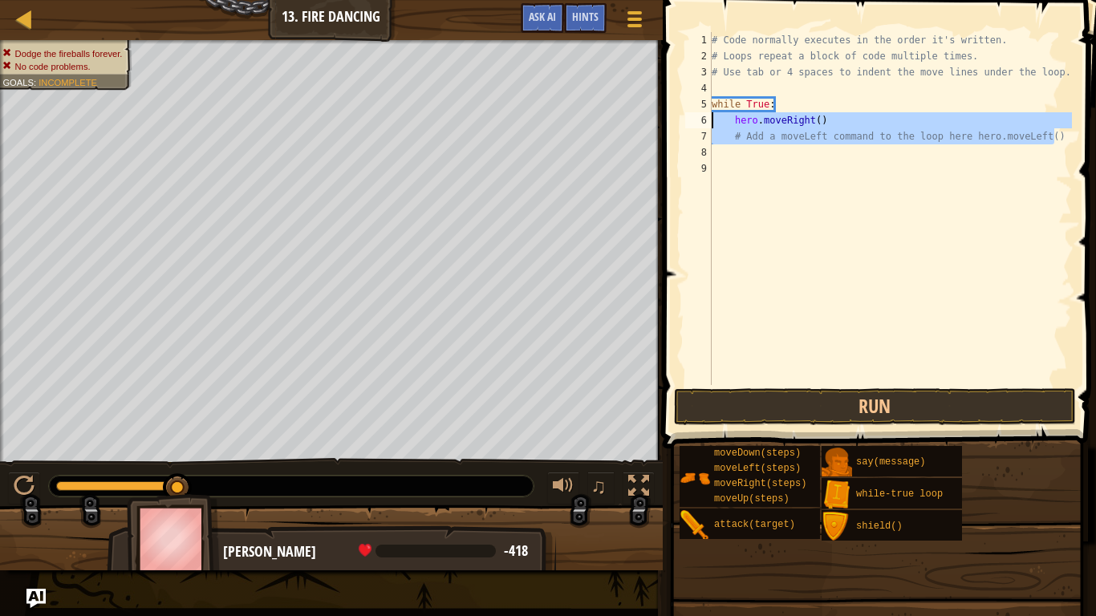
click at [619, 122] on div "Map Introduction to Computer Science 13. Fire Dancing Game Menu Done Hints Ask …" at bounding box center [548, 308] width 1096 height 616
type textarea "hero.moveRight() # Add a moveLeft command to the loop here hero.moveLeft()"
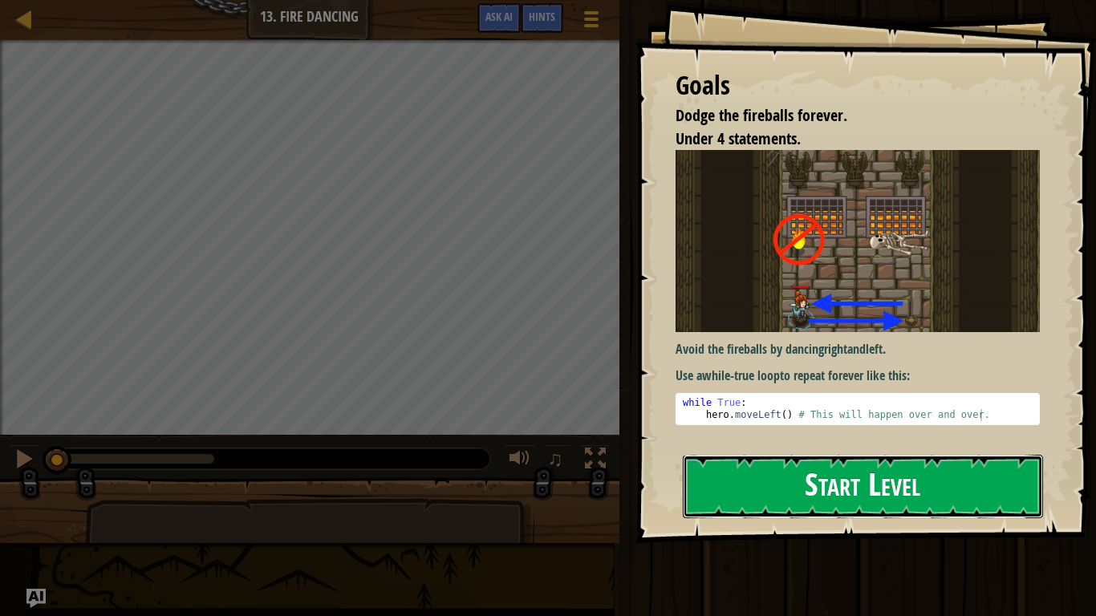
click at [731, 485] on button "Start Level" at bounding box center [863, 486] width 360 height 63
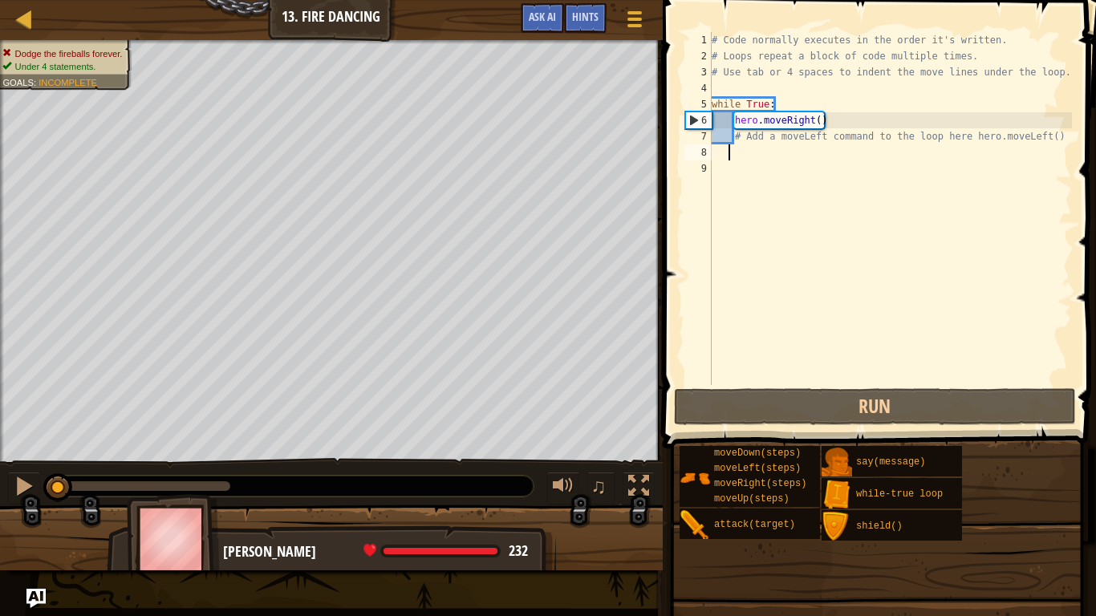
click at [728, 160] on div "# Code normally executes in the order it's written. # Loops repeat a block of c…" at bounding box center [889, 224] width 363 height 385
type textarea "h"
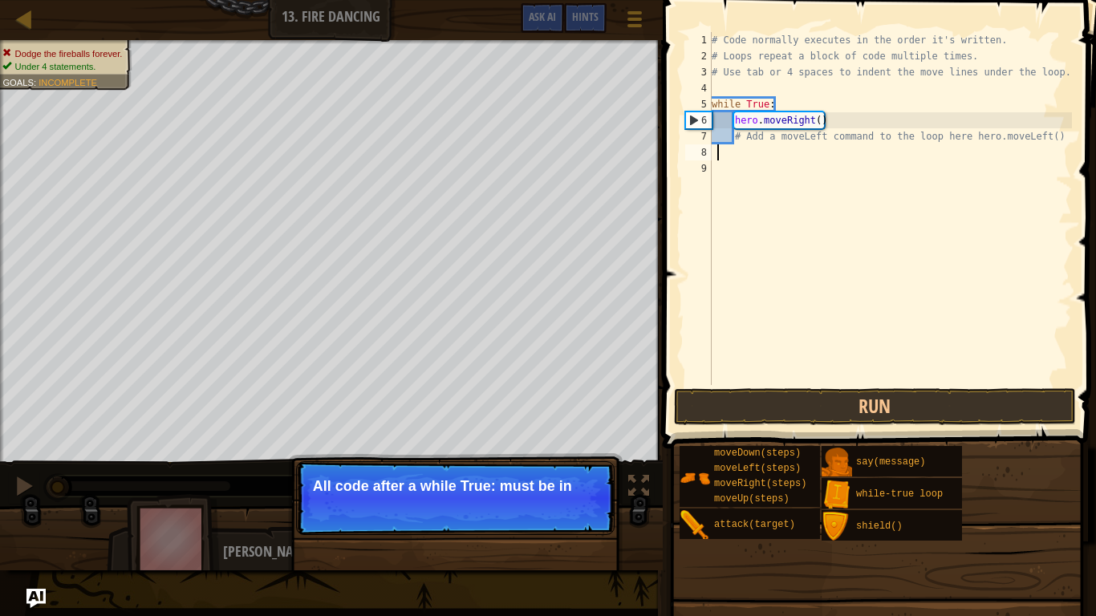
scroll to position [7, 0]
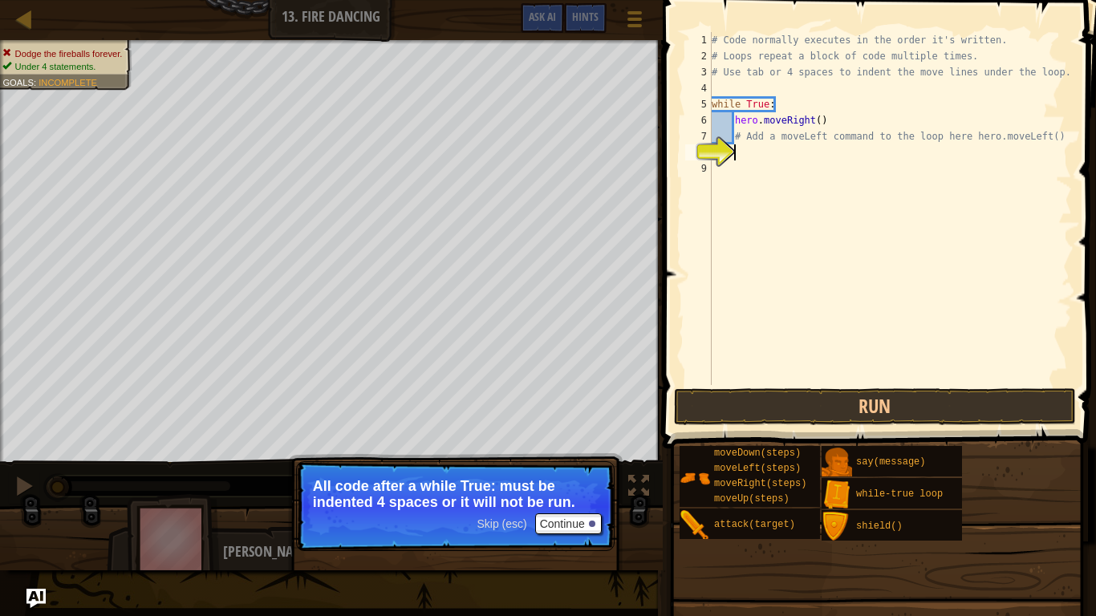
type textarea "h"
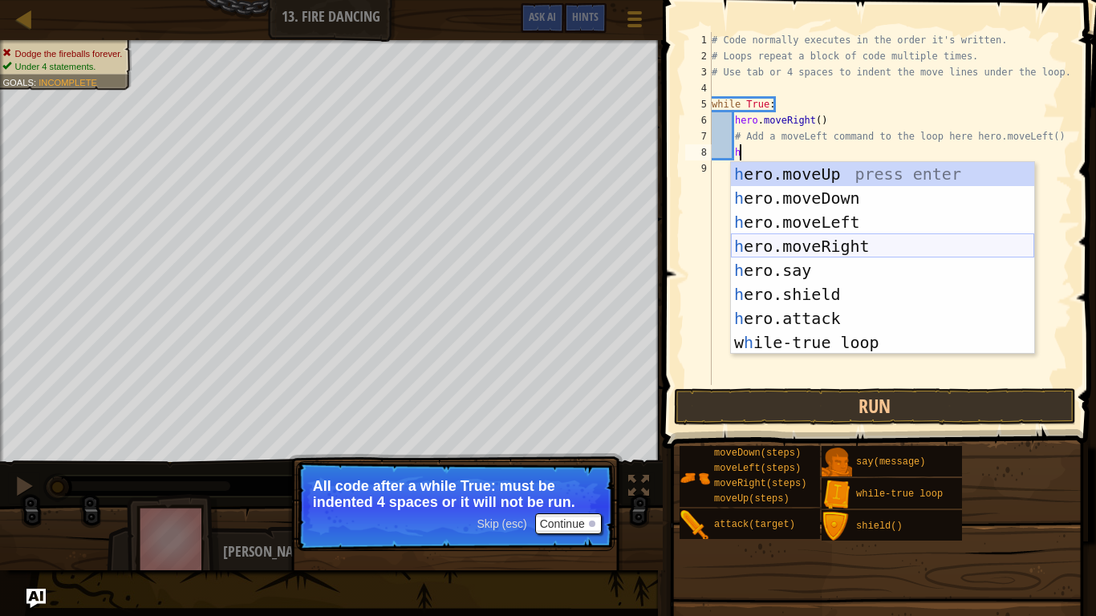
click at [821, 251] on div "h ero.moveUp press enter h ero.moveDown press enter h ero.moveLeft press enter …" at bounding box center [882, 282] width 303 height 241
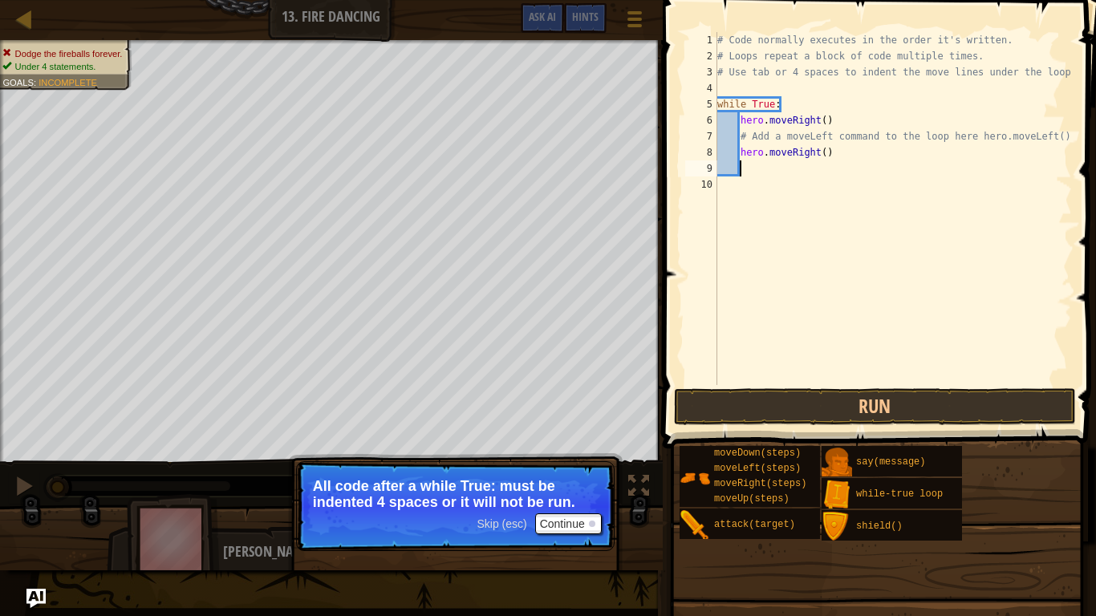
type textarea "h"
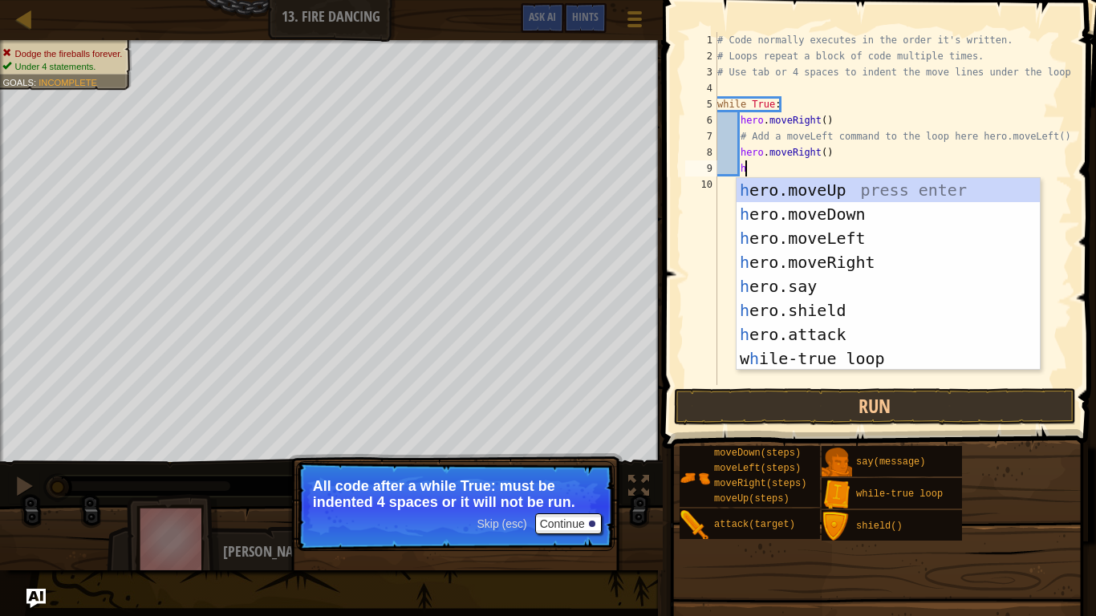
scroll to position [7, 3]
click at [797, 237] on div "h ero.moveUp press enter h ero.moveDown press enter h ero.moveLeft press enter …" at bounding box center [888, 298] width 303 height 241
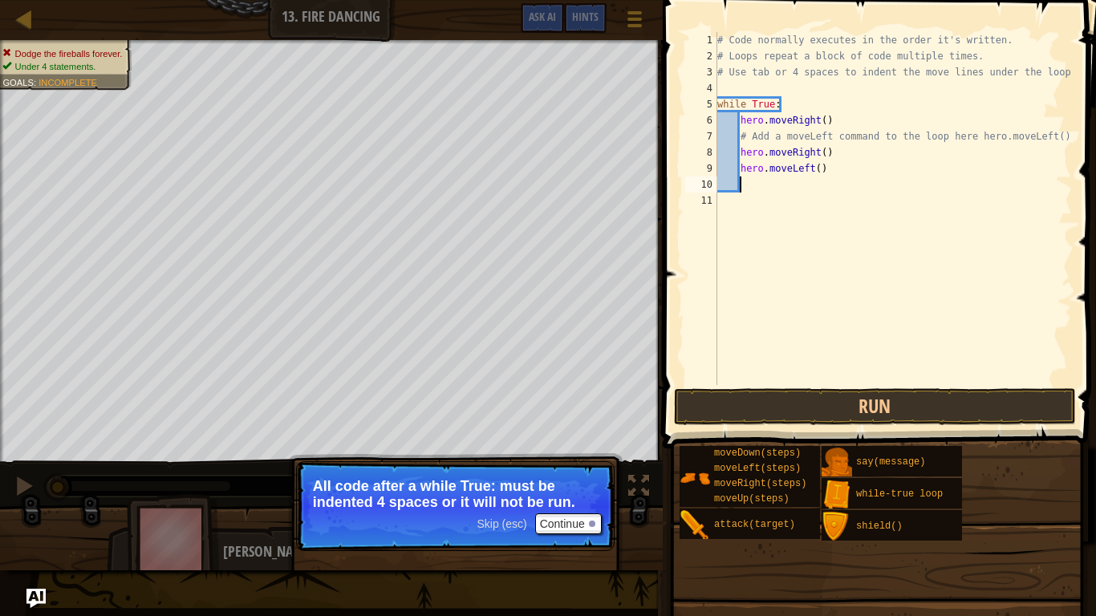
type textarea "w"
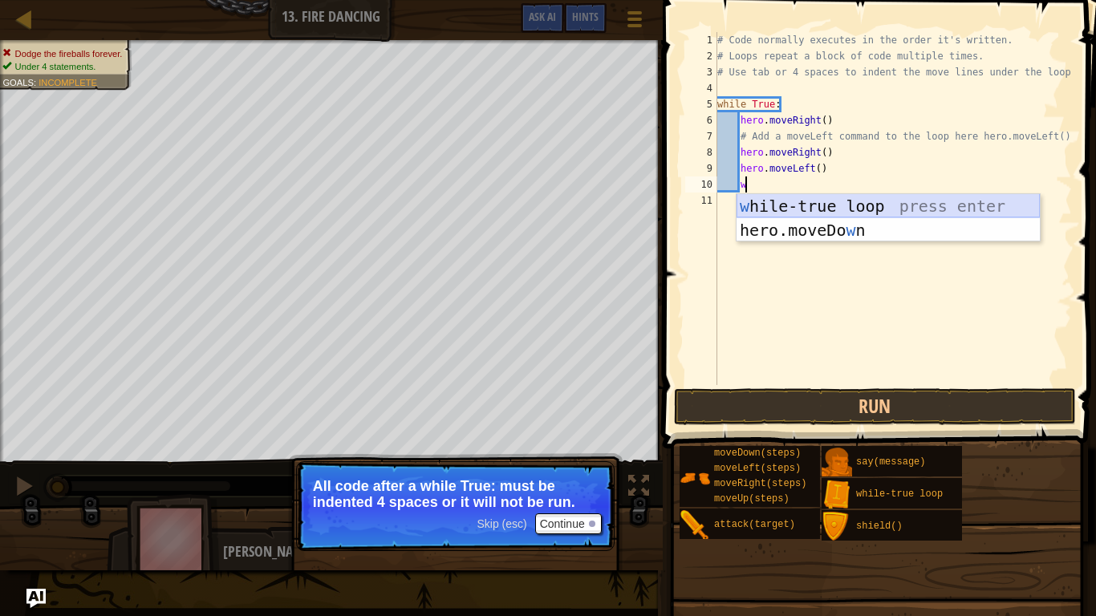
click at [789, 206] on div "w [PERSON_NAME]-true loop press enter hero.moveDo w n press enter" at bounding box center [888, 242] width 303 height 96
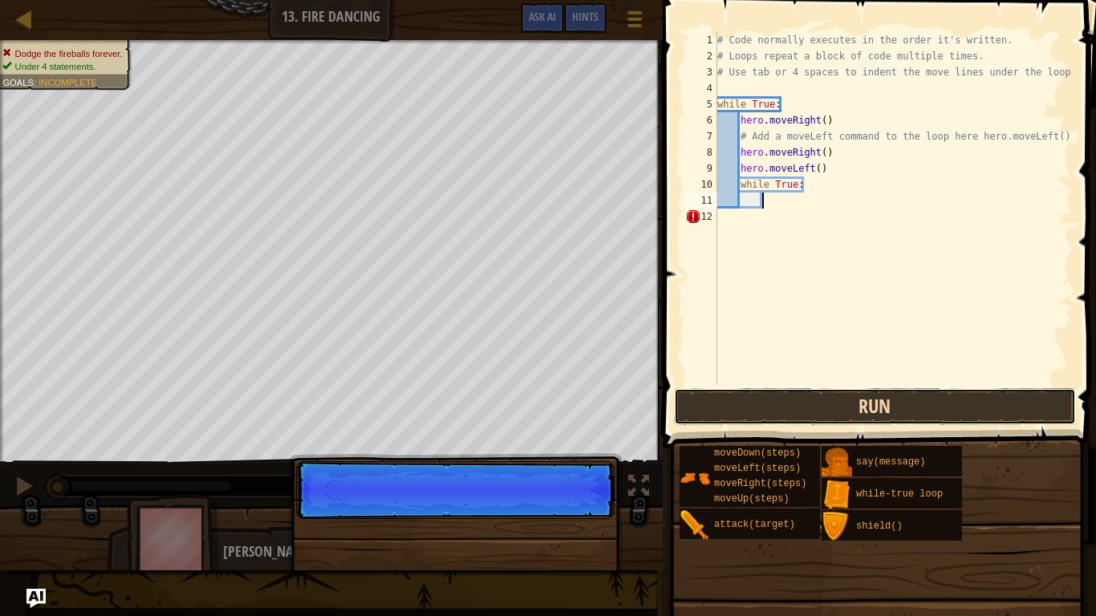
click at [773, 421] on button "Run" at bounding box center [875, 406] width 402 height 37
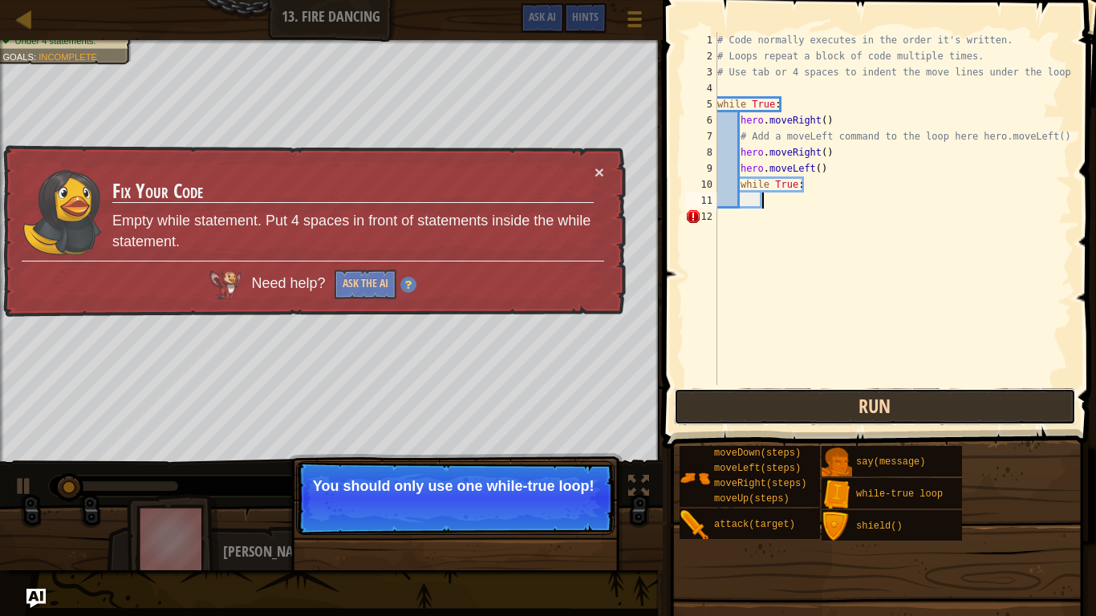
click at [751, 403] on button "Run" at bounding box center [875, 406] width 402 height 37
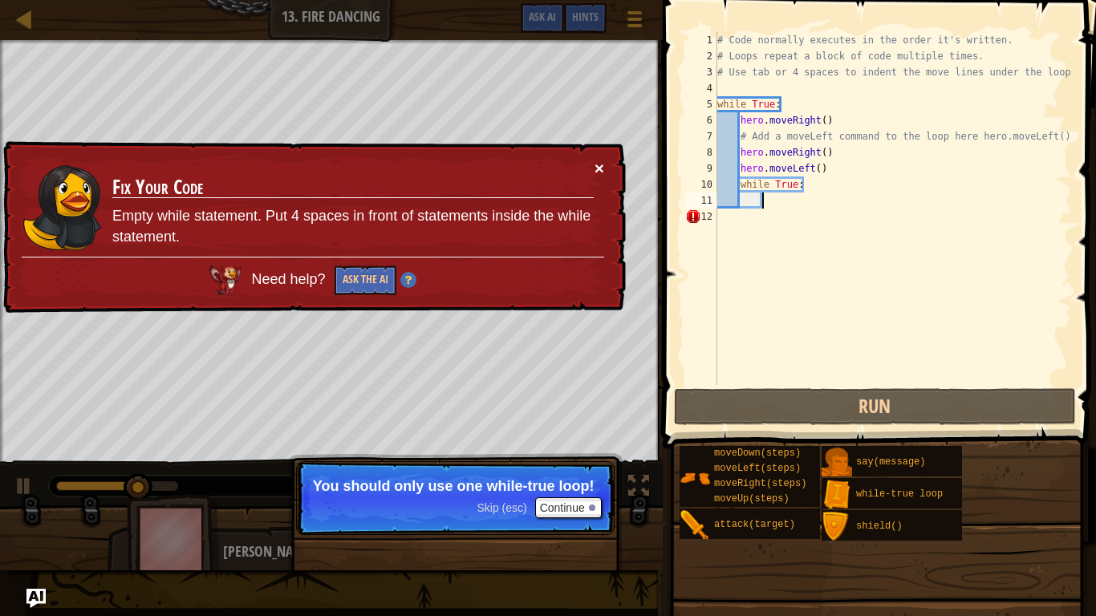
click at [603, 165] on button "×" at bounding box center [600, 172] width 10 height 17
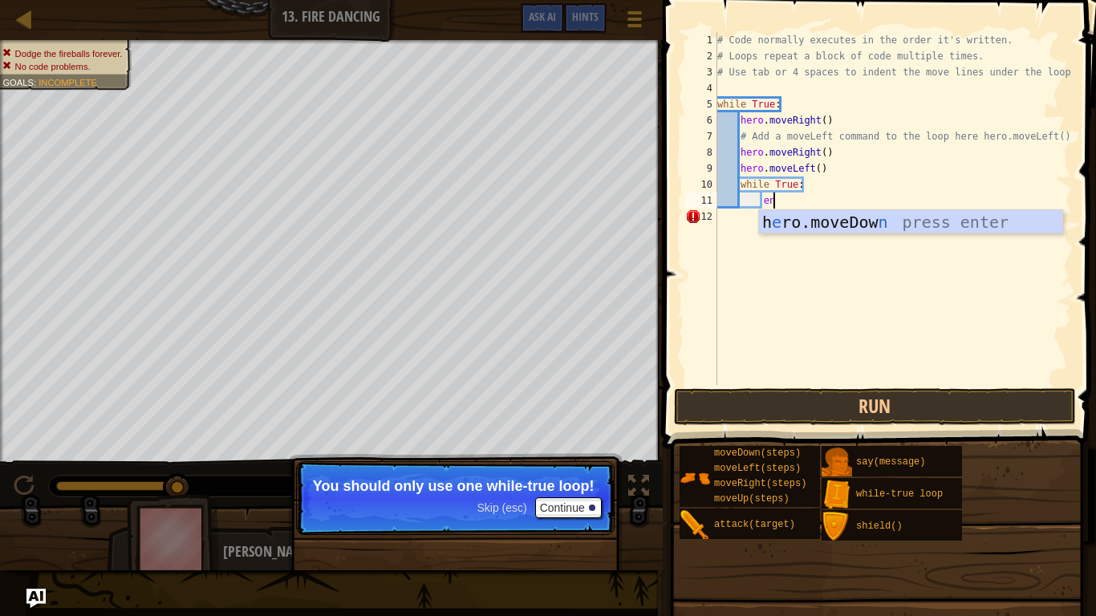
type textarea "end"
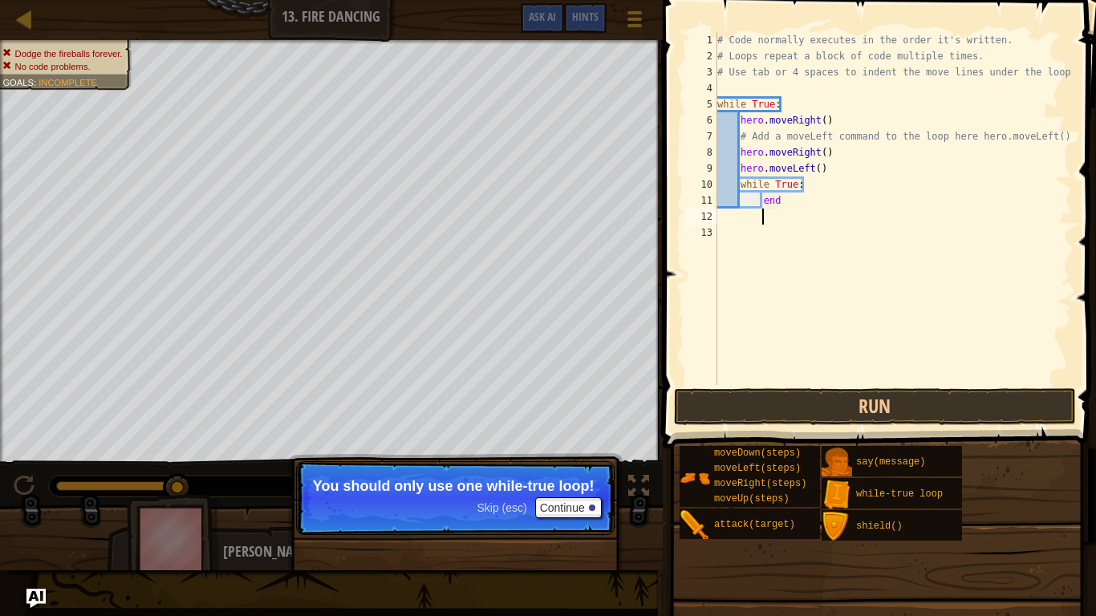
scroll to position [7, 6]
click at [758, 412] on button "Run" at bounding box center [875, 406] width 402 height 37
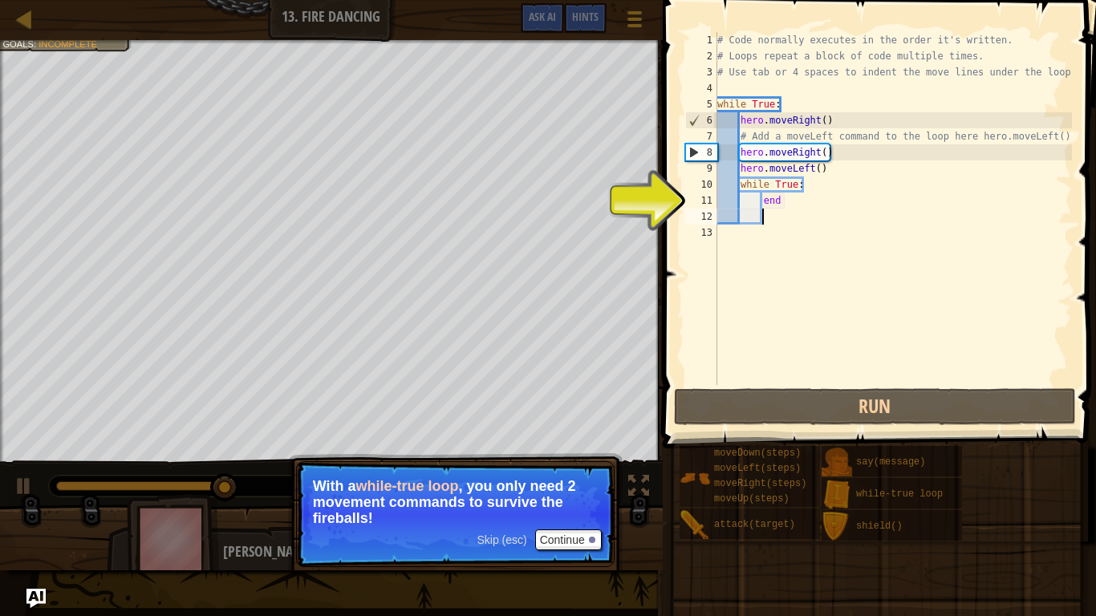
click at [738, 190] on div "# Code normally executes in the order it's written. # Loops repeat a block of c…" at bounding box center [893, 224] width 358 height 385
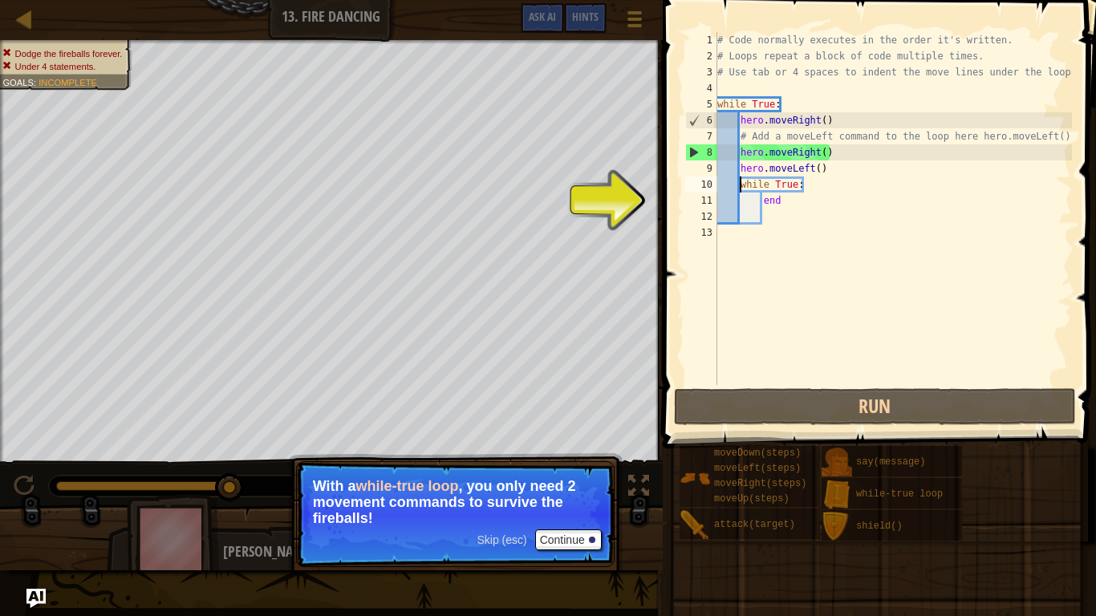
click at [738, 190] on div "# Code normally executes in the order it's written. # Loops repeat a block of c…" at bounding box center [893, 224] width 358 height 385
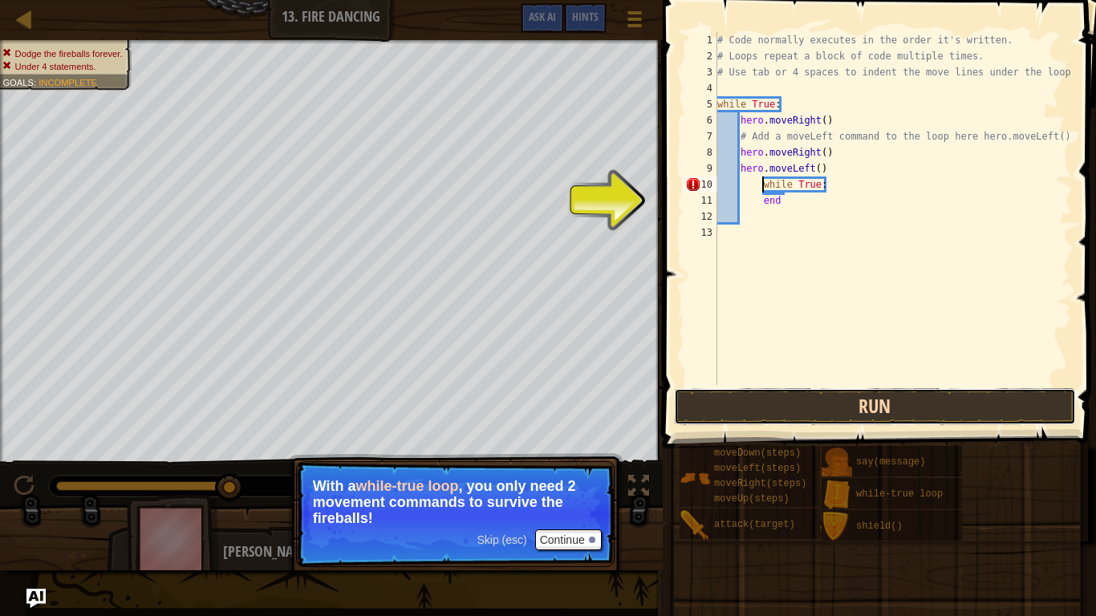
click at [895, 397] on button "Run" at bounding box center [875, 406] width 402 height 37
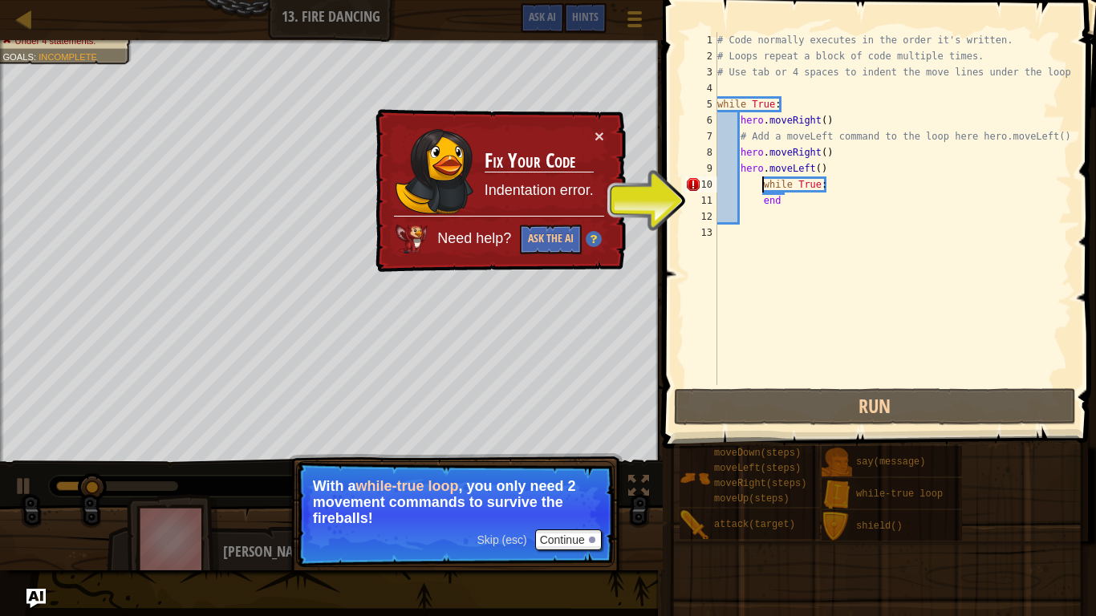
click at [738, 169] on div "# Code normally executes in the order it's written. # Loops repeat a block of c…" at bounding box center [893, 224] width 358 height 385
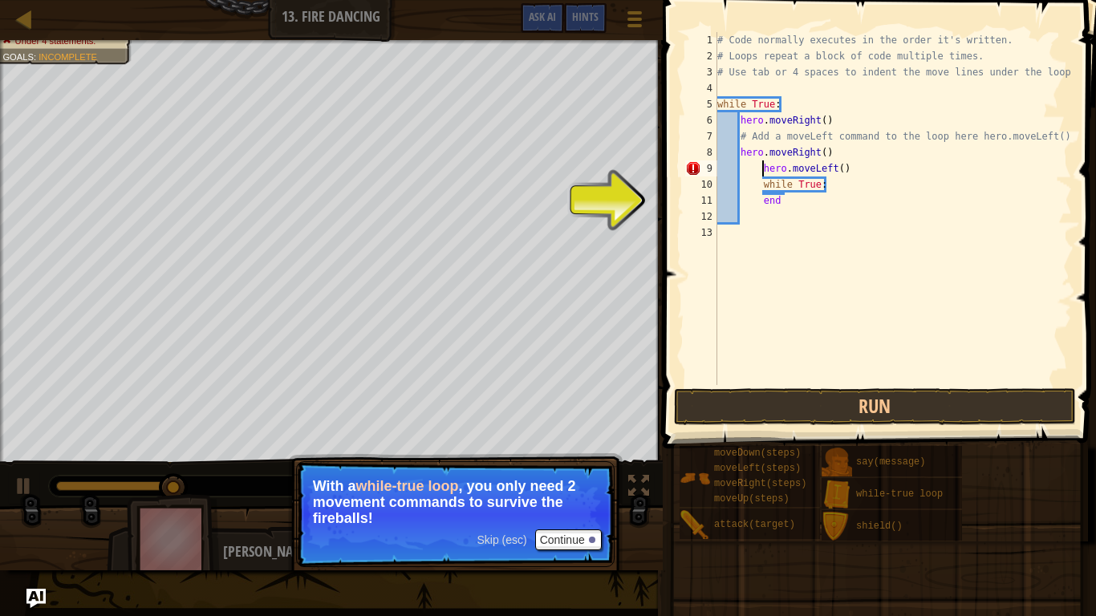
click at [741, 149] on div "# Code normally executes in the order it's written. # Loops repeat a block of c…" at bounding box center [893, 224] width 358 height 385
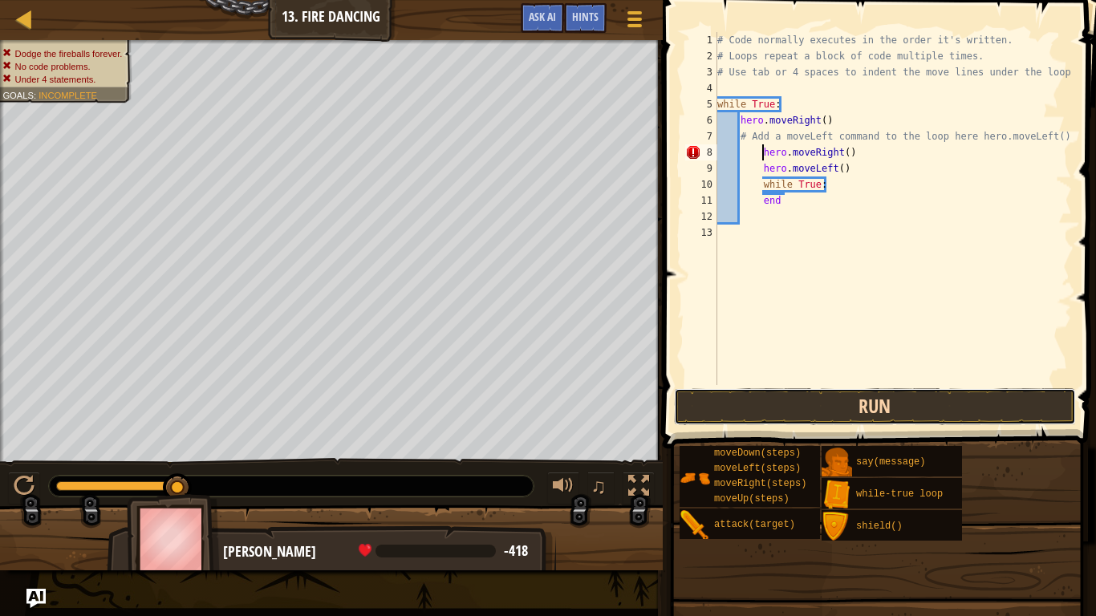
click at [813, 400] on button "Run" at bounding box center [875, 406] width 402 height 37
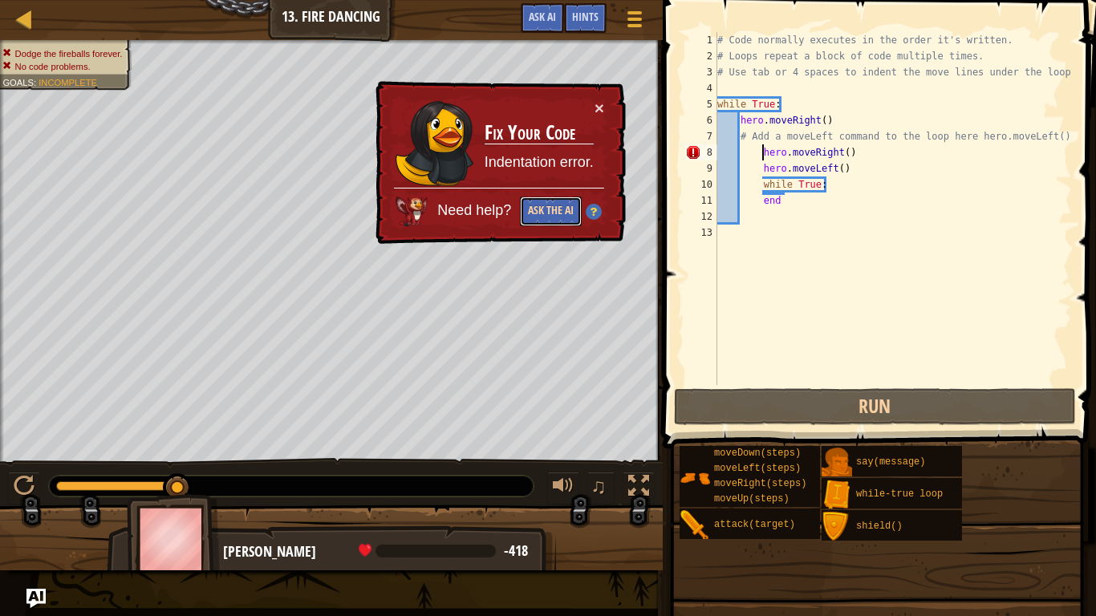
click at [565, 216] on button "Ask the AI" at bounding box center [550, 212] width 62 height 30
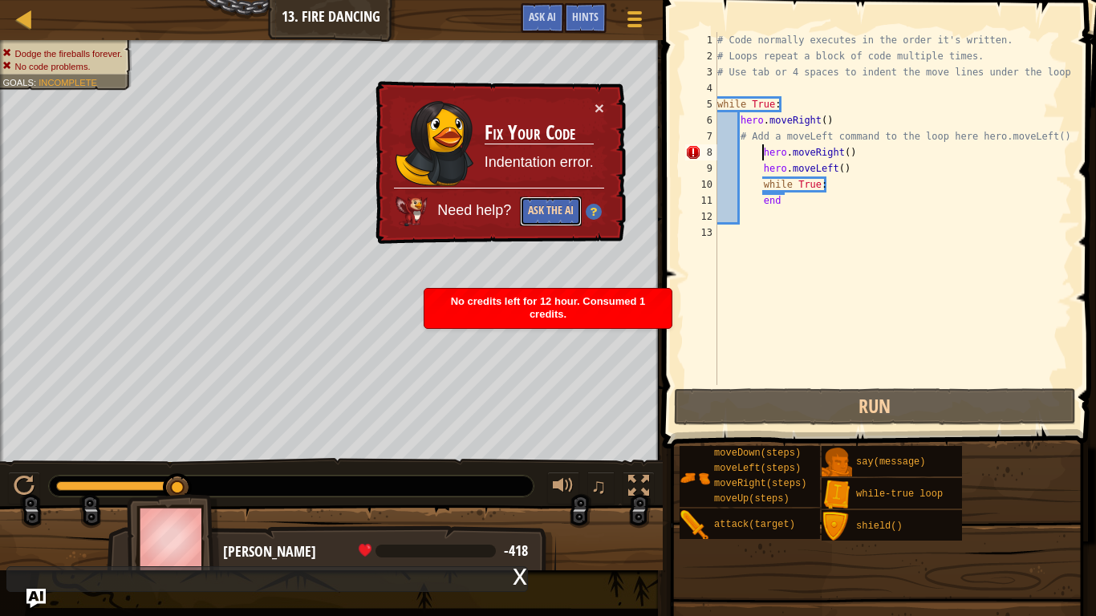
click at [566, 209] on button "Ask the AI" at bounding box center [552, 211] width 62 height 30
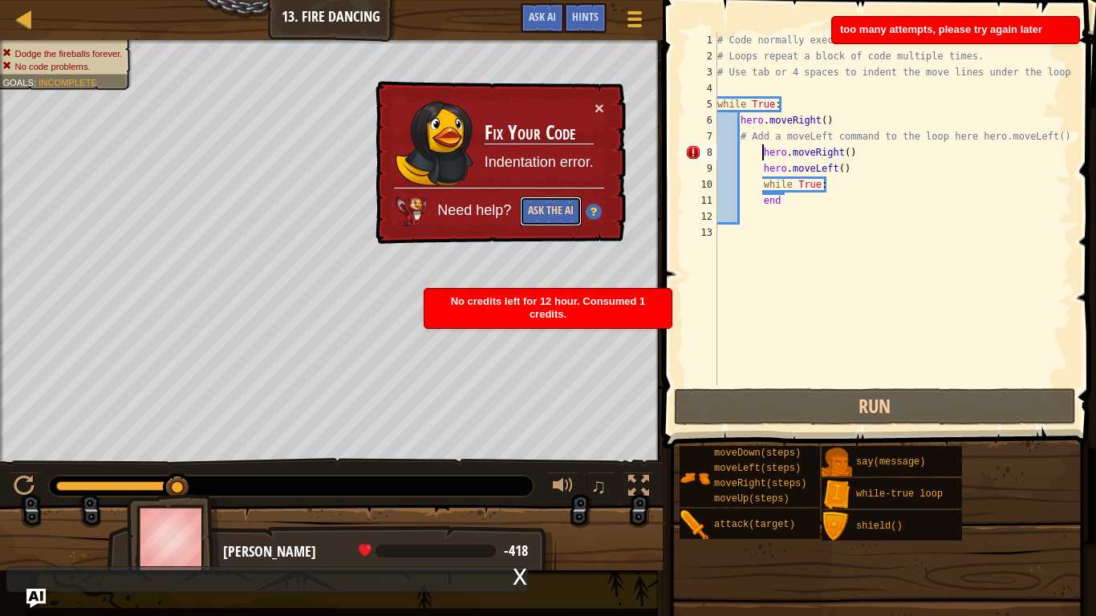
click at [566, 209] on button "Ask the AI" at bounding box center [550, 212] width 63 height 30
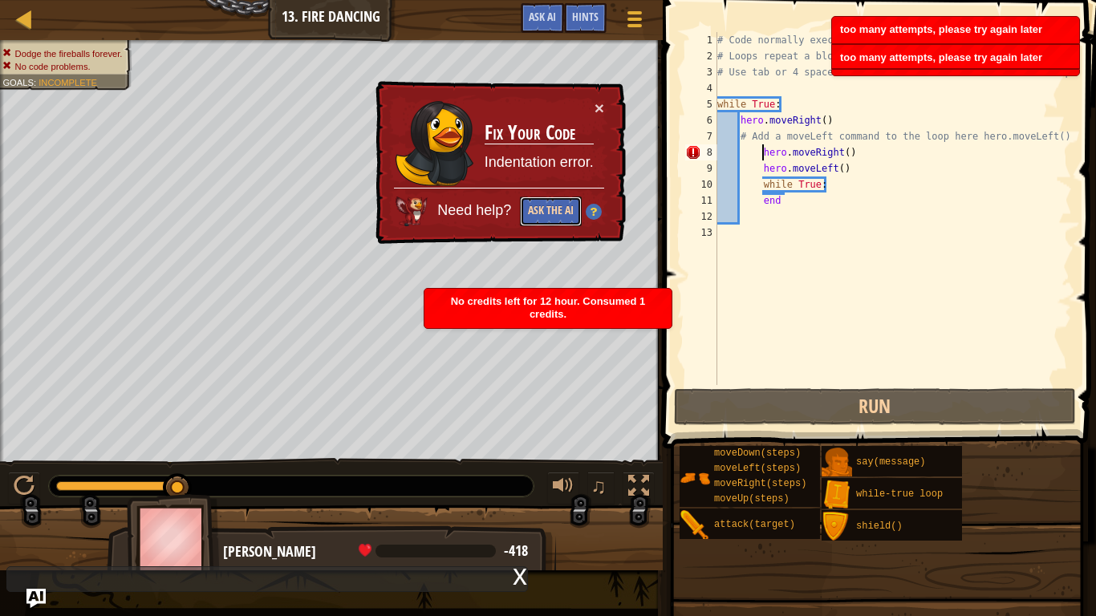
click at [566, 209] on button "Ask the AI" at bounding box center [550, 212] width 63 height 30
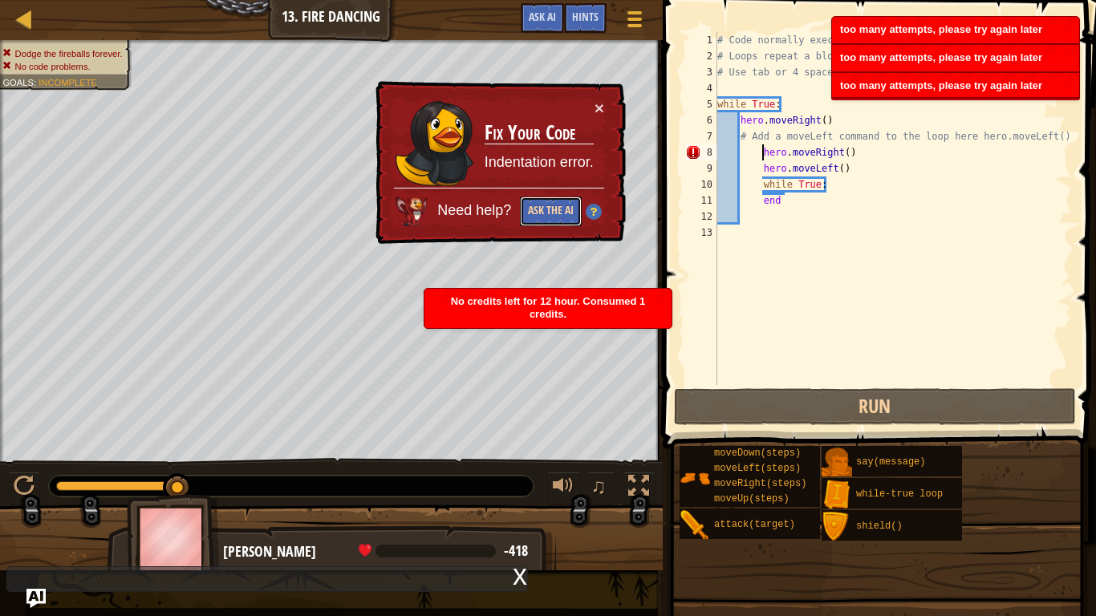
click at [566, 209] on button "Ask the AI" at bounding box center [550, 212] width 62 height 30
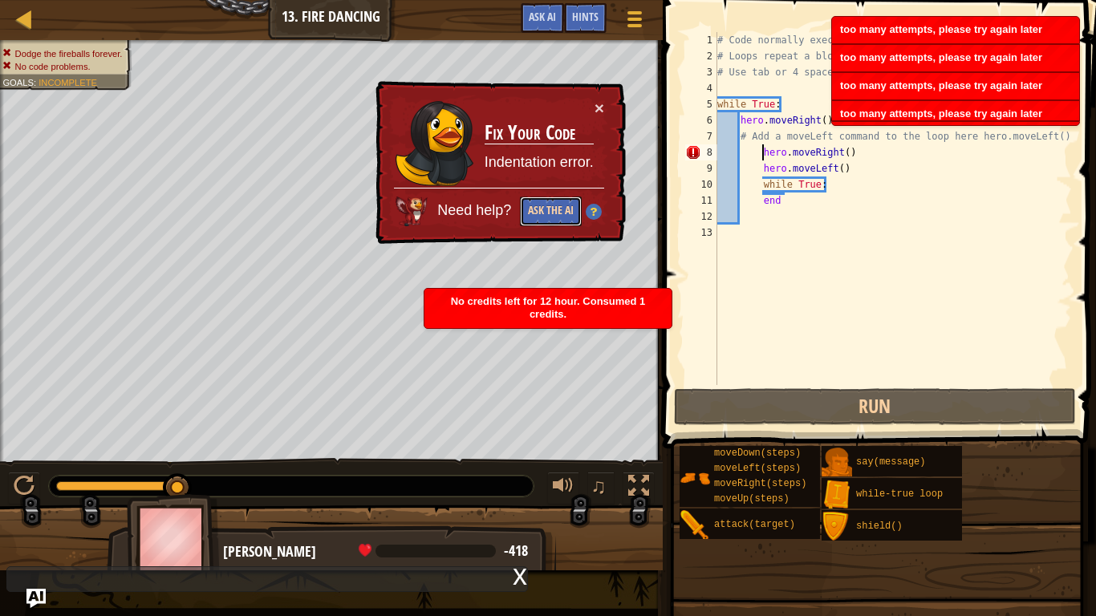
click at [566, 209] on button "Ask the AI" at bounding box center [551, 212] width 62 height 30
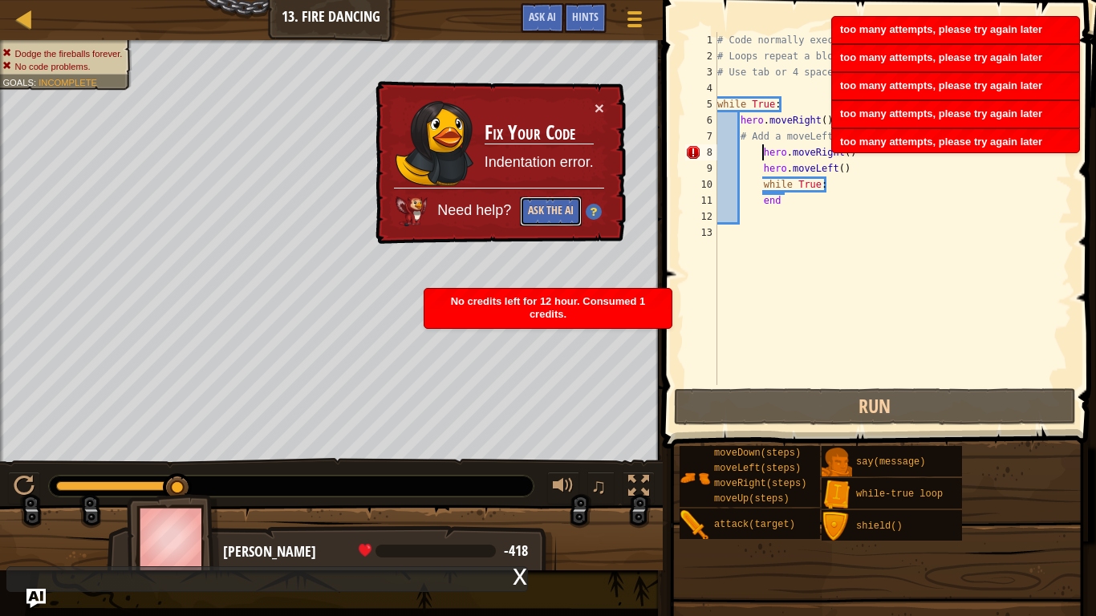
click at [566, 209] on button "Ask the AI" at bounding box center [551, 212] width 62 height 30
click at [566, 209] on button "Ask the AI" at bounding box center [550, 212] width 63 height 30
click at [566, 209] on button "Ask the AI" at bounding box center [551, 212] width 62 height 30
click at [566, 209] on button "Ask the AI" at bounding box center [550, 212] width 63 height 30
click at [566, 209] on button "Ask the AI" at bounding box center [552, 210] width 63 height 30
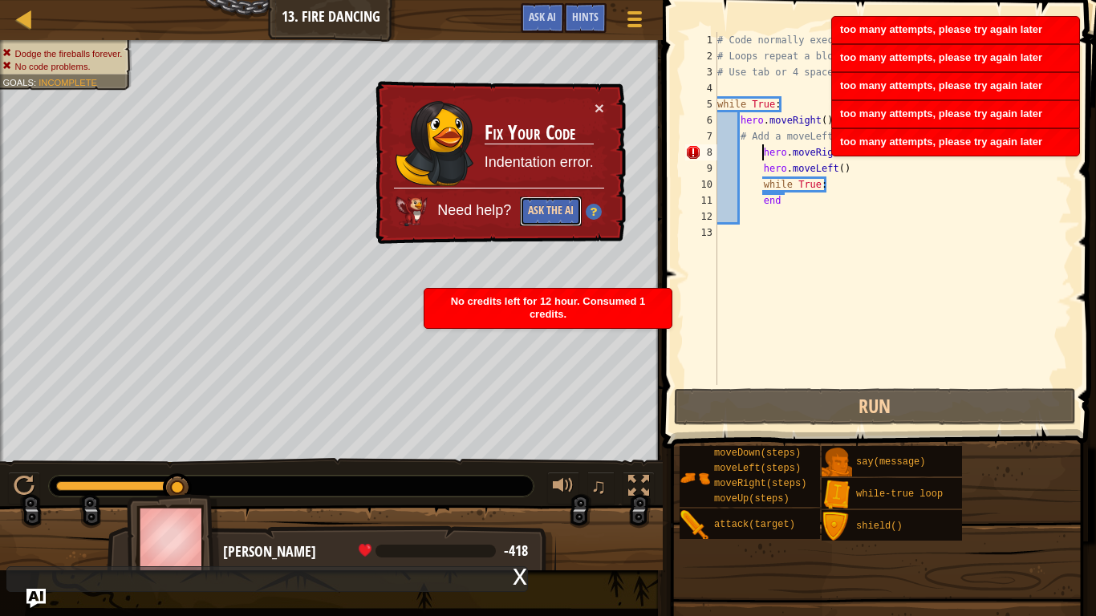
click at [566, 209] on button "Ask the AI" at bounding box center [551, 212] width 62 height 30
click at [566, 209] on button "Ask the AI" at bounding box center [552, 210] width 63 height 30
click at [566, 209] on button "Ask the AI" at bounding box center [550, 212] width 63 height 30
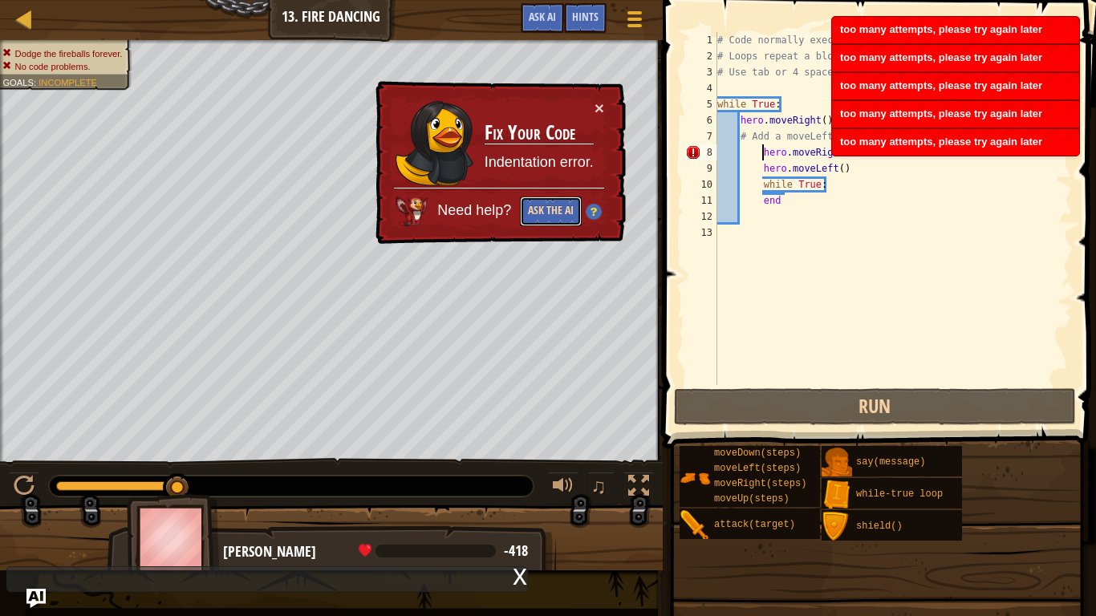
click at [566, 209] on button "Ask the AI" at bounding box center [550, 212] width 63 height 30
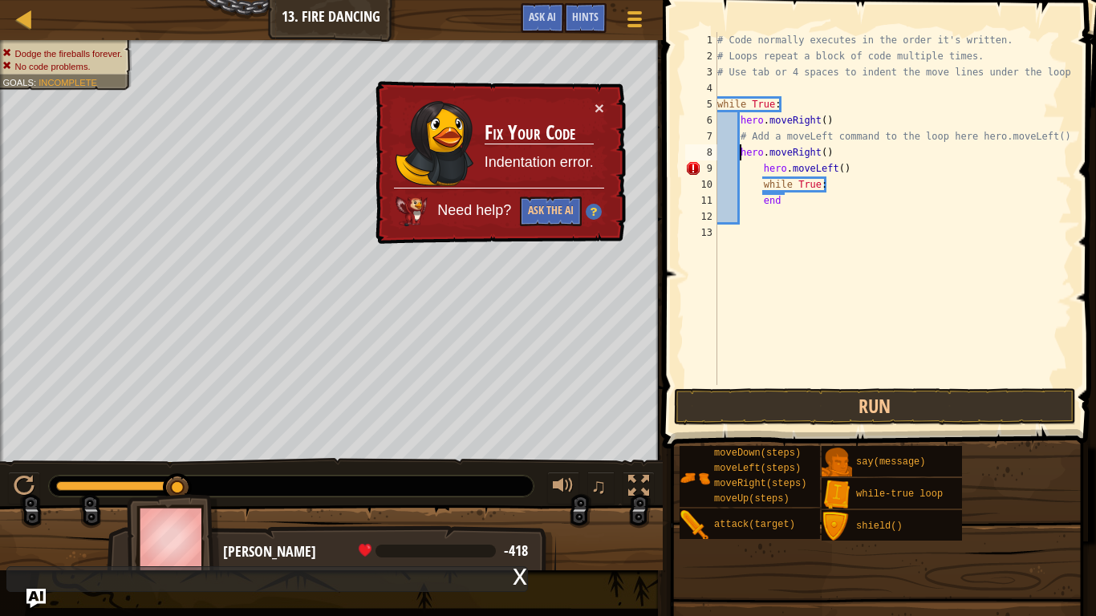
click at [760, 171] on div "# Code normally executes in the order it's written. # Loops repeat a block of c…" at bounding box center [893, 224] width 358 height 385
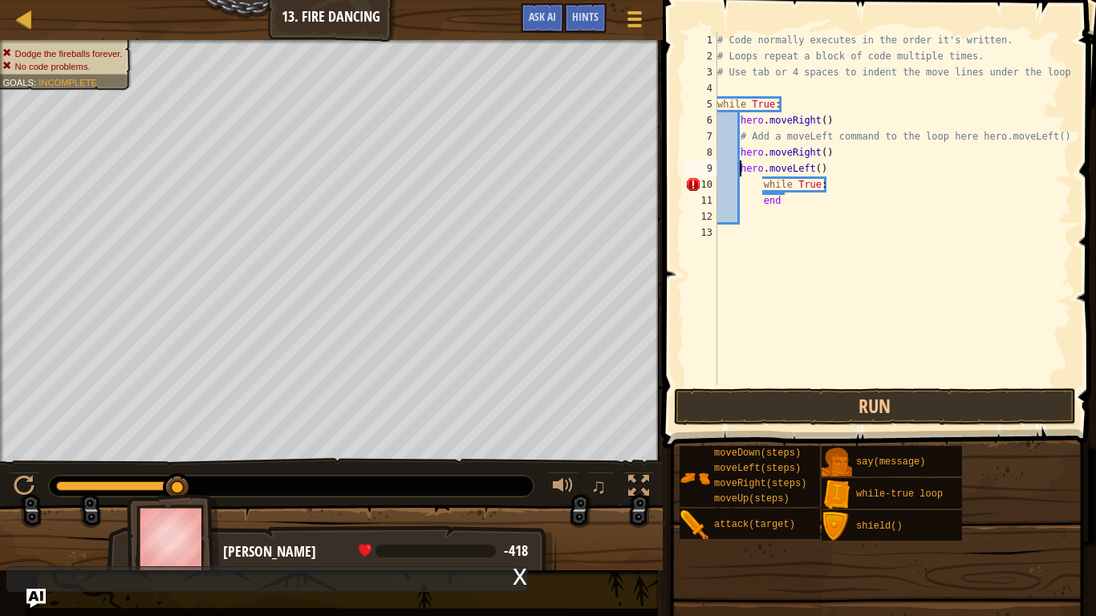
click at [765, 186] on div "# Code normally executes in the order it's written. # Loops repeat a block of c…" at bounding box center [893, 224] width 358 height 385
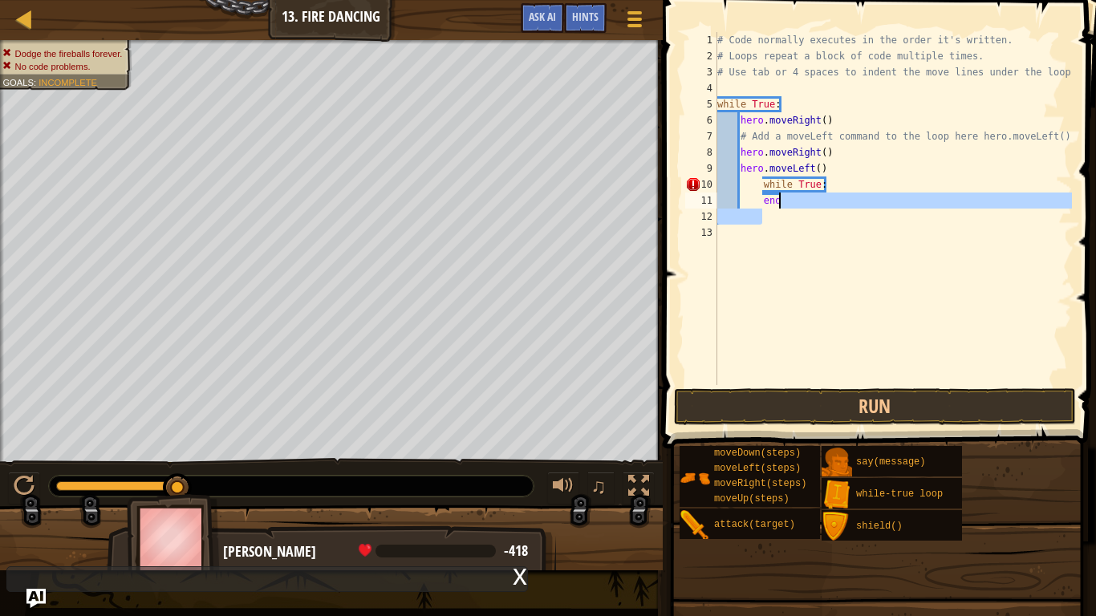
drag, startPoint x: 859, startPoint y: 213, endPoint x: 829, endPoint y: 197, distance: 34.1
click at [829, 197] on div "# Code normally executes in the order it's written. # Loops repeat a block of c…" at bounding box center [893, 224] width 358 height 385
click at [829, 197] on div "# Code normally executes in the order it's written. # Loops repeat a block of c…" at bounding box center [893, 208] width 358 height 353
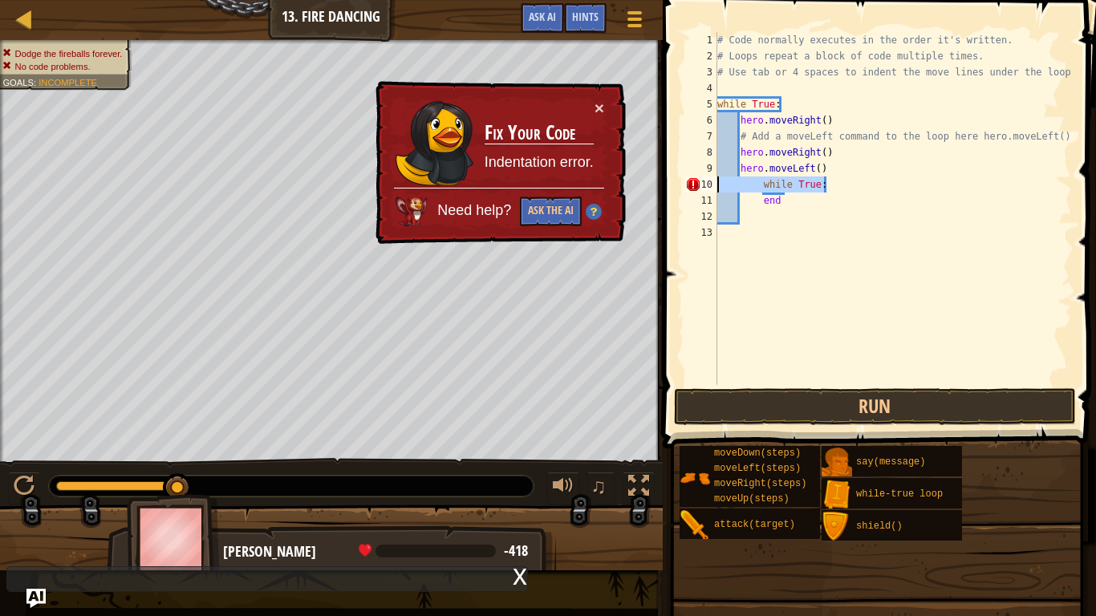
drag, startPoint x: 866, startPoint y: 182, endPoint x: 704, endPoint y: 177, distance: 161.3
click at [704, 177] on div "end 1 2 3 4 5 6 7 8 9 10 11 12 13 # Code normally executes in the order it's wr…" at bounding box center [877, 208] width 390 height 353
type textarea "while True:"
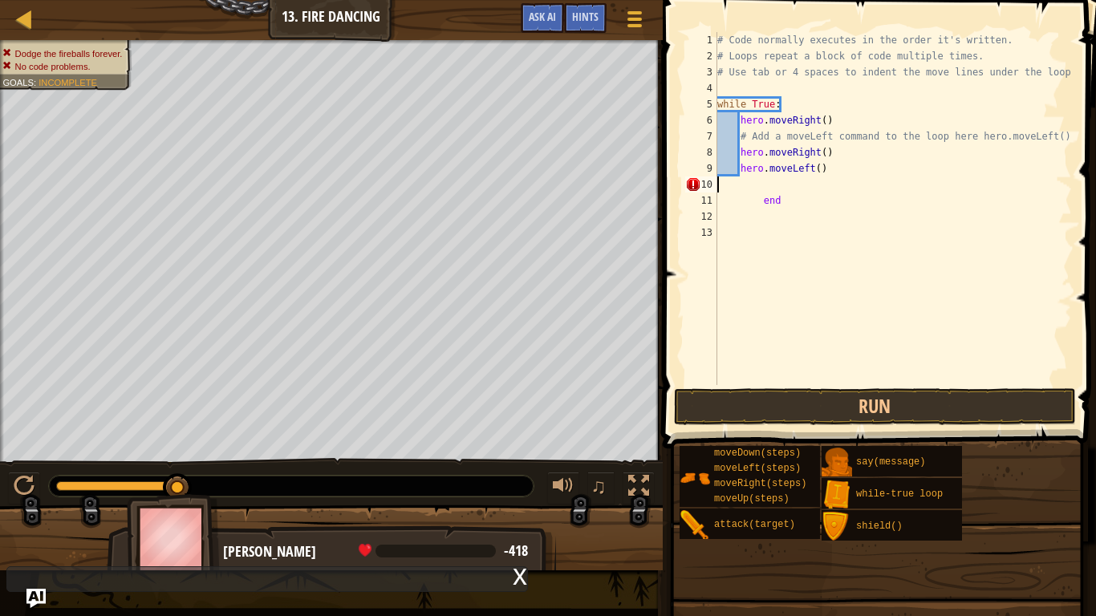
type textarea "hero.moveLeft()"
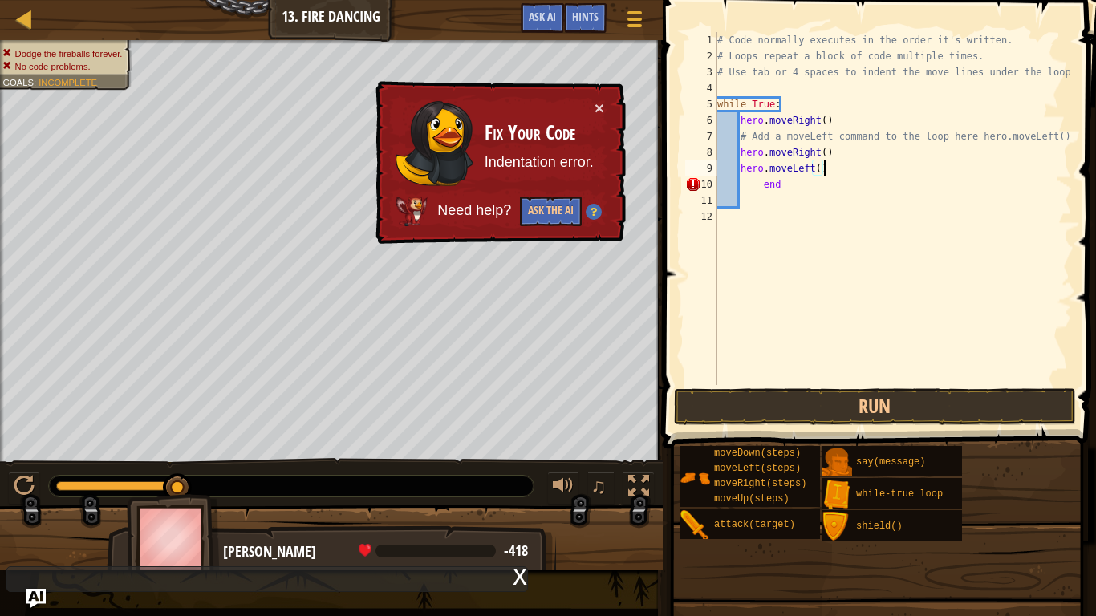
click at [762, 193] on div "# Code normally executes in the order it's written. # Loops repeat a block of c…" at bounding box center [893, 224] width 358 height 385
click at [761, 181] on div "# Code normally executes in the order it's written. # Loops repeat a block of c…" at bounding box center [893, 224] width 358 height 385
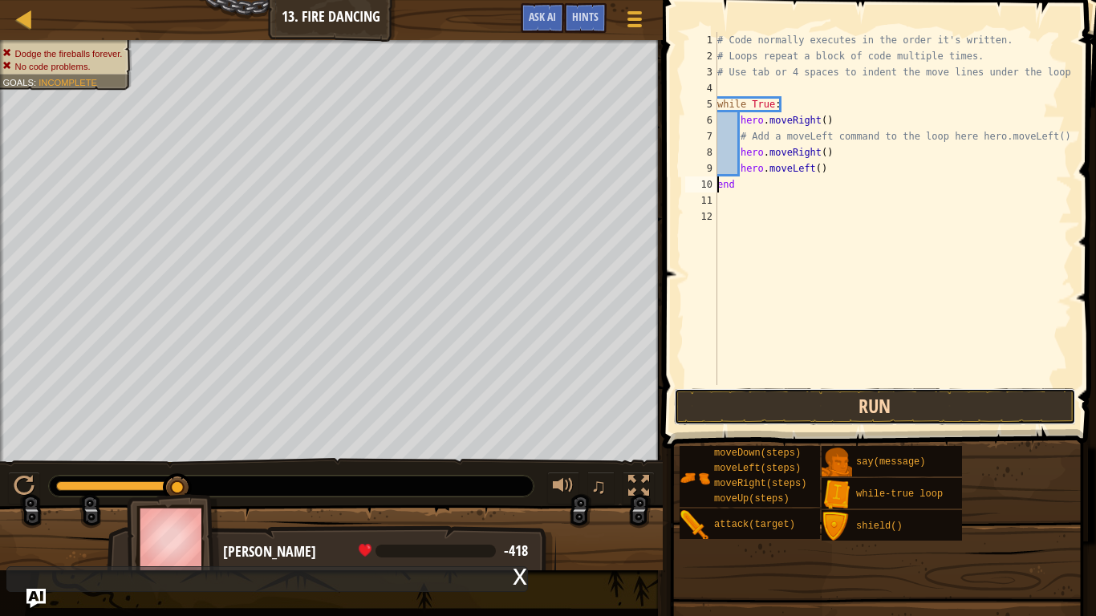
click at [959, 396] on button "Run" at bounding box center [875, 406] width 402 height 37
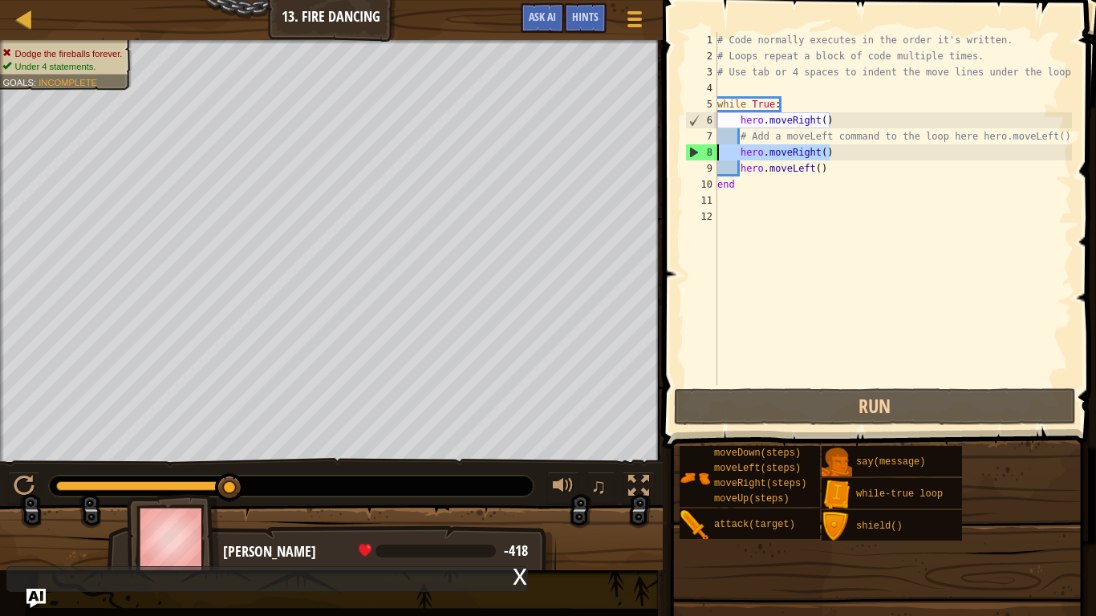
drag, startPoint x: 857, startPoint y: 151, endPoint x: 676, endPoint y: 151, distance: 181.3
click at [676, 151] on div "end 1 2 3 4 5 6 7 8 9 10 11 12 # Code normally executes in the order it's writt…" at bounding box center [877, 256] width 438 height 496
type textarea "hero.moveRight()"
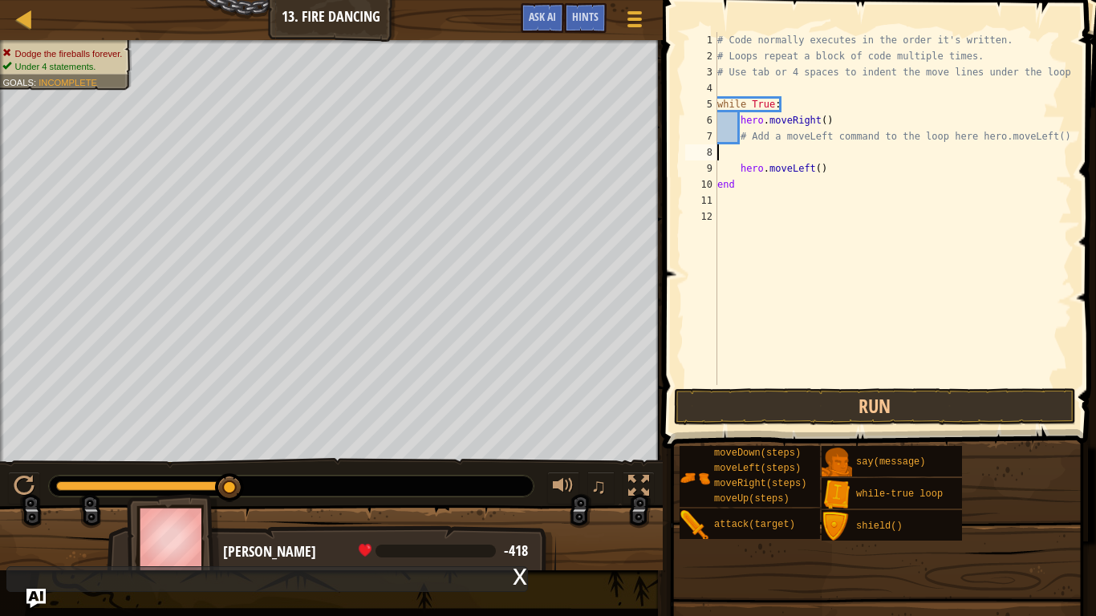
type textarea "# Add a moveLeft command to the loop here hero.moveLeft()"
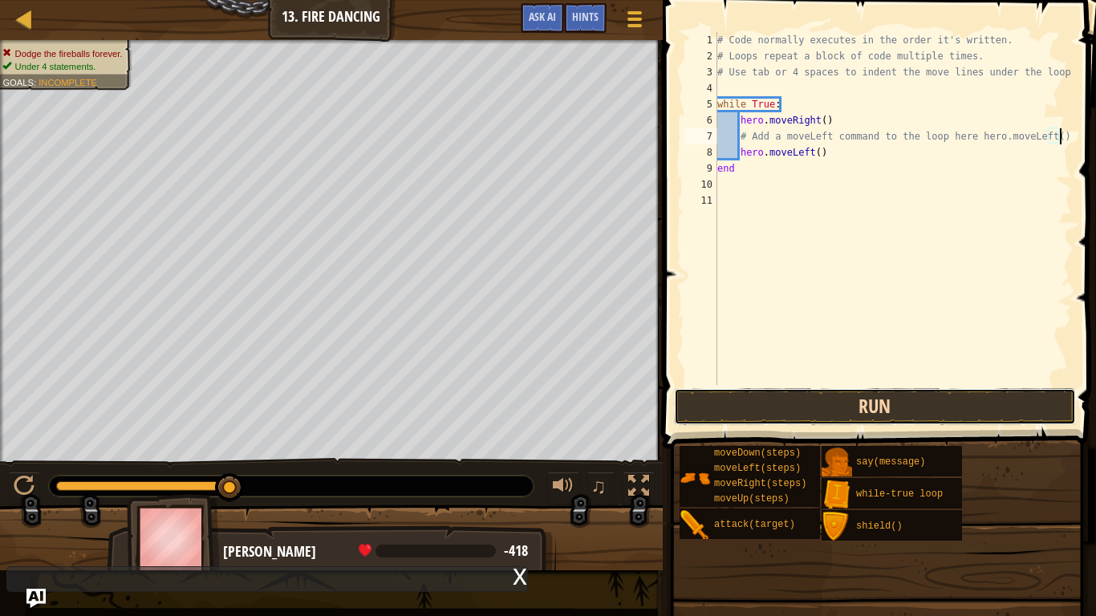
click at [931, 396] on button "Run" at bounding box center [875, 406] width 402 height 37
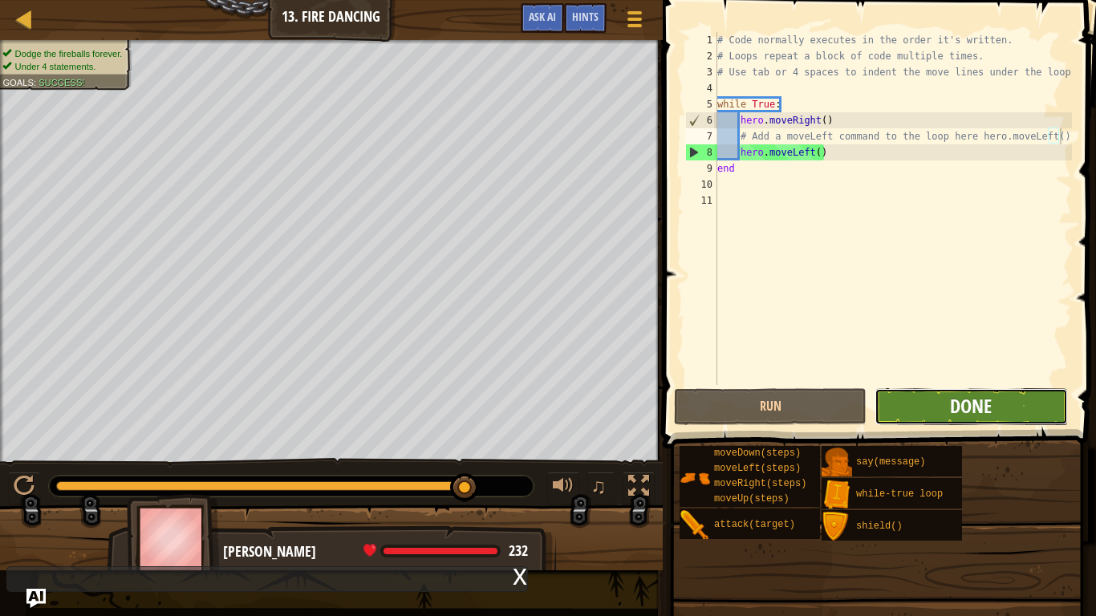
click at [964, 408] on span "Done" at bounding box center [971, 406] width 42 height 26
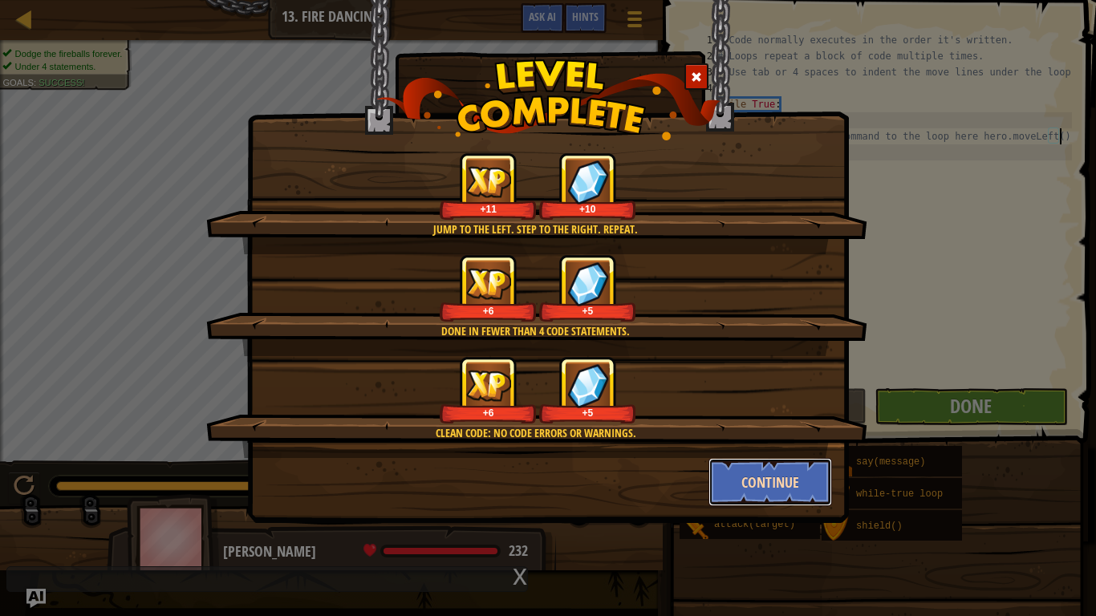
click at [789, 478] on button "Continue" at bounding box center [770, 482] width 124 height 48
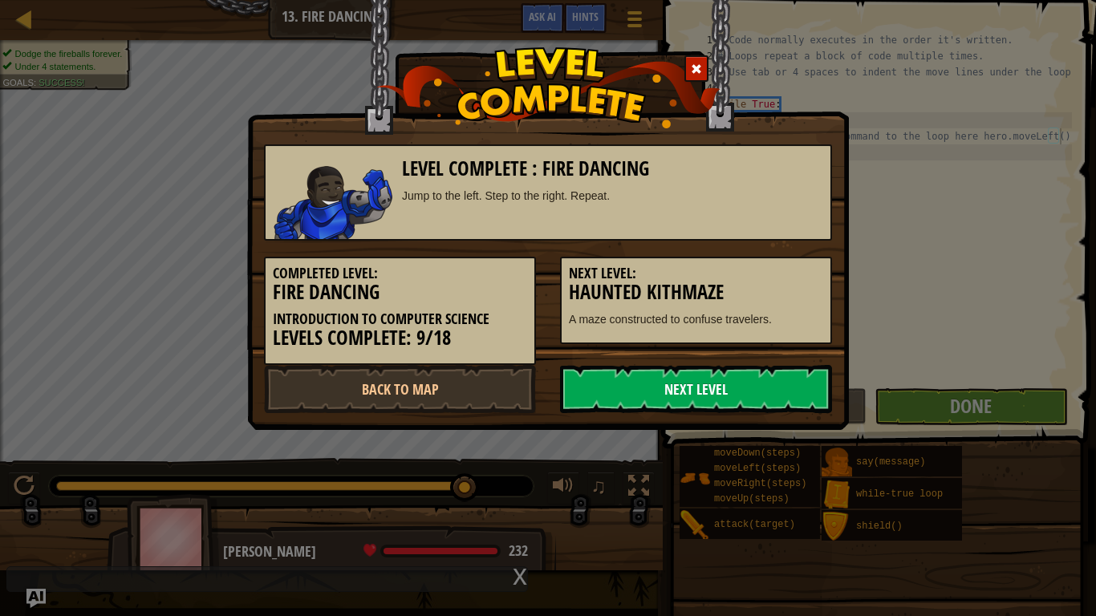
click at [701, 392] on link "Next Level" at bounding box center [696, 389] width 272 height 48
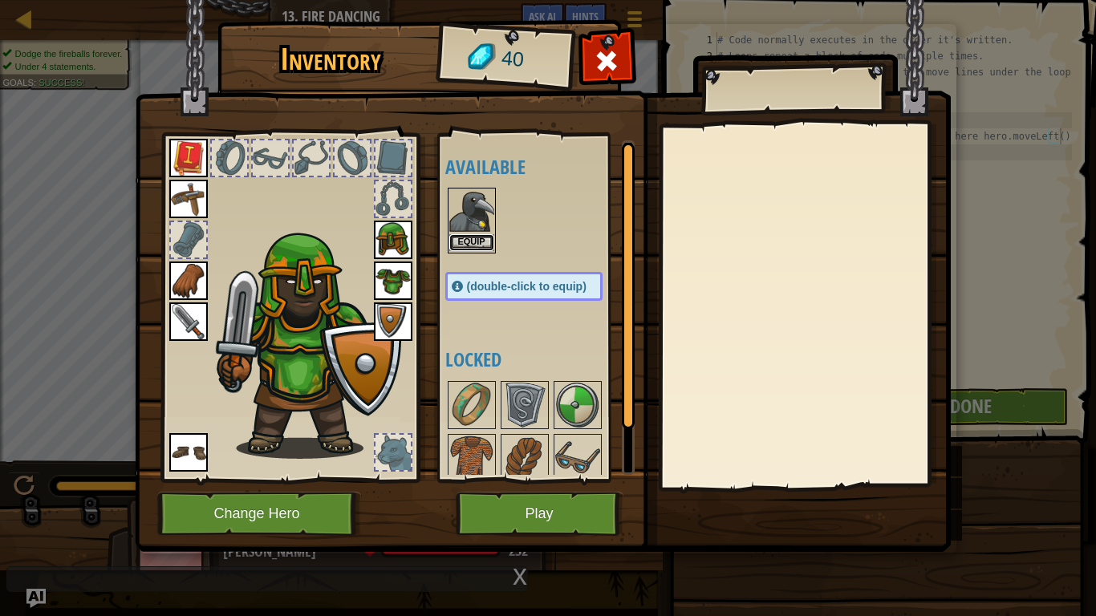
click at [468, 235] on button "Equip" at bounding box center [471, 242] width 45 height 17
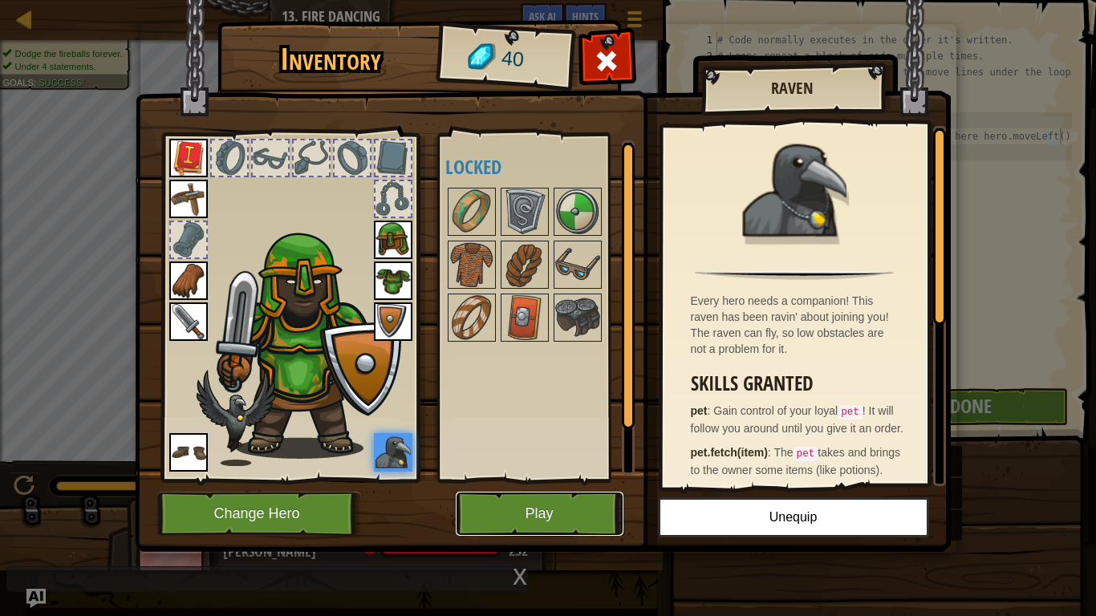
click at [545, 508] on button "Play" at bounding box center [540, 514] width 168 height 44
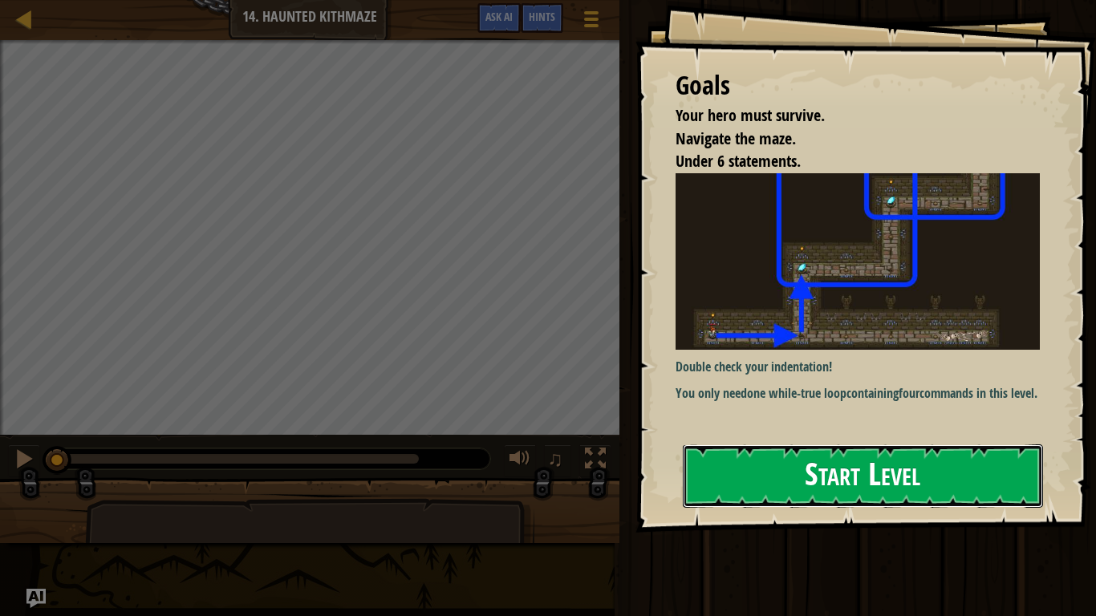
click at [869, 487] on button "Start Level" at bounding box center [863, 475] width 360 height 63
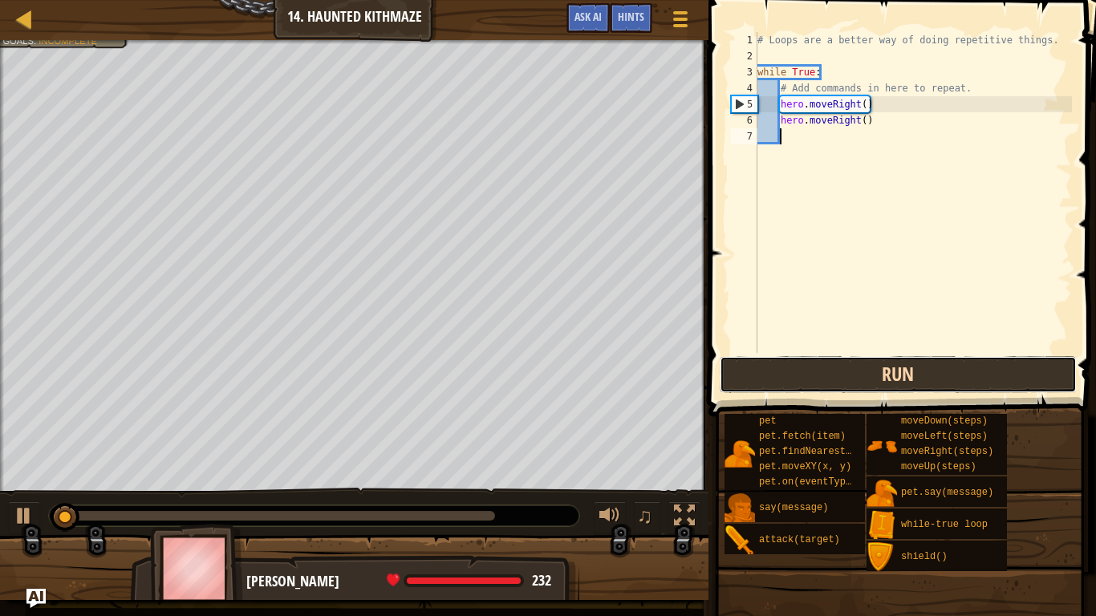
click at [749, 377] on button "Run" at bounding box center [898, 374] width 357 height 37
click at [749, 377] on button "Running" at bounding box center [898, 374] width 357 height 37
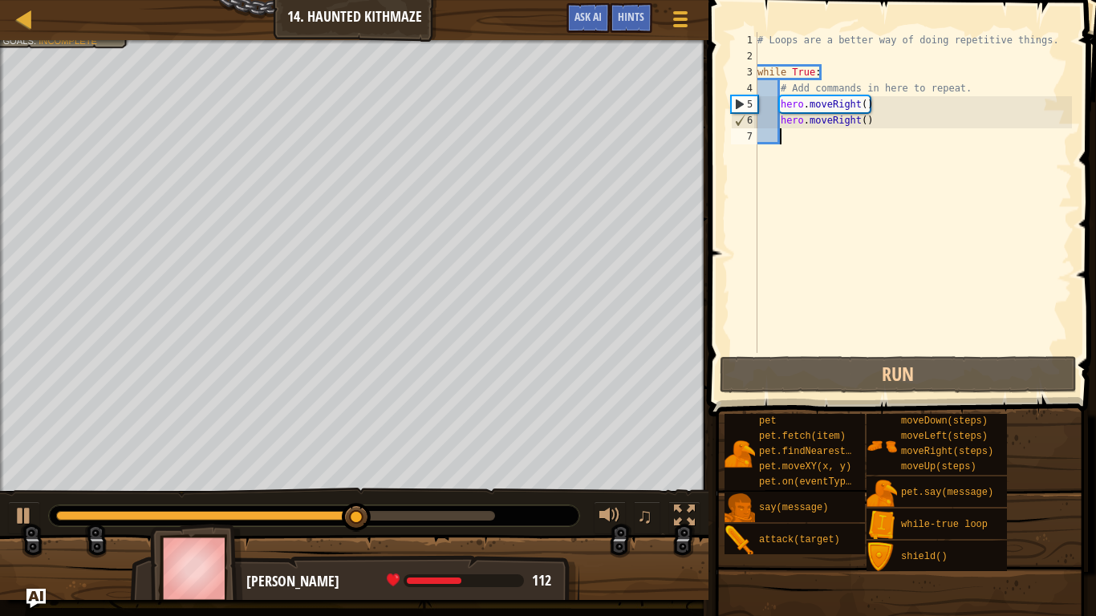
type textarea "h"
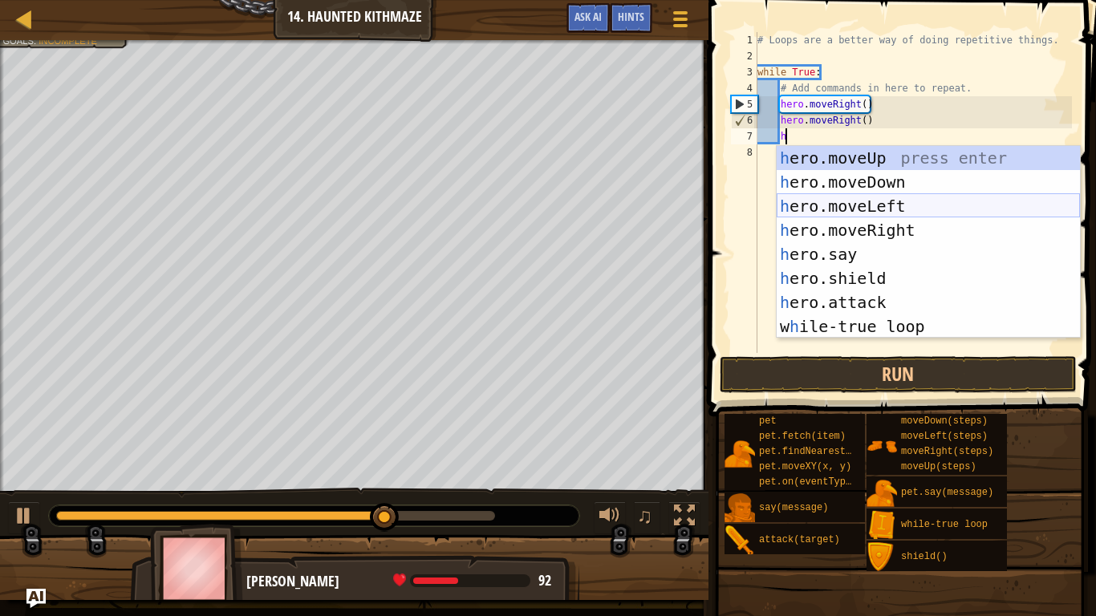
click at [858, 209] on div "h ero.moveUp press enter h ero.moveDown press enter h ero.moveLeft press enter …" at bounding box center [928, 266] width 303 height 241
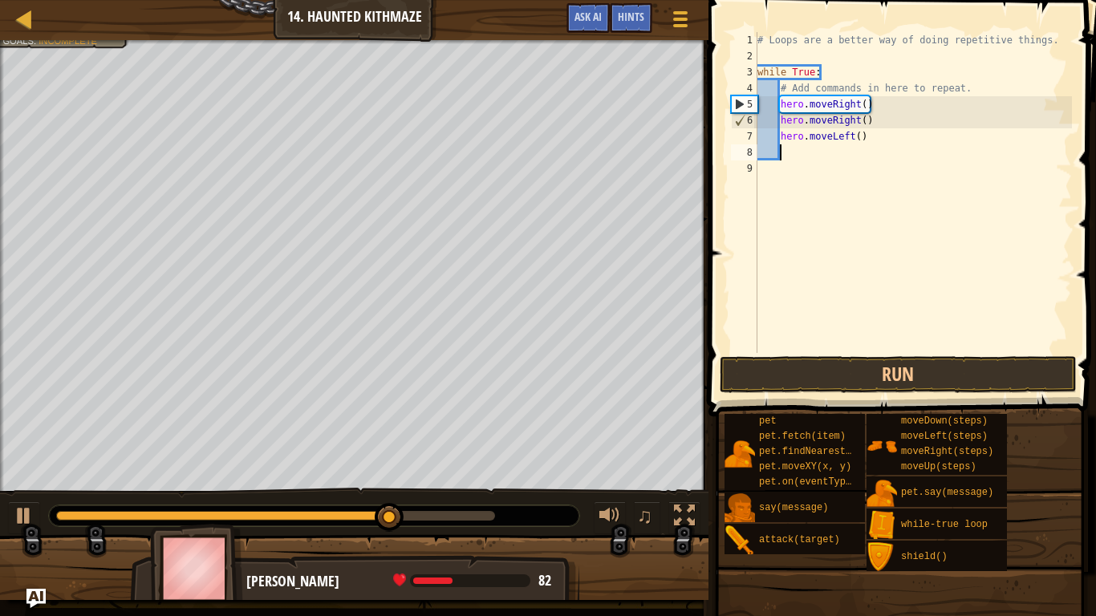
scroll to position [7, 2]
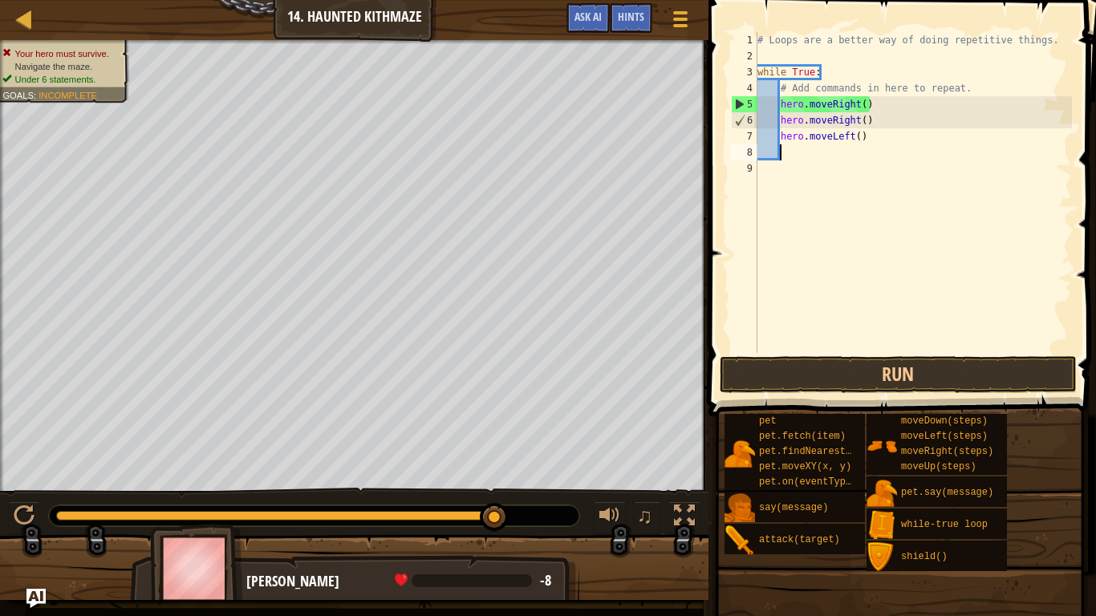
click at [858, 141] on div "# Loops are a better way of doing repetitive things. while True : # Add command…" at bounding box center [913, 208] width 318 height 353
type textarea "hero.moveLeft(5)"
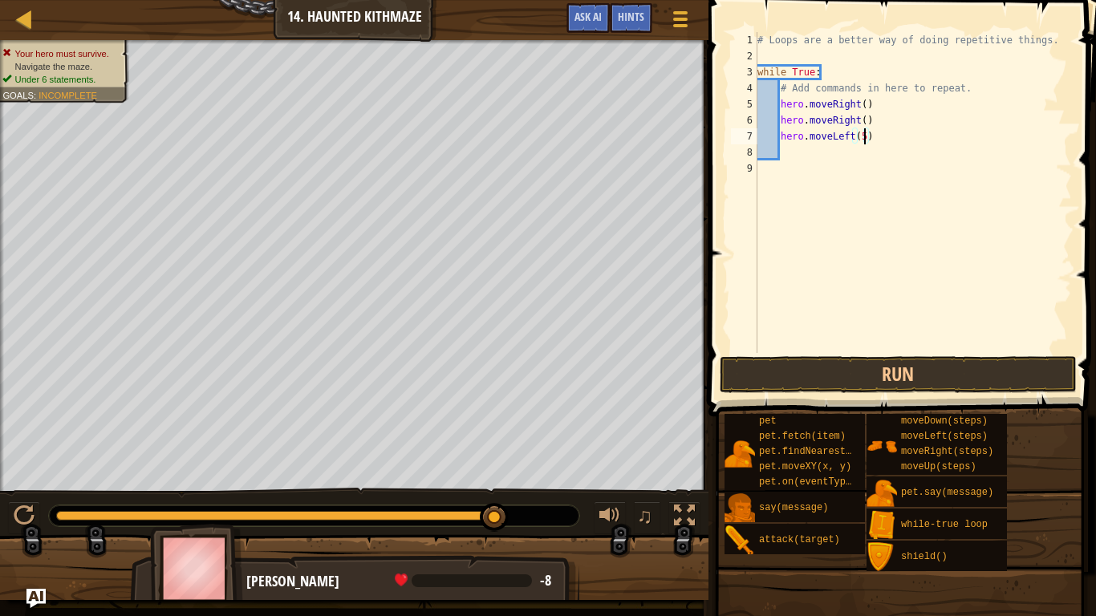
click at [793, 156] on div "# Loops are a better way of doing repetitive things. while True : # Add command…" at bounding box center [913, 208] width 318 height 353
type textarea "h"
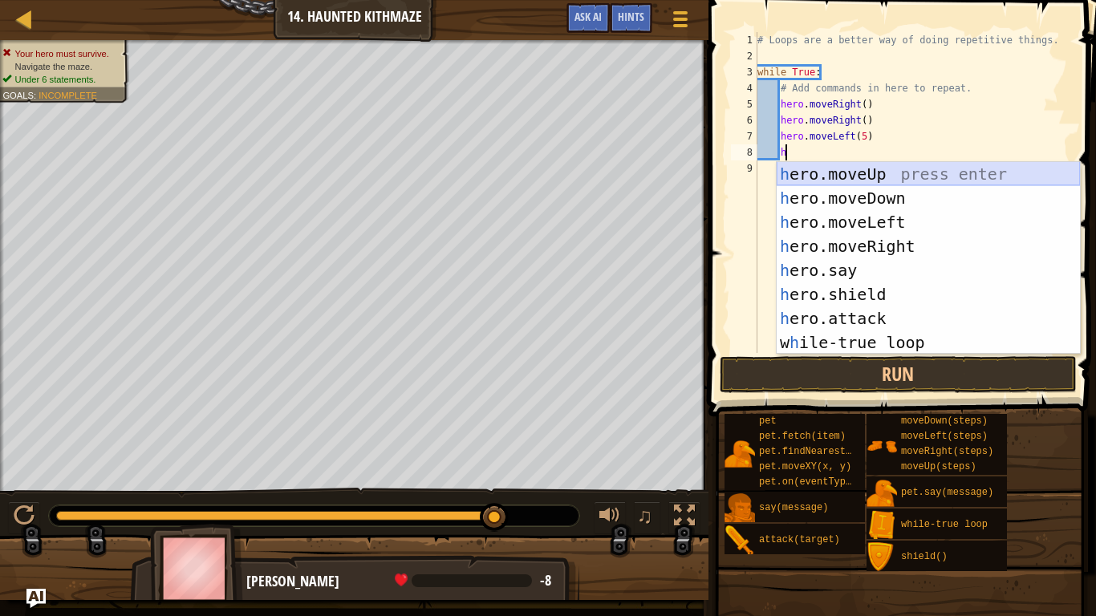
click at [872, 171] on div "h ero.moveUp press enter h ero.moveDown press enter h ero.moveLeft press enter …" at bounding box center [928, 282] width 303 height 241
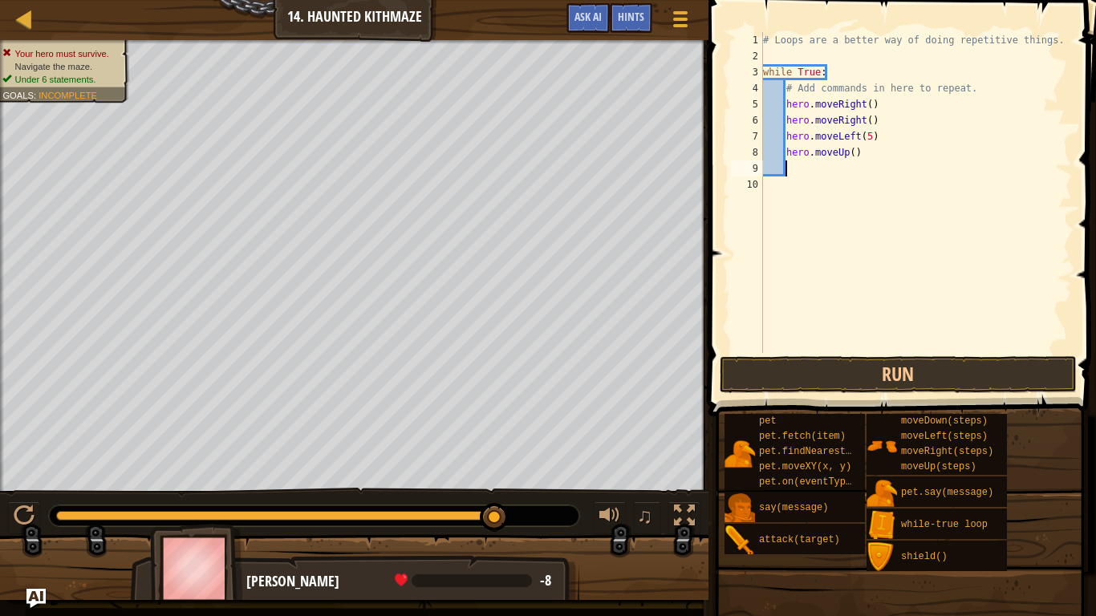
click at [855, 159] on div "# Loops are a better way of doing repetitive things. while True : # Add command…" at bounding box center [916, 208] width 312 height 353
type textarea "hero.moveUp(2)"
click at [793, 168] on div "# Loops are a better way of doing repetitive things. while True : # Add command…" at bounding box center [916, 208] width 312 height 353
type textarea "h"
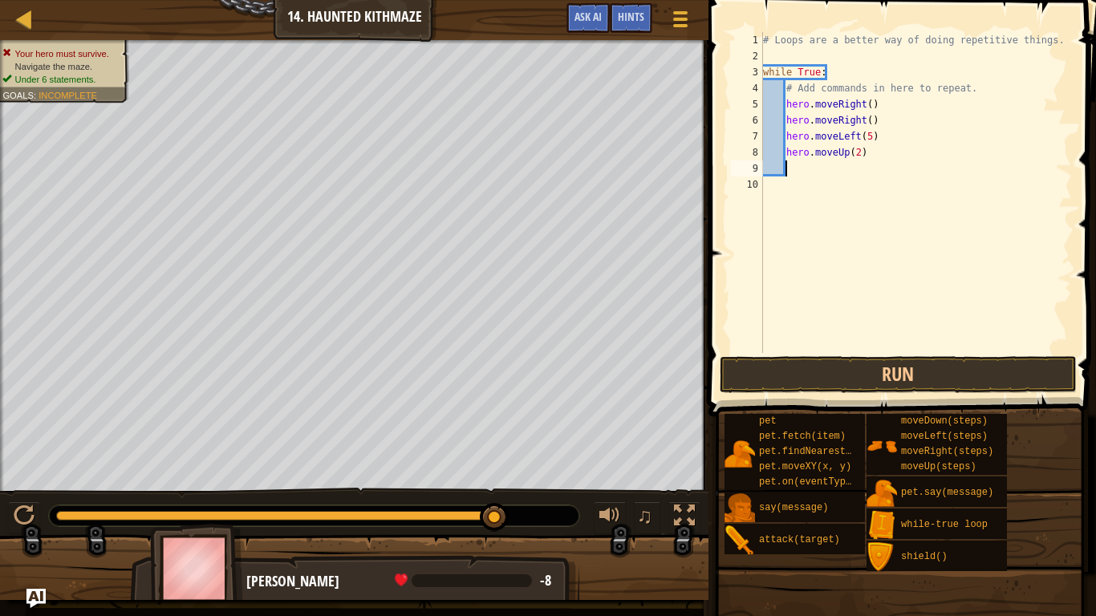
scroll to position [7, 3]
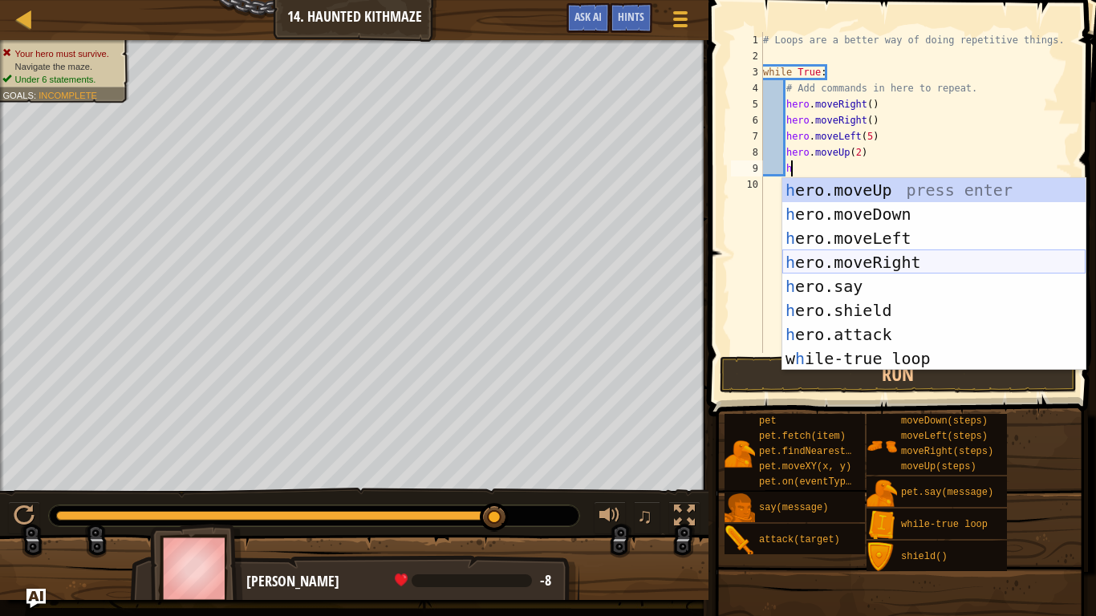
click at [856, 259] on div "h ero.moveUp press enter h ero.moveDown press enter h ero.moveLeft press enter …" at bounding box center [933, 298] width 303 height 241
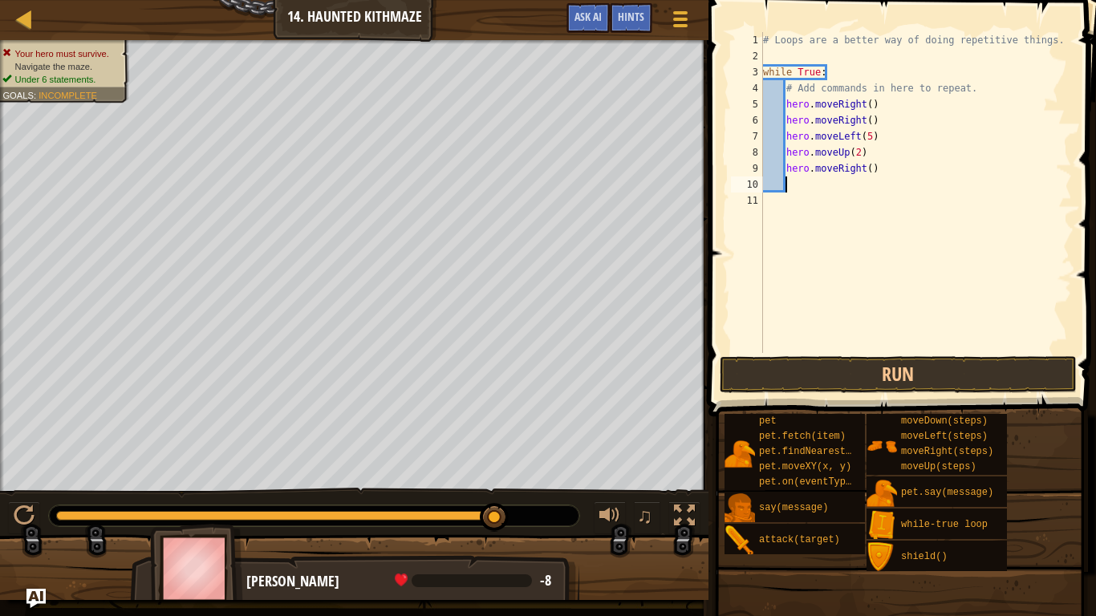
scroll to position [7, 2]
click at [869, 178] on div "# Loops are a better way of doing repetitive things. while True : # Add command…" at bounding box center [916, 208] width 312 height 353
click at [832, 202] on div "# Loops are a better way of doing repetitive things. while True : # Add command…" at bounding box center [916, 208] width 312 height 353
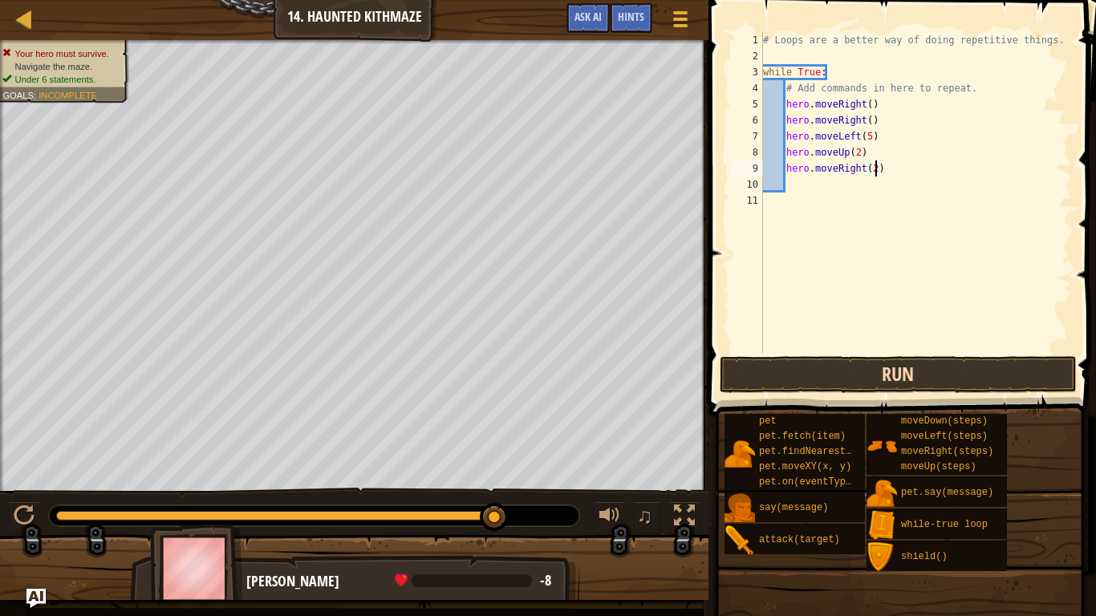
type textarea "hero.moveRight(2)"
click at [798, 375] on button "Run" at bounding box center [898, 374] width 357 height 37
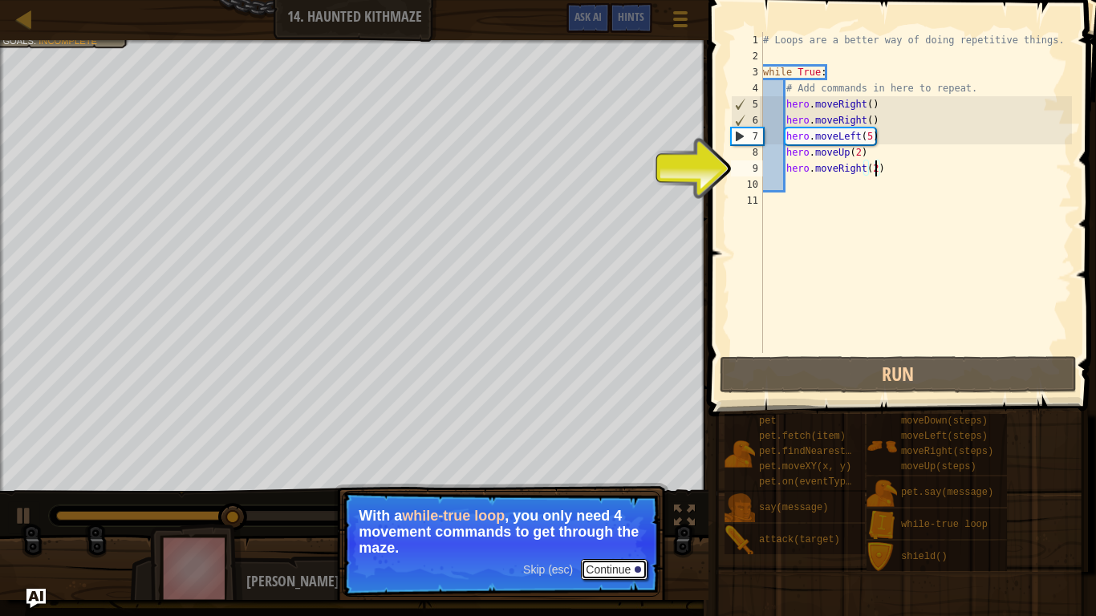
click at [614, 566] on button "Continue" at bounding box center [614, 569] width 67 height 21
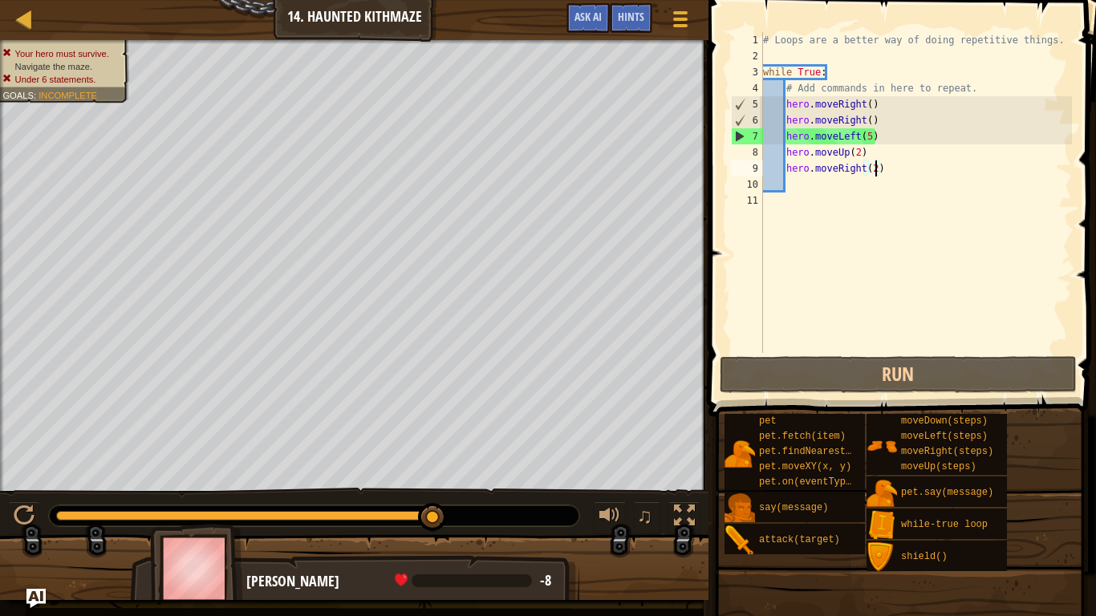
scroll to position [7, 2]
type textarea "hero.moveRight(2)"
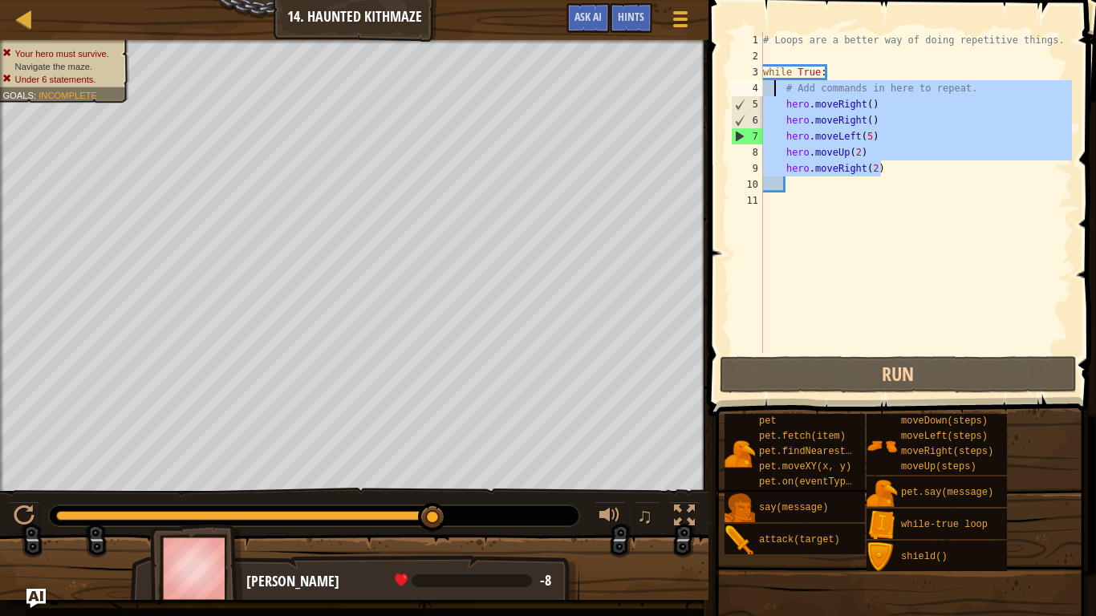
drag, startPoint x: 895, startPoint y: 168, endPoint x: 779, endPoint y: 81, distance: 144.9
click at [779, 81] on div "# Loops are a better way of doing repetitive things. while True : # Add command…" at bounding box center [916, 208] width 312 height 353
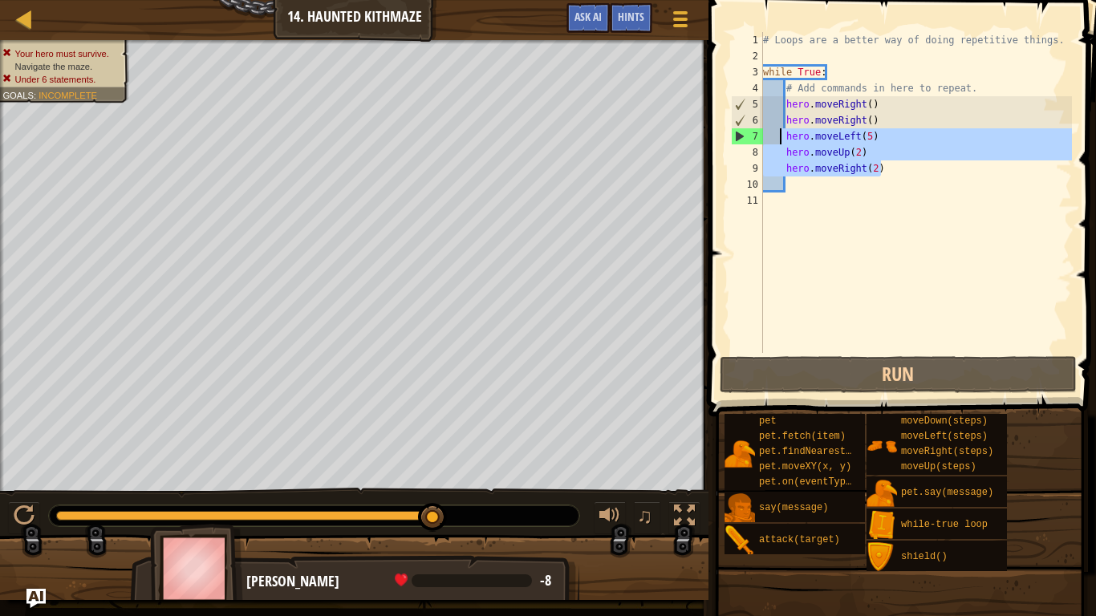
drag, startPoint x: 884, startPoint y: 170, endPoint x: 780, endPoint y: 134, distance: 110.4
click at [780, 134] on div "# Loops are a better way of doing repetitive things. while True : # Add command…" at bounding box center [916, 208] width 312 height 353
type textarea "hero.moveLeft(5) hero.moveUp(2)"
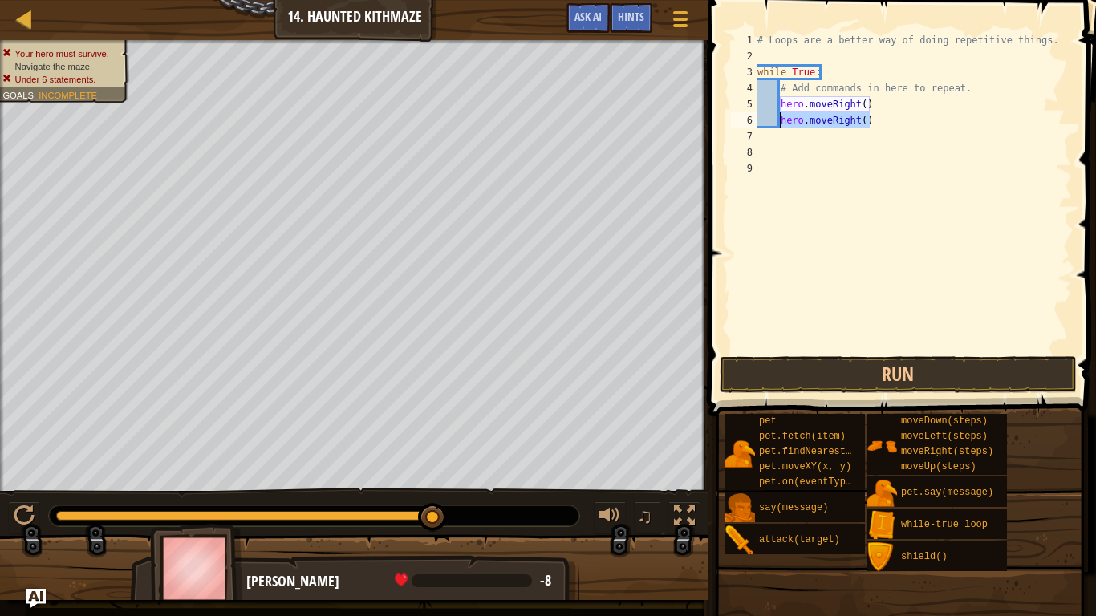
drag, startPoint x: 874, startPoint y: 126, endPoint x: 781, endPoint y: 128, distance: 92.3
click at [781, 128] on div "# Loops are a better way of doing repetitive things. while True : # Add command…" at bounding box center [913, 208] width 318 height 353
type textarea "hero.moveRight()"
click at [863, 109] on div "# Loops are a better way of doing repetitive things. while True : # Add command…" at bounding box center [913, 208] width 318 height 353
type textarea "hero.moveRight(2)"
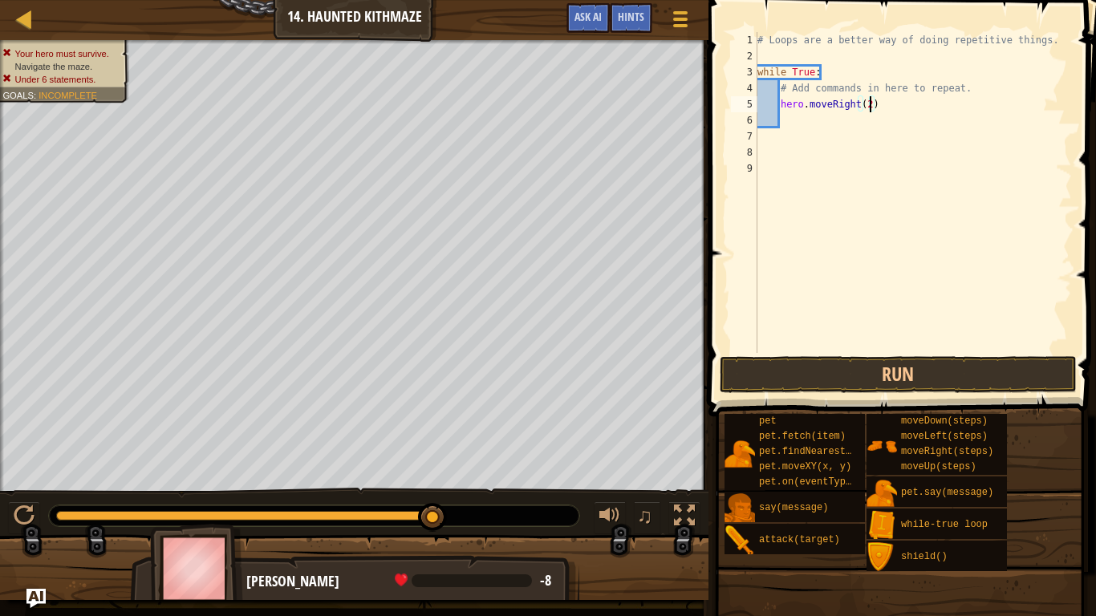
scroll to position [7, 16]
click at [793, 120] on div "# Loops are a better way of doing repetitive things. while True : # Add command…" at bounding box center [913, 208] width 318 height 353
type textarea "h"
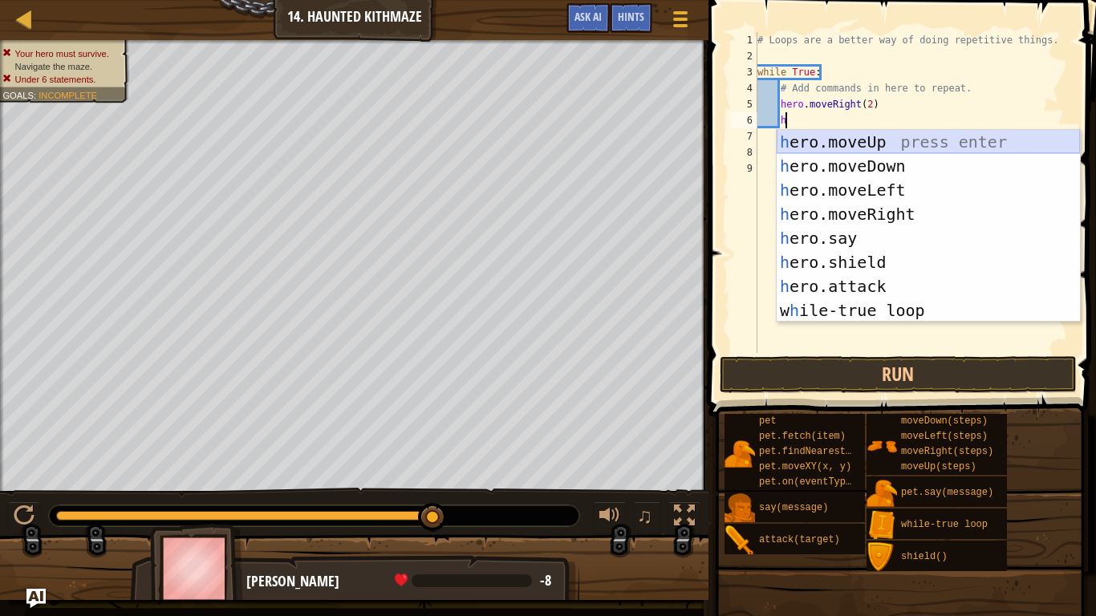
click at [844, 149] on div "h ero.moveUp press enter h ero.moveDown press enter h ero.moveLeft press enter …" at bounding box center [928, 250] width 303 height 241
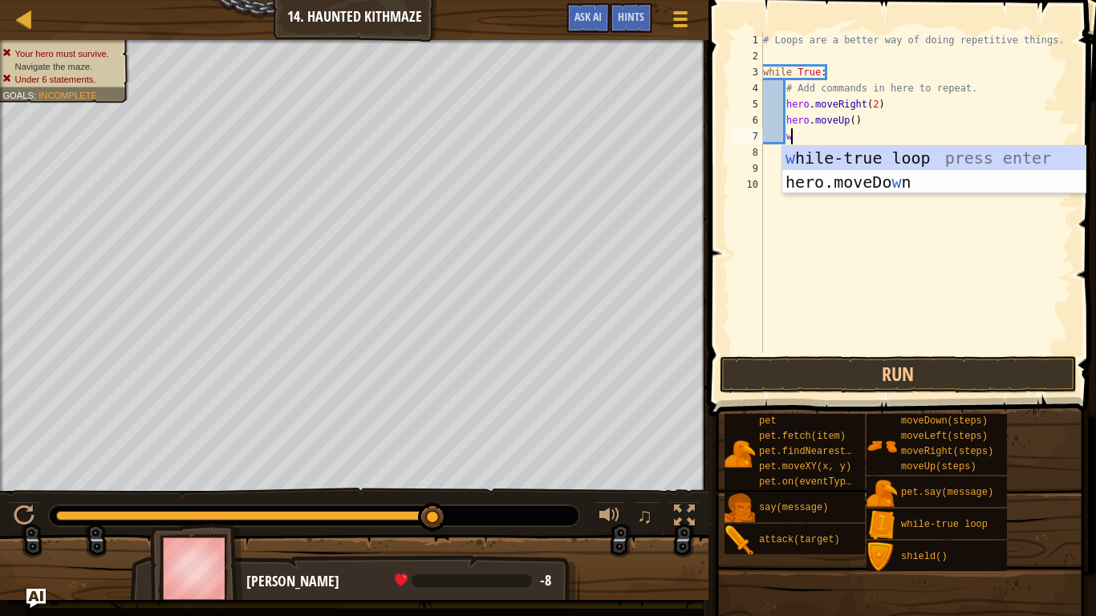
click at [850, 143] on div "# Loops are a better way of doing repetitive things. while True : # Add command…" at bounding box center [916, 208] width 312 height 353
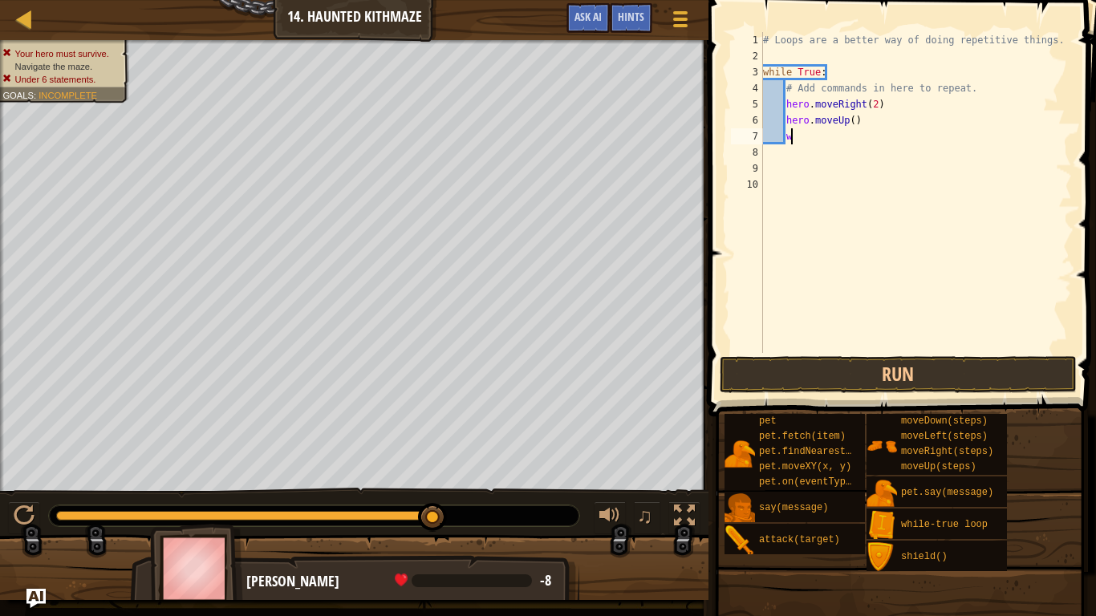
type textarea "wh"
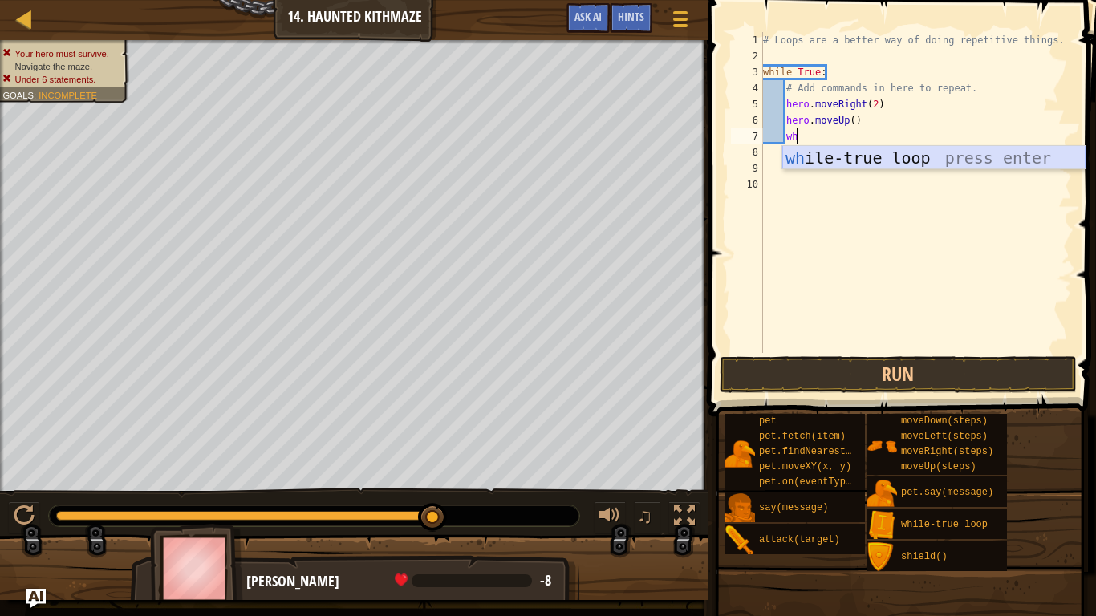
click at [847, 160] on div "wh ile-true loop press enter" at bounding box center [933, 182] width 303 height 72
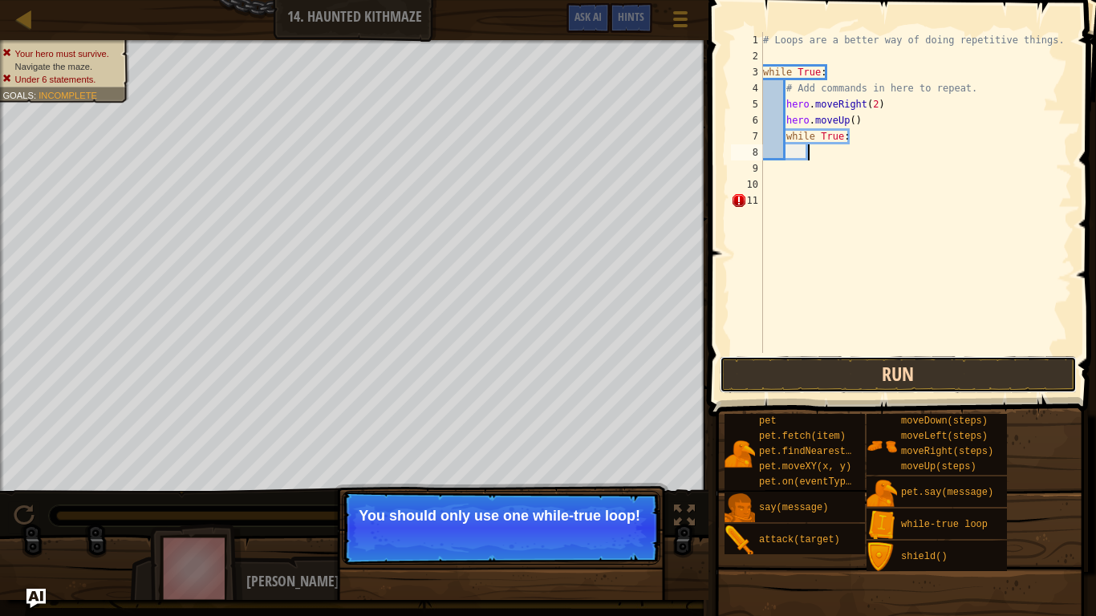
click at [826, 372] on button "Run" at bounding box center [898, 374] width 357 height 37
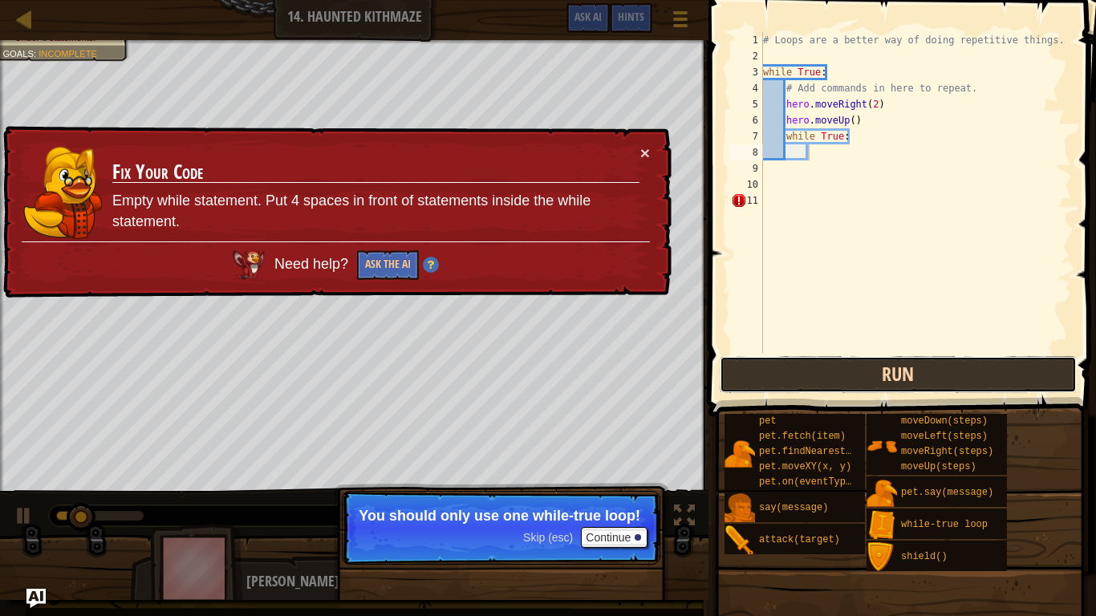
click at [826, 372] on button "Run" at bounding box center [898, 374] width 357 height 37
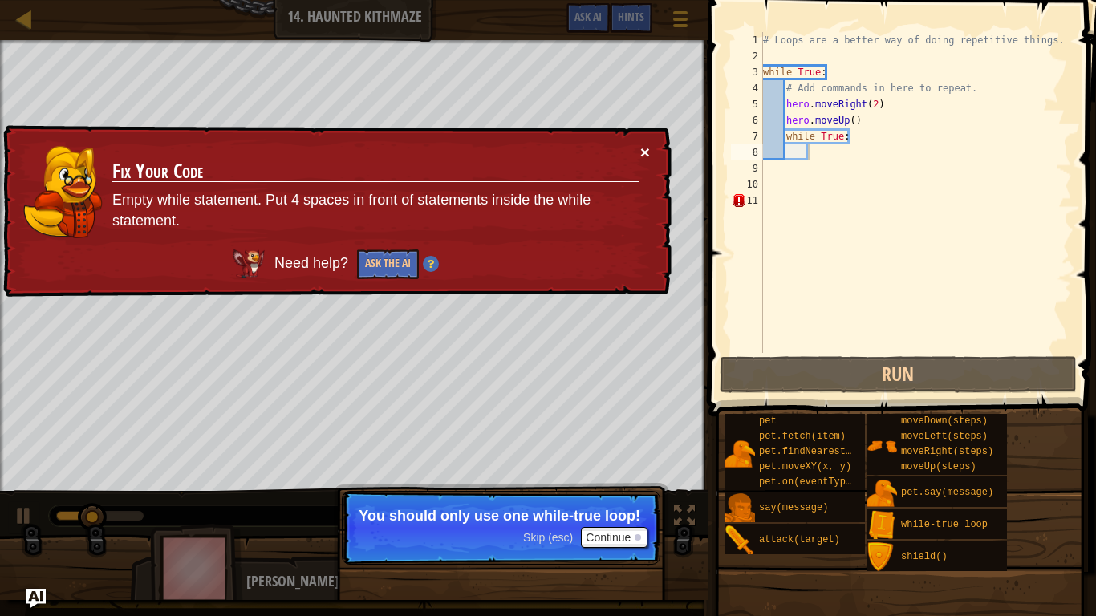
click at [648, 152] on button "×" at bounding box center [645, 152] width 10 height 17
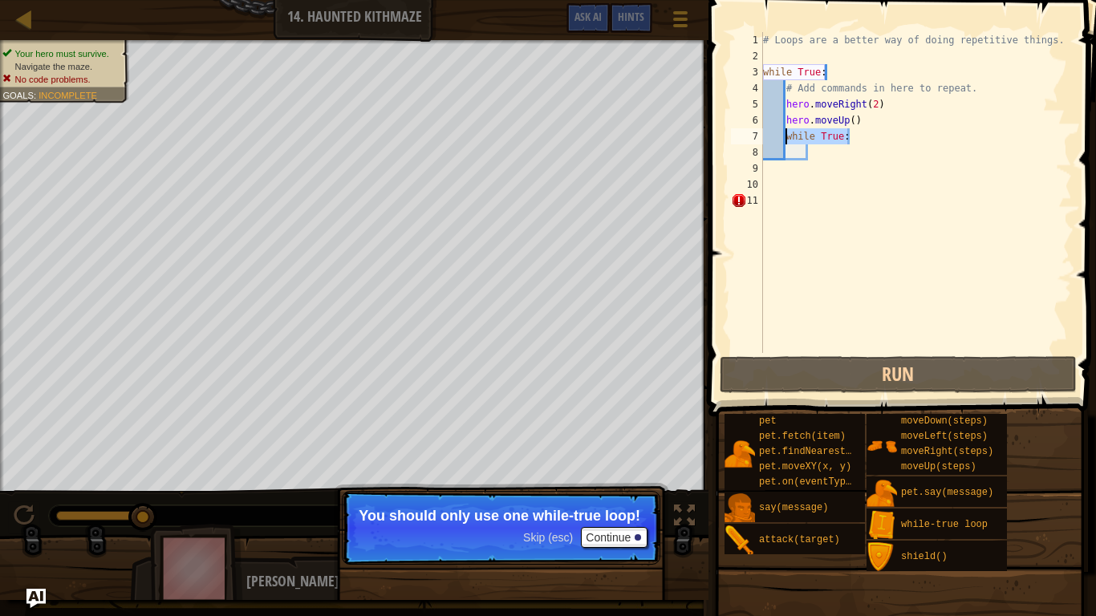
drag, startPoint x: 855, startPoint y: 139, endPoint x: 786, endPoint y: 140, distance: 69.0
click at [786, 140] on div "# Loops are a better way of doing repetitive things. while True : # Add command…" at bounding box center [916, 208] width 312 height 353
type textarea "while True:"
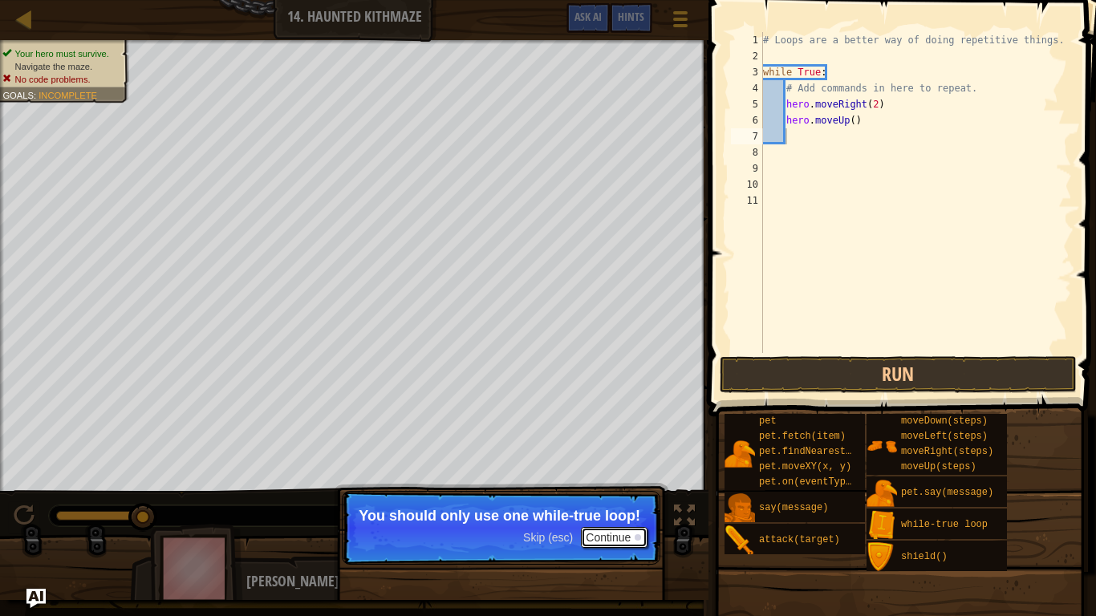
click at [615, 542] on button "Continue" at bounding box center [614, 537] width 67 height 21
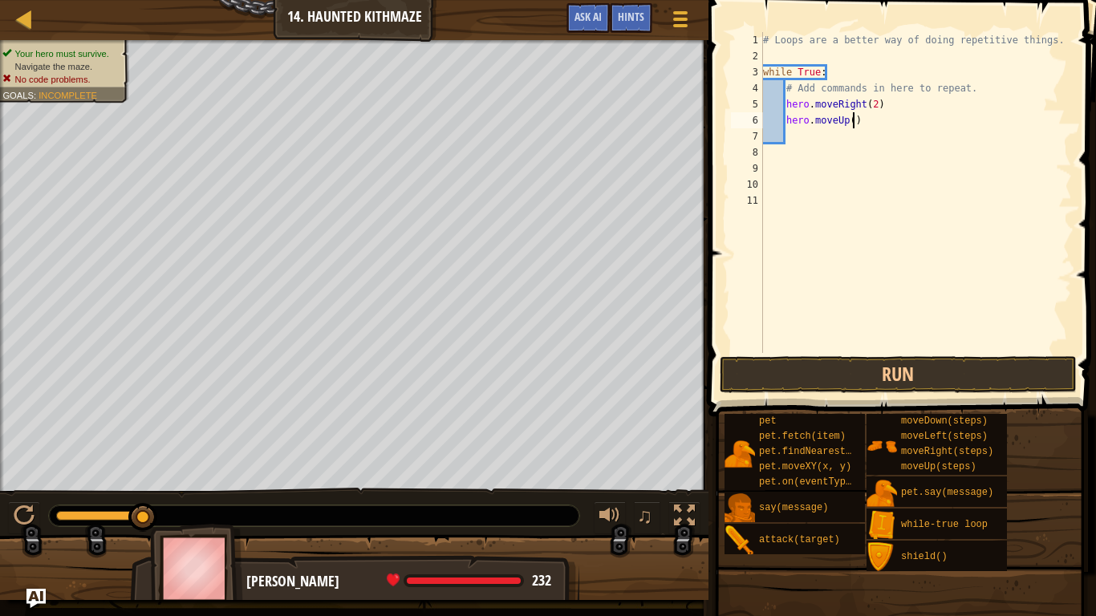
click at [852, 124] on div "# Loops are a better way of doing repetitive things. while True : # Add command…" at bounding box center [916, 208] width 312 height 353
type textarea "hero.moveUp(2)"
type textarea "h"
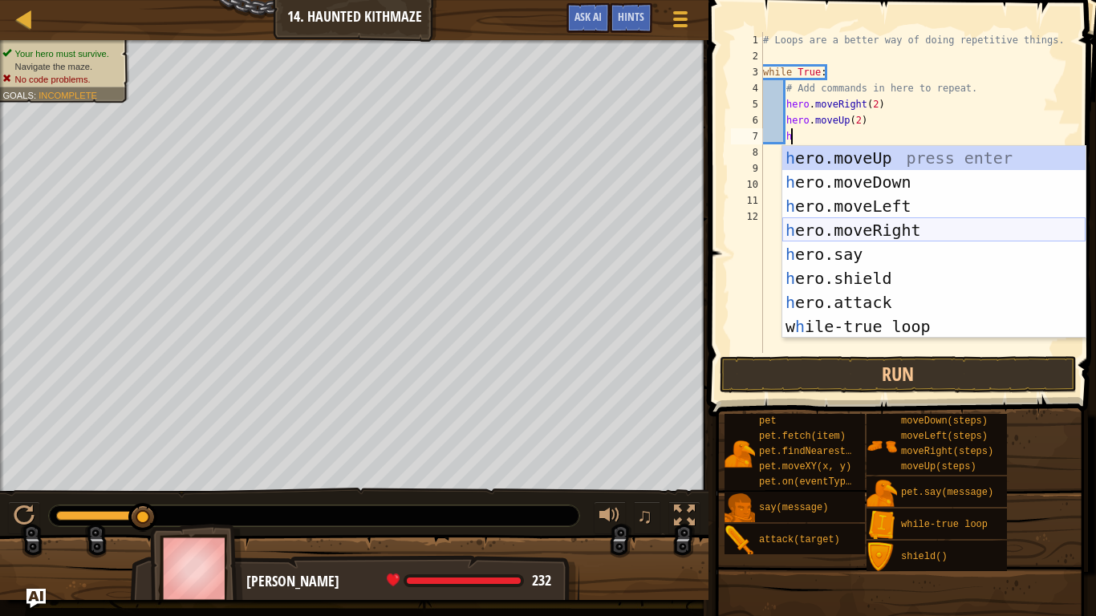
click at [871, 225] on div "h ero.moveUp press enter h ero.moveDown press enter h ero.moveLeft press enter …" at bounding box center [933, 266] width 303 height 241
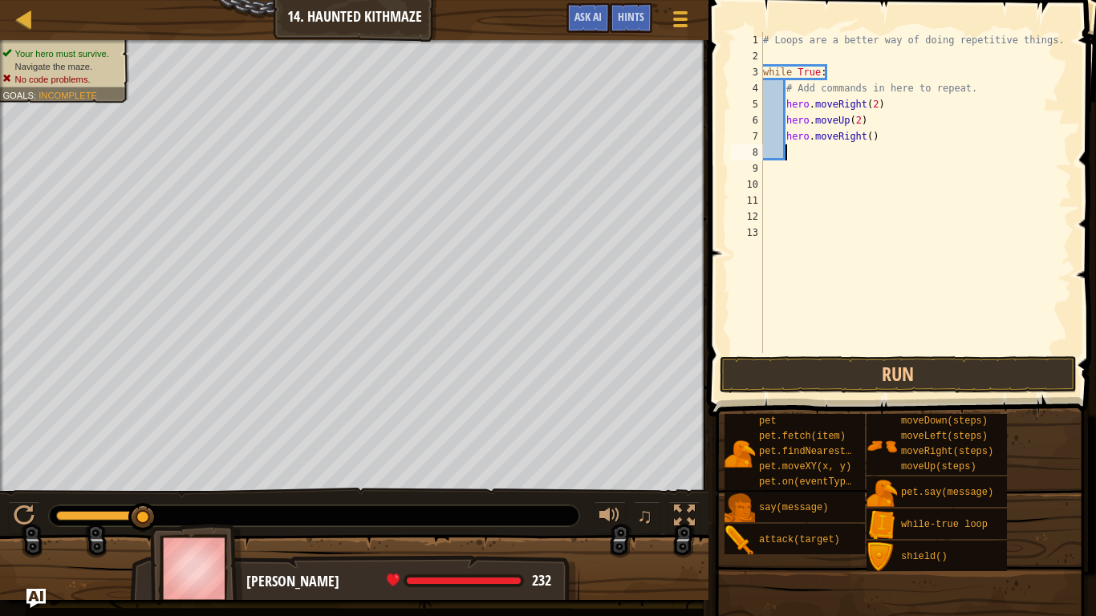
scroll to position [7, 2]
type textarea "h"
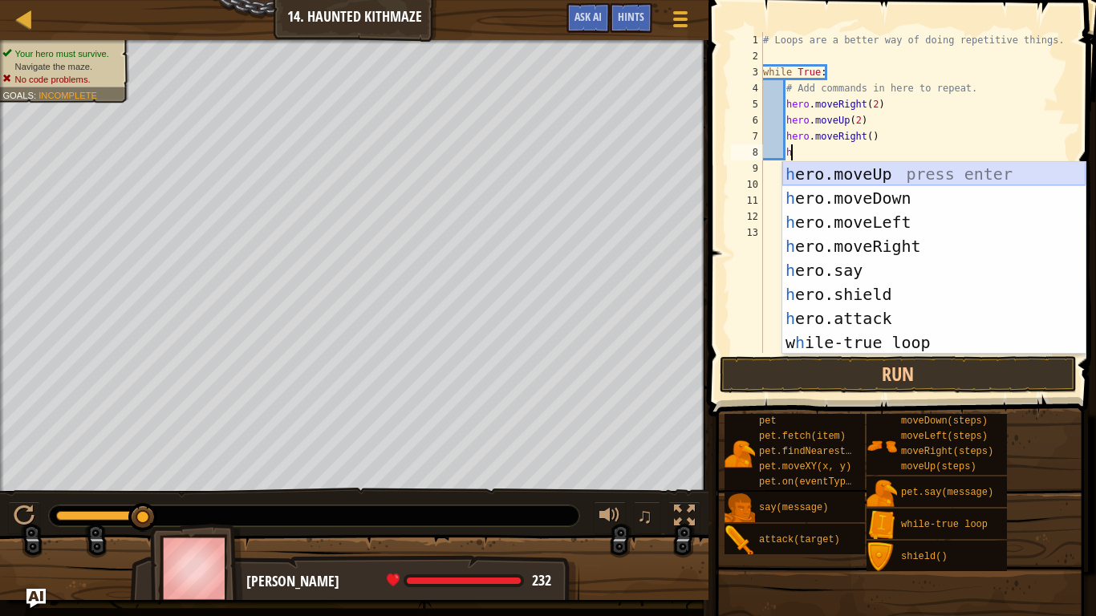
click at [822, 179] on div "h ero.moveUp press enter h ero.moveDown press enter h ero.moveLeft press enter …" at bounding box center [933, 282] width 303 height 241
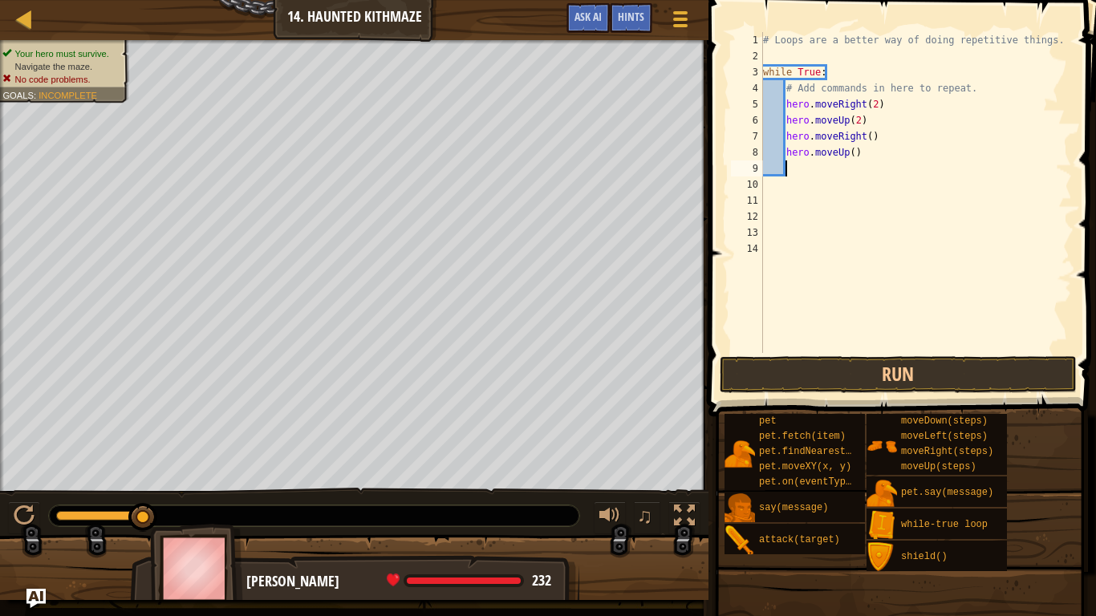
click at [849, 161] on div "# Loops are a better way of doing repetitive things. while True : # Add command…" at bounding box center [916, 208] width 312 height 353
click at [854, 161] on div "# Loops are a better way of doing repetitive things. while True : # Add command…" at bounding box center [916, 208] width 312 height 353
click at [854, 154] on div "# Loops are a better way of doing repetitive things. while True : # Add command…" at bounding box center [916, 208] width 312 height 353
click at [869, 140] on div "# Loops are a better way of doing repetitive things. while True : # Add command…" at bounding box center [916, 208] width 312 height 353
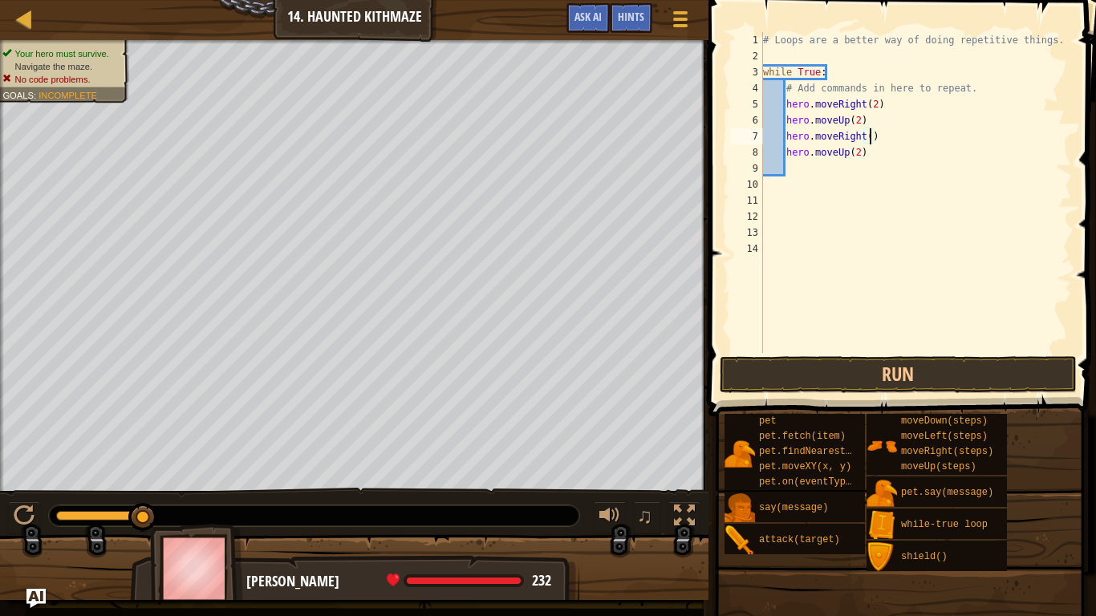
type textarea "hero.moveRight(2)"
click at [790, 168] on div "# Loops are a better way of doing repetitive things. while True : # Add command…" at bounding box center [916, 208] width 312 height 353
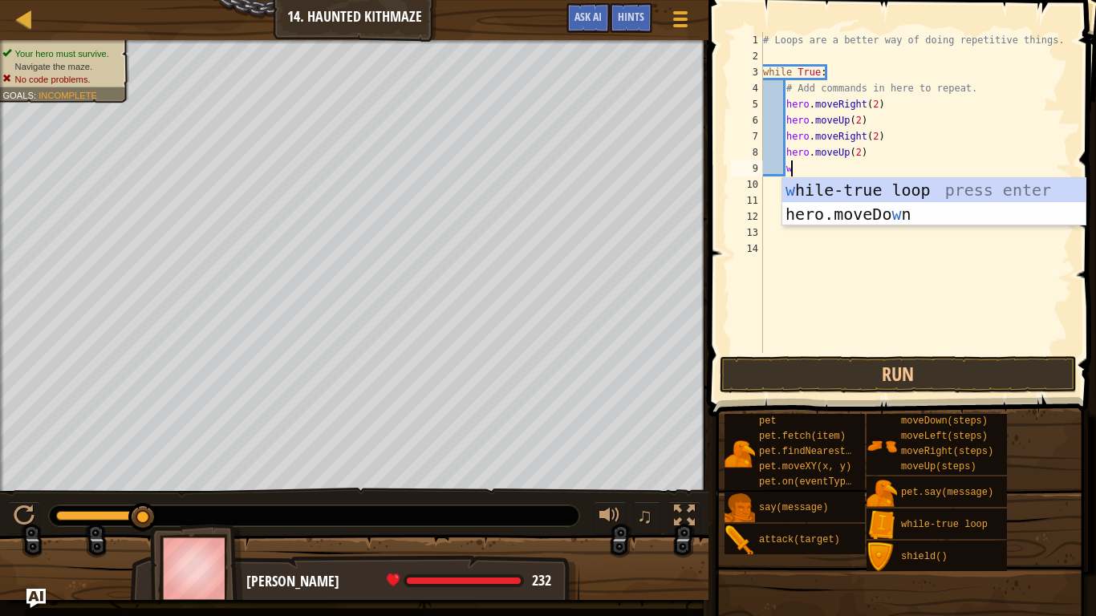
type textarea "w"
click at [825, 181] on div "w [PERSON_NAME]-true loop press enter hero.moveDo w n press enter" at bounding box center [933, 226] width 303 height 96
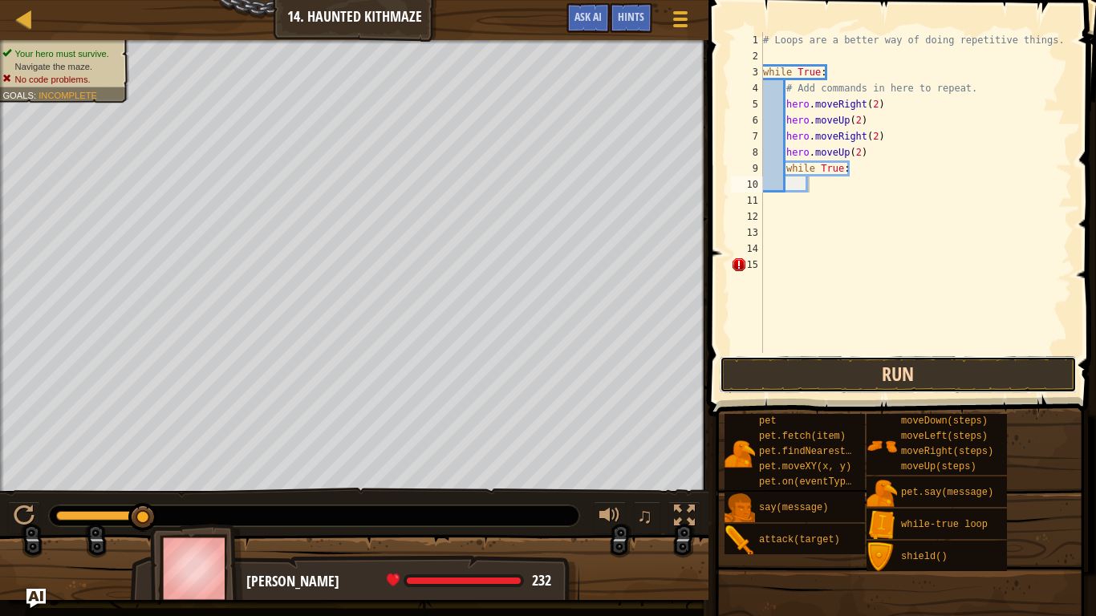
click at [806, 382] on button "Run" at bounding box center [898, 374] width 357 height 37
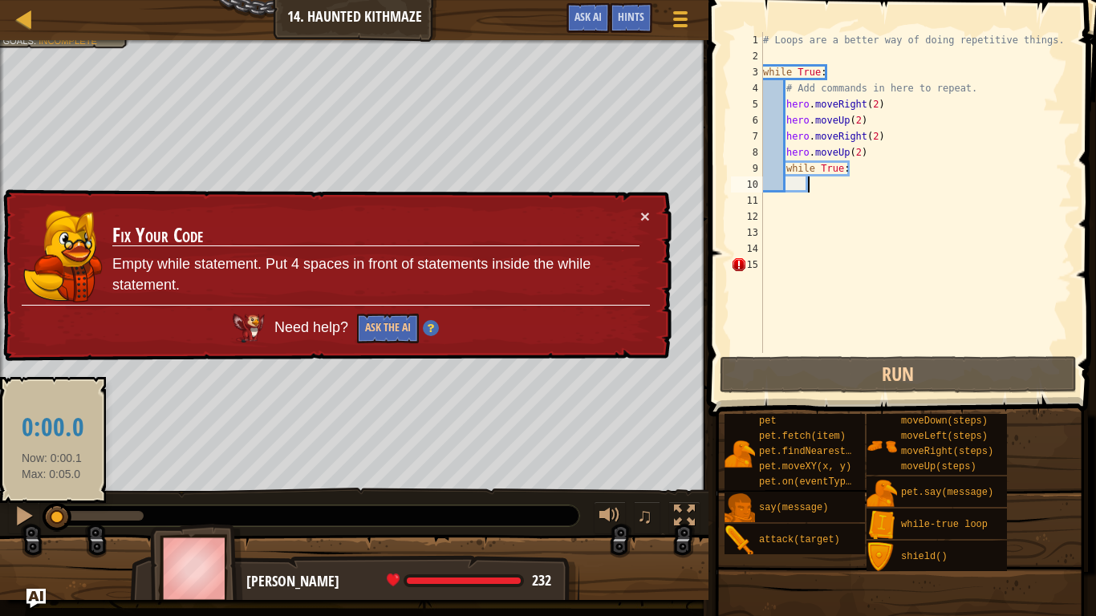
drag, startPoint x: 143, startPoint y: 516, endPoint x: 55, endPoint y: 523, distance: 88.6
click at [55, 523] on div at bounding box center [57, 517] width 29 height 29
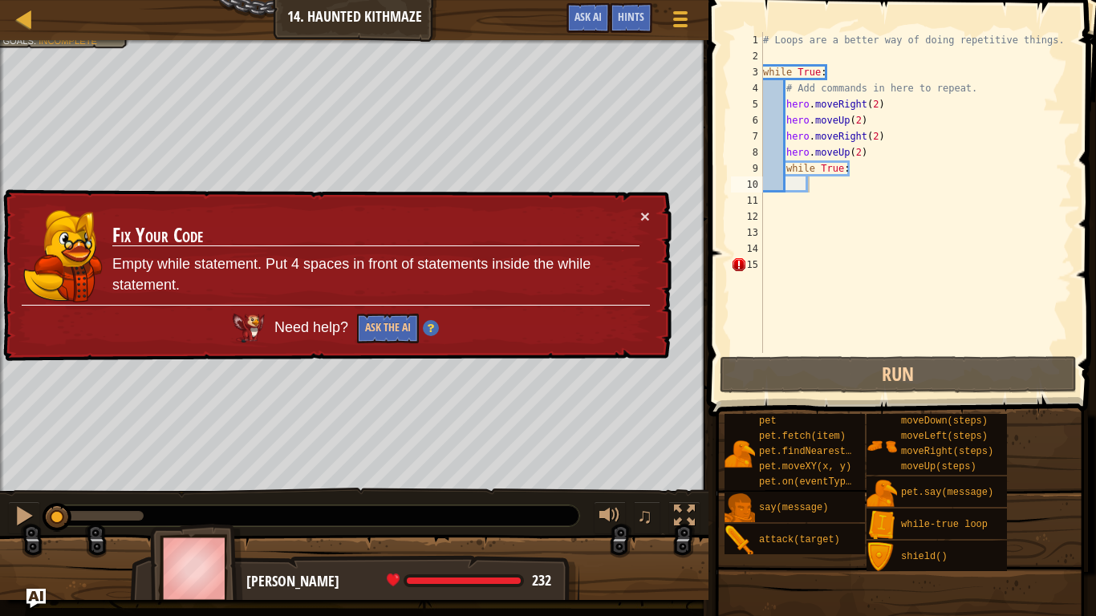
drag, startPoint x: 132, startPoint y: 509, endPoint x: 0, endPoint y: 545, distance: 136.4
click at [0, 545] on div "Your hero must survive. Navigate the maze. No code problems. Goals : Incomplete…" at bounding box center [548, 320] width 1096 height 560
click at [0, 545] on div at bounding box center [354, 574] width 708 height 80
click at [645, 209] on button "×" at bounding box center [645, 216] width 10 height 17
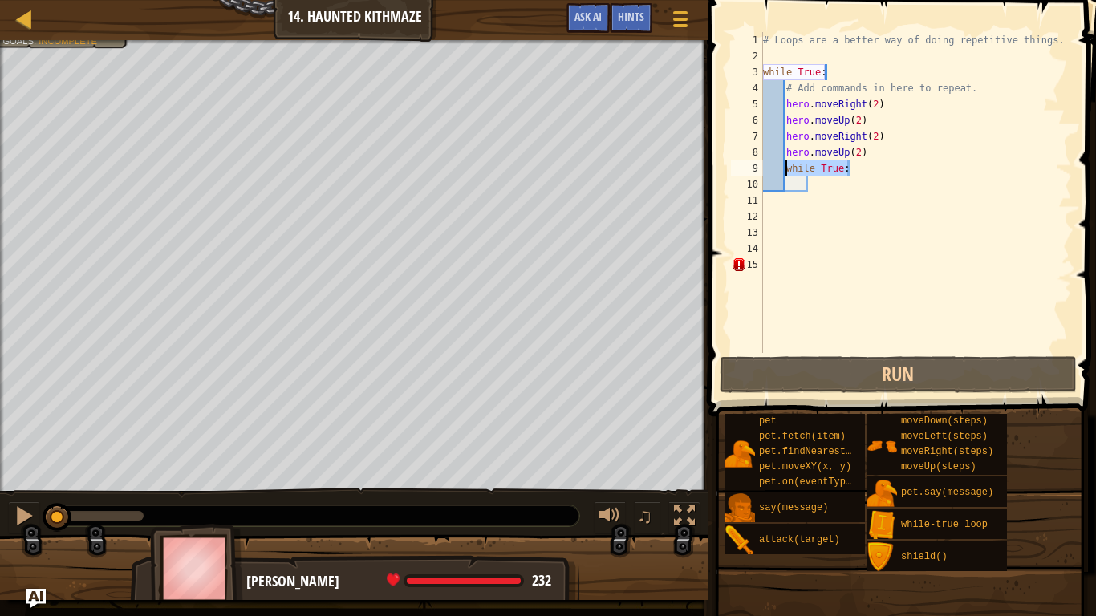
drag, startPoint x: 853, startPoint y: 169, endPoint x: 787, endPoint y: 168, distance: 65.8
click at [787, 168] on div "# Loops are a better way of doing repetitive things. while True : # Add command…" at bounding box center [916, 208] width 312 height 353
type textarea "while True:"
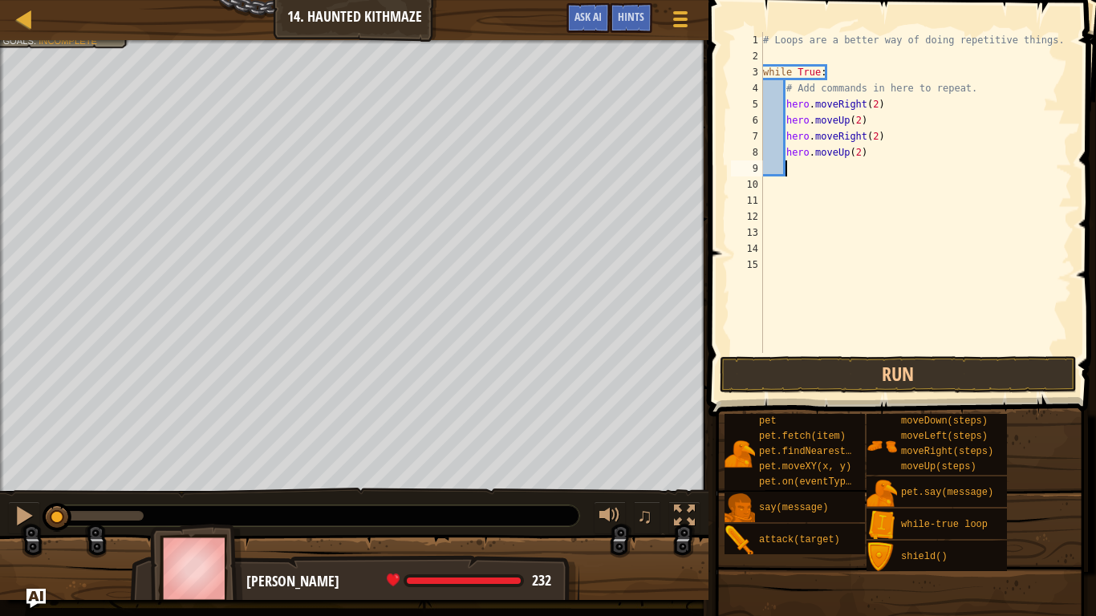
type textarea "h"
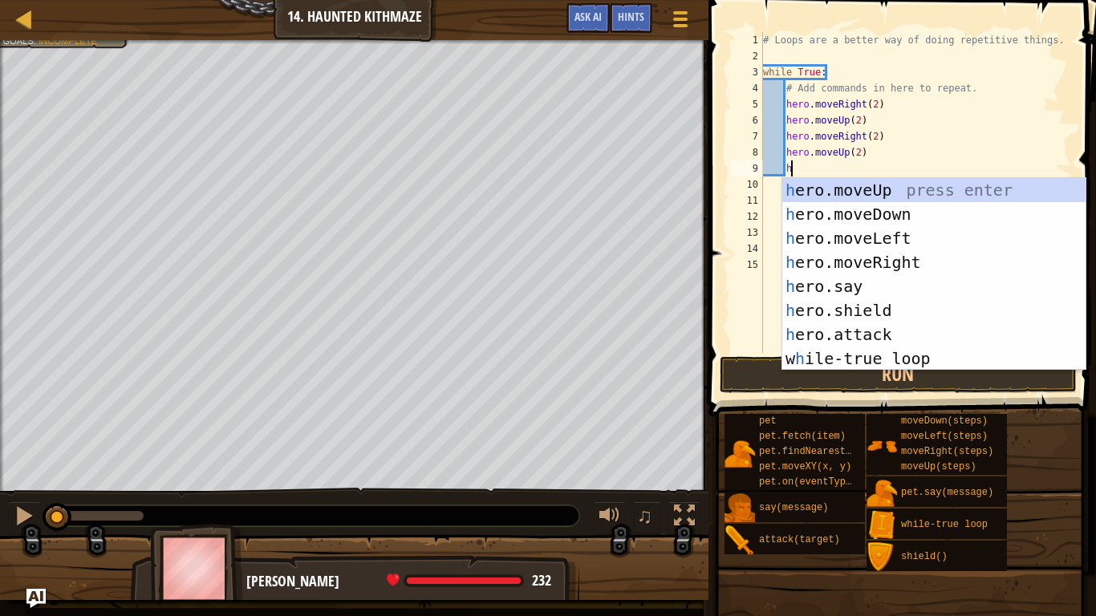
scroll to position [7, 3]
click at [866, 262] on div "h ero.moveUp press enter h ero.moveDown press enter h ero.moveLeft press enter …" at bounding box center [933, 298] width 303 height 241
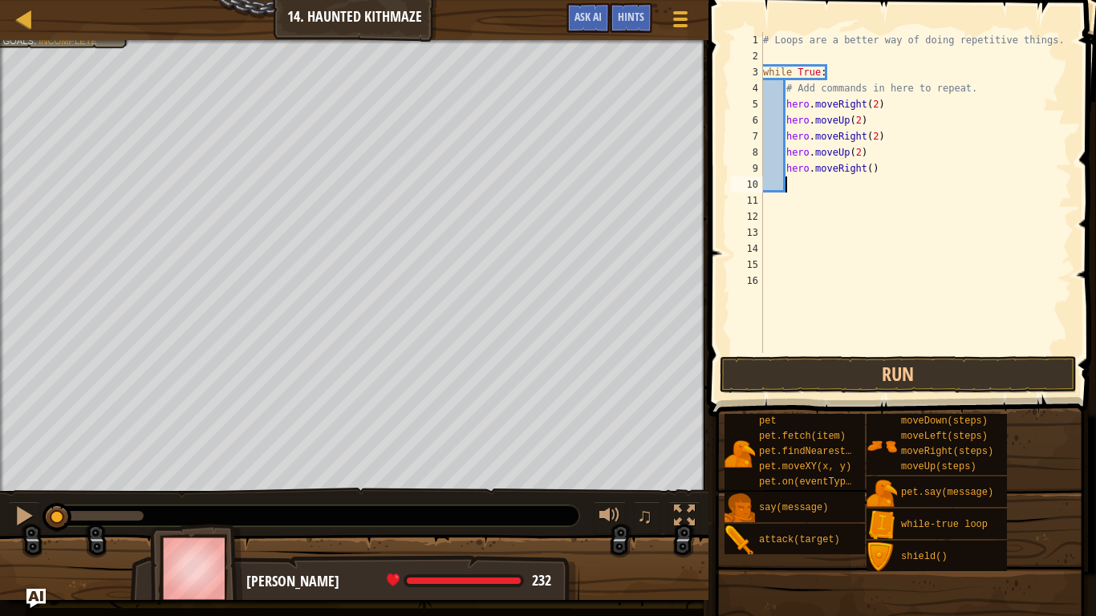
scroll to position [7, 2]
click at [867, 172] on div "# Loops are a better way of doing repetitive things. while True : # Add command…" at bounding box center [916, 208] width 312 height 353
type textarea "hero.moveRight(2)"
click at [789, 201] on div "# Loops are a better way of doing repetitive things. while True : # Add command…" at bounding box center [916, 208] width 312 height 353
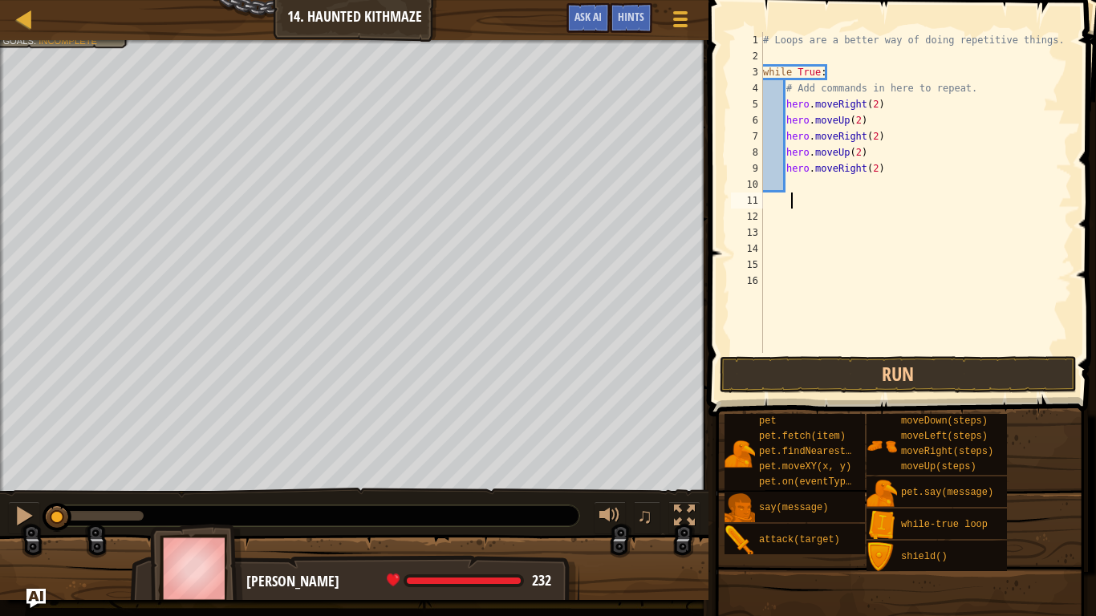
scroll to position [7, 6]
click at [789, 190] on div "# Loops are a better way of doing repetitive things. while True : # Add command…" at bounding box center [916, 208] width 312 height 353
type textarea "h"
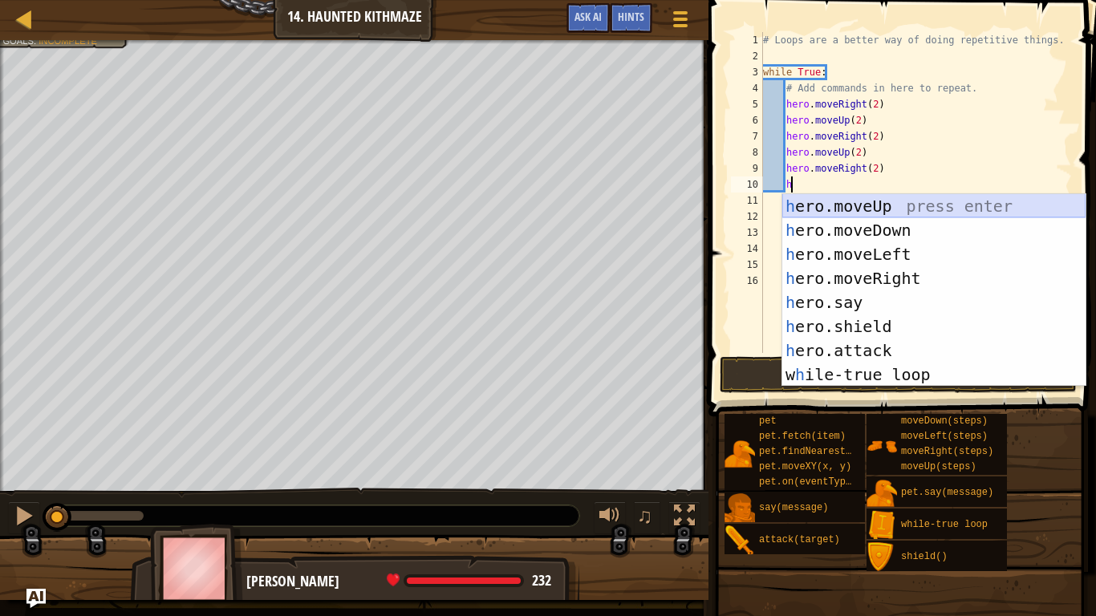
click at [895, 217] on div "h ero.moveUp press enter h ero.moveDown press enter h ero.moveLeft press enter …" at bounding box center [933, 314] width 303 height 241
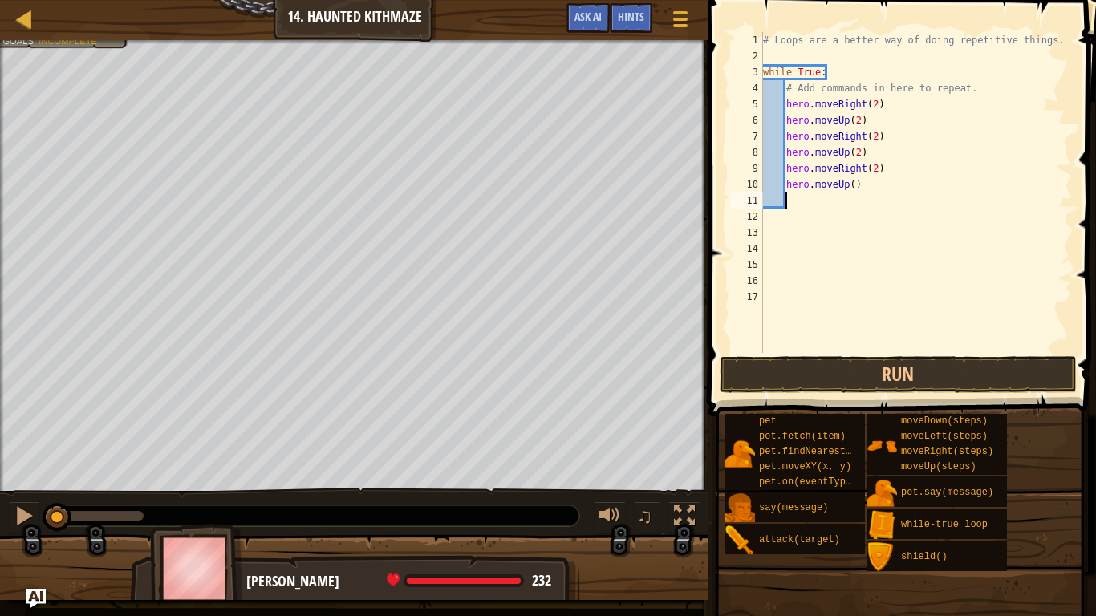
scroll to position [7, 2]
click at [851, 185] on div "# Loops are a better way of doing repetitive things. while True : # Add command…" at bounding box center [916, 208] width 312 height 353
type textarea "hero.moveUp(2)"
click at [838, 367] on button "Run" at bounding box center [898, 374] width 357 height 37
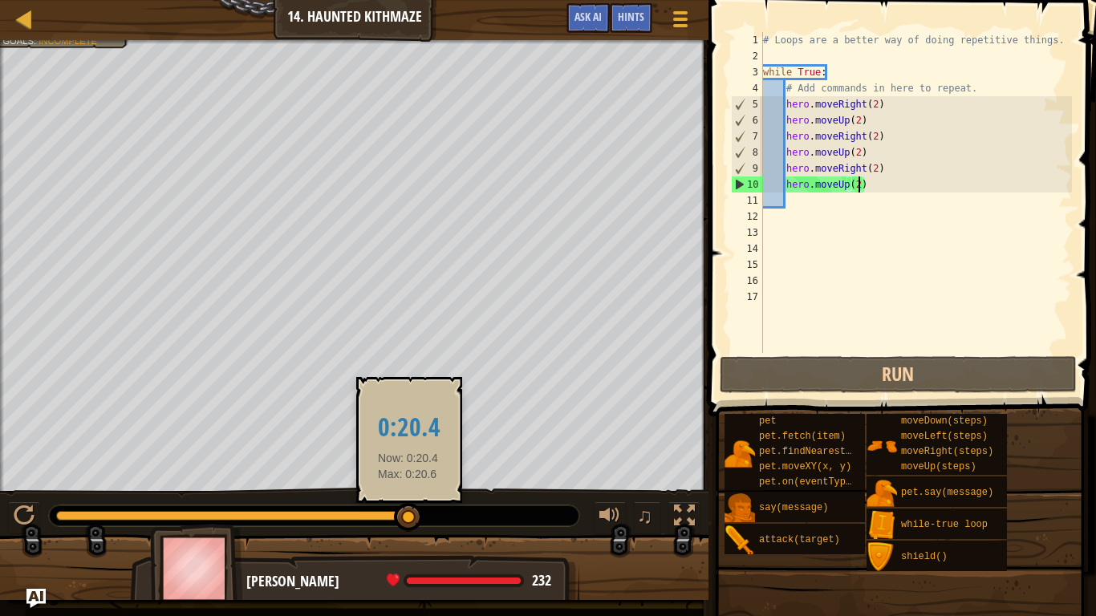
drag, startPoint x: 100, startPoint y: 516, endPoint x: 408, endPoint y: 530, distance: 308.4
click at [408, 530] on div at bounding box center [408, 517] width 29 height 29
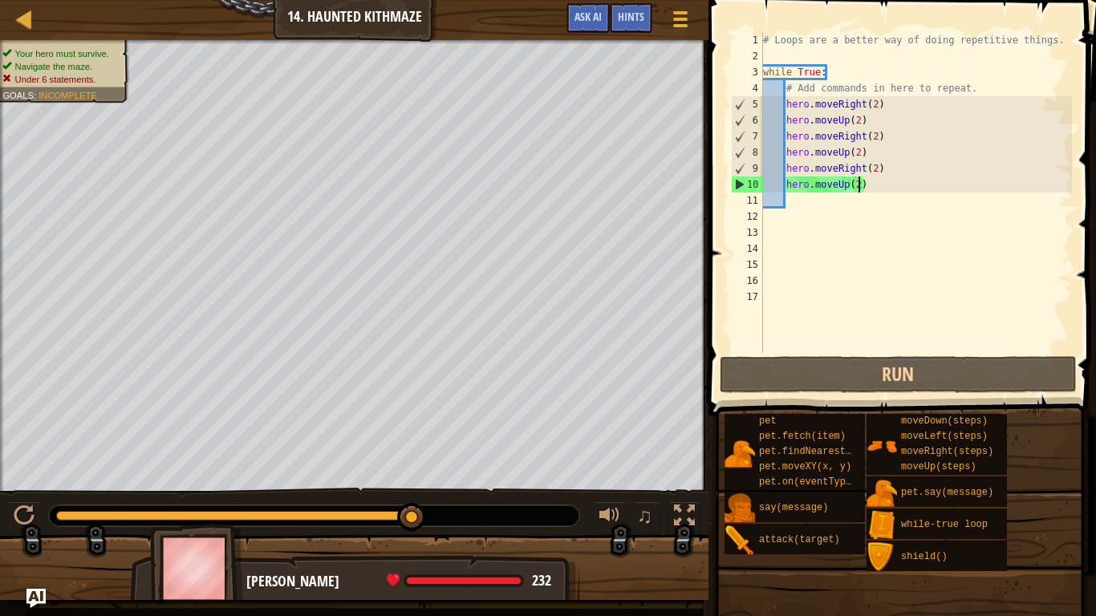
click at [793, 199] on div "# Loops are a better way of doing repetitive things. while True : # Add command…" at bounding box center [916, 208] width 312 height 353
click at [856, 189] on div "# Loops are a better way of doing repetitive things. while True : # Add command…" at bounding box center [916, 208] width 312 height 353
type textarea "hero.moveUp(2)"
click at [790, 208] on div "# Loops are a better way of doing repetitive things. while True : # Add command…" at bounding box center [916, 208] width 312 height 353
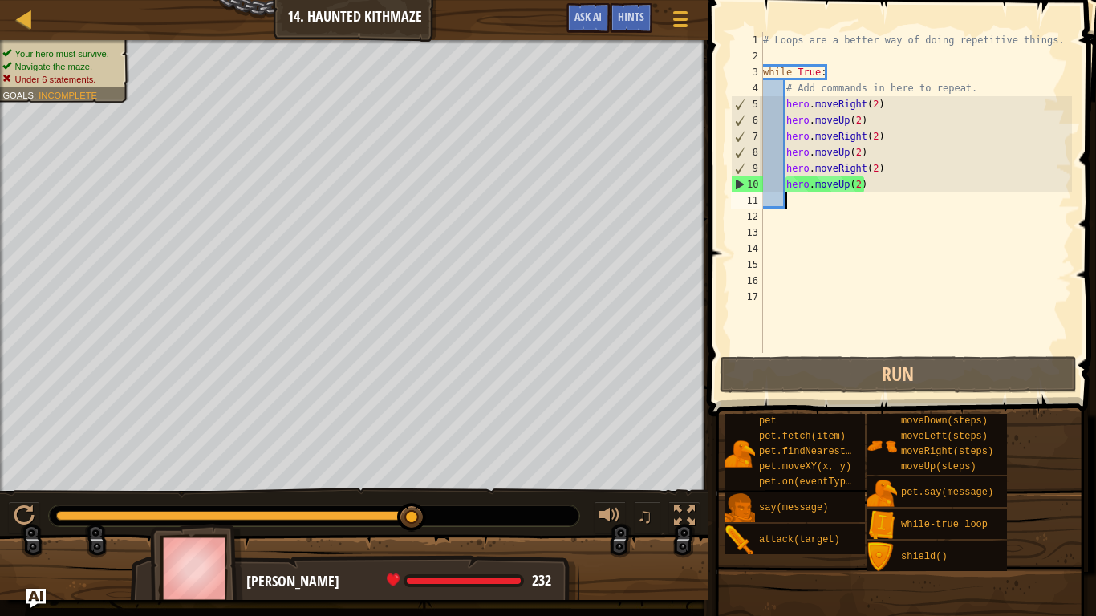
type textarea "h"
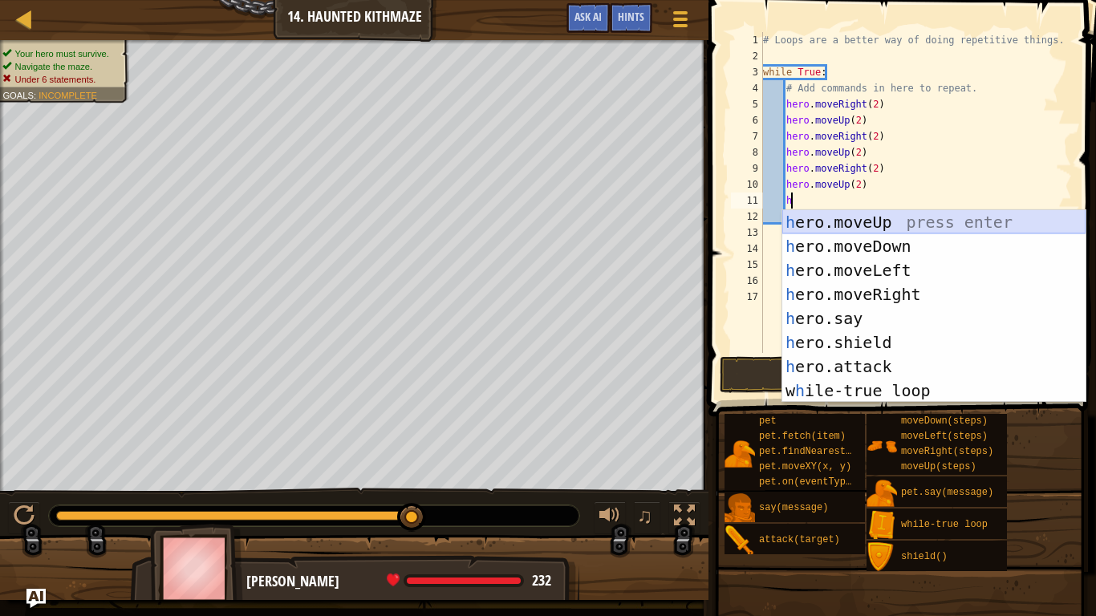
click at [869, 219] on div "h ero.moveUp press enter h ero.moveDown press enter h ero.moveLeft press enter …" at bounding box center [933, 330] width 303 height 241
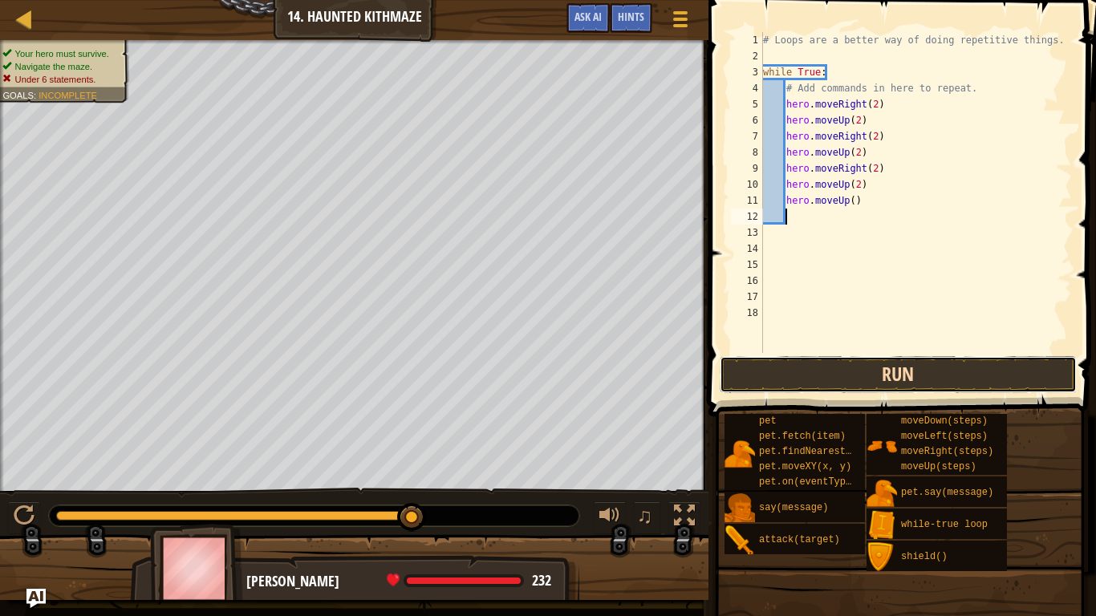
click at [899, 375] on button "Run" at bounding box center [898, 374] width 357 height 37
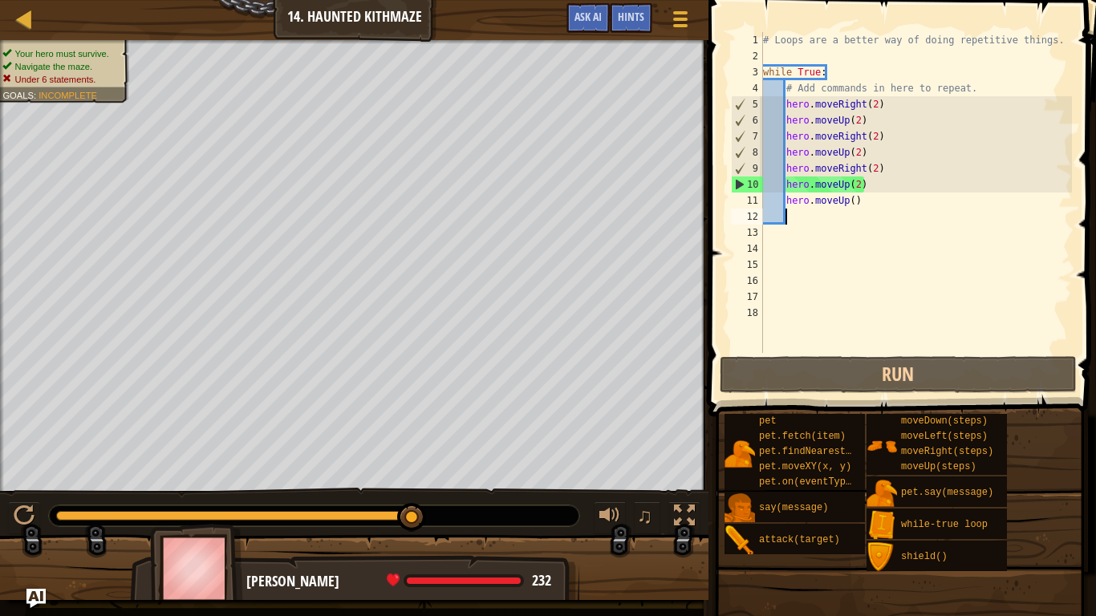
click at [853, 205] on div "# Loops are a better way of doing repetitive things. while True : # Add command…" at bounding box center [916, 208] width 312 height 353
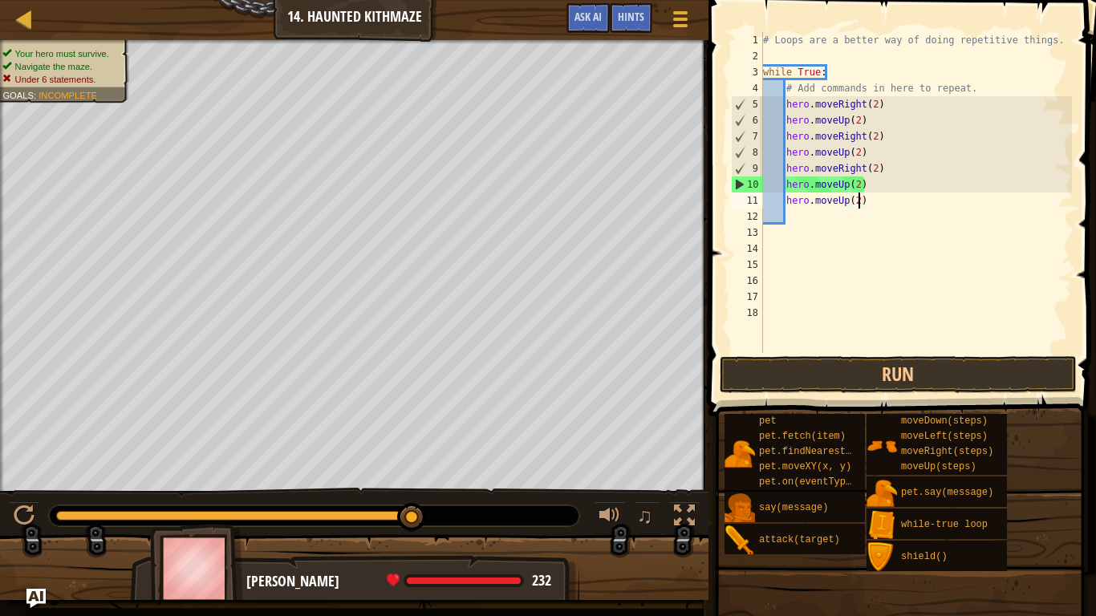
scroll to position [7, 14]
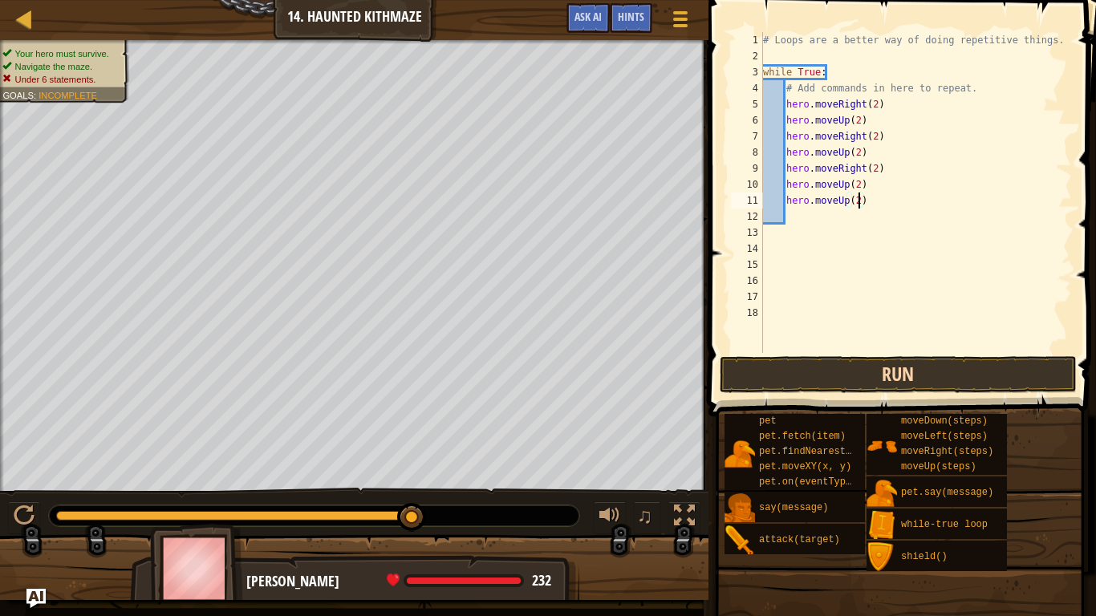
type textarea "hero.moveUp(2)"
click at [834, 367] on button "Run" at bounding box center [898, 374] width 357 height 37
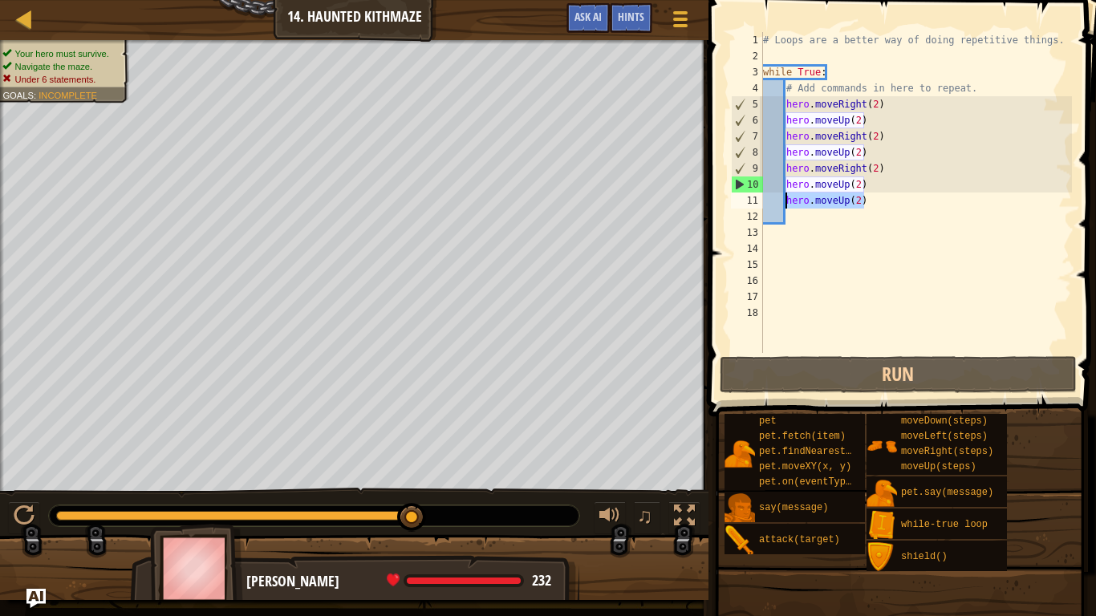
drag, startPoint x: 866, startPoint y: 201, endPoint x: 786, endPoint y: 203, distance: 79.4
click at [786, 203] on div "# Loops are a better way of doing repetitive things. while True : # Add command…" at bounding box center [916, 208] width 312 height 353
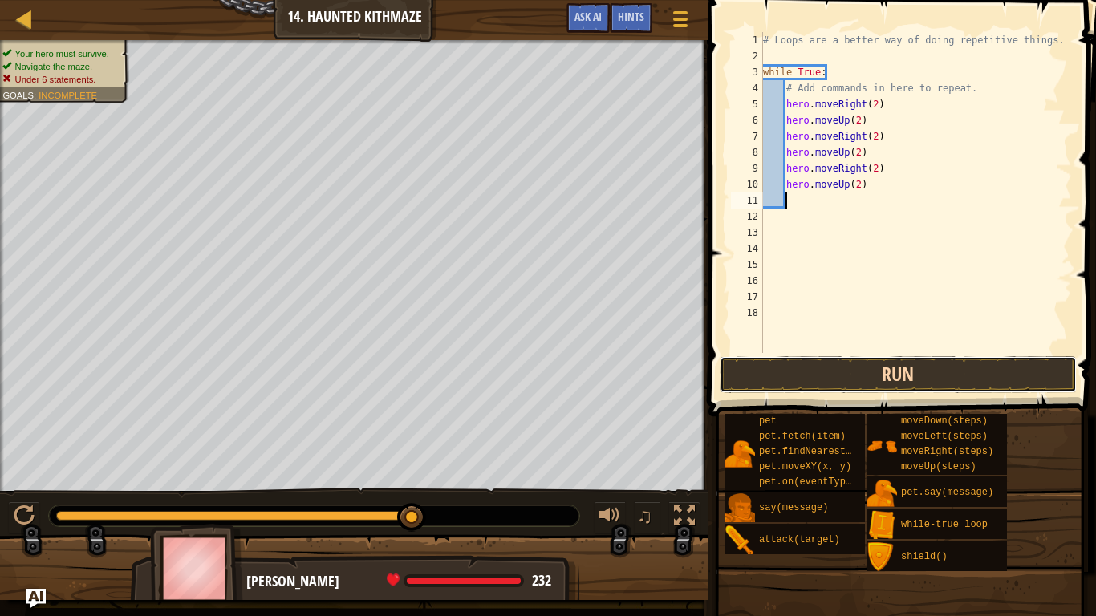
click at [827, 364] on button "Run" at bounding box center [898, 374] width 357 height 37
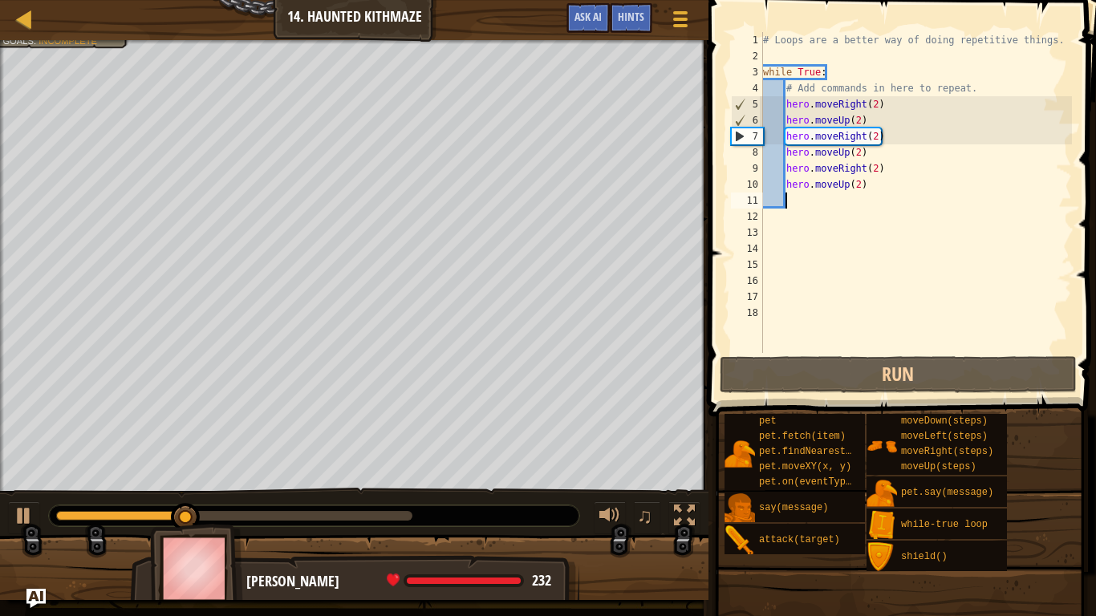
click at [59, 44] on div "Goals : Incomplete" at bounding box center [49, 40] width 95 height 13
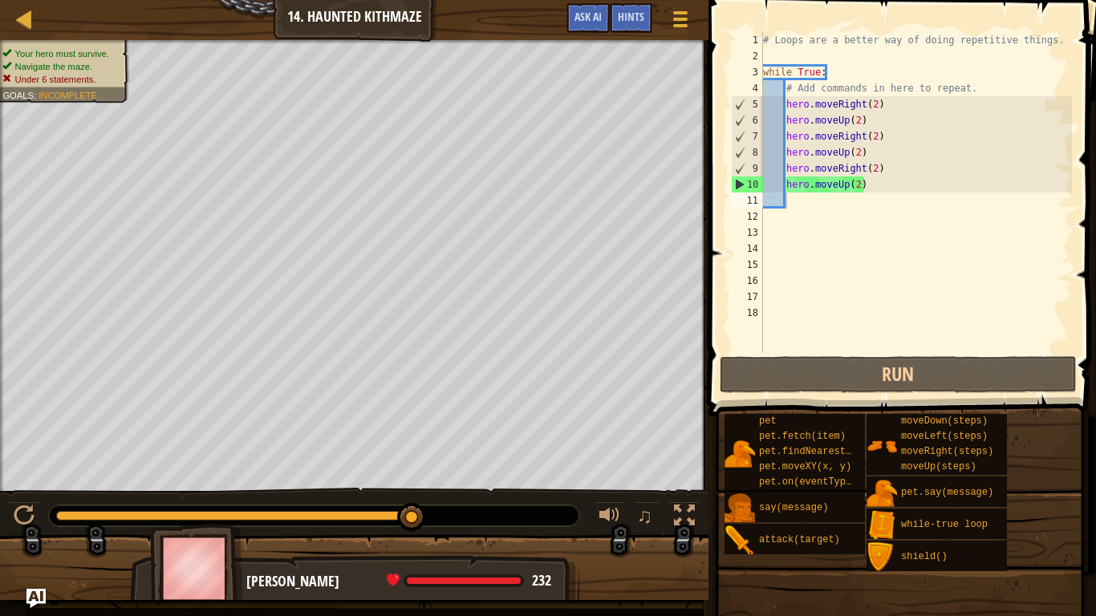
type textarea "hero.moveRight(2)"
drag, startPoint x: 888, startPoint y: 166, endPoint x: 789, endPoint y: 174, distance: 99.0
click at [789, 174] on div "# Loops are a better way of doing repetitive things. while True : # Add command…" at bounding box center [916, 208] width 312 height 353
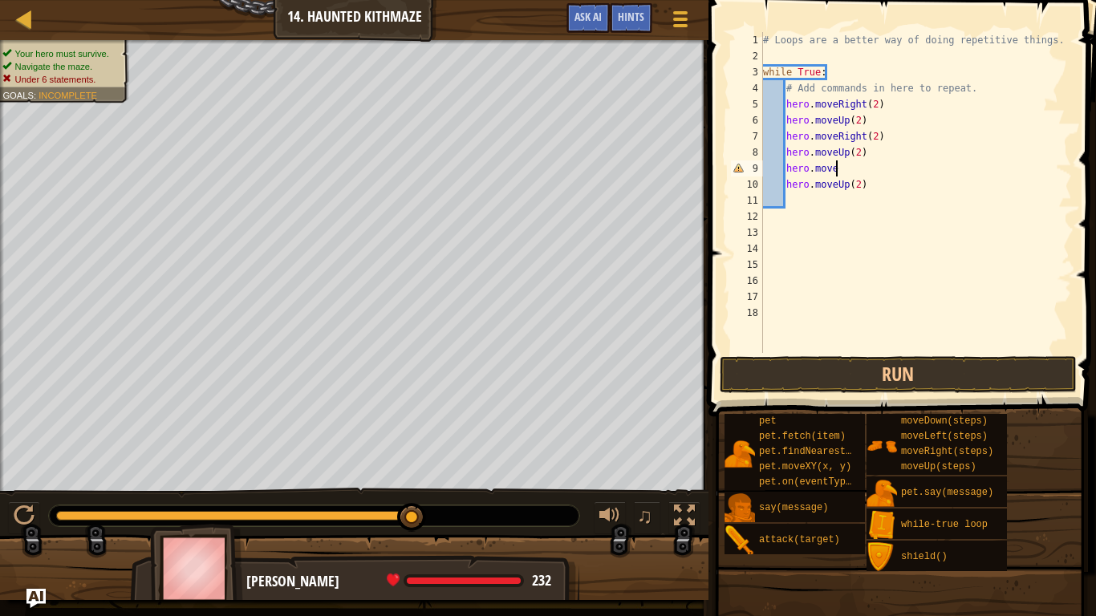
type textarea "h"
drag, startPoint x: 879, startPoint y: 188, endPoint x: 788, endPoint y: 188, distance: 90.7
click at [788, 188] on div "# Loops are a better way of doing repetitive things. while True : # Add command…" at bounding box center [916, 208] width 312 height 353
type textarea "hero.moveUp(2)"
click at [789, 163] on div "# Loops are a better way of doing repetitive things. while True : # Add command…" at bounding box center [916, 208] width 312 height 353
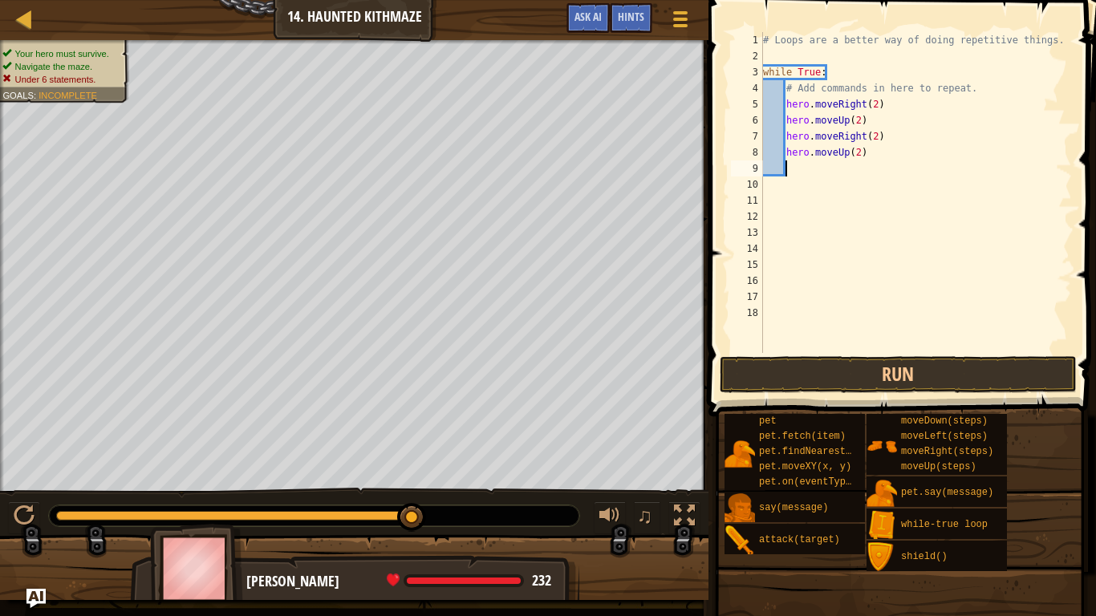
type textarea "hero.moveUp(2)"
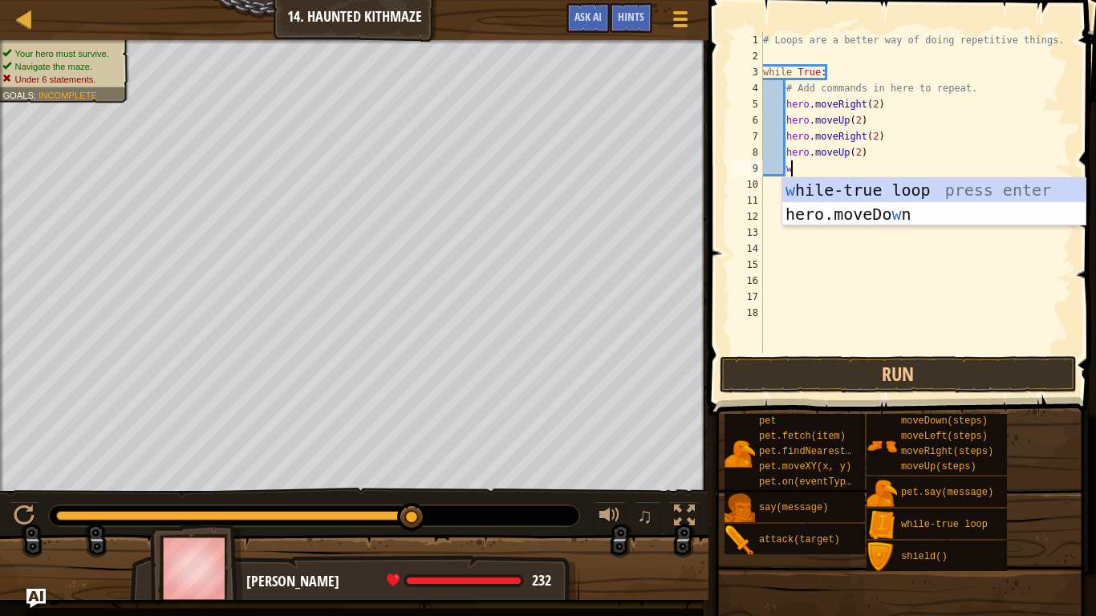
type textarea "wh"
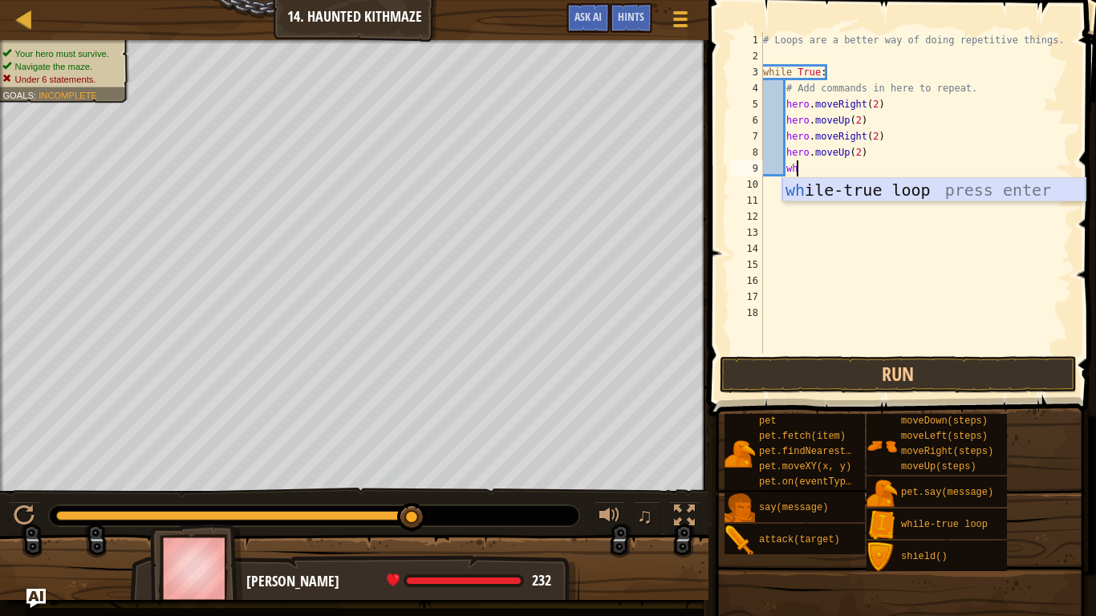
click at [809, 189] on div "wh ile-true loop press enter" at bounding box center [933, 214] width 303 height 72
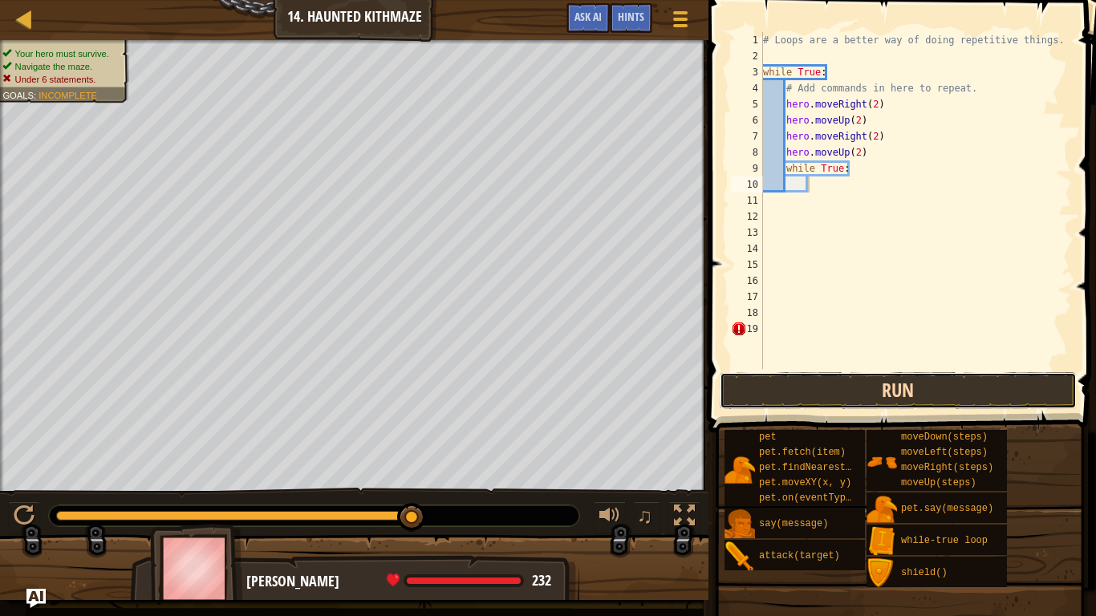
click at [773, 400] on button "Run" at bounding box center [898, 390] width 357 height 37
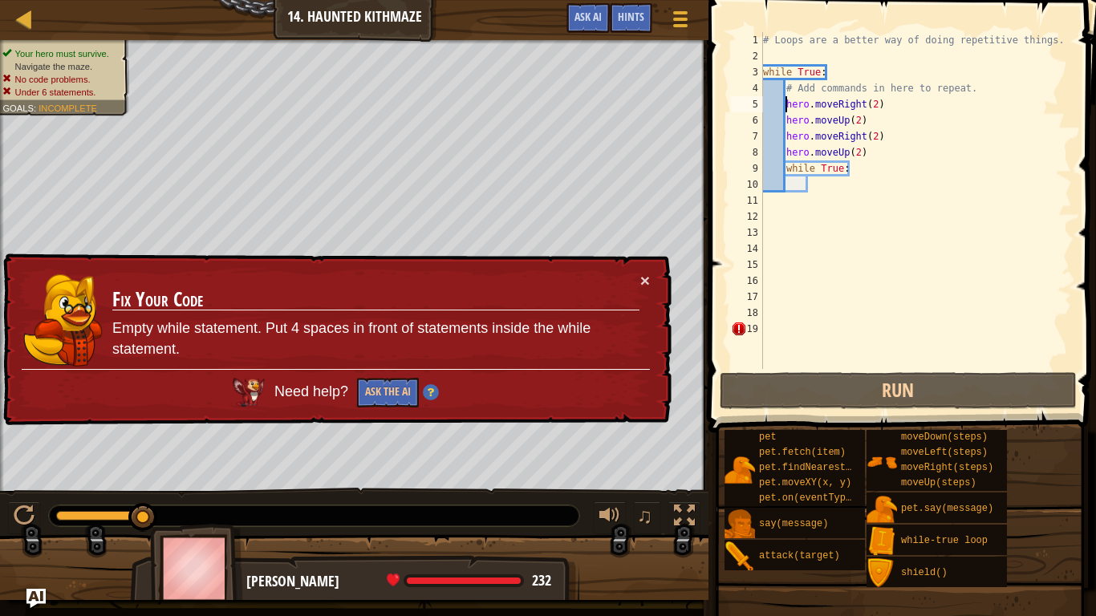
click at [787, 106] on div "# Loops are a better way of doing repetitive things. while True : # Add command…" at bounding box center [916, 216] width 312 height 369
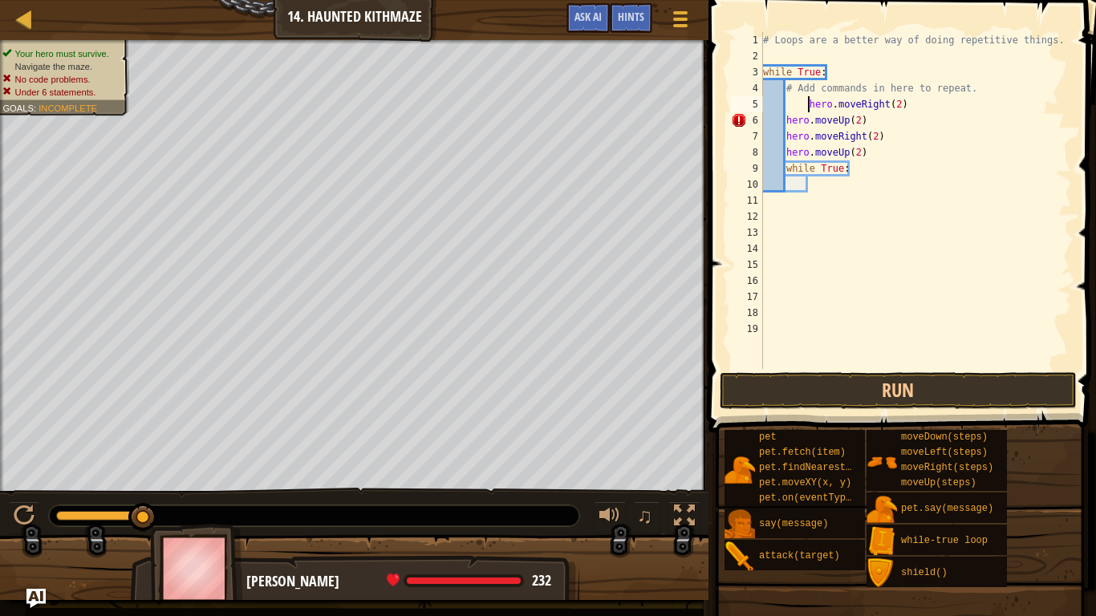
click at [785, 120] on div "# Loops are a better way of doing repetitive things. while True : # Add command…" at bounding box center [916, 216] width 312 height 369
click at [787, 138] on div "# Loops are a better way of doing repetitive things. while True : # Add command…" at bounding box center [916, 216] width 312 height 369
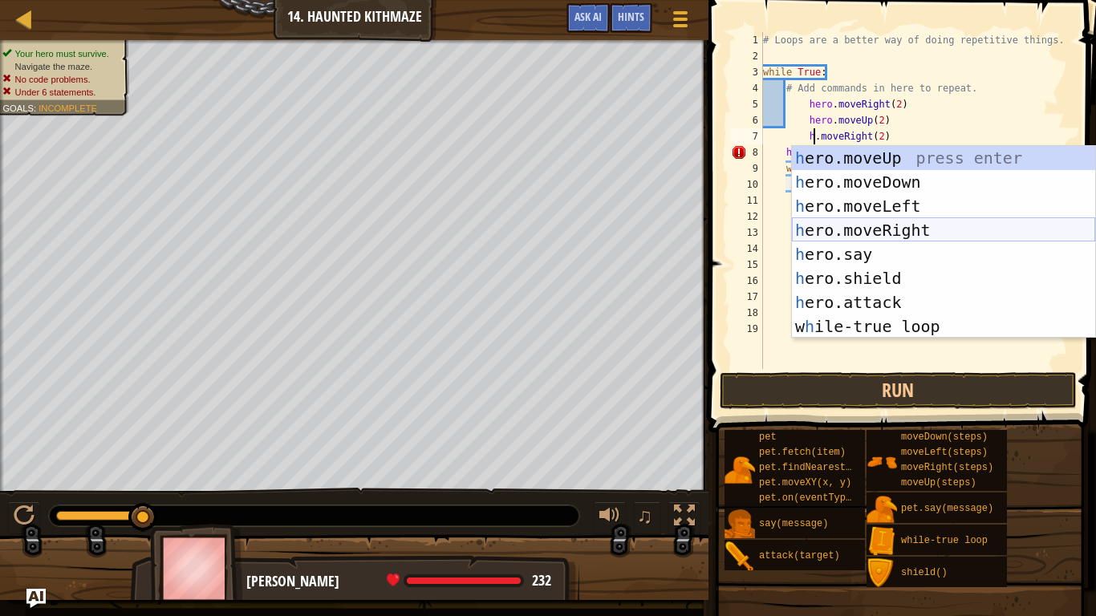
click at [854, 229] on div "h ero.moveUp press enter h ero.moveDown press enter h ero.moveLeft press enter …" at bounding box center [943, 266] width 303 height 241
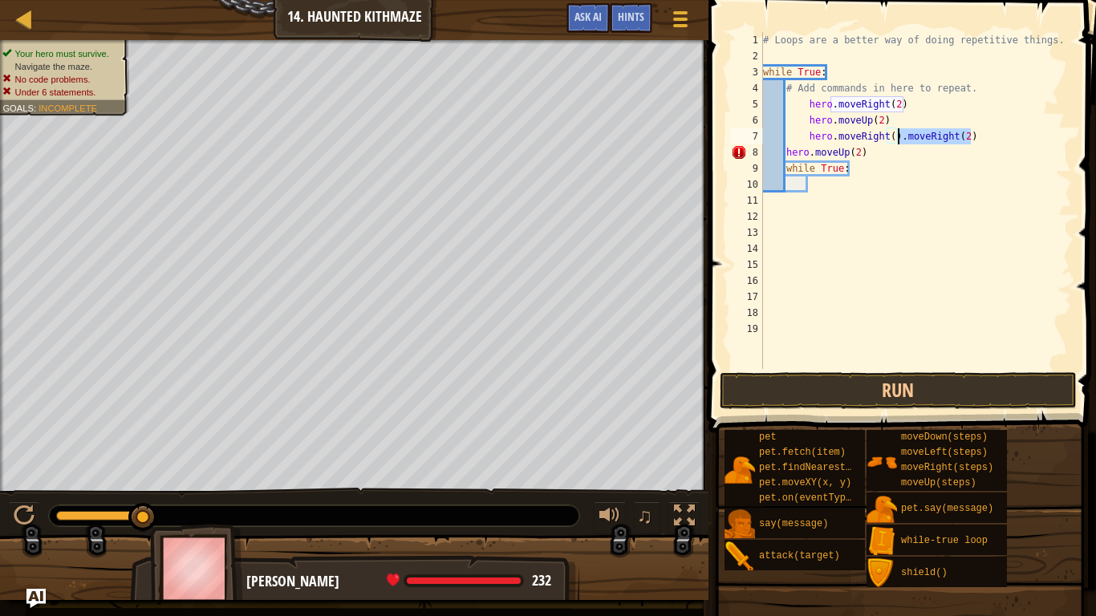
drag, startPoint x: 978, startPoint y: 144, endPoint x: 898, endPoint y: 140, distance: 80.3
click at [898, 140] on div "# Loops are a better way of doing repetitive things. while True : # Add command…" at bounding box center [916, 216] width 312 height 369
click at [891, 136] on div "# Loops are a better way of doing repetitive things. while True : # Add command…" at bounding box center [916, 216] width 312 height 369
click at [785, 156] on div "# Loops are a better way of doing repetitive things. while True : # Add command…" at bounding box center [916, 216] width 312 height 369
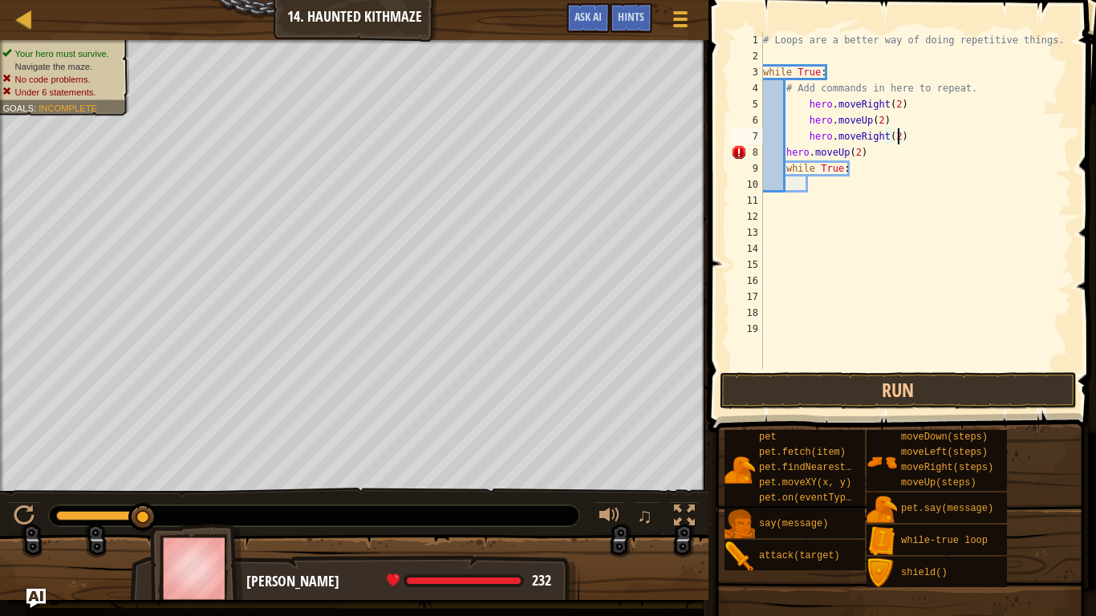
scroll to position [7, 14]
type textarea "hero.moveUp(2)"
click at [785, 179] on div "# Loops are a better way of doing repetitive things. while True : # Add command…" at bounding box center [916, 216] width 312 height 369
click at [785, 174] on div "# Loops are a better way of doing repetitive things. while True : # Add command…" at bounding box center [916, 216] width 312 height 369
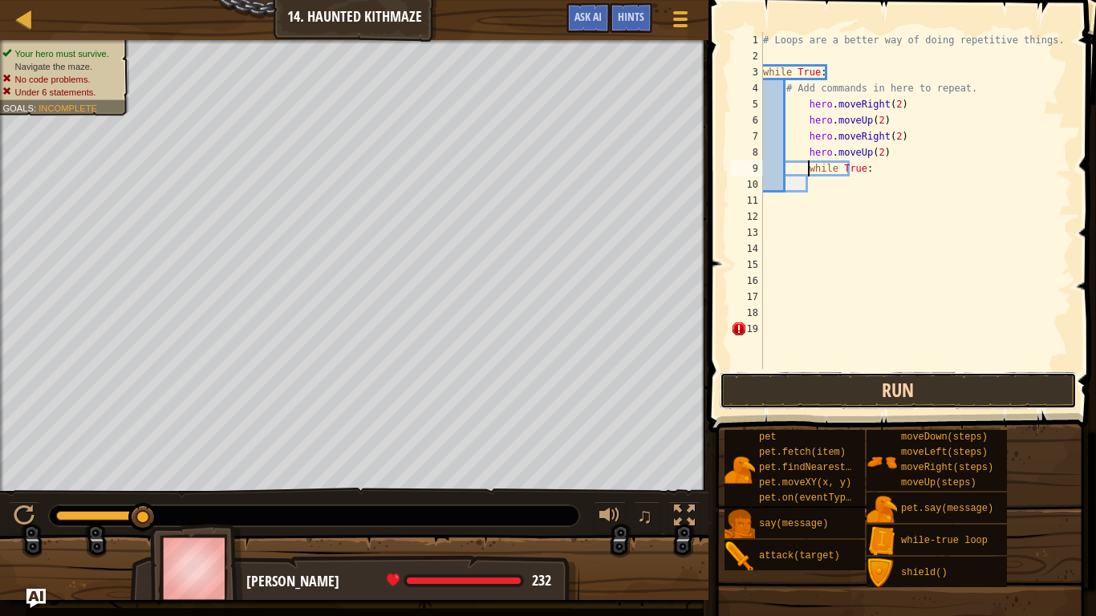
click at [802, 390] on button "Run" at bounding box center [898, 390] width 357 height 37
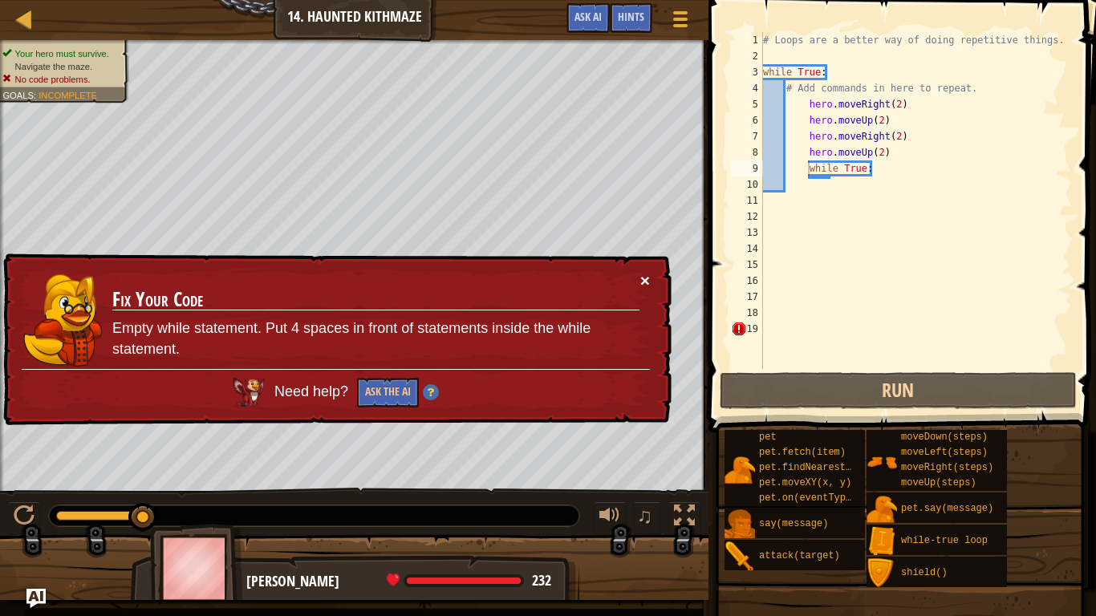
click at [640, 278] on button "×" at bounding box center [645, 280] width 10 height 17
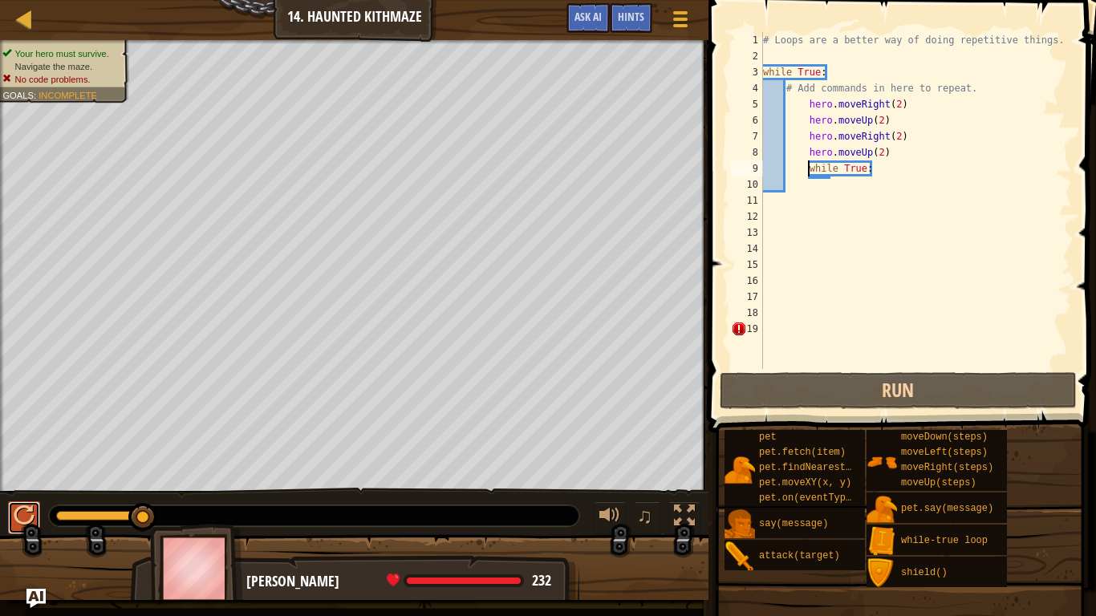
click at [20, 512] on div at bounding box center [24, 515] width 21 height 21
click at [806, 111] on div "# Loops are a better way of doing repetitive things. while True : # Add command…" at bounding box center [916, 216] width 312 height 369
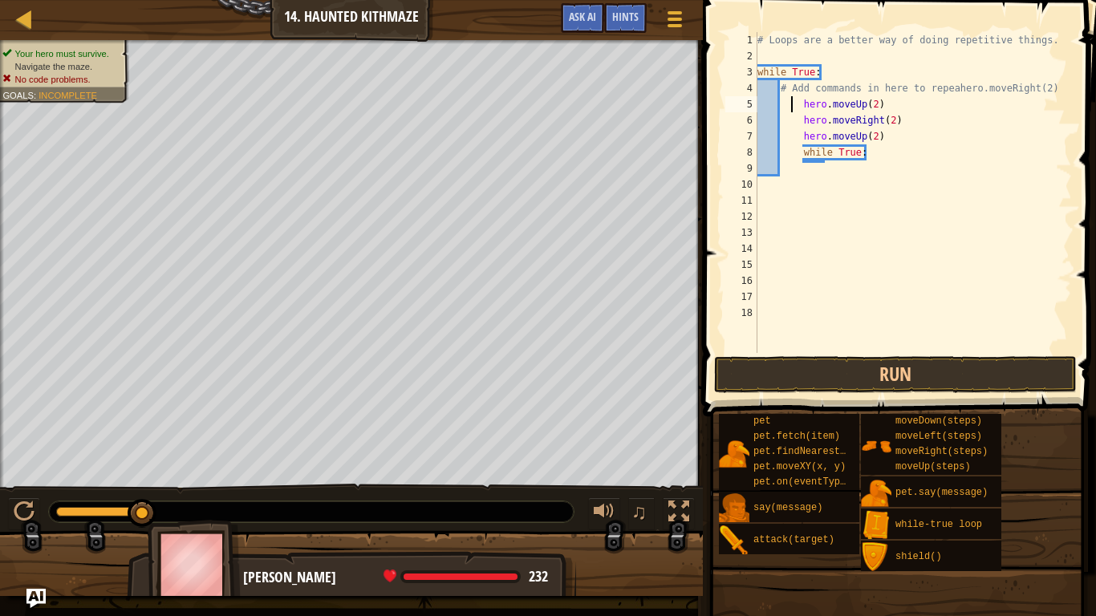
click at [793, 102] on div "# Loops are a better way of doing repetitive things. while True : # Add command…" at bounding box center [913, 208] width 318 height 353
type textarea "hero.moveUp(2)"
